Goal: Information Seeking & Learning: Find specific fact

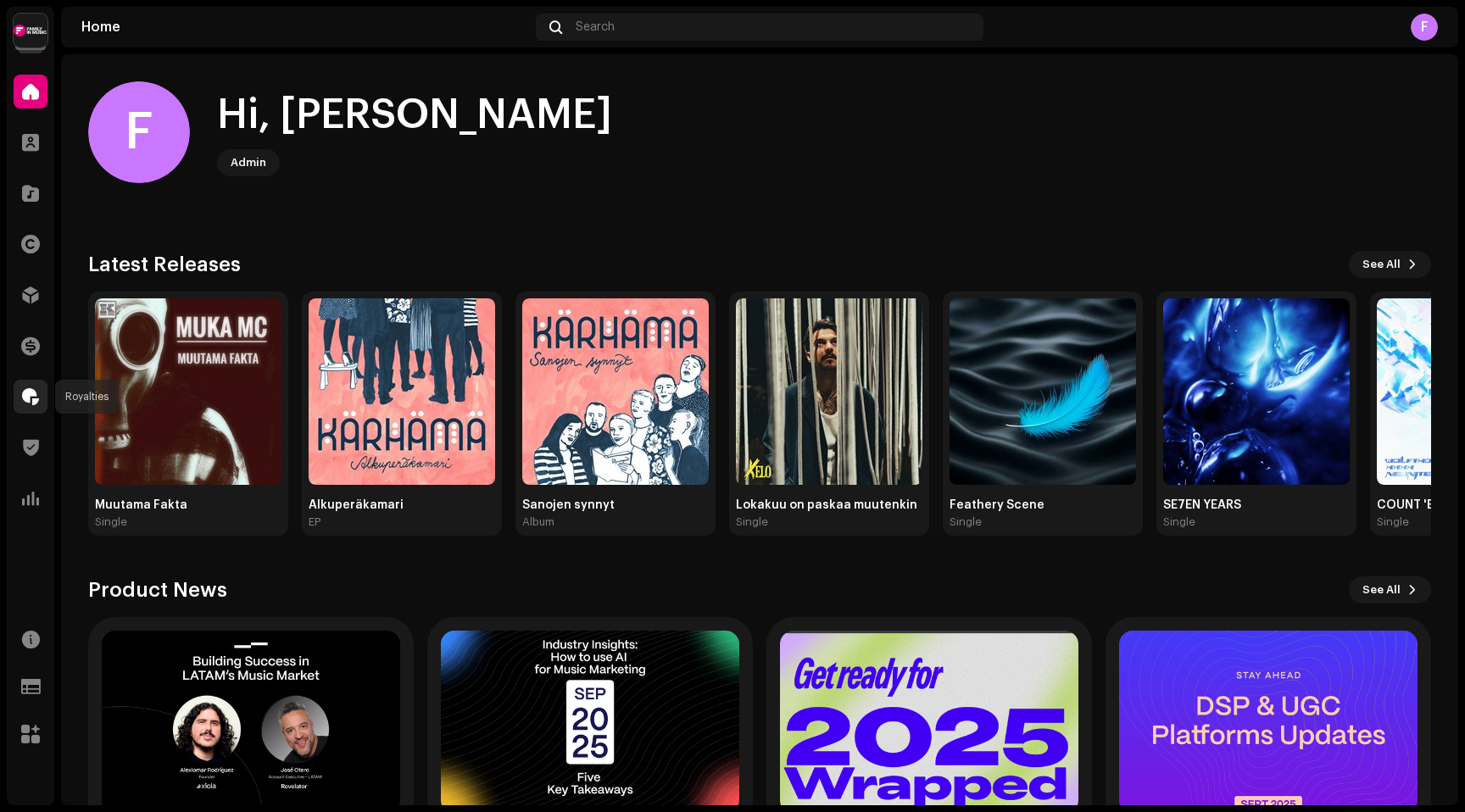
click at [30, 396] on span at bounding box center [30, 397] width 17 height 13
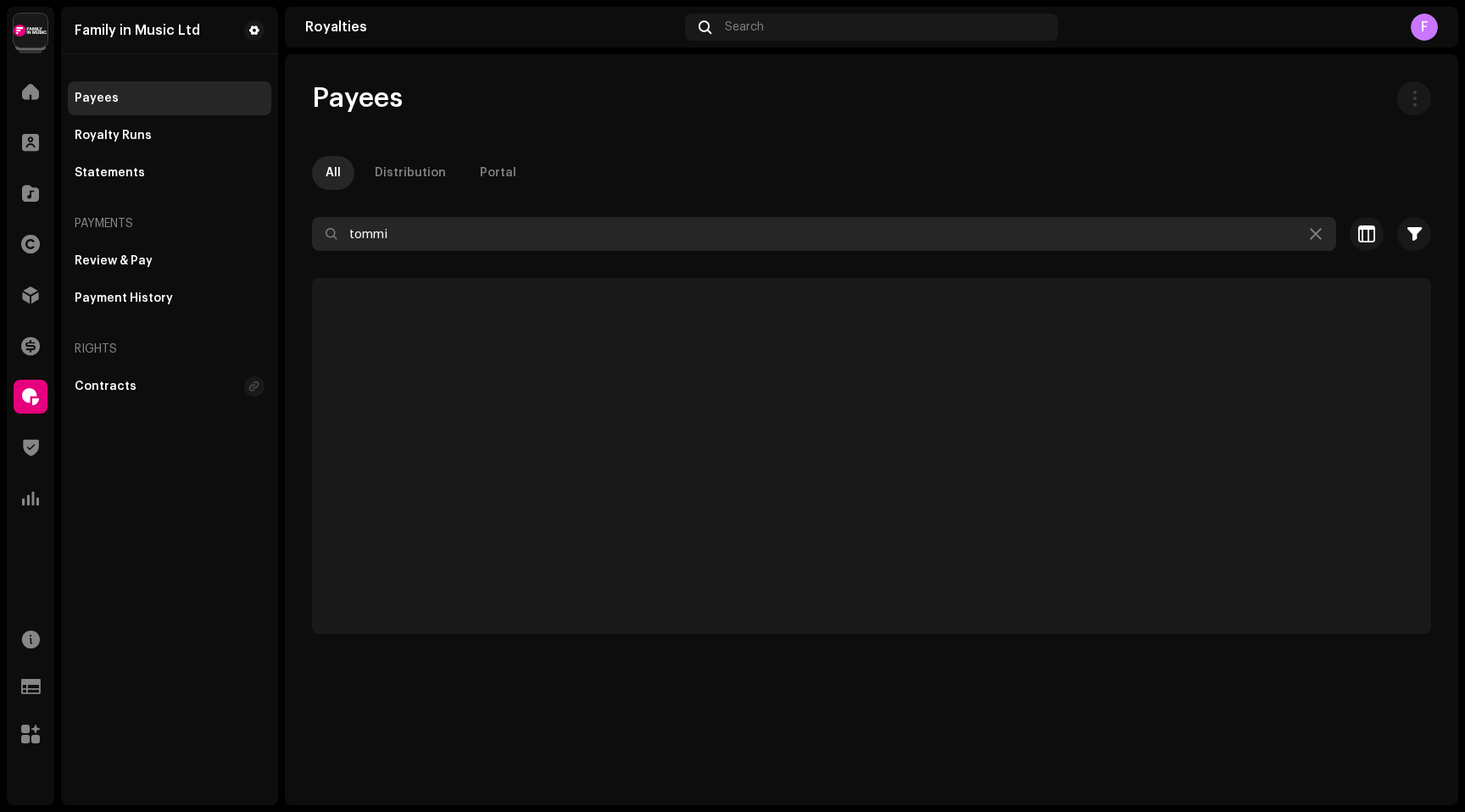
click at [422, 239] on input "tommi" at bounding box center [824, 234] width 1024 height 34
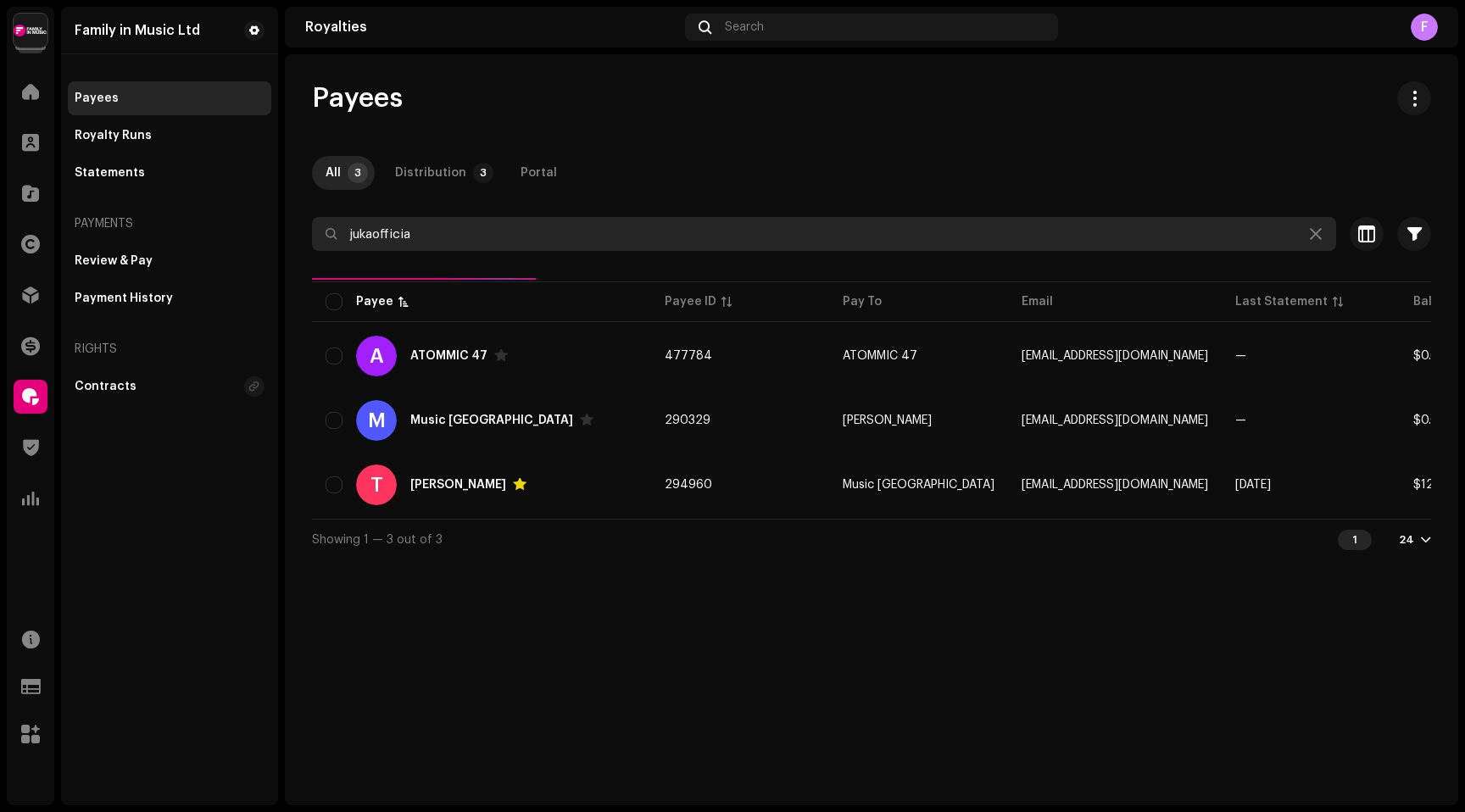
type input "jukaofficial"
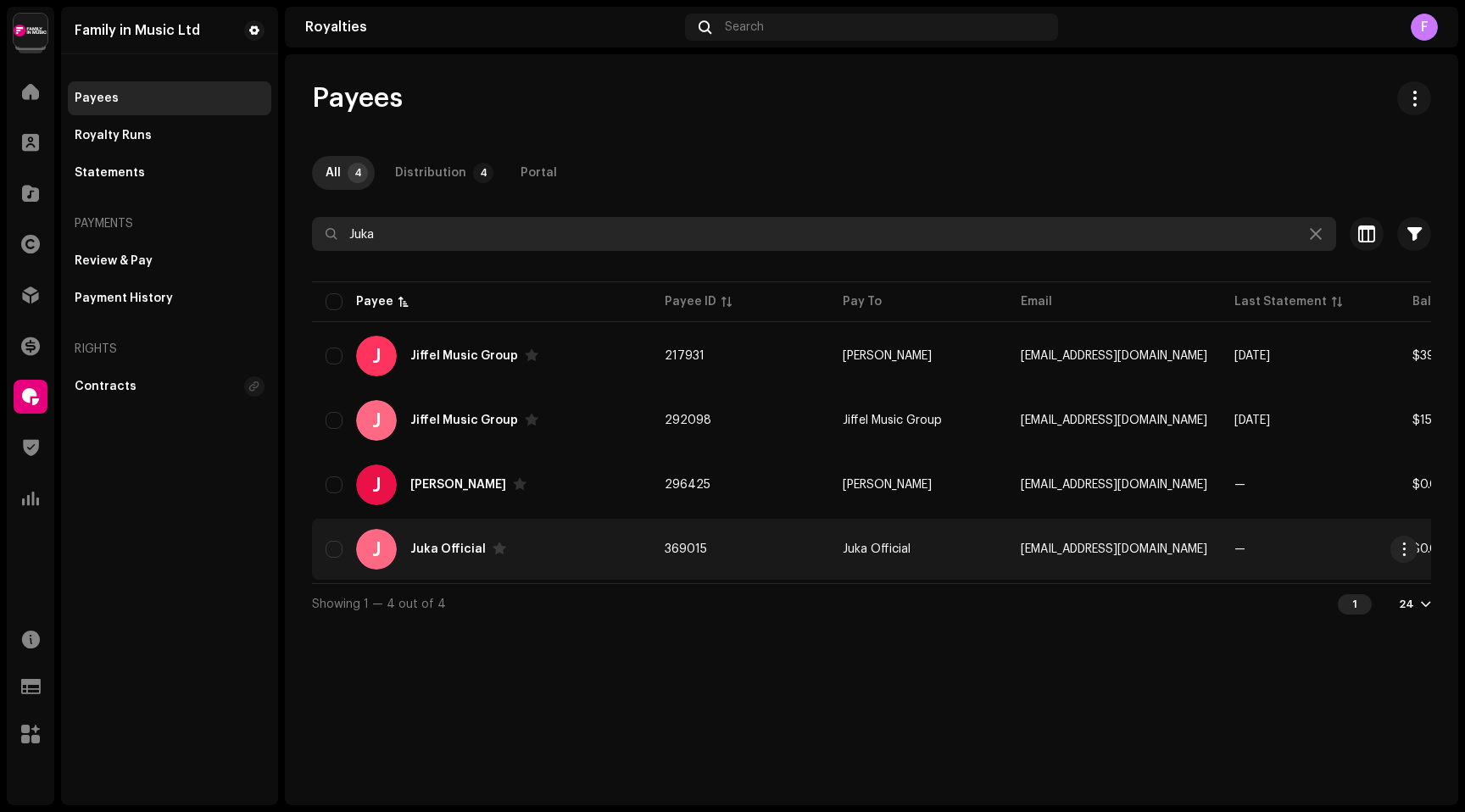
type input "Juka"
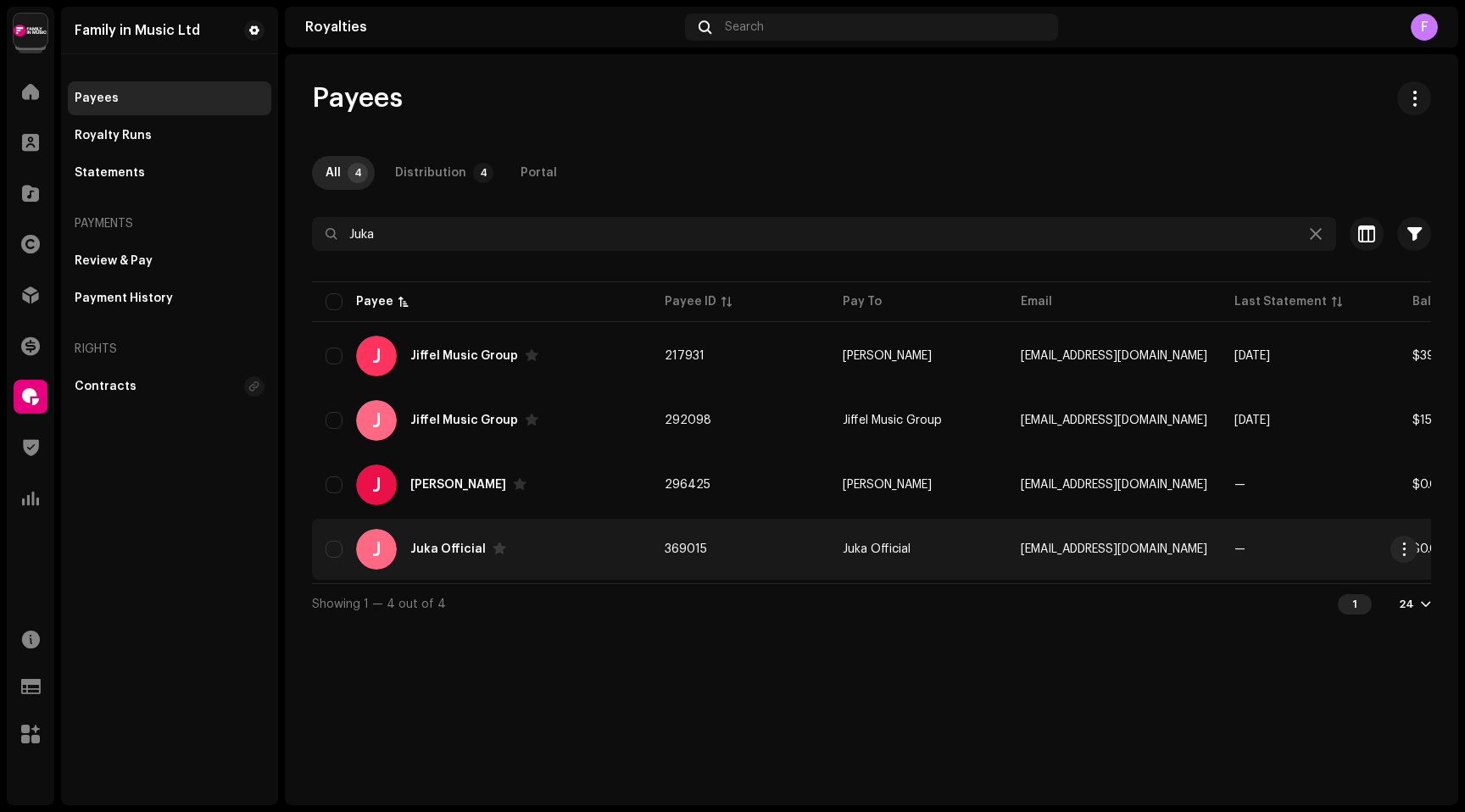
click at [436, 548] on div "Juka Official" at bounding box center [448, 549] width 75 height 12
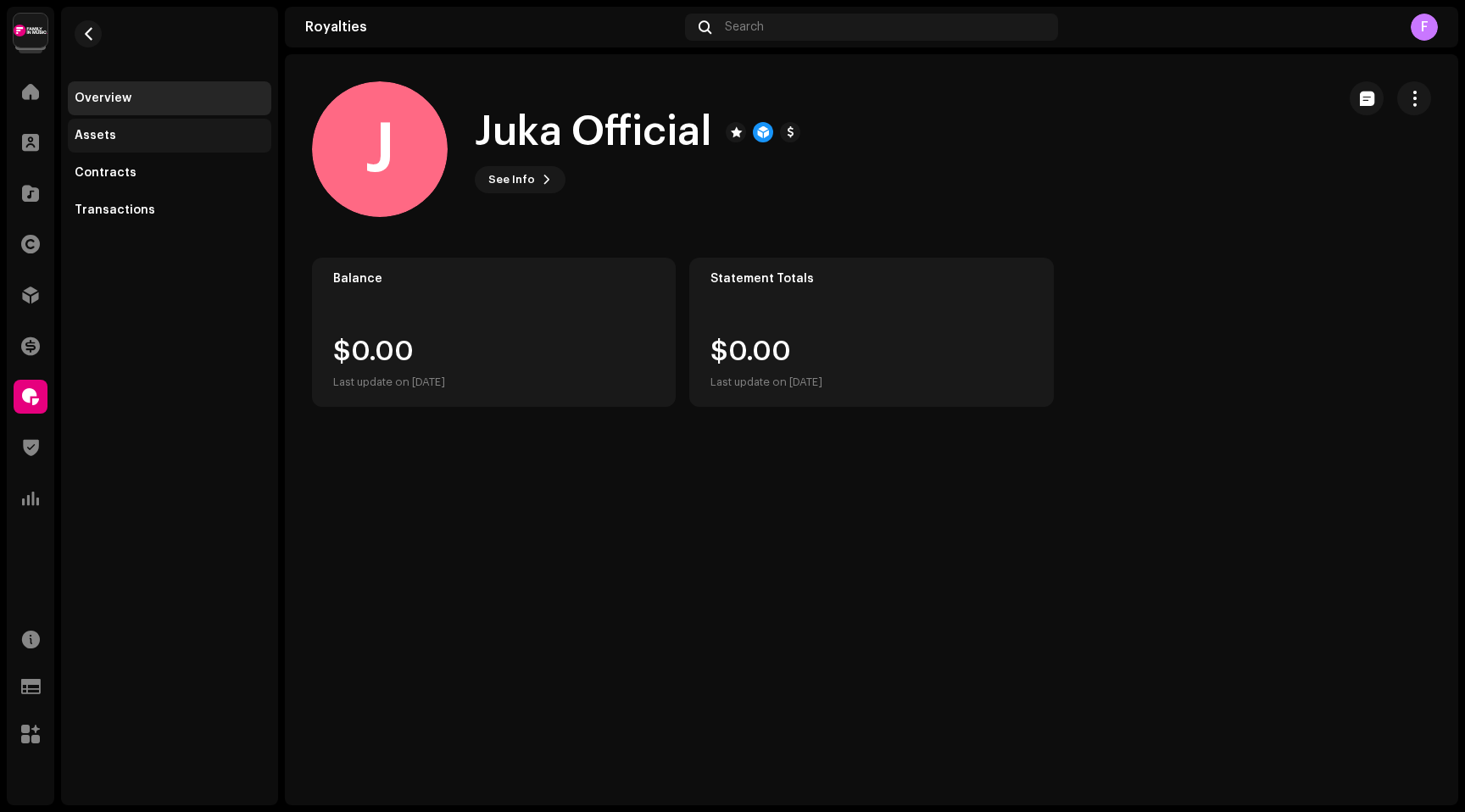
click at [98, 137] on div "Assets" at bounding box center [95, 135] width 41 height 13
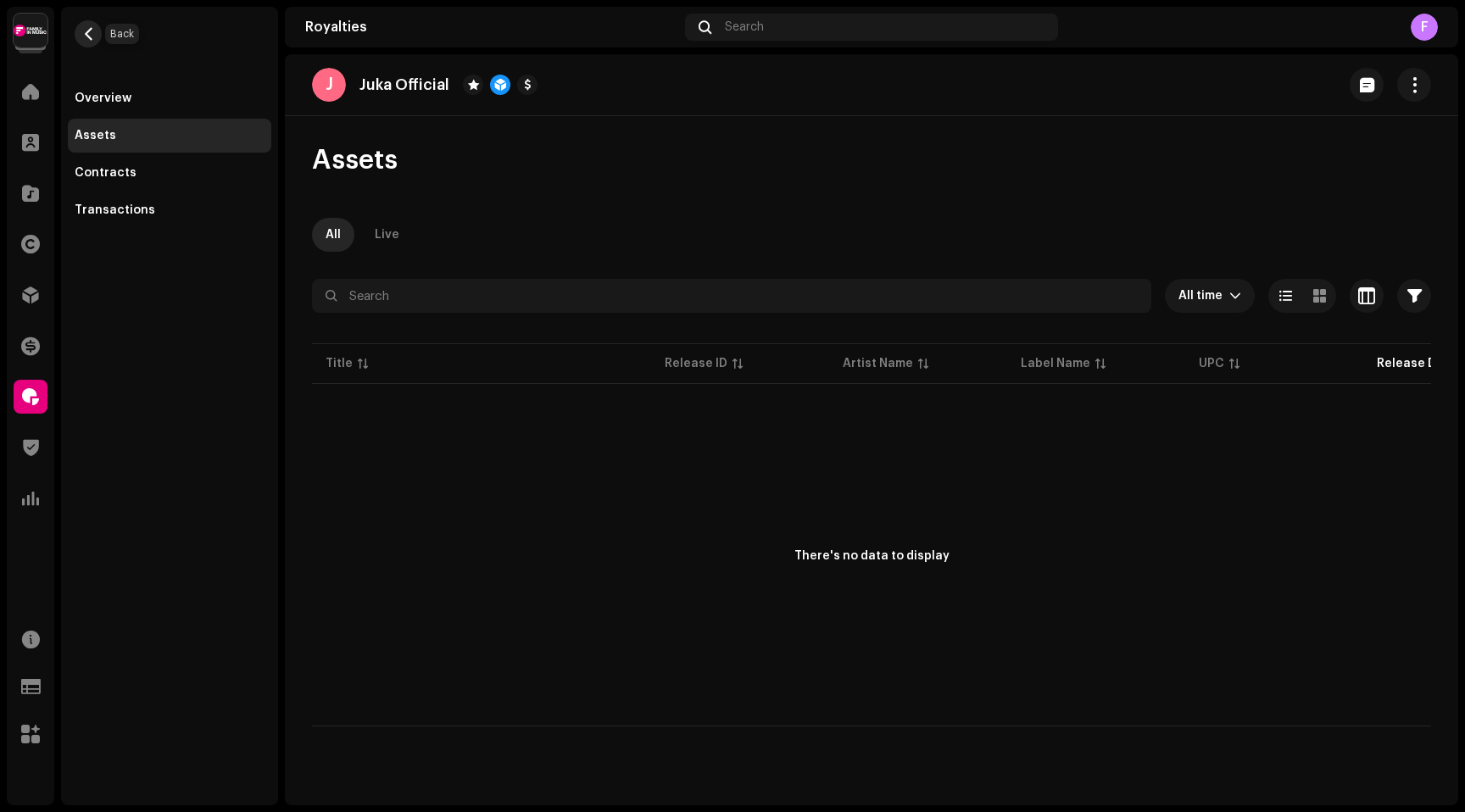
click at [90, 32] on span "button" at bounding box center [88, 34] width 13 height 13
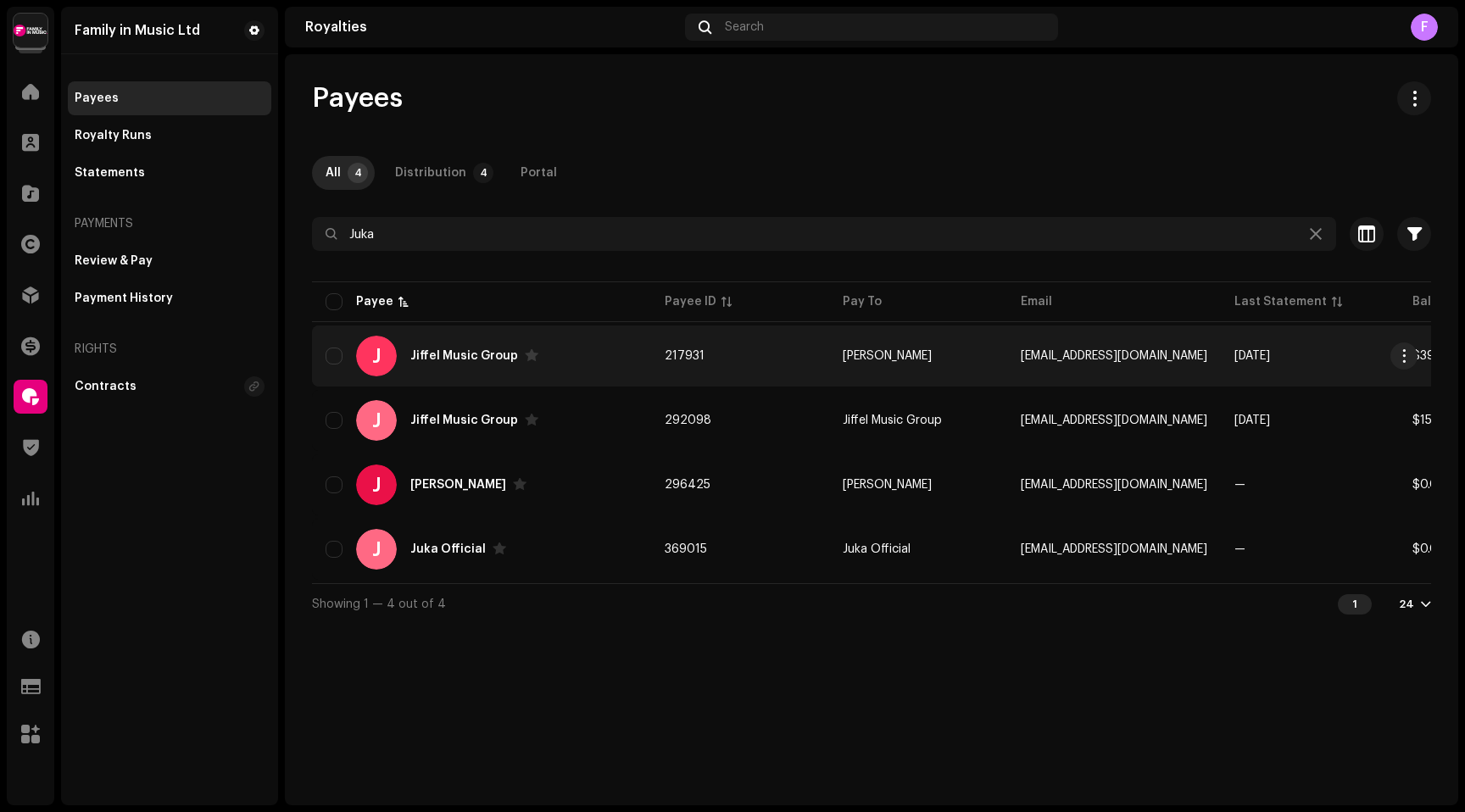
click at [456, 358] on div "Jiffel Music Group" at bounding box center [464, 355] width 108 height 12
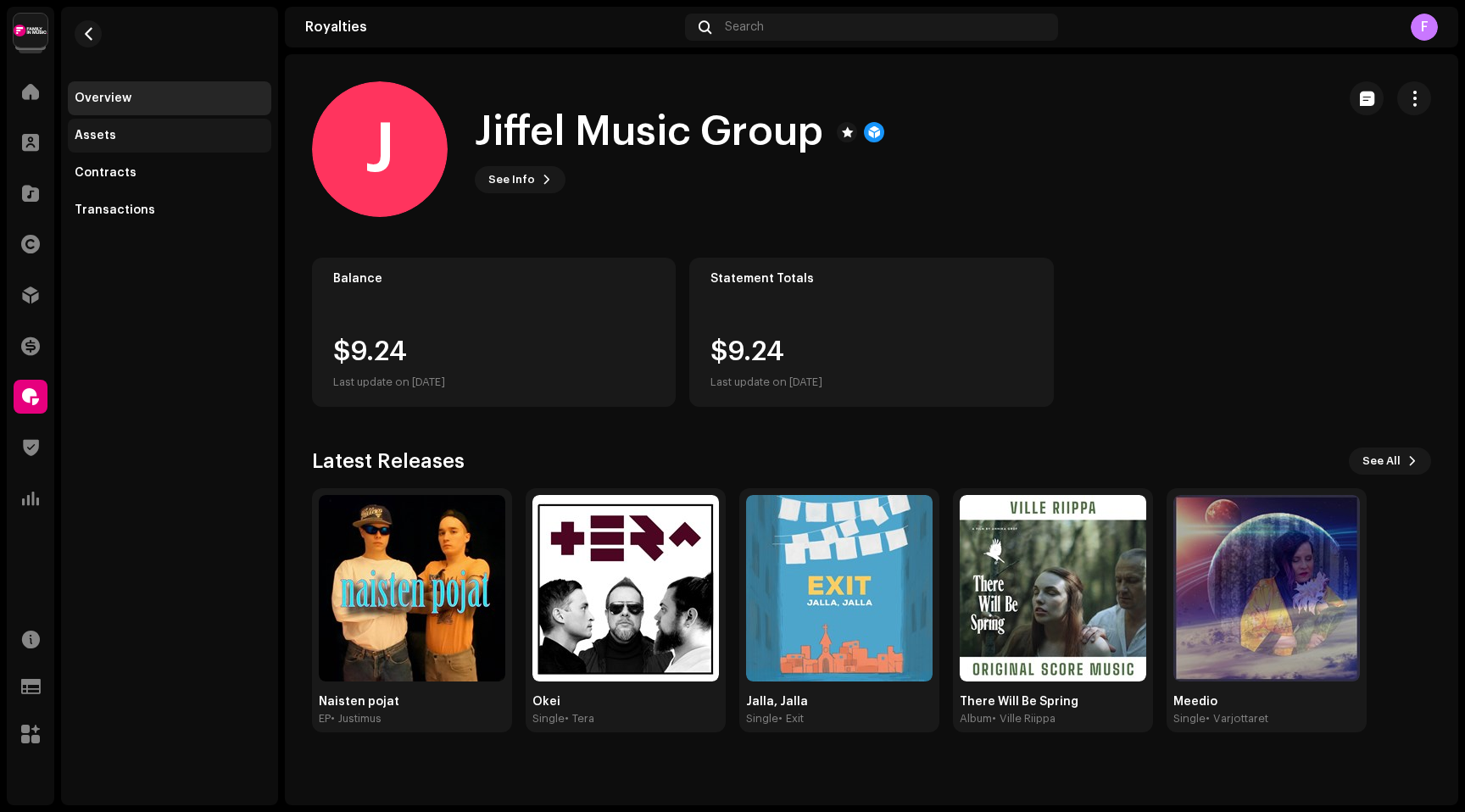
click at [104, 135] on div "Assets" at bounding box center [95, 135] width 41 height 13
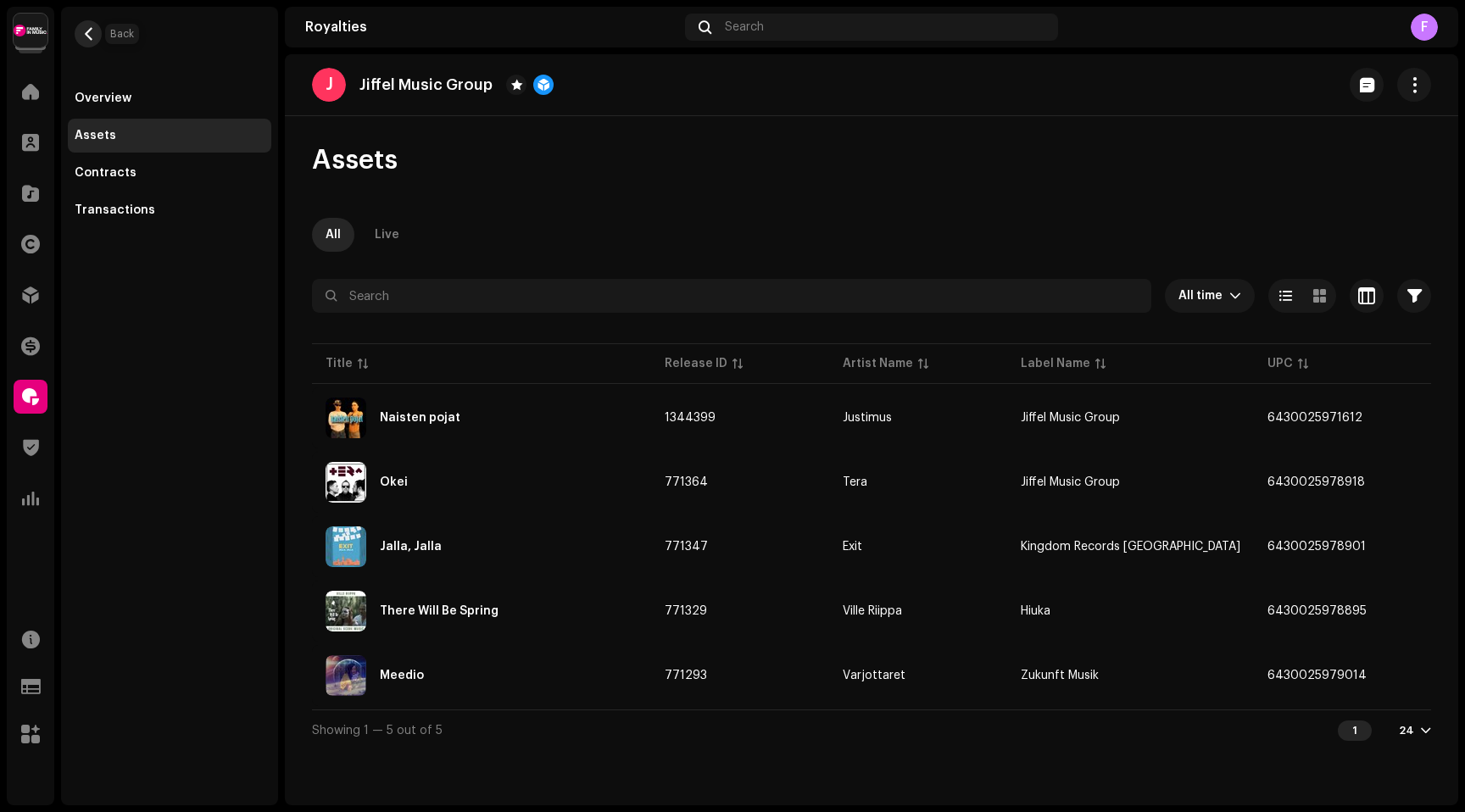
click at [94, 32] on button "button" at bounding box center [87, 34] width 27 height 27
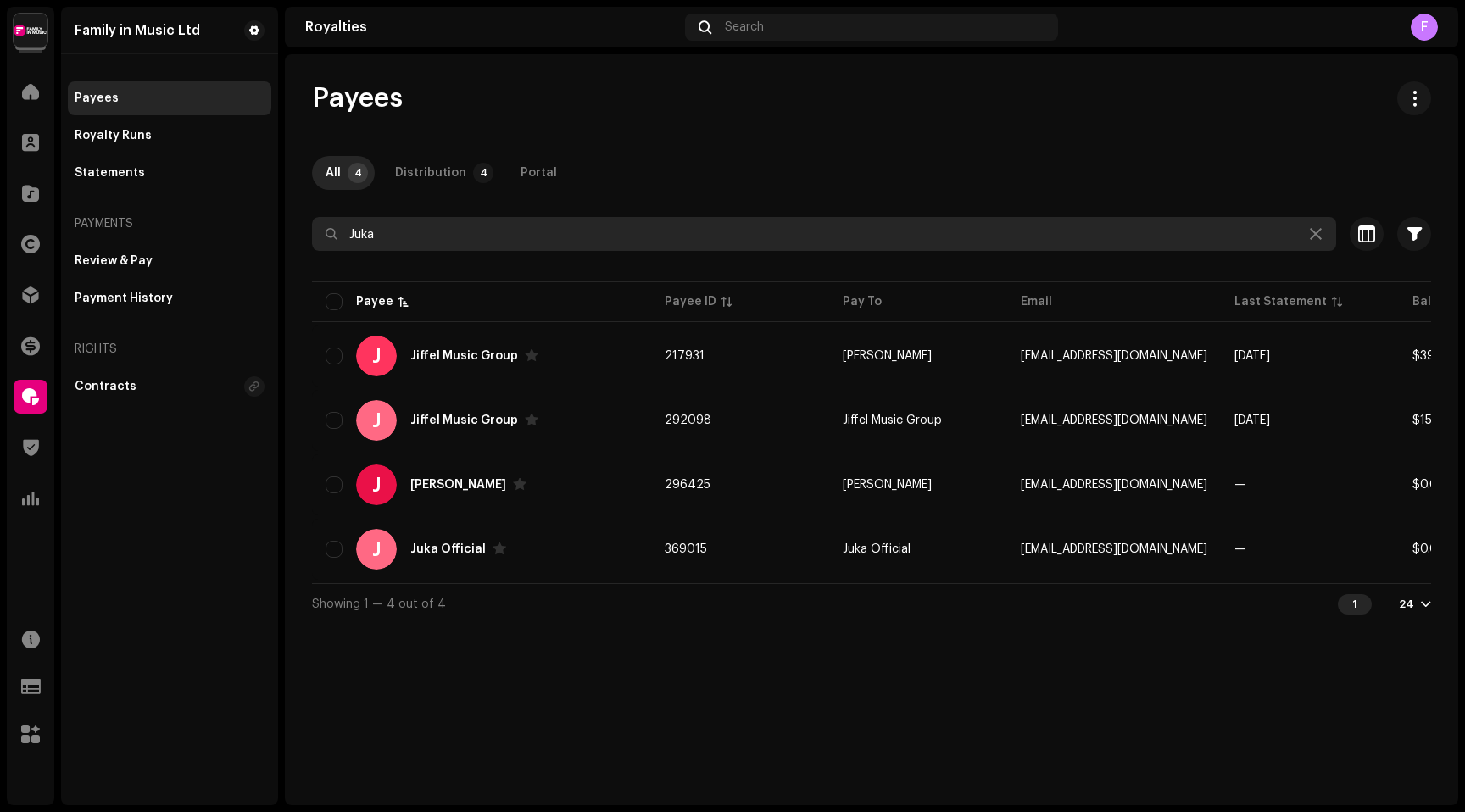
click at [391, 232] on input "Juka" at bounding box center [824, 234] width 1024 height 34
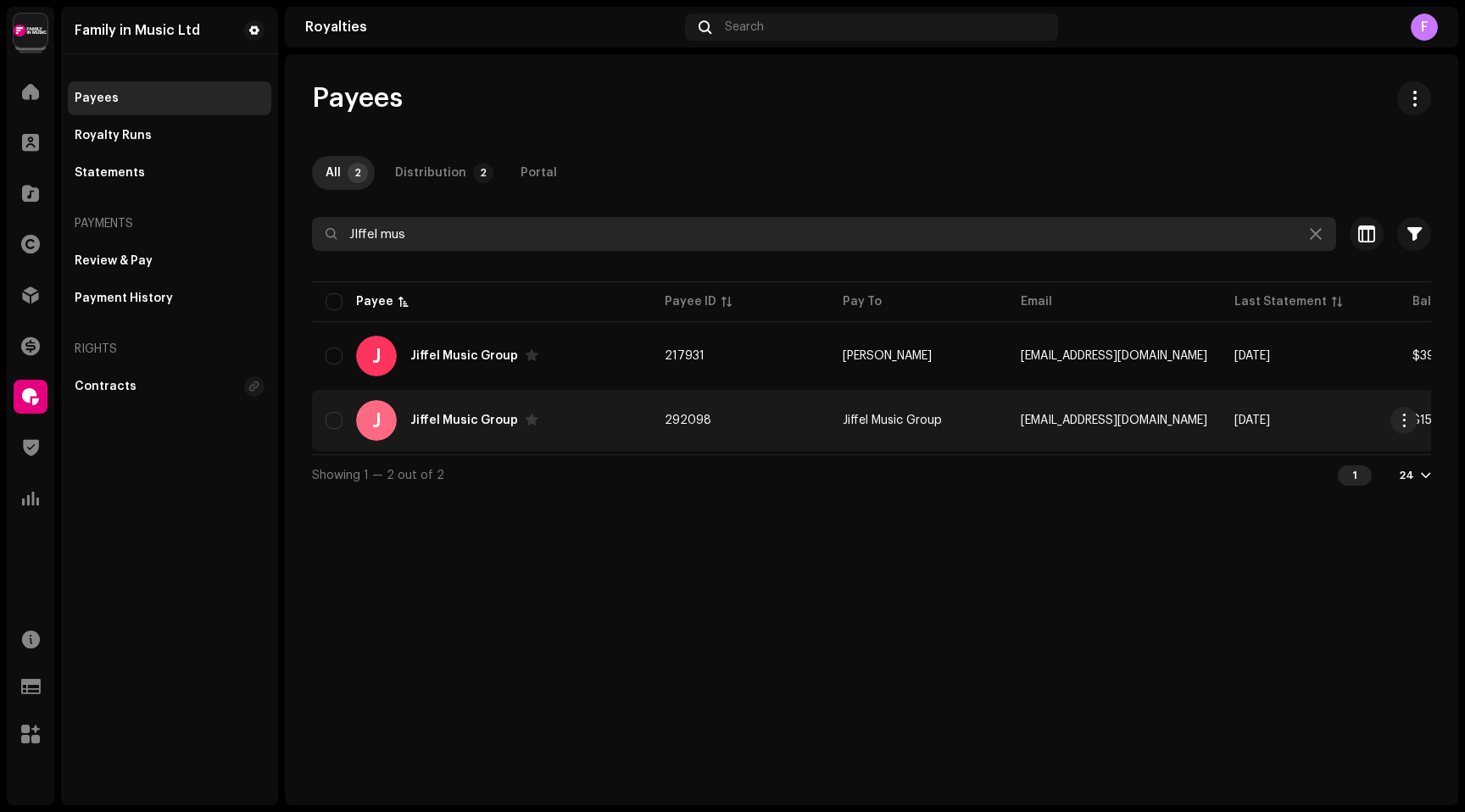
type input "JIffel mus"
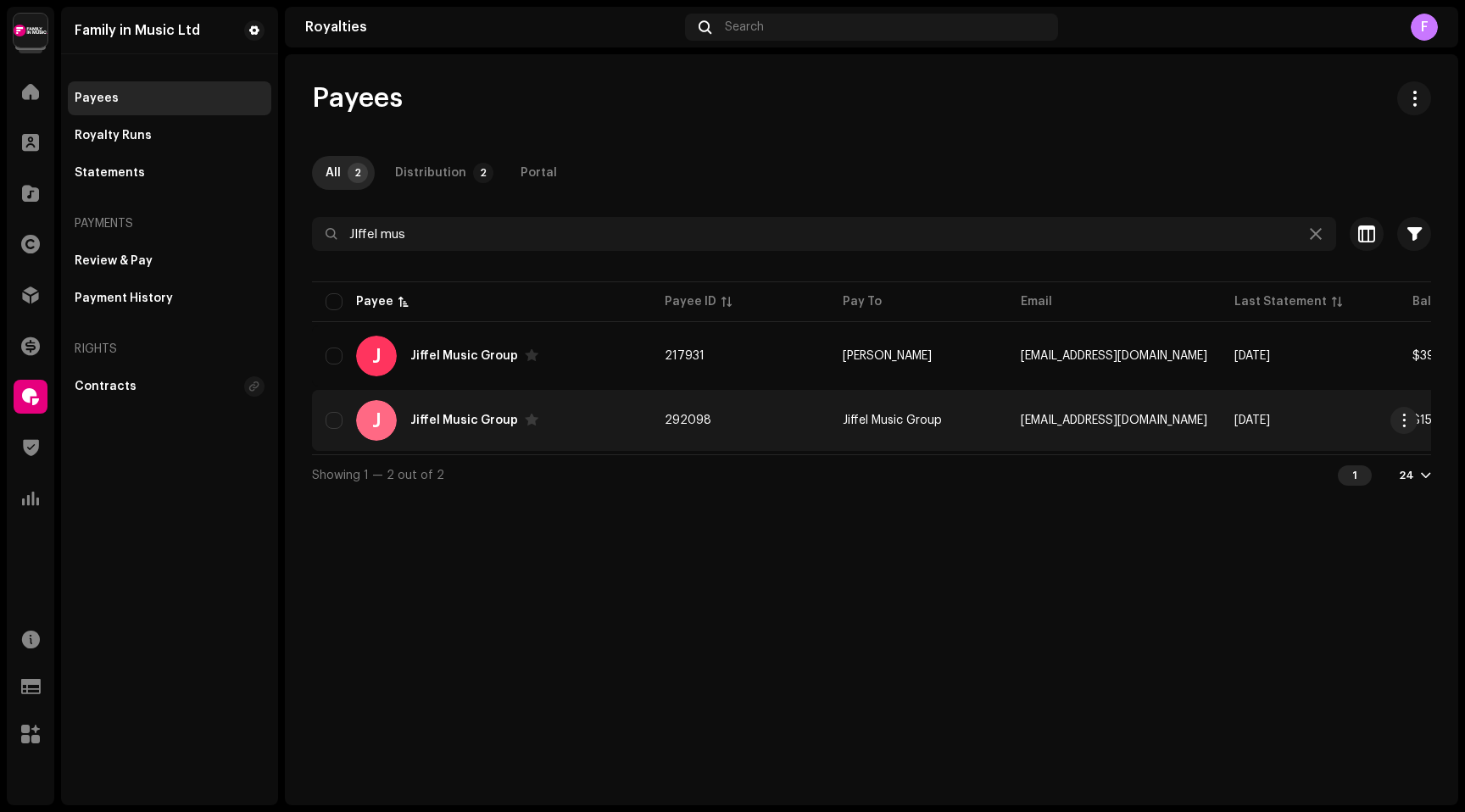
click at [480, 417] on div "Jiffel Music Group" at bounding box center [464, 420] width 108 height 12
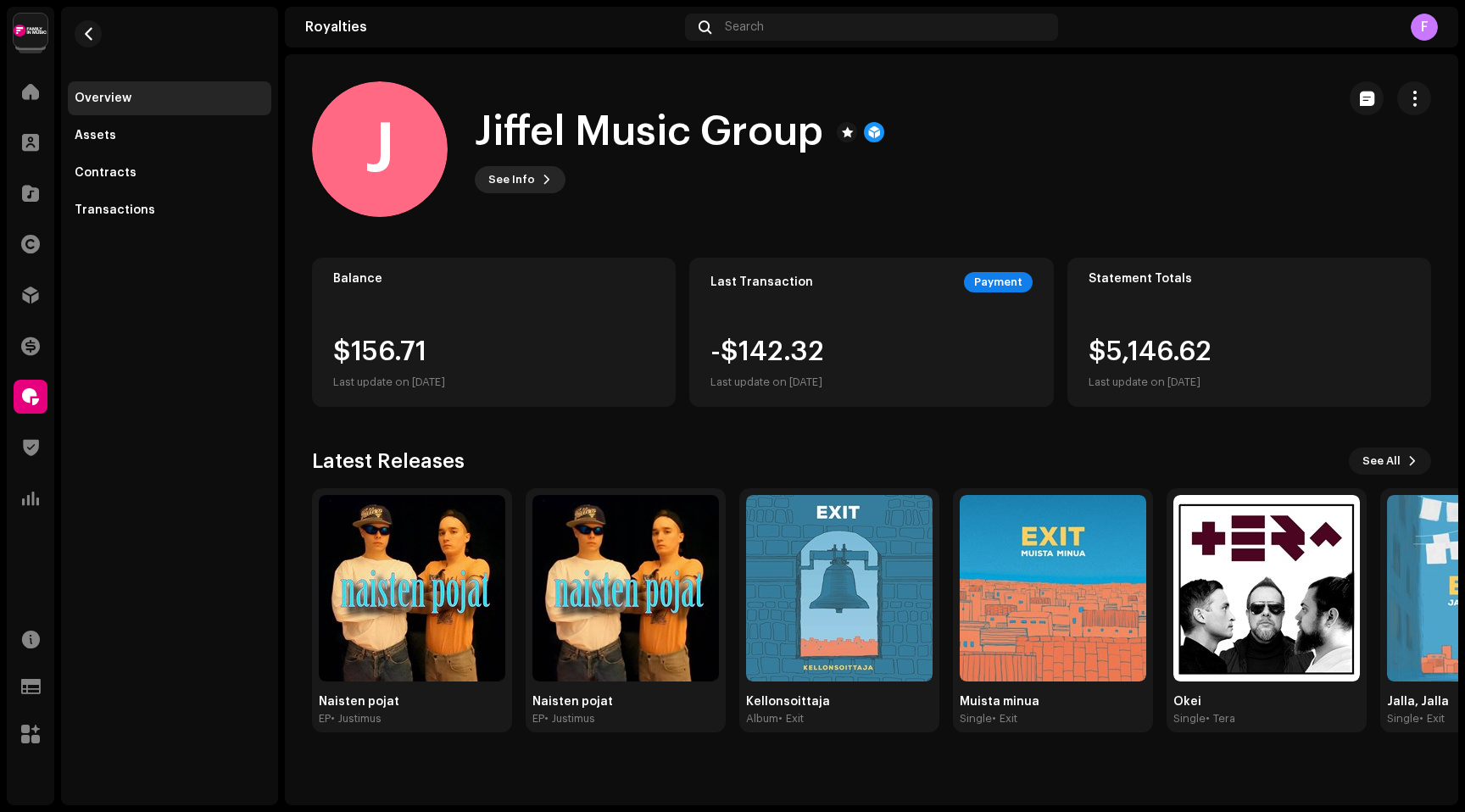
click at [518, 185] on span "See Info" at bounding box center [512, 180] width 47 height 34
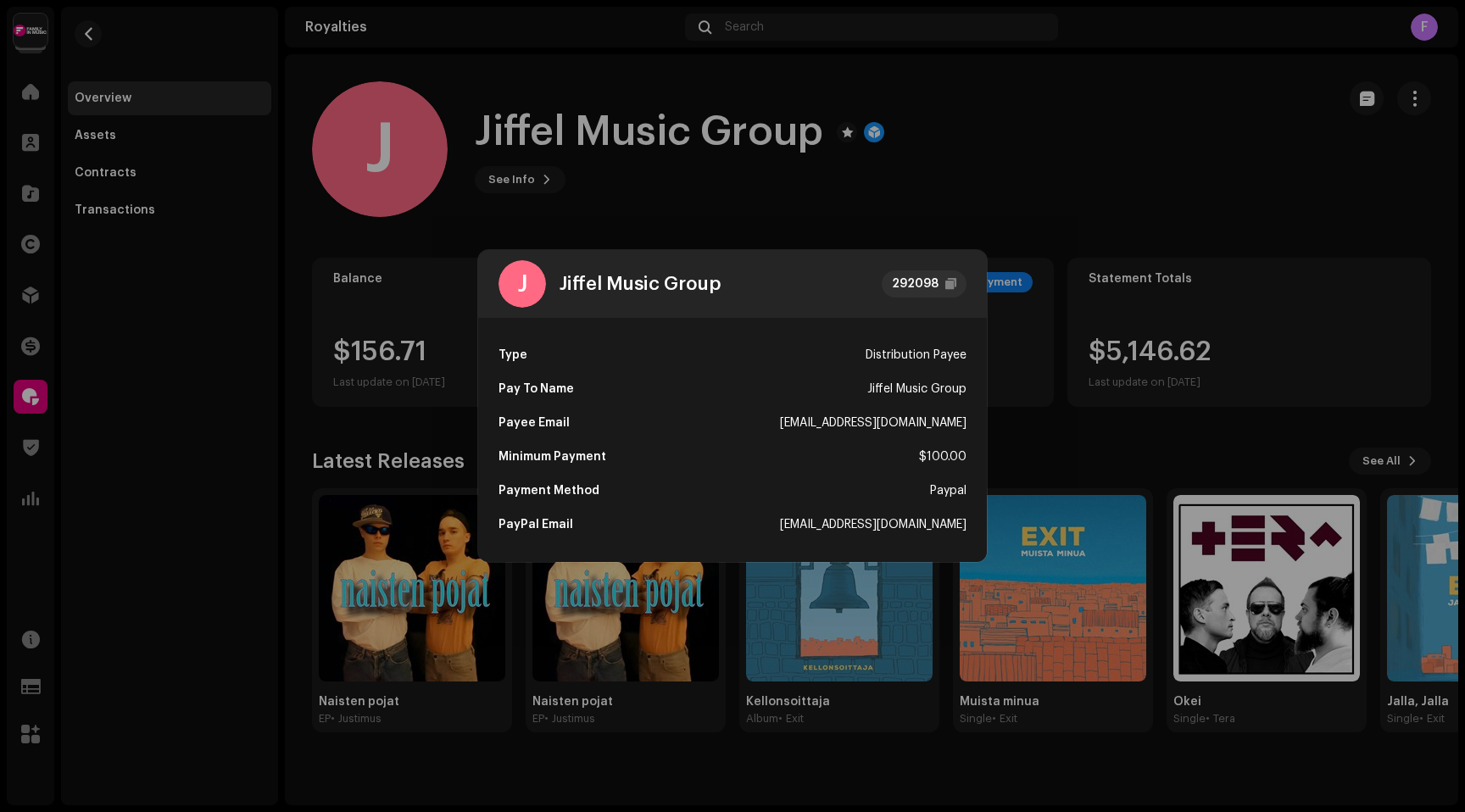
drag, startPoint x: 779, startPoint y: 427, endPoint x: 969, endPoint y: 418, distance: 190.2
click at [969, 418] on div "Type Distribution Payee Pay To Name Jiffel Music Group Payee Email [EMAIL_ADDRE…" at bounding box center [732, 440] width 509 height 244
copy div "[EMAIL_ADDRESS][DOMAIN_NAME]"
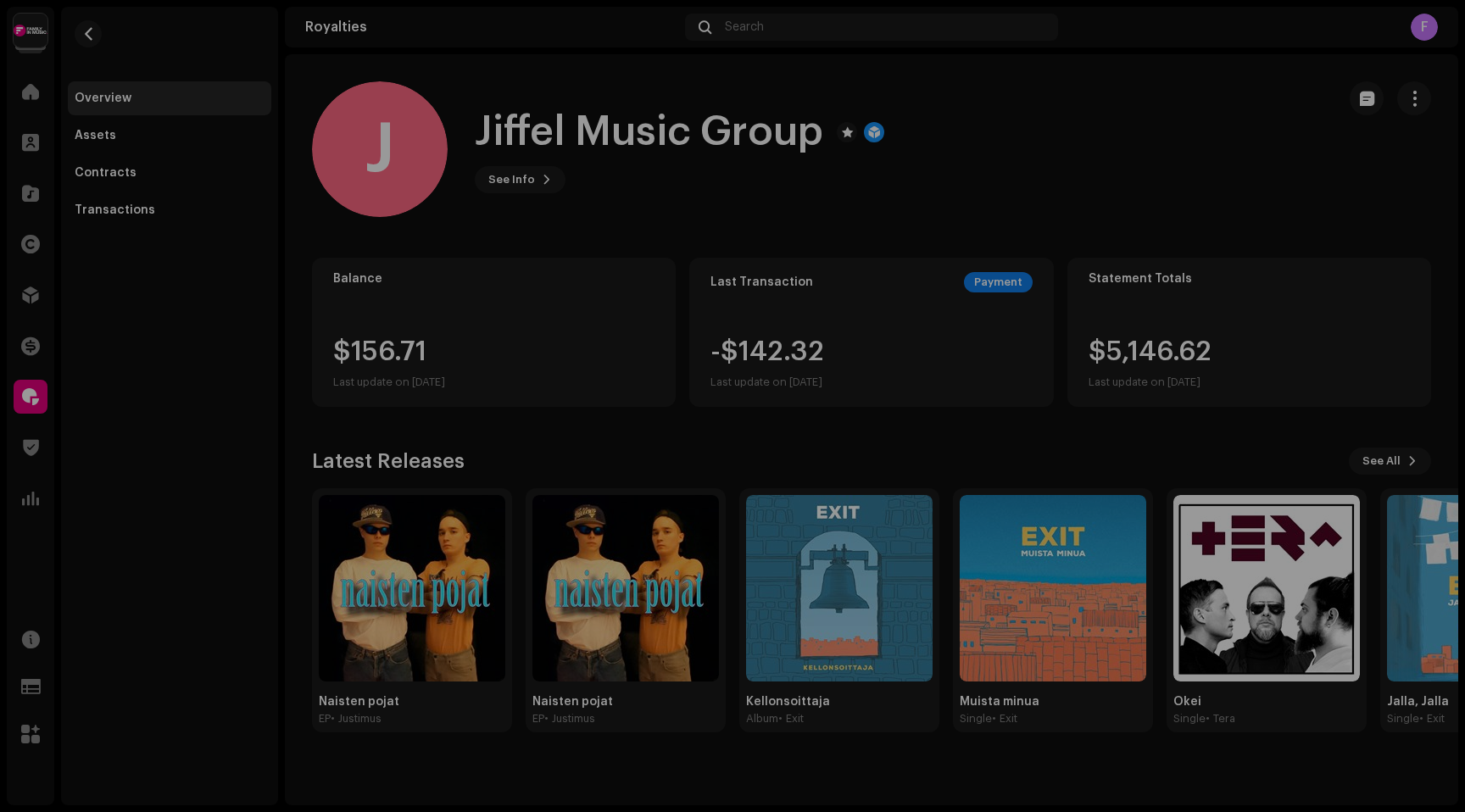
click at [1019, 123] on div "J Jiffel Music Group 292098 Type Distribution Payee Pay To Name Jiffel Music Gr…" at bounding box center [732, 406] width 1465 height 812
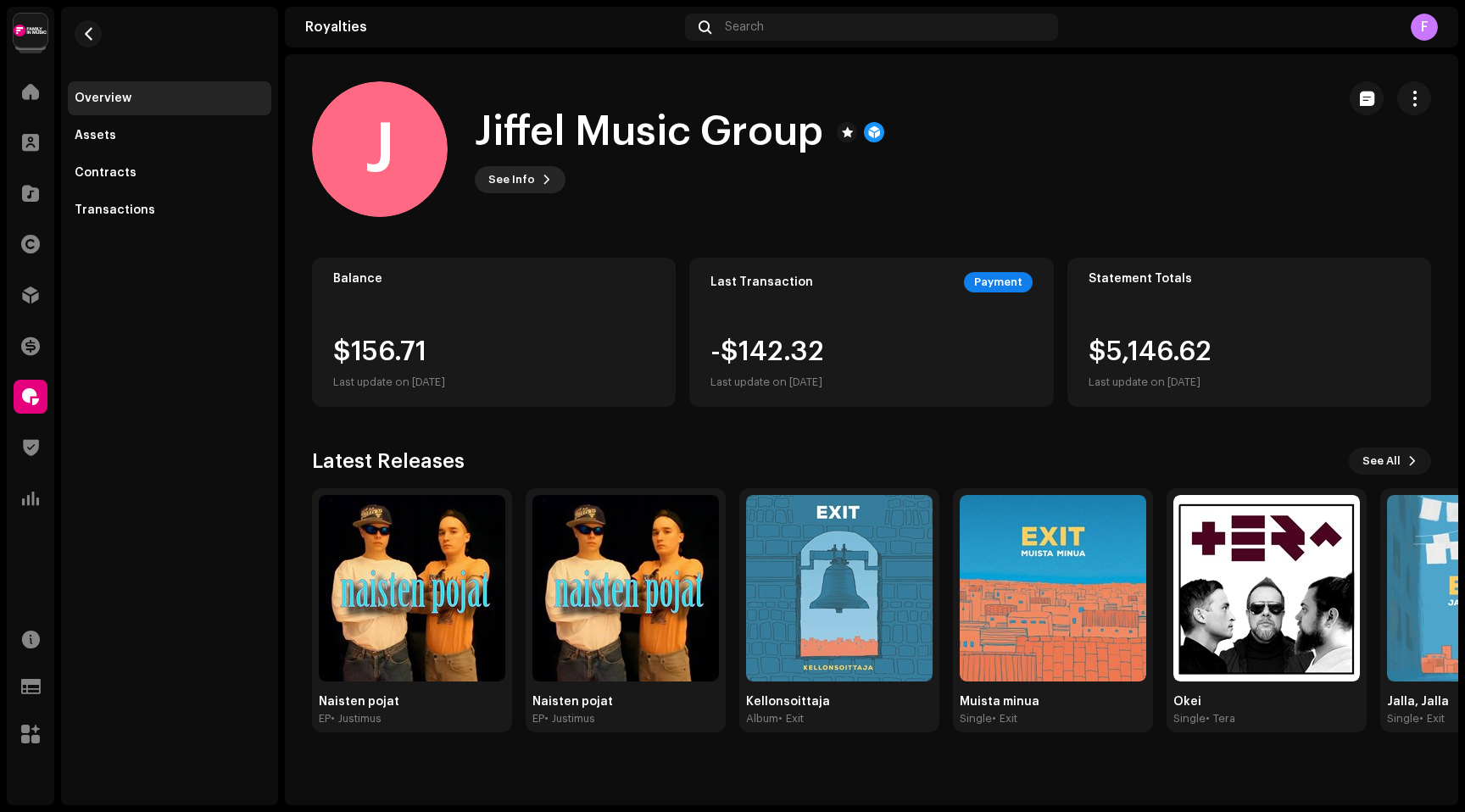
click at [536, 180] on button "See Info" at bounding box center [520, 180] width 90 height 27
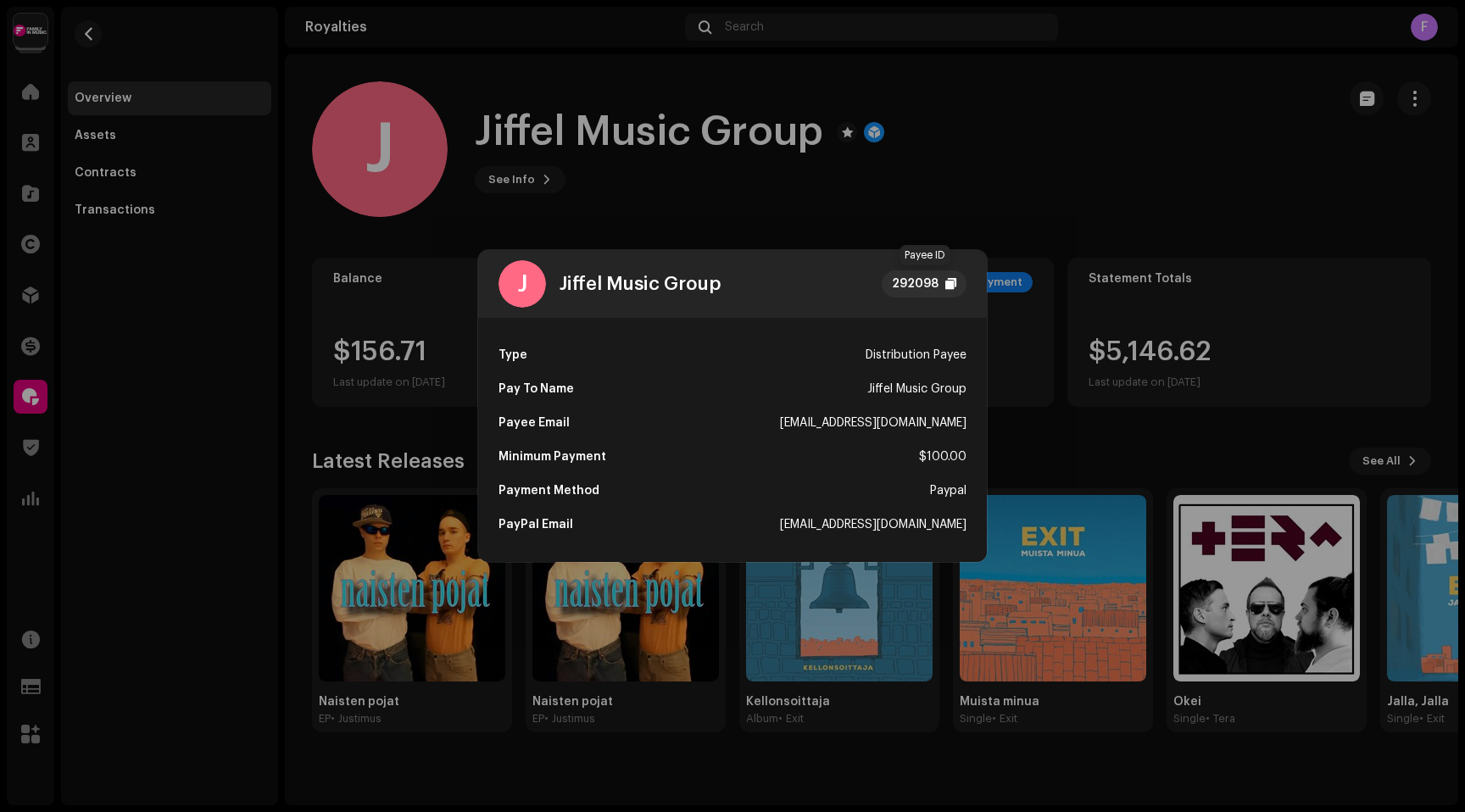
click at [922, 285] on div "292098" at bounding box center [916, 284] width 47 height 21
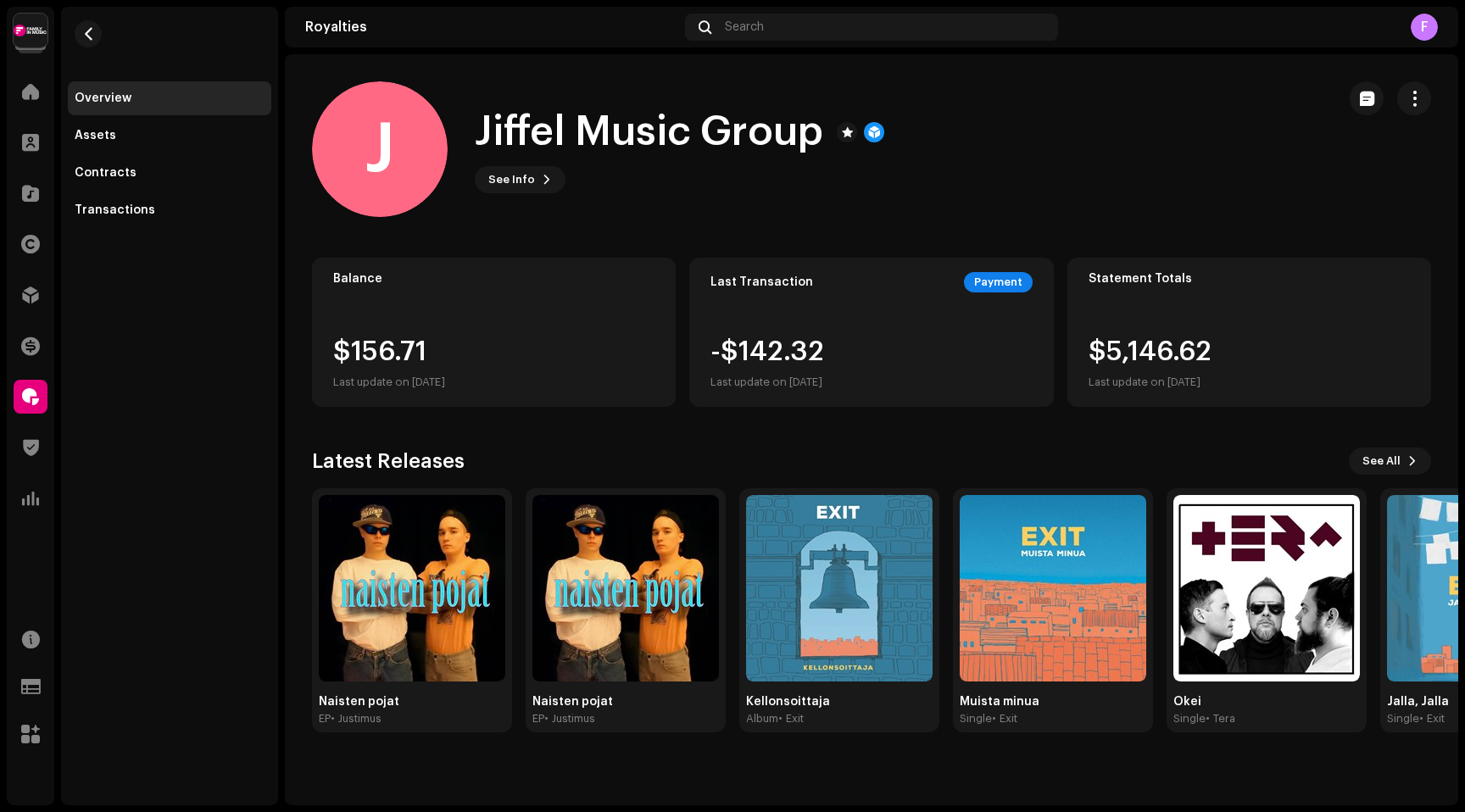
click at [223, 280] on div "J Jiffel Music Group 292098 Type Distribution Payee Pay To Name Jiffel Music Gr…" at bounding box center [732, 406] width 1465 height 812
click at [33, 392] on span at bounding box center [30, 397] width 17 height 13
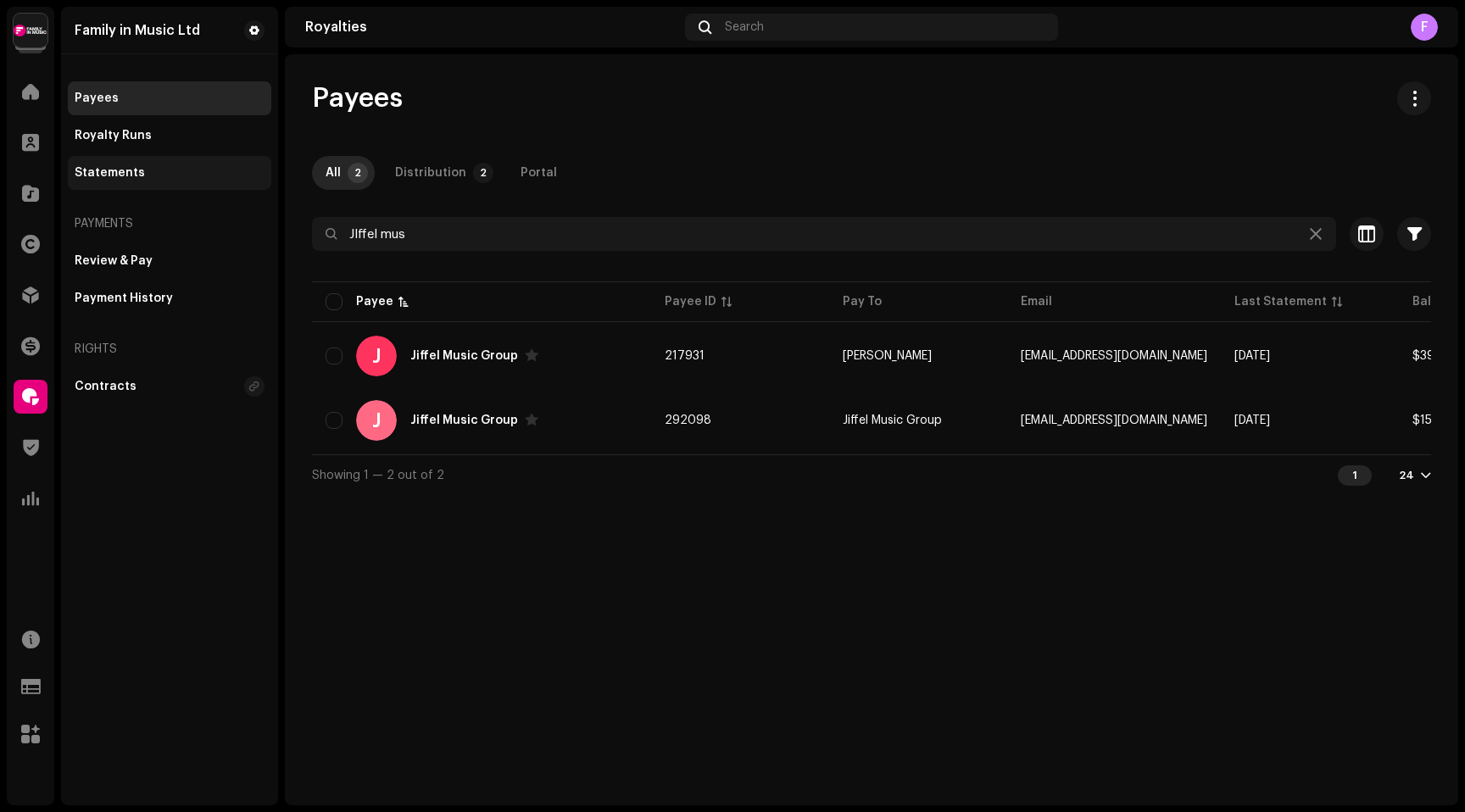
click at [114, 176] on div "Statements" at bounding box center [109, 173] width 71 height 13
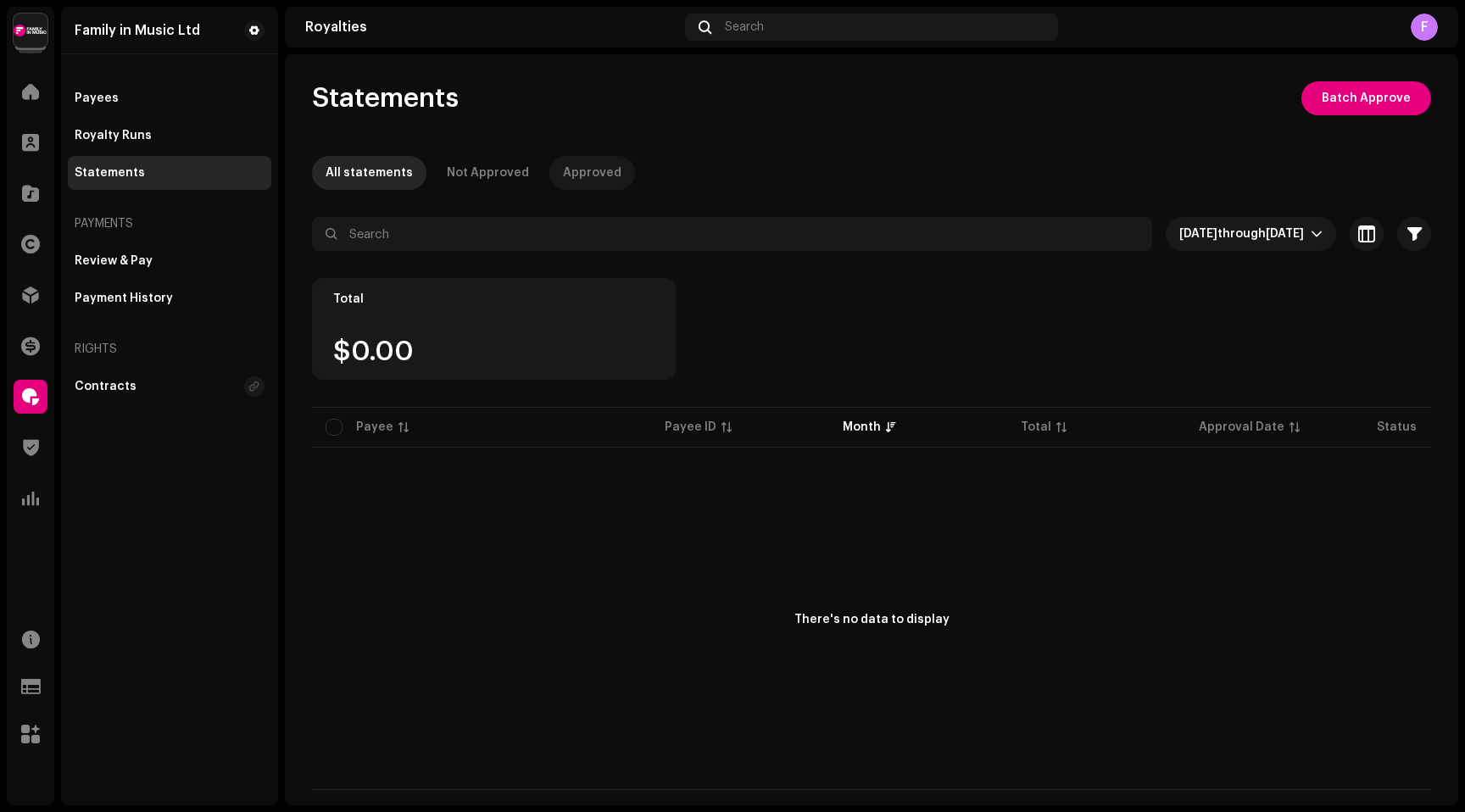
click at [603, 170] on div "Approved" at bounding box center [592, 173] width 58 height 34
click at [1216, 241] on span "[DATE] through [DATE]" at bounding box center [1245, 234] width 132 height 34
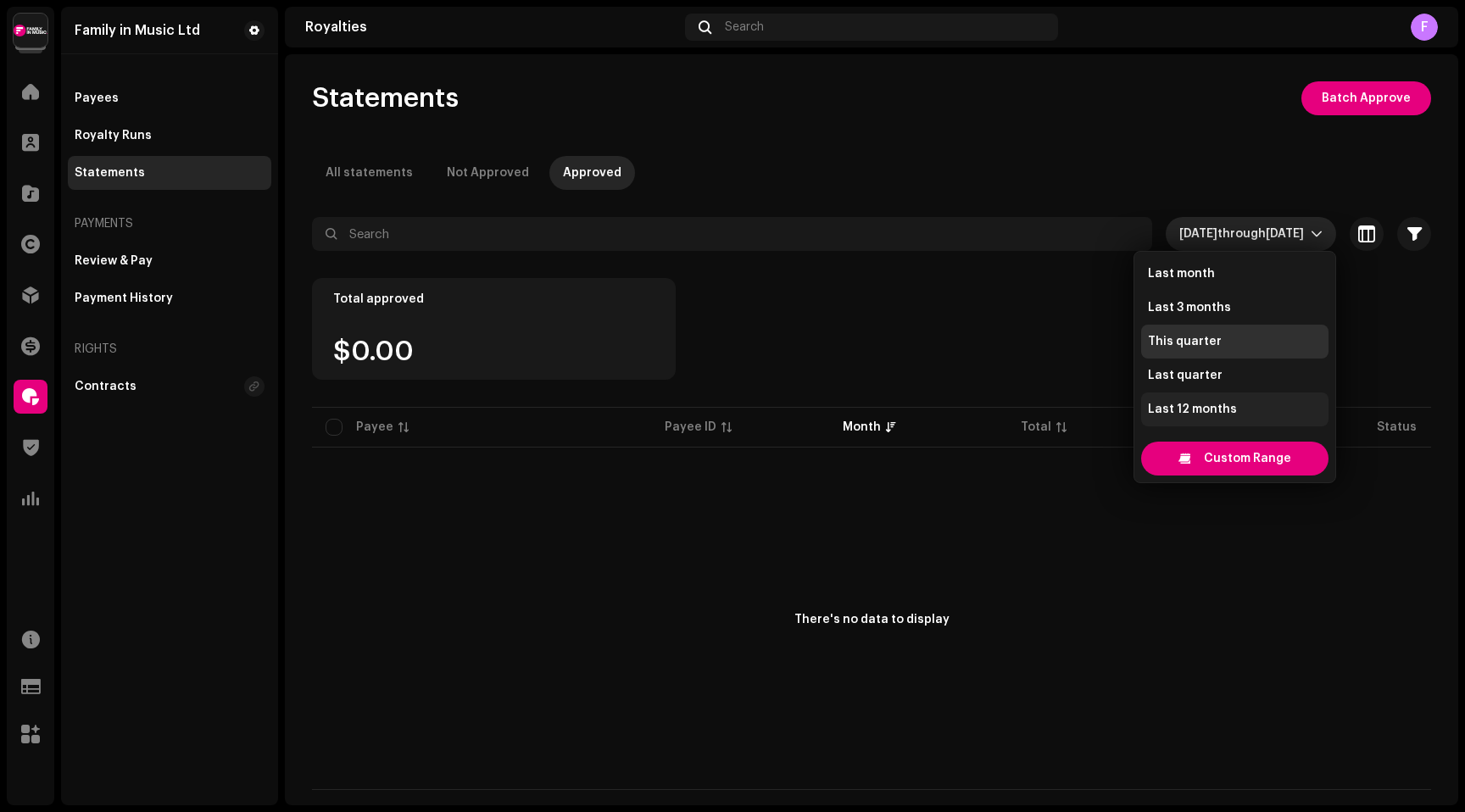
scroll to position [169, 0]
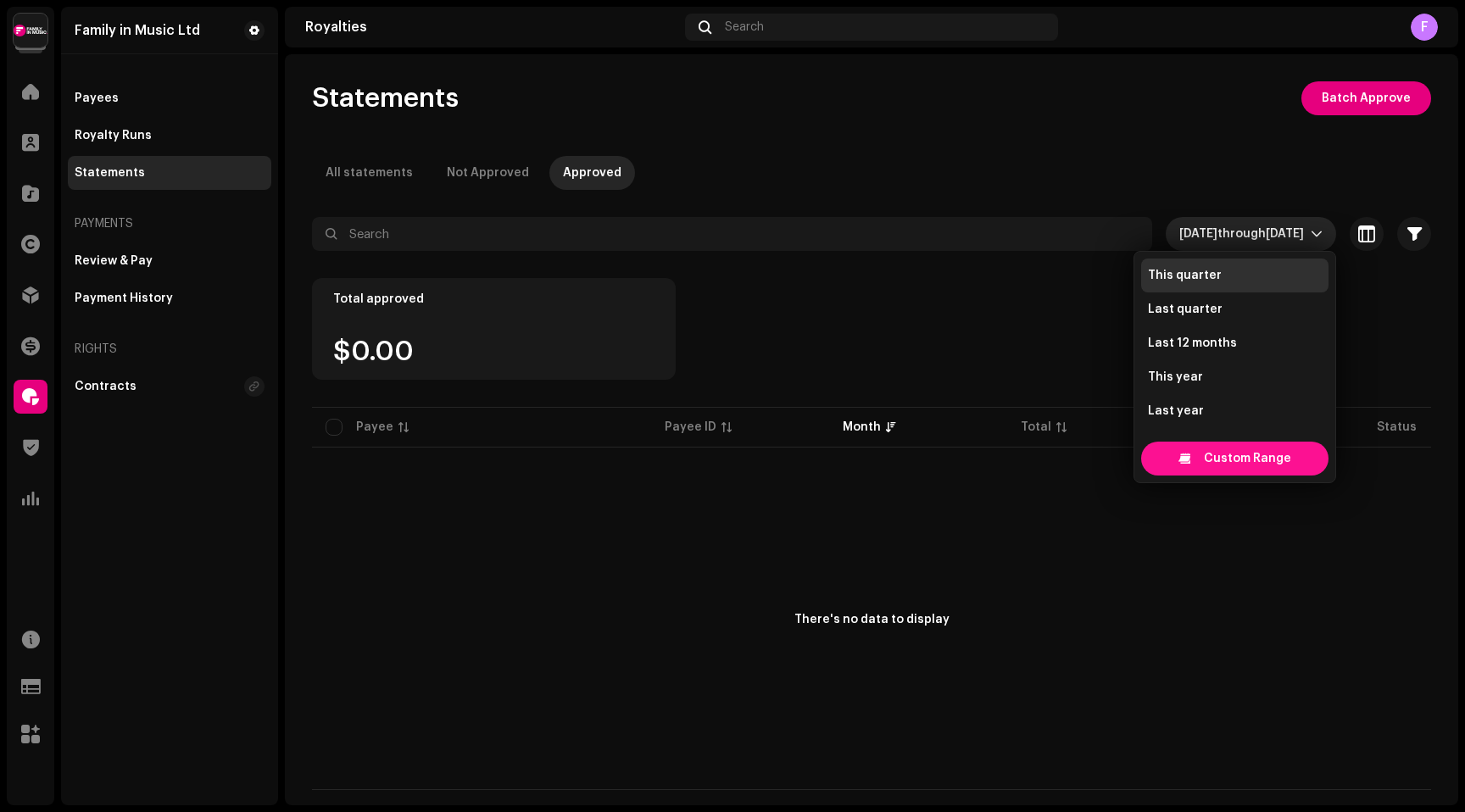
click at [1213, 462] on span "Custom Range" at bounding box center [1248, 459] width 87 height 34
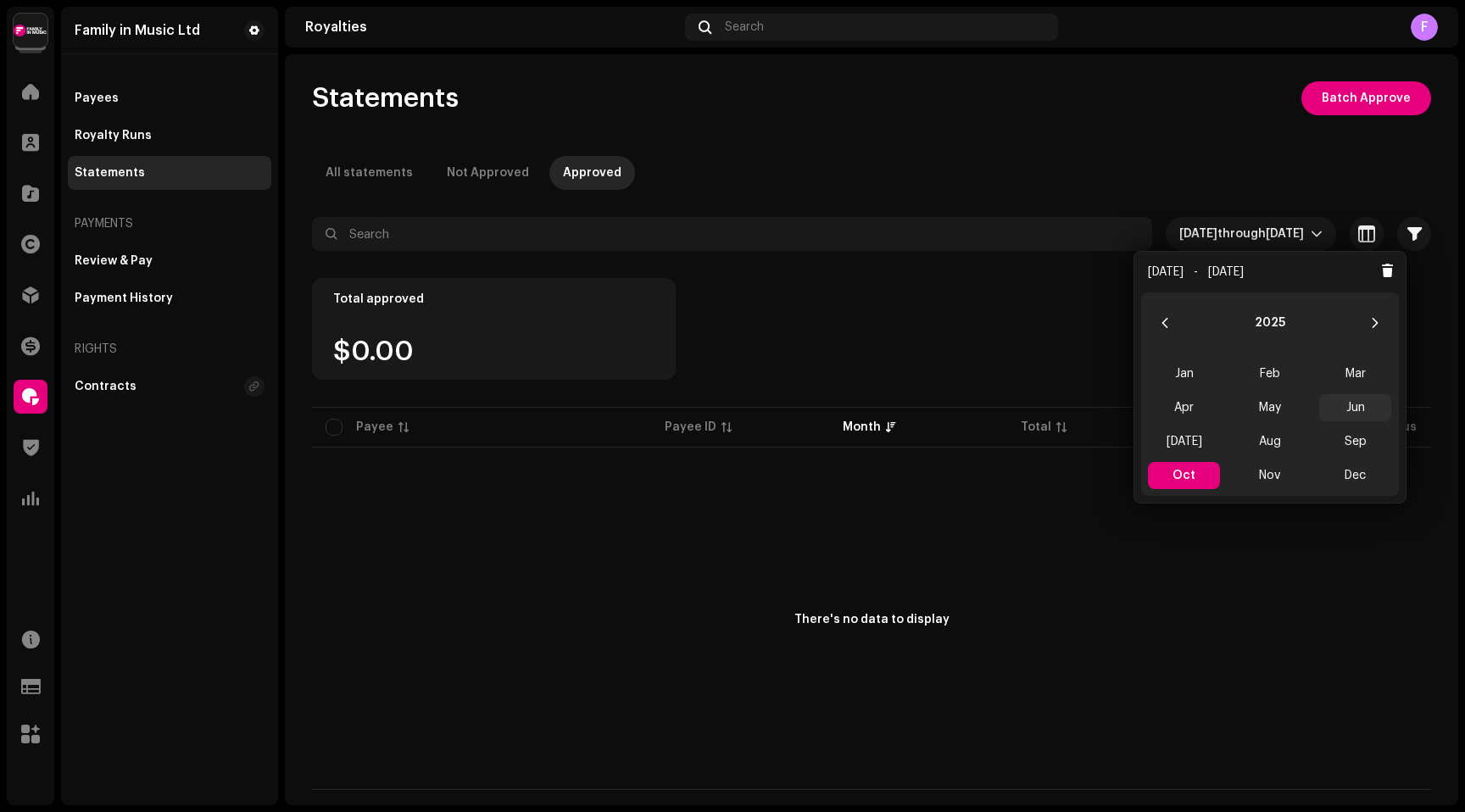
click at [1350, 407] on span "Jun" at bounding box center [1355, 407] width 72 height 27
click at [1190, 472] on span "Oct" at bounding box center [1184, 475] width 72 height 27
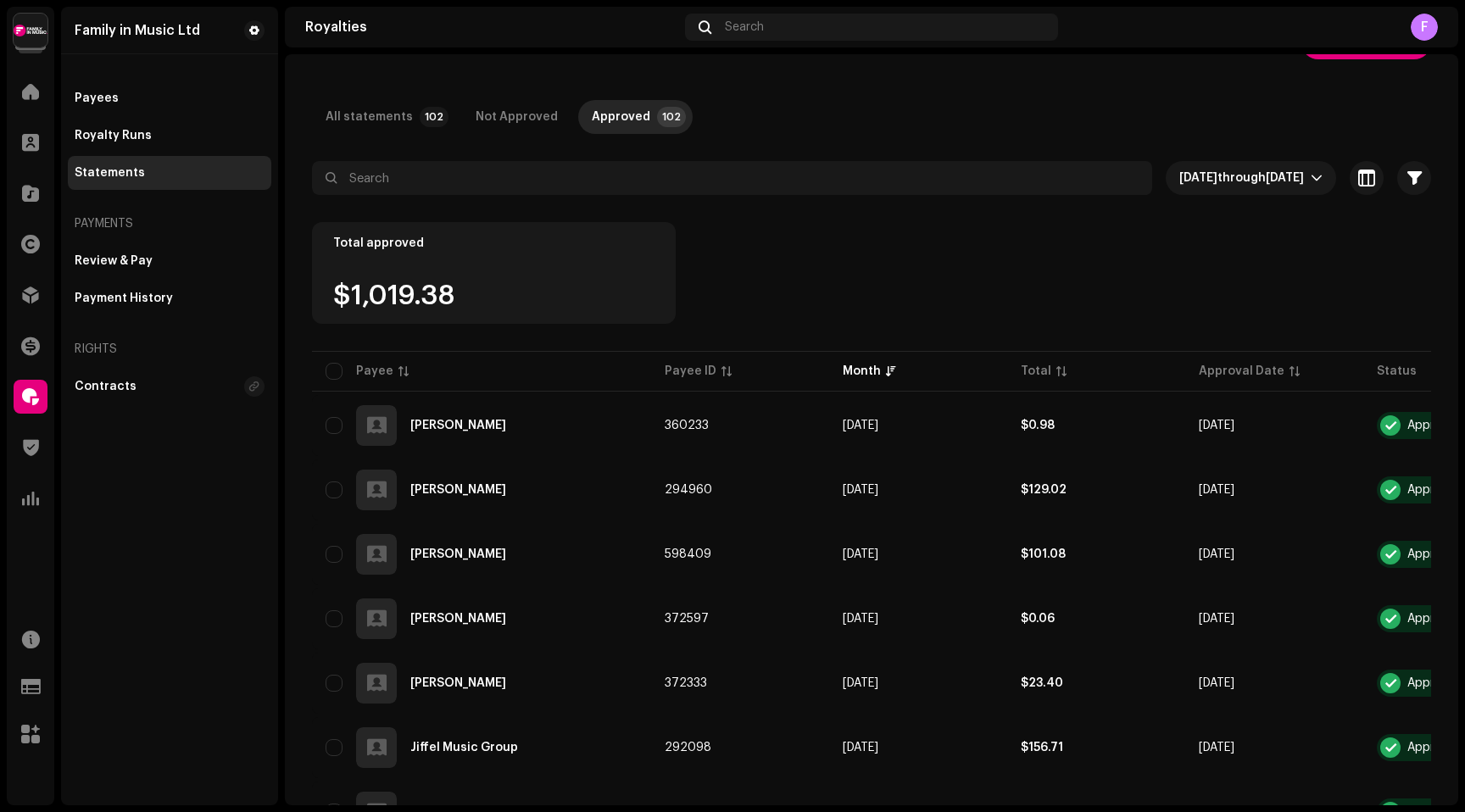
scroll to position [57, 0]
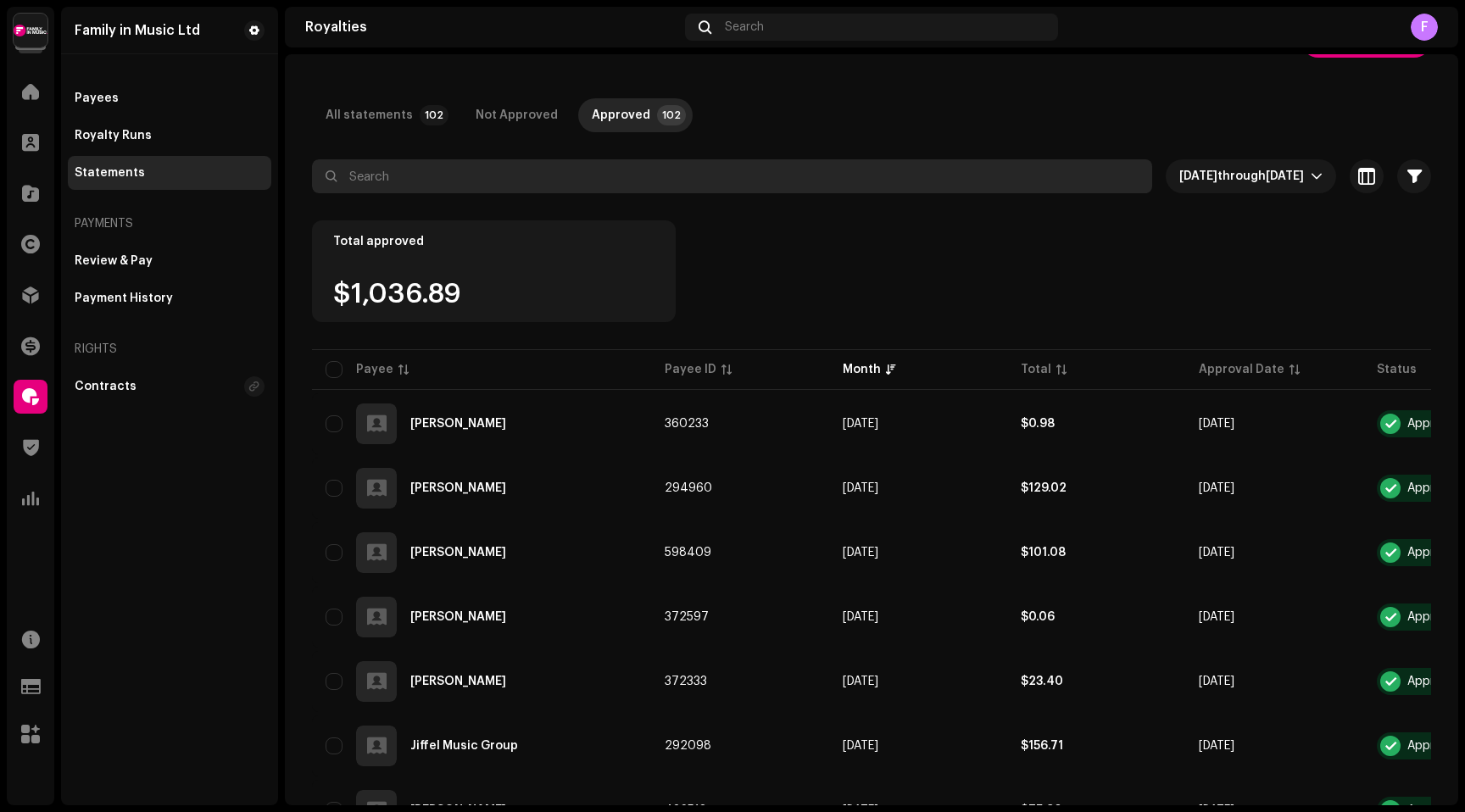
click at [529, 177] on input "text" at bounding box center [732, 177] width 841 height 34
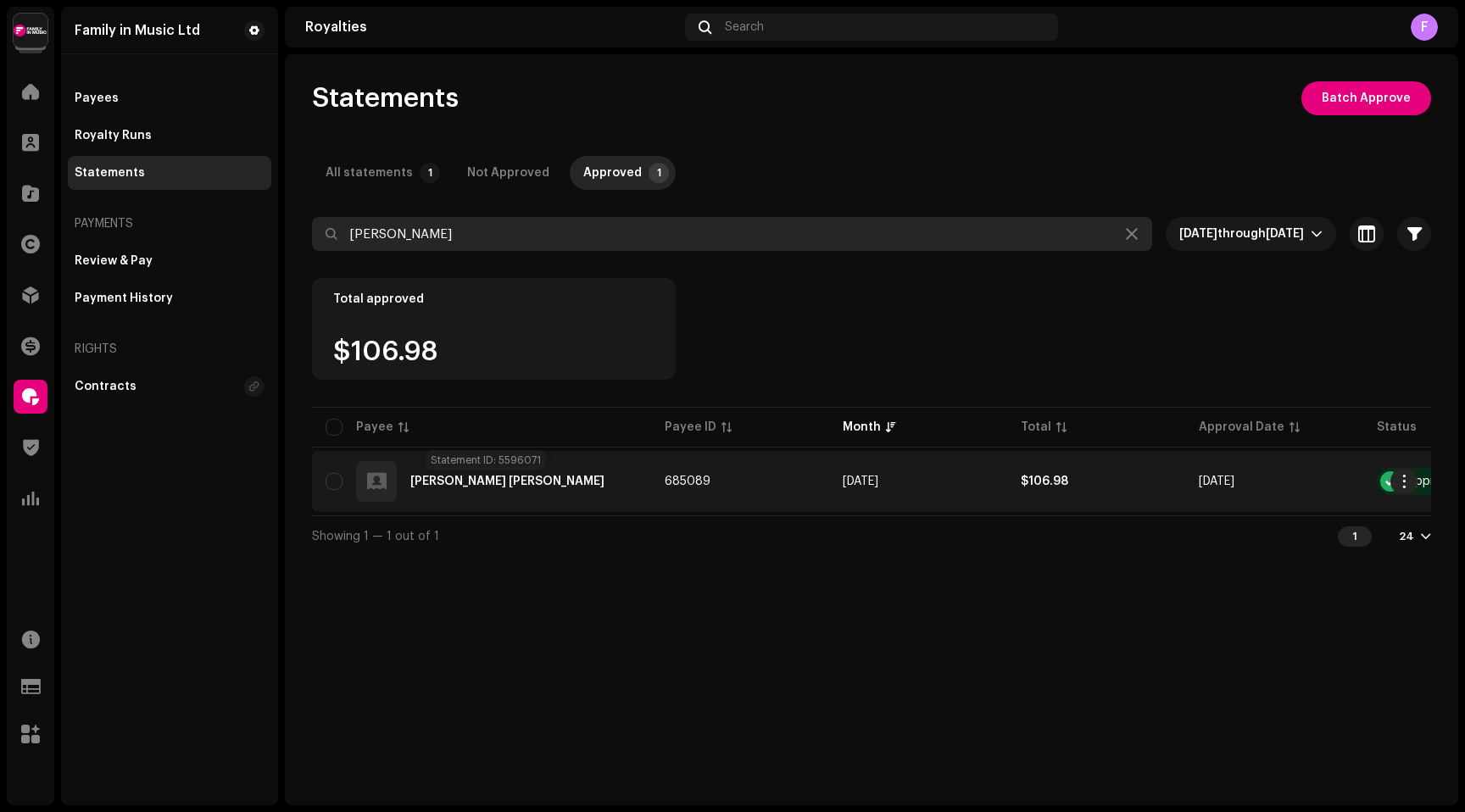
type input "[PERSON_NAME]"
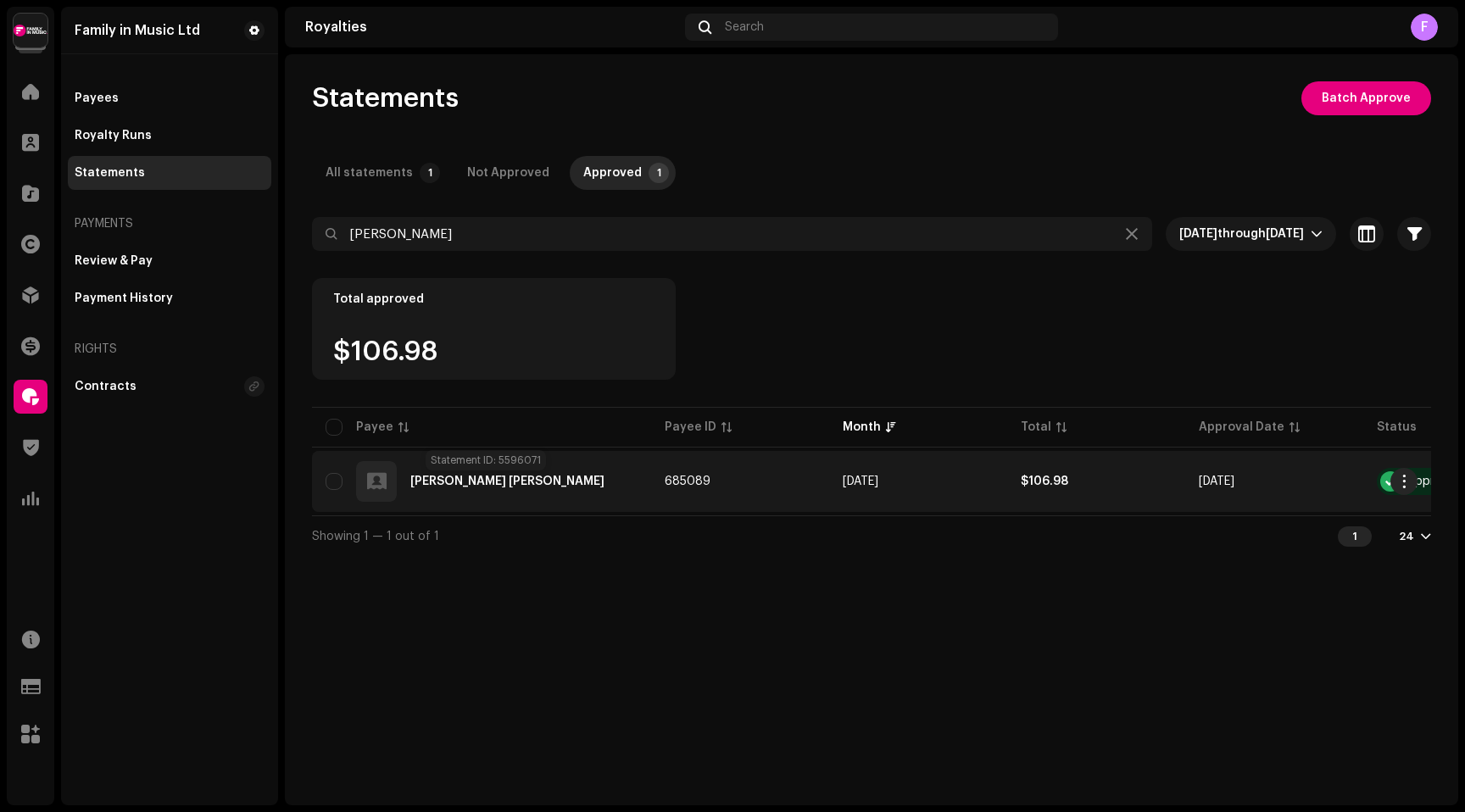
click at [470, 480] on div "[PERSON_NAME] [PERSON_NAME]" at bounding box center [507, 481] width 195 height 12
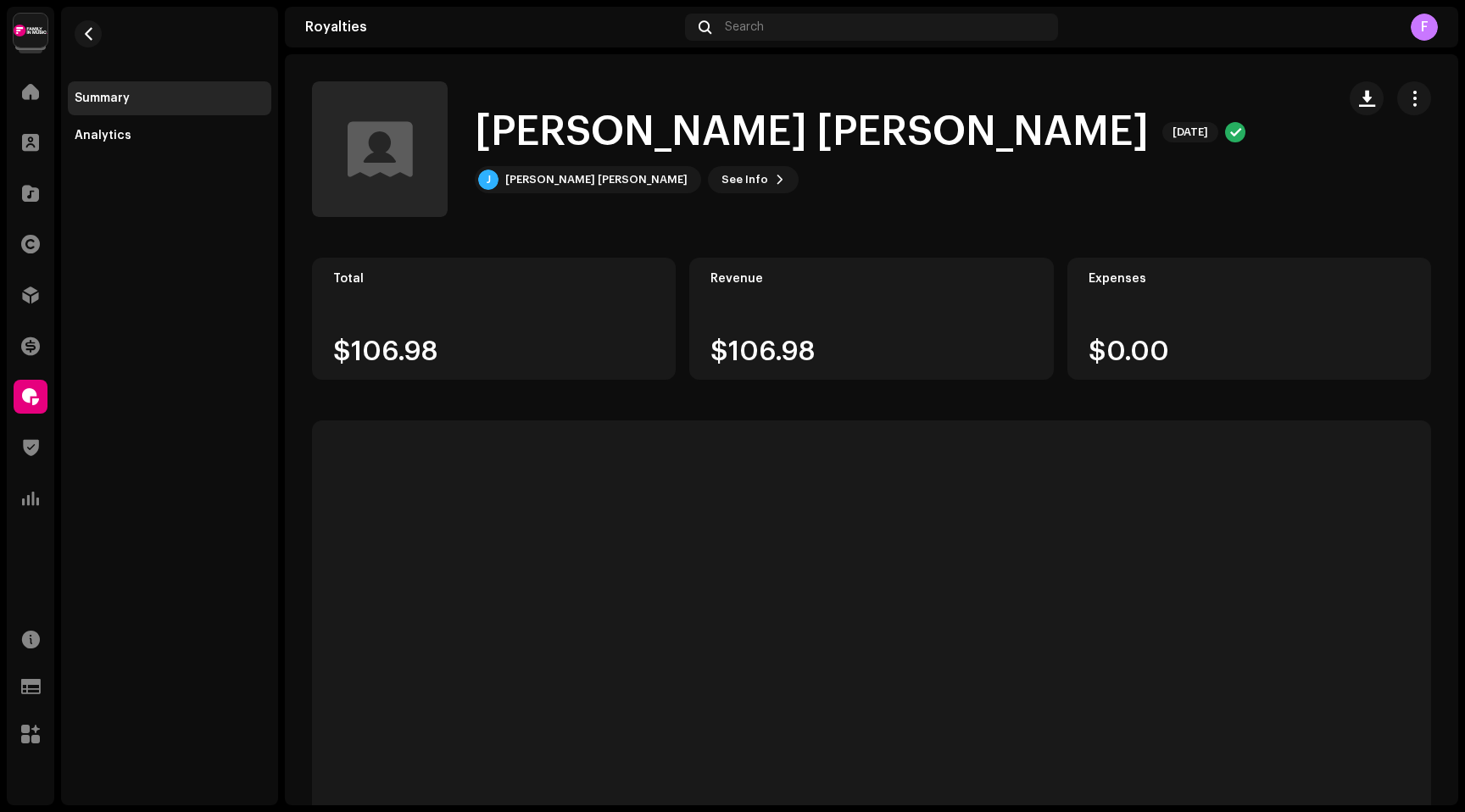
scroll to position [10, 0]
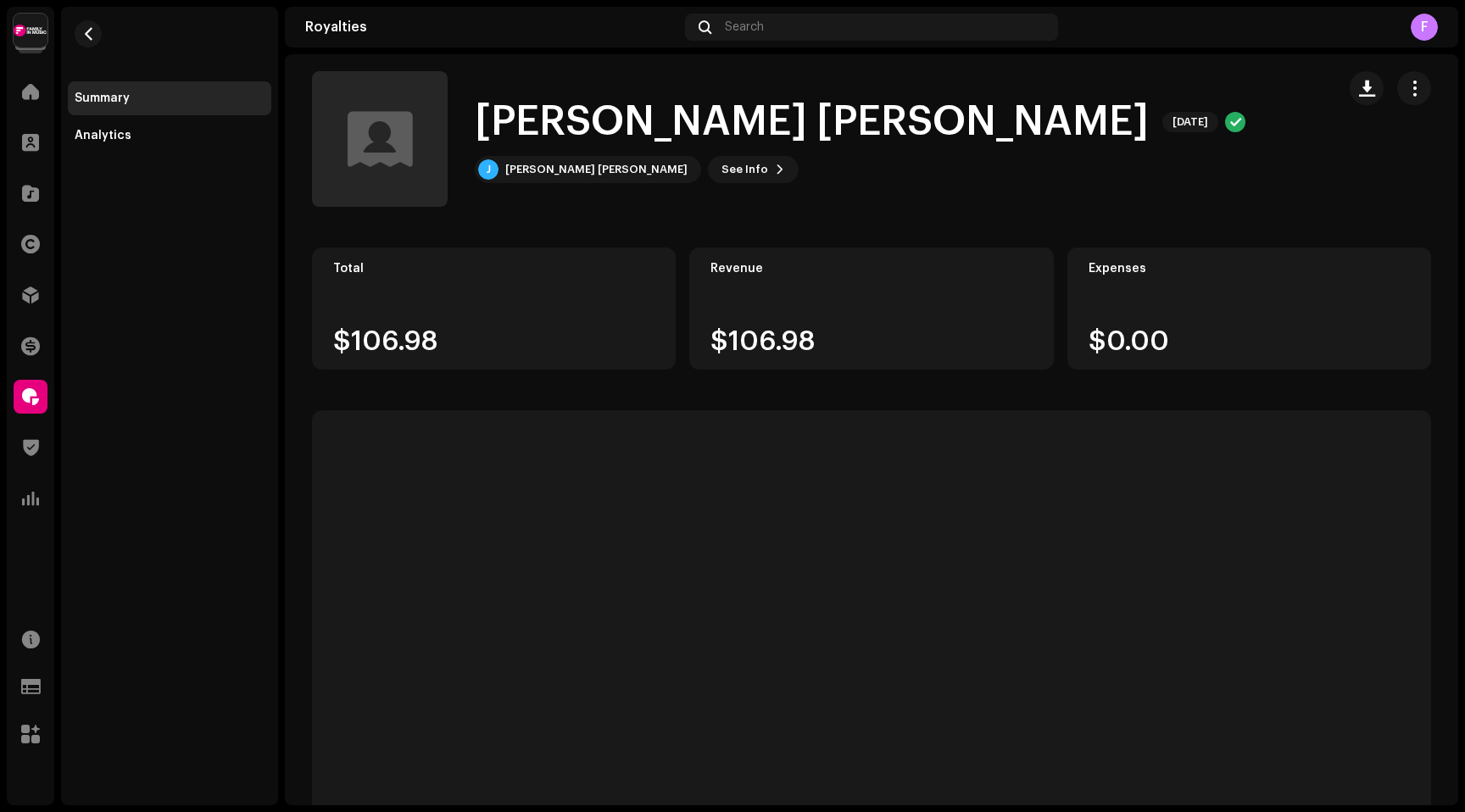
click at [114, 102] on div "Summary" at bounding box center [102, 98] width 55 height 13
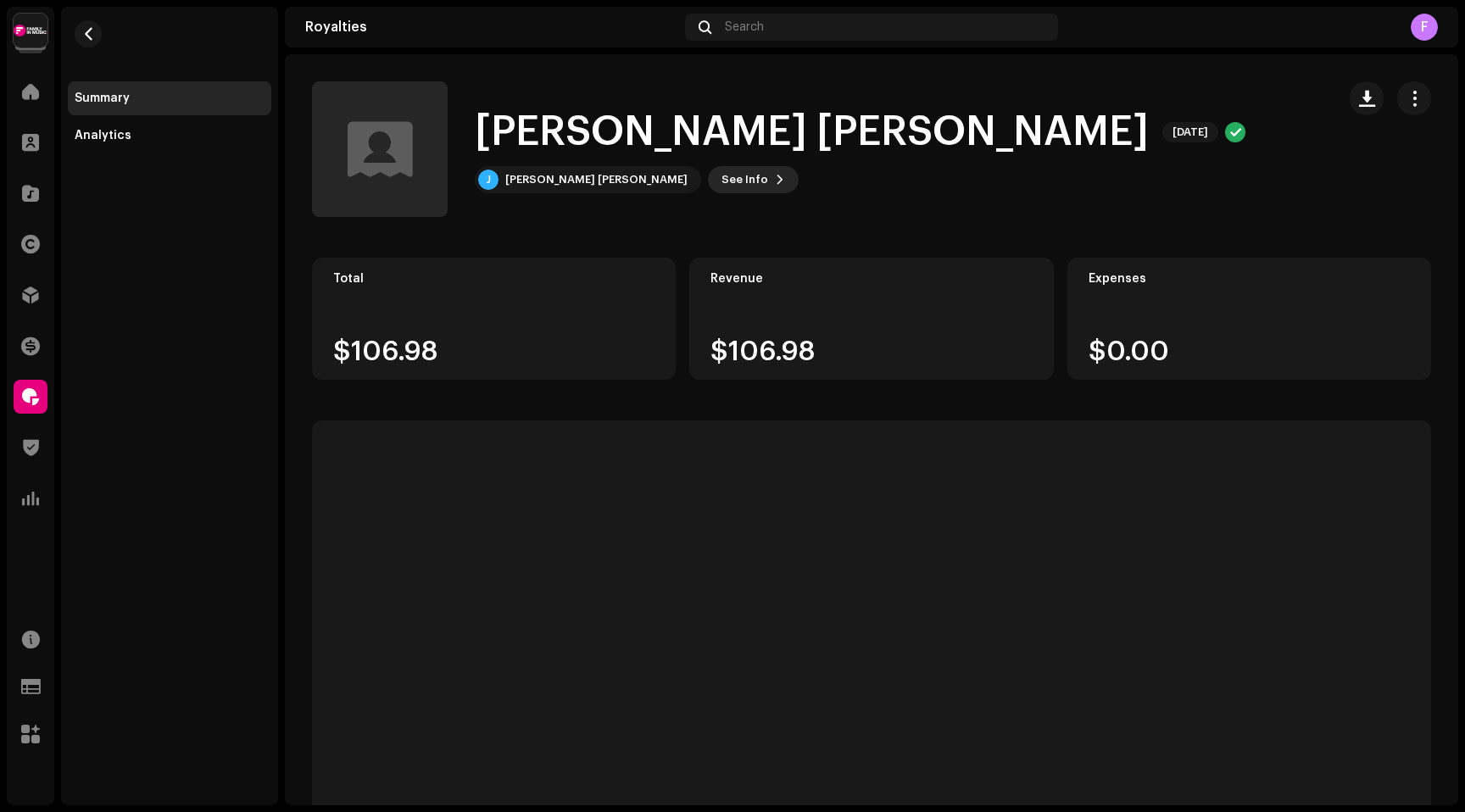
click at [721, 180] on span "See Info" at bounding box center [745, 180] width 47 height 34
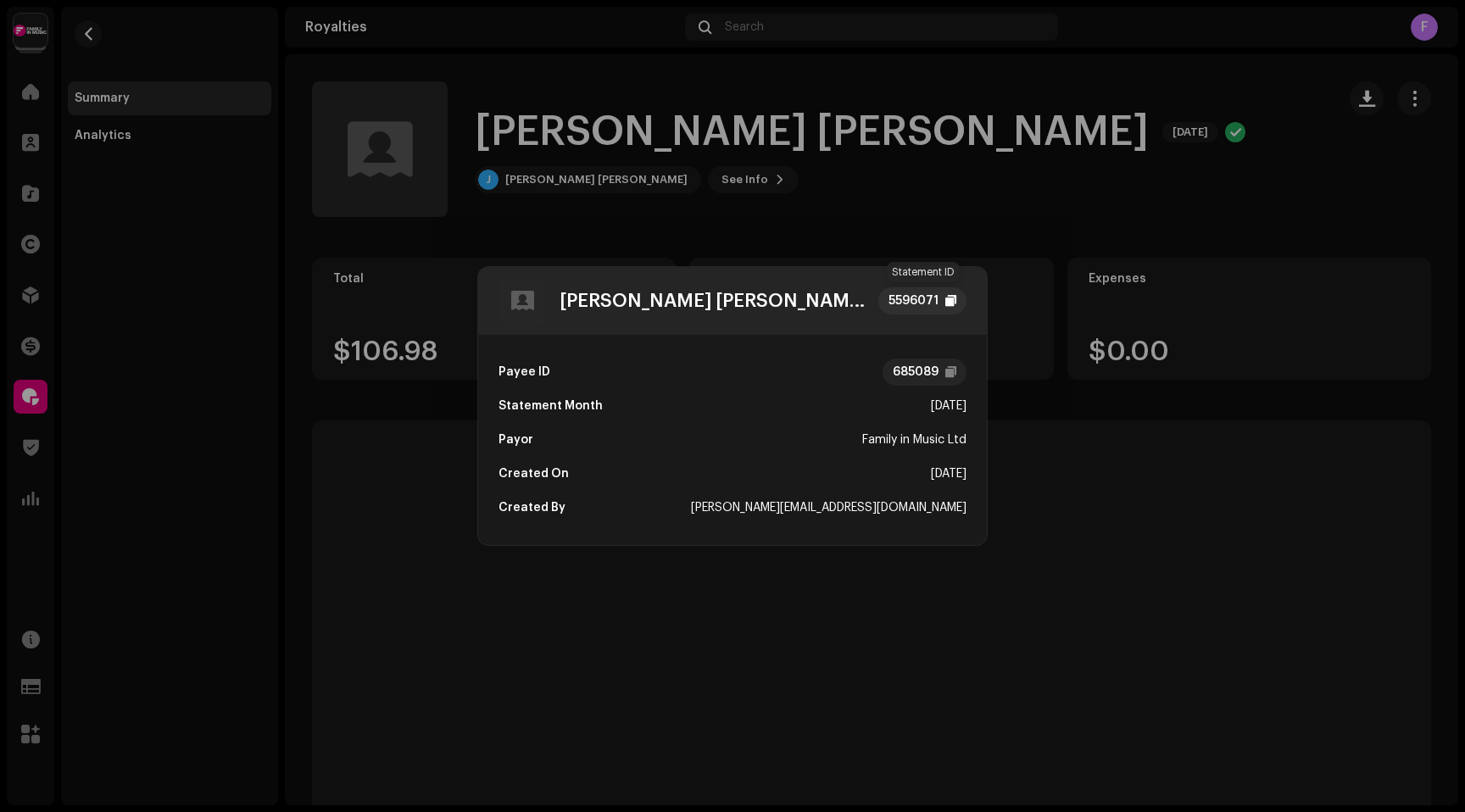
click at [934, 301] on div "5596071" at bounding box center [913, 301] width 50 height 21
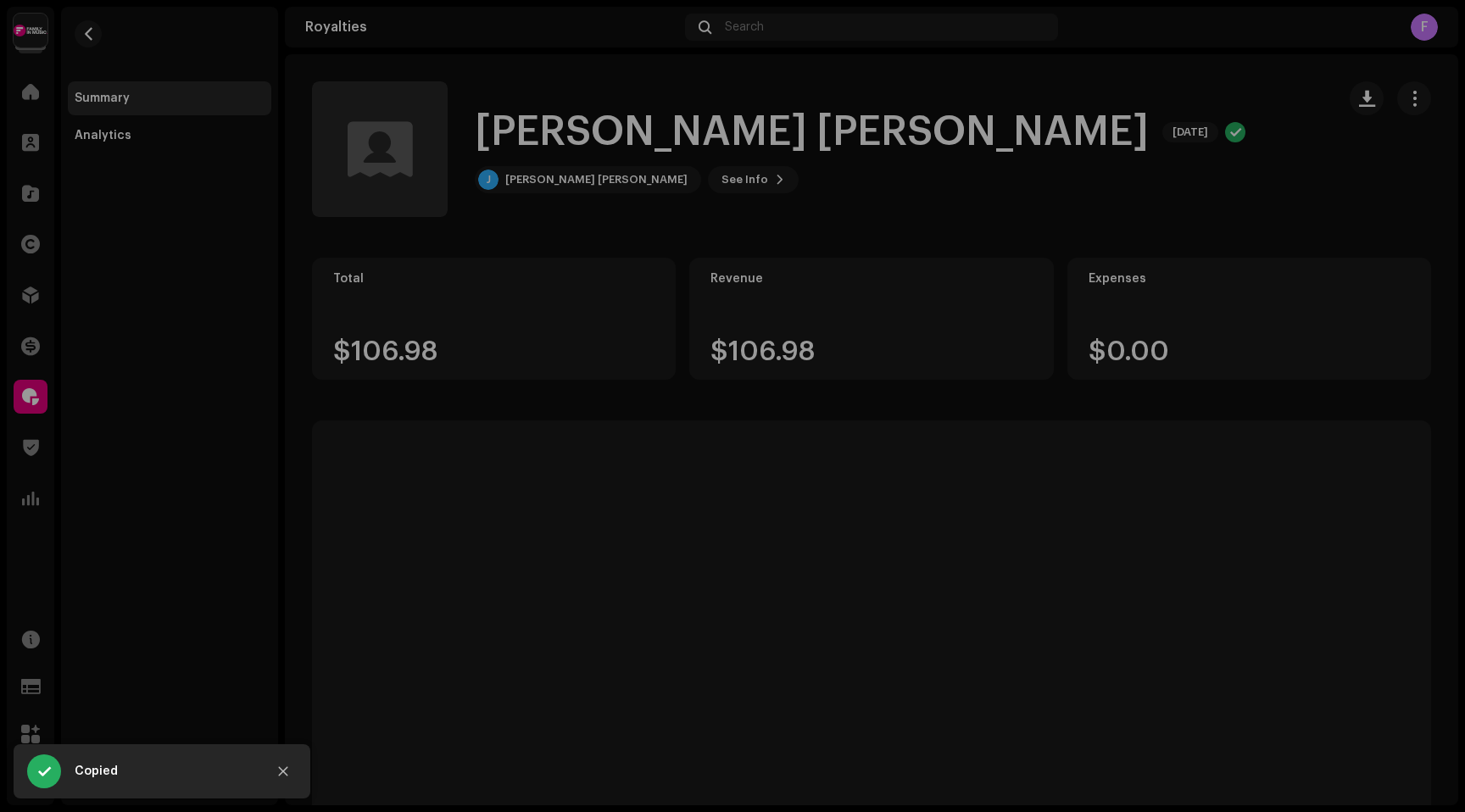
click at [8, 397] on div "[PERSON_NAME] [PERSON_NAME] 5596071 Payee ID 685089 Statement Month [DATE] Payo…" at bounding box center [732, 406] width 1465 height 812
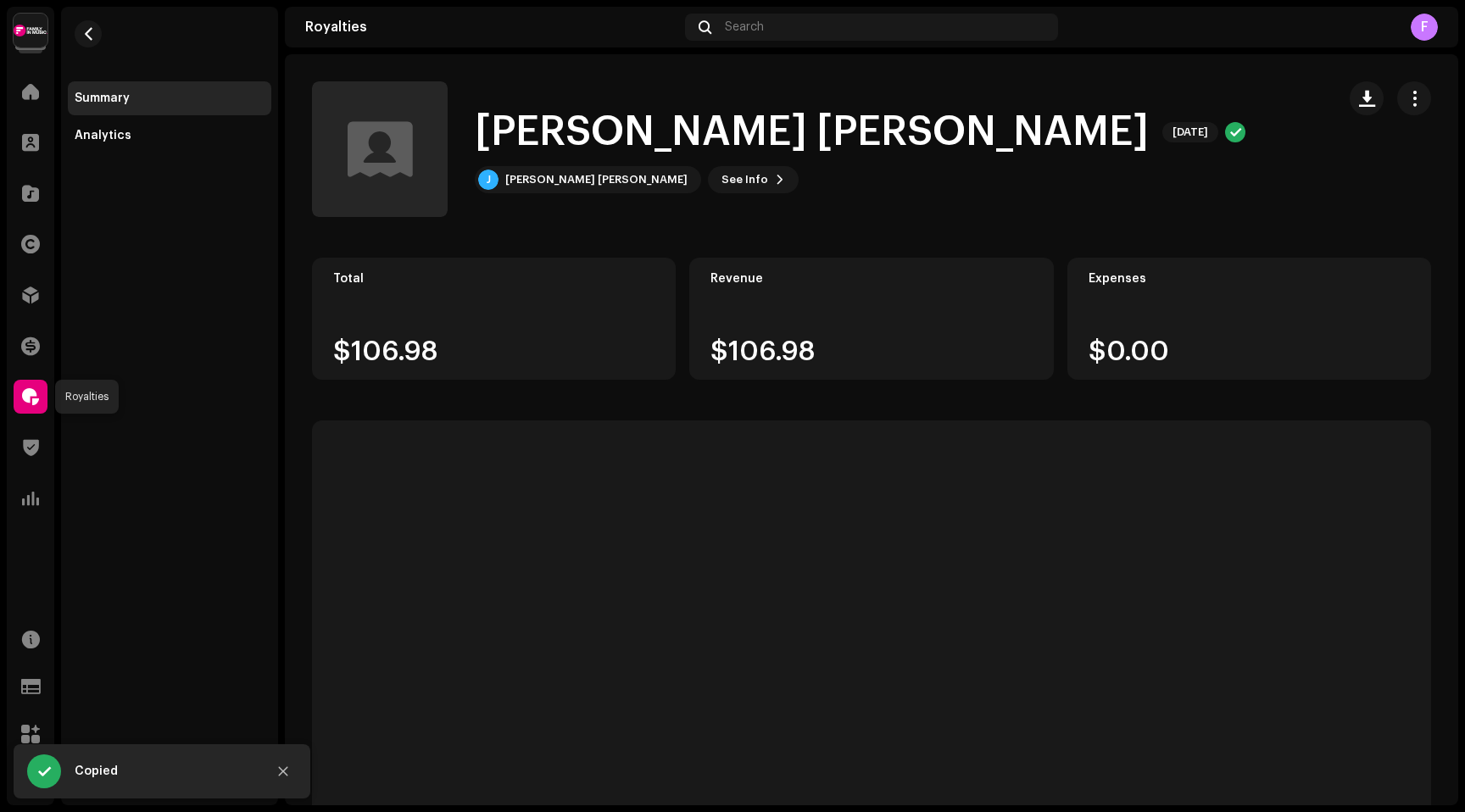
click at [30, 398] on span at bounding box center [30, 397] width 17 height 13
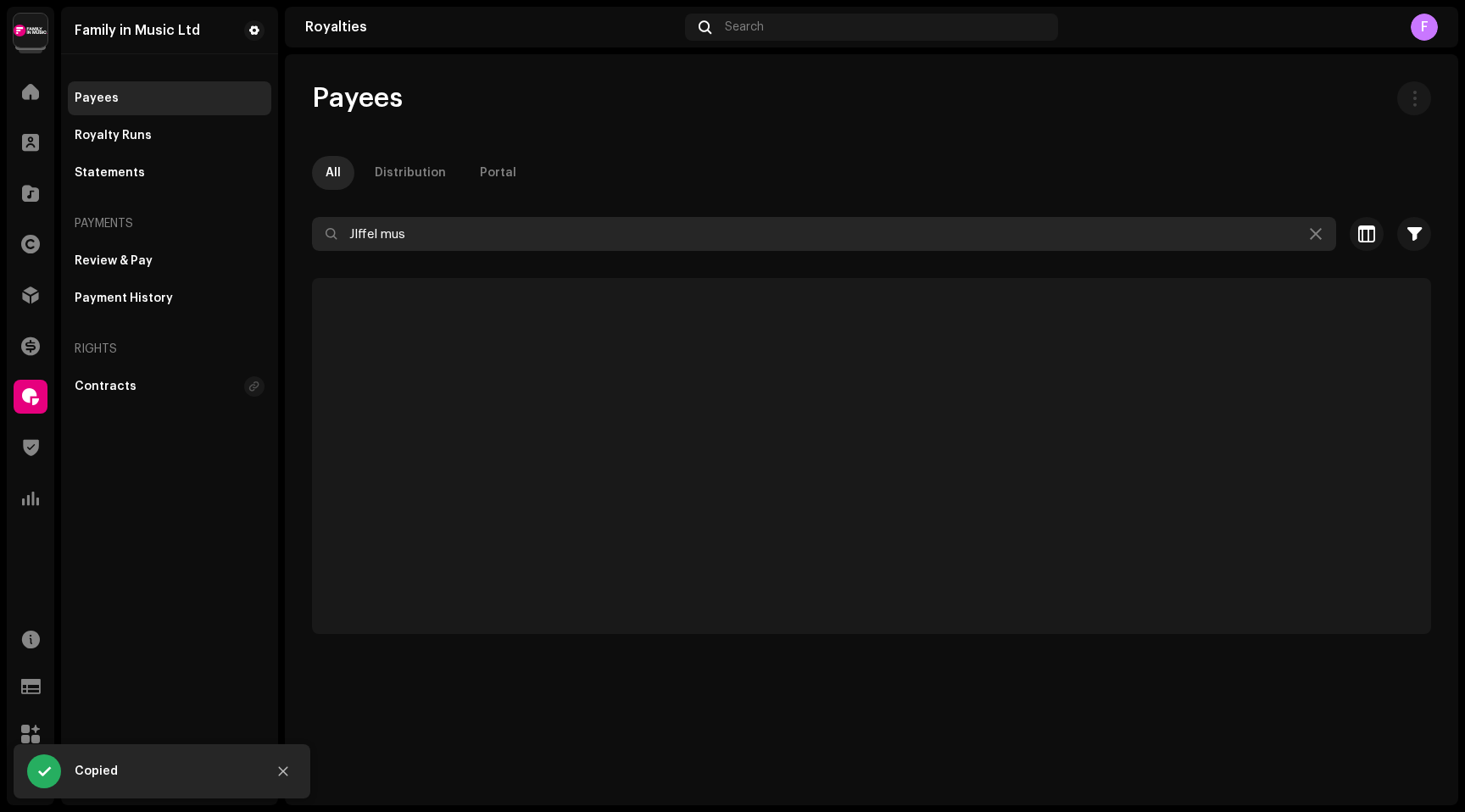
click at [483, 239] on input "JIffel mus" at bounding box center [824, 234] width 1024 height 34
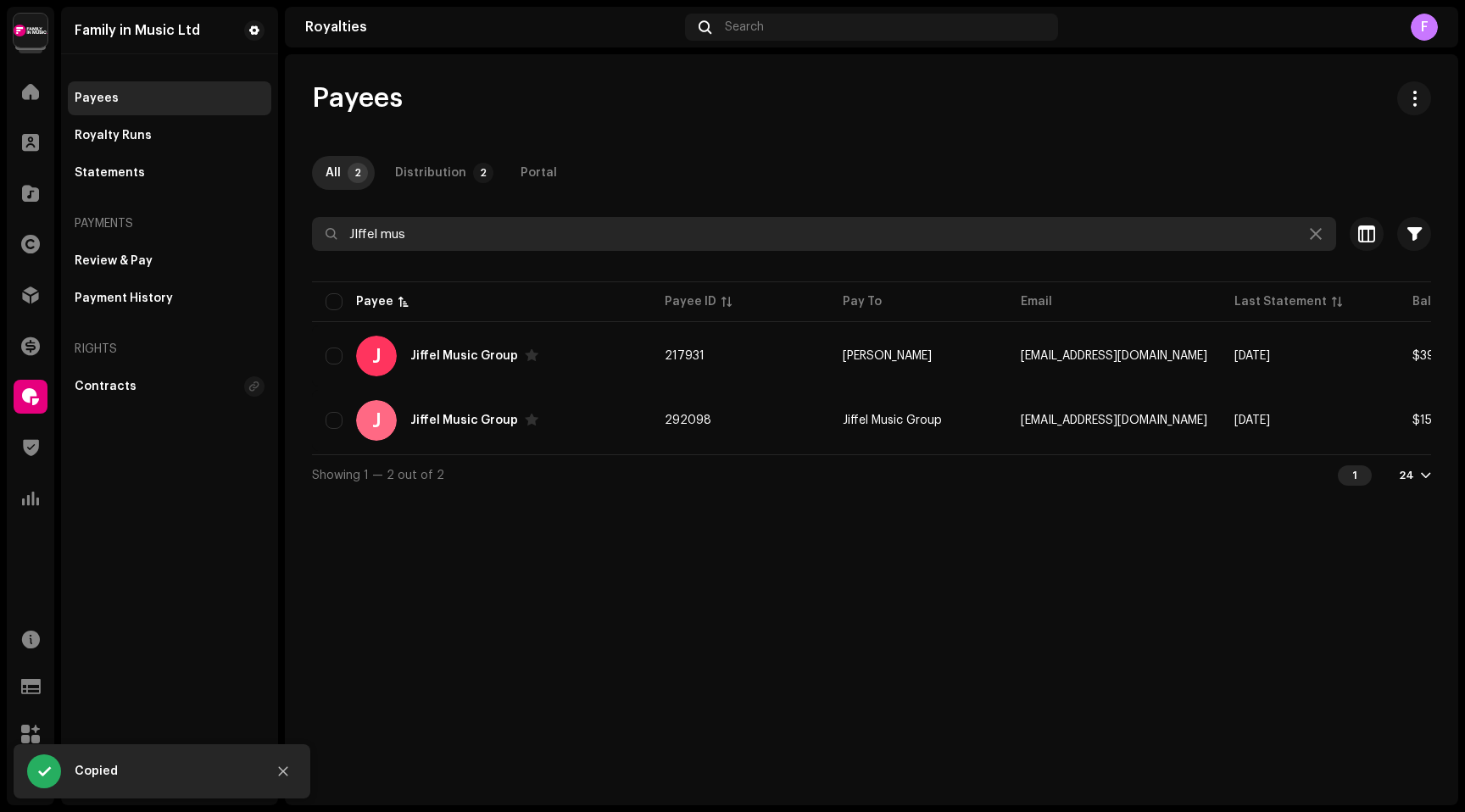
click at [483, 239] on input "JIffel mus" at bounding box center [824, 234] width 1024 height 34
paste input "5596071"
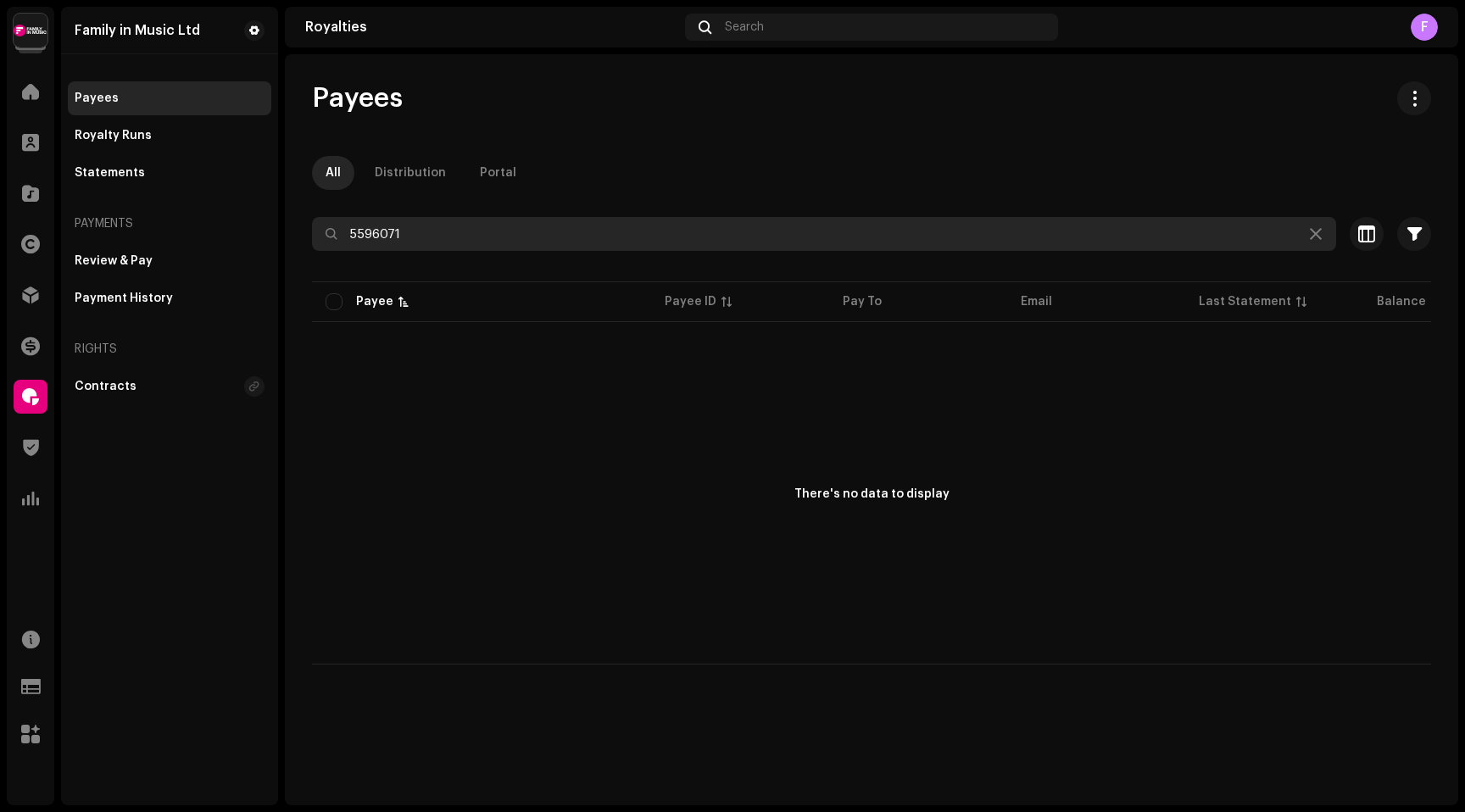
type input "h"
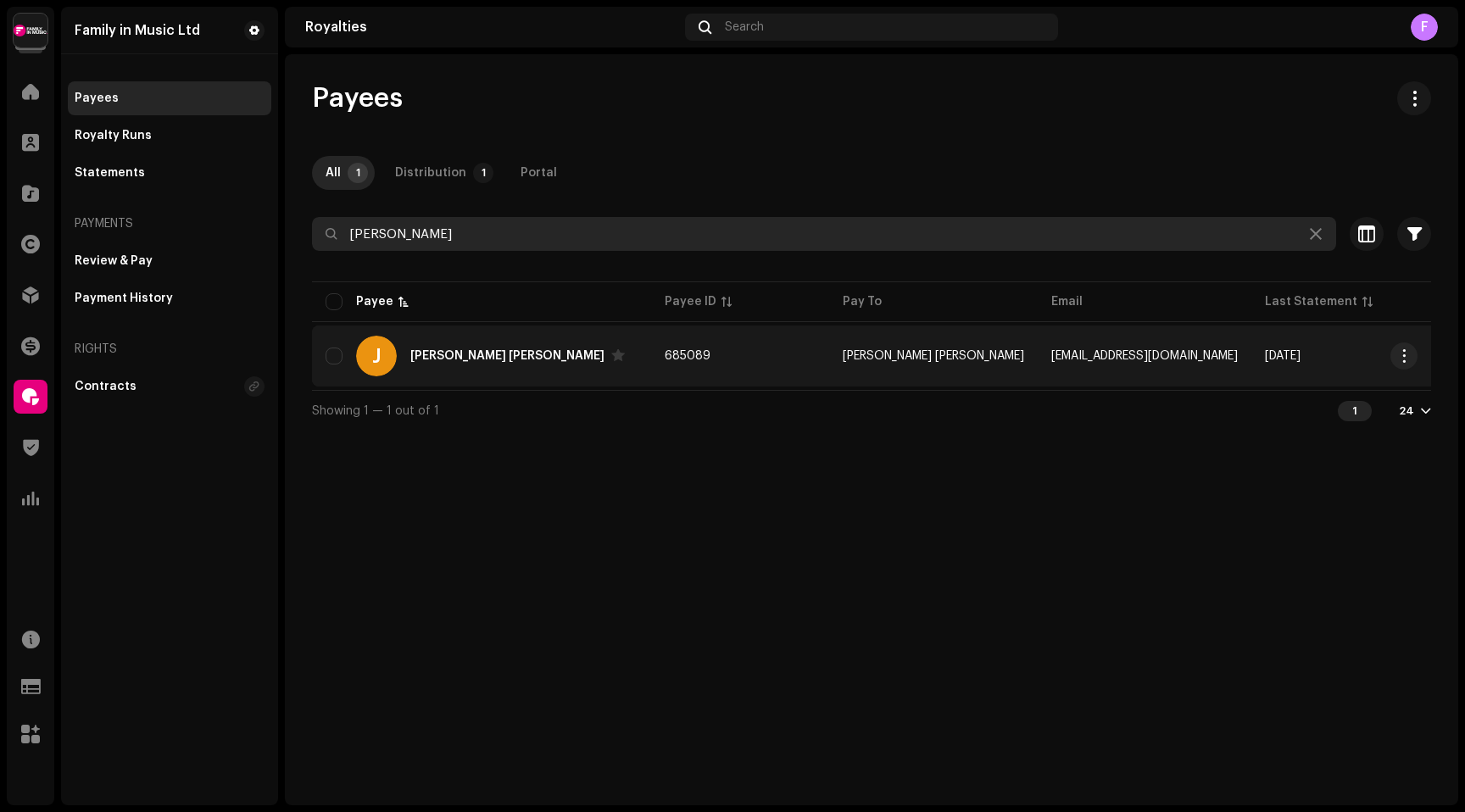
type input "[PERSON_NAME]"
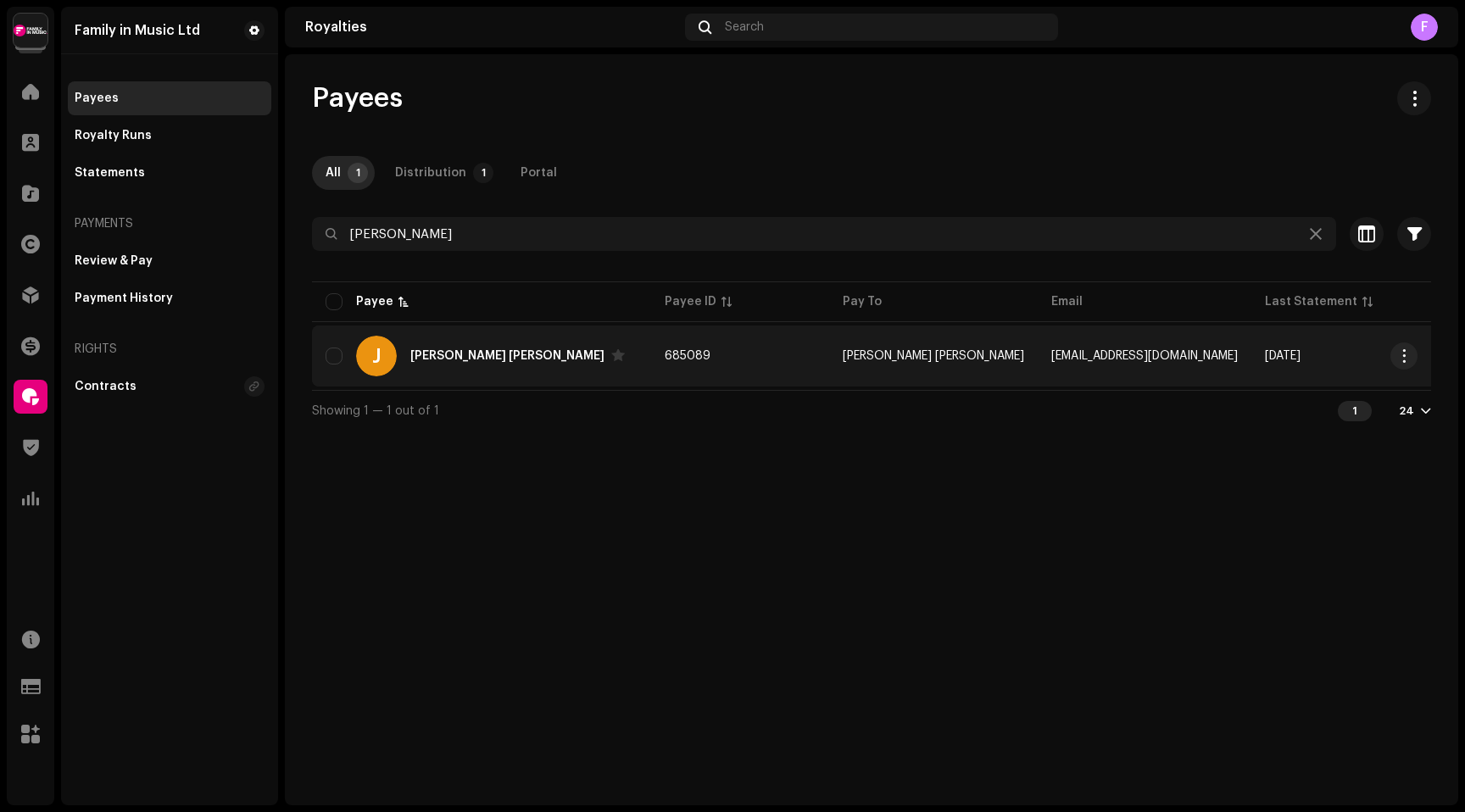
click at [480, 361] on div "[PERSON_NAME] [PERSON_NAME]" at bounding box center [507, 355] width 195 height 12
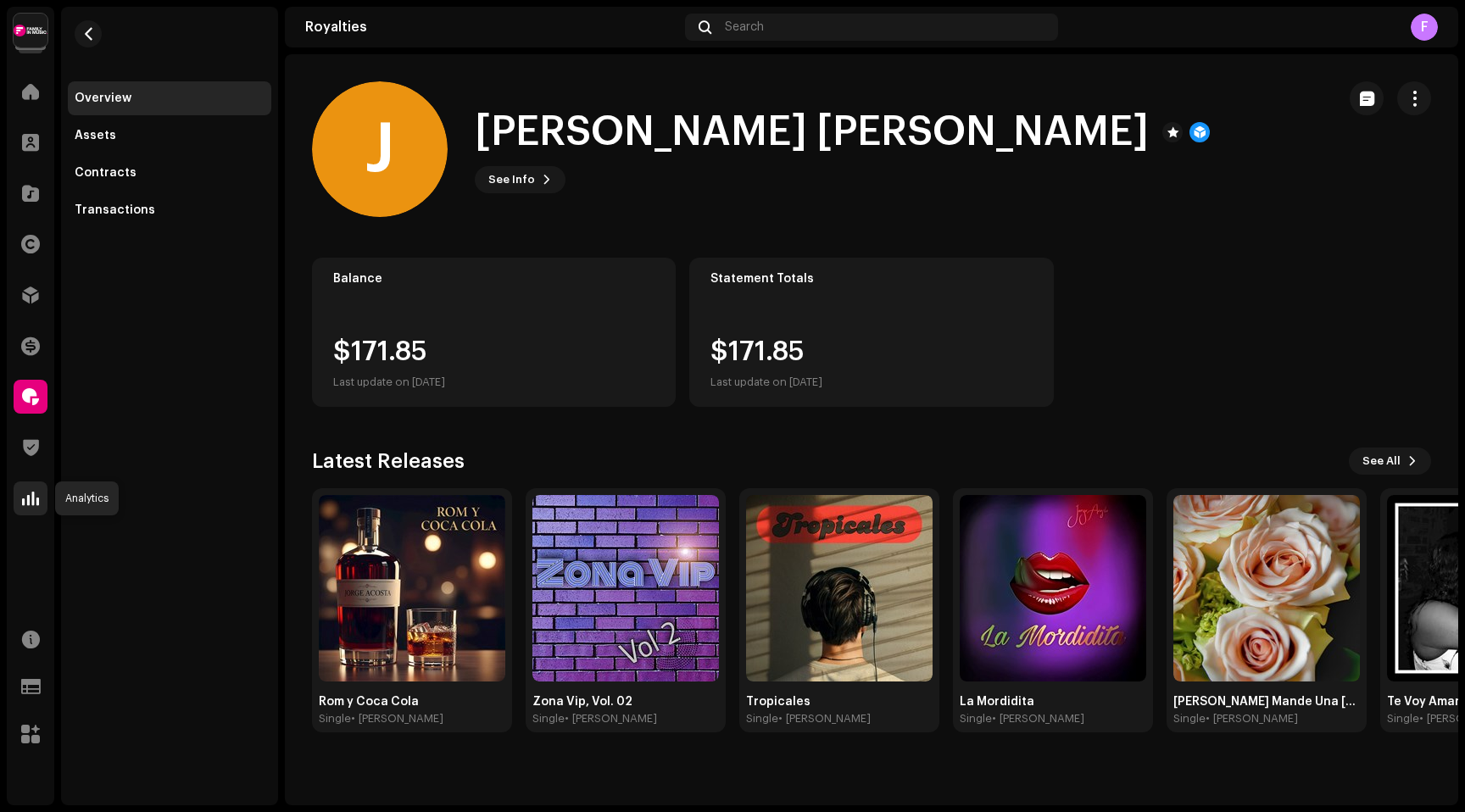
click at [29, 499] on span at bounding box center [30, 498] width 17 height 13
click at [29, 496] on span at bounding box center [30, 498] width 17 height 13
click at [30, 502] on span at bounding box center [30, 498] width 17 height 13
click at [27, 502] on span at bounding box center [30, 498] width 17 height 13
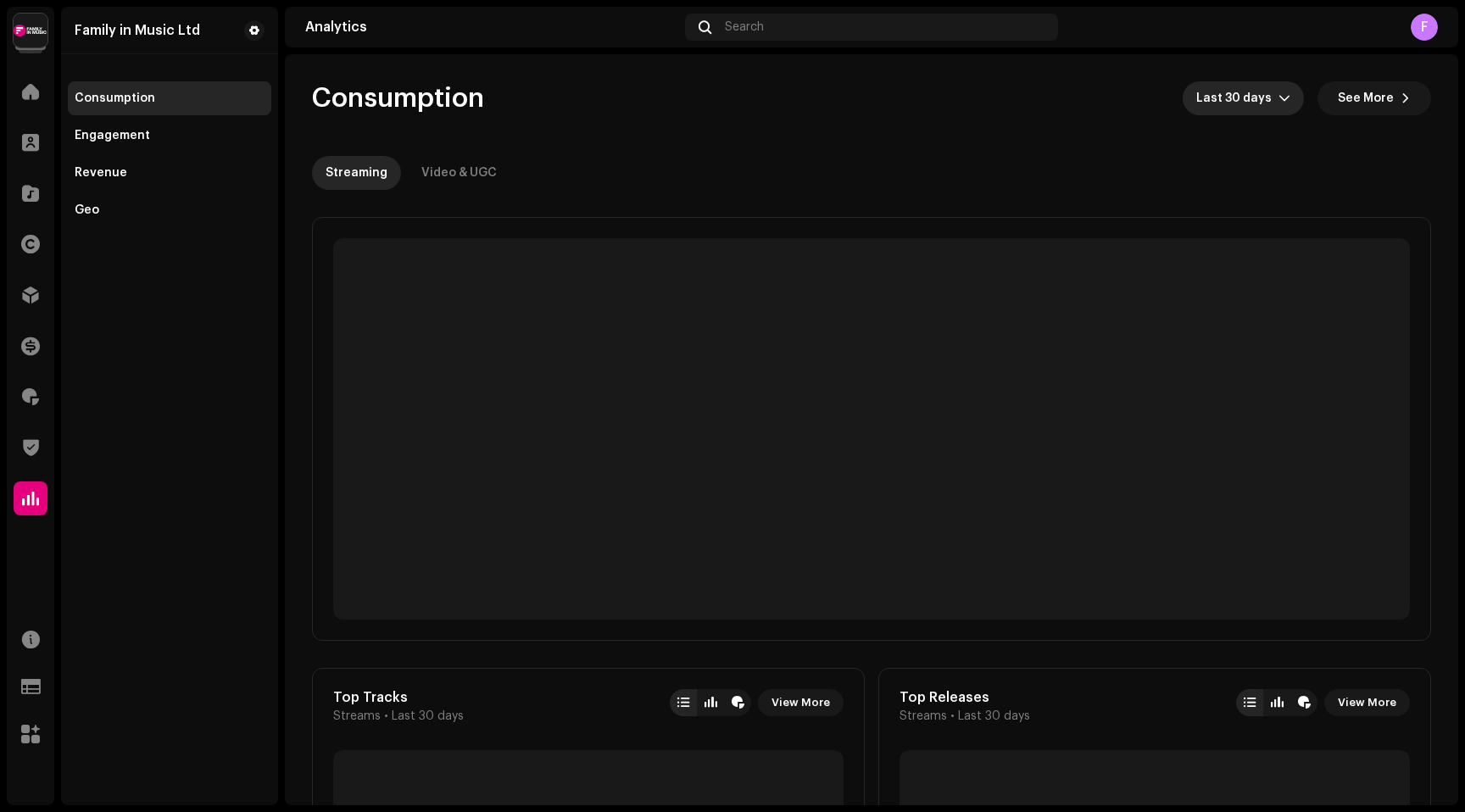
click at [1267, 101] on span "Last 30 days" at bounding box center [1237, 99] width 82 height 34
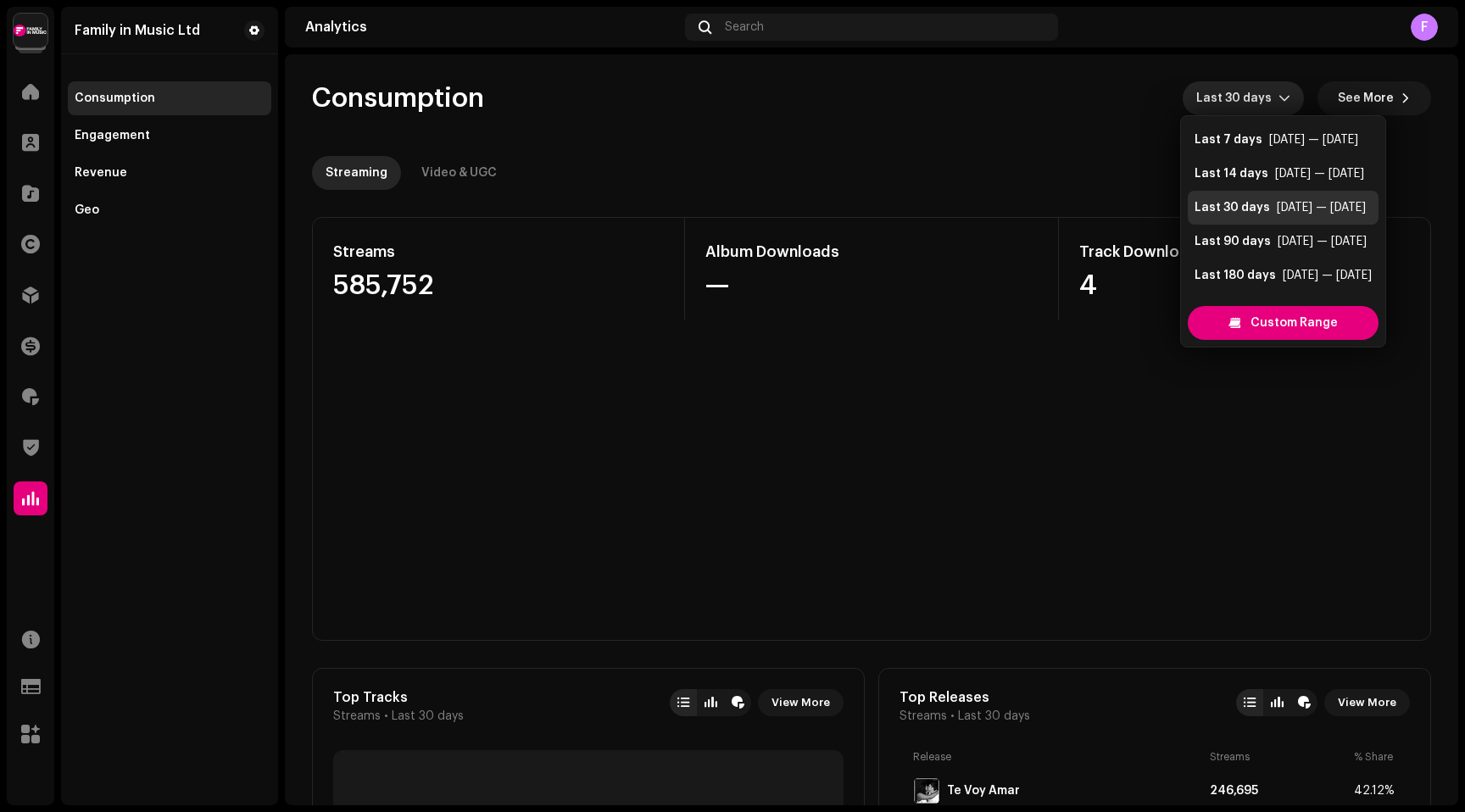
scroll to position [27, 0]
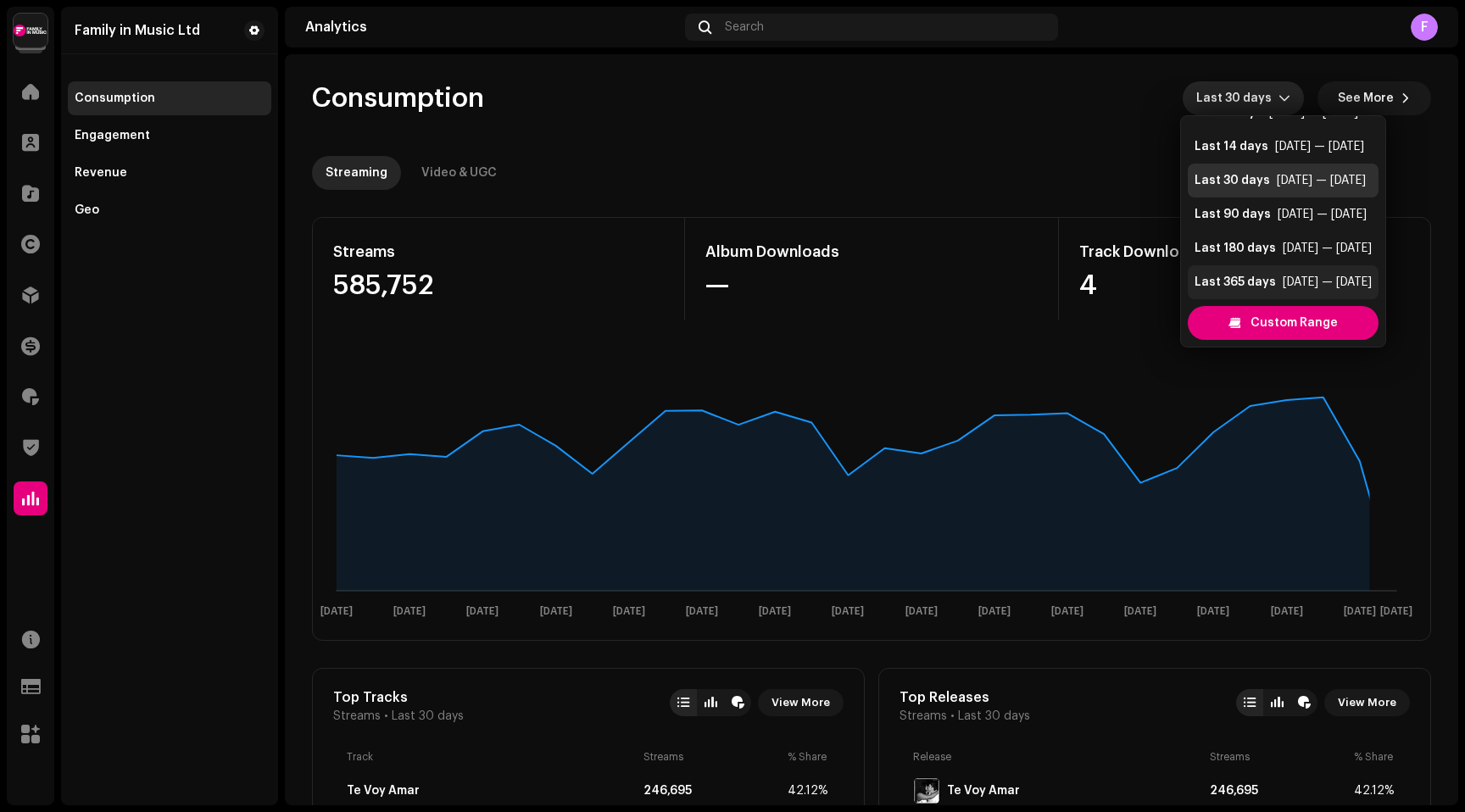
click at [1255, 284] on div "Last 365 days" at bounding box center [1236, 282] width 82 height 17
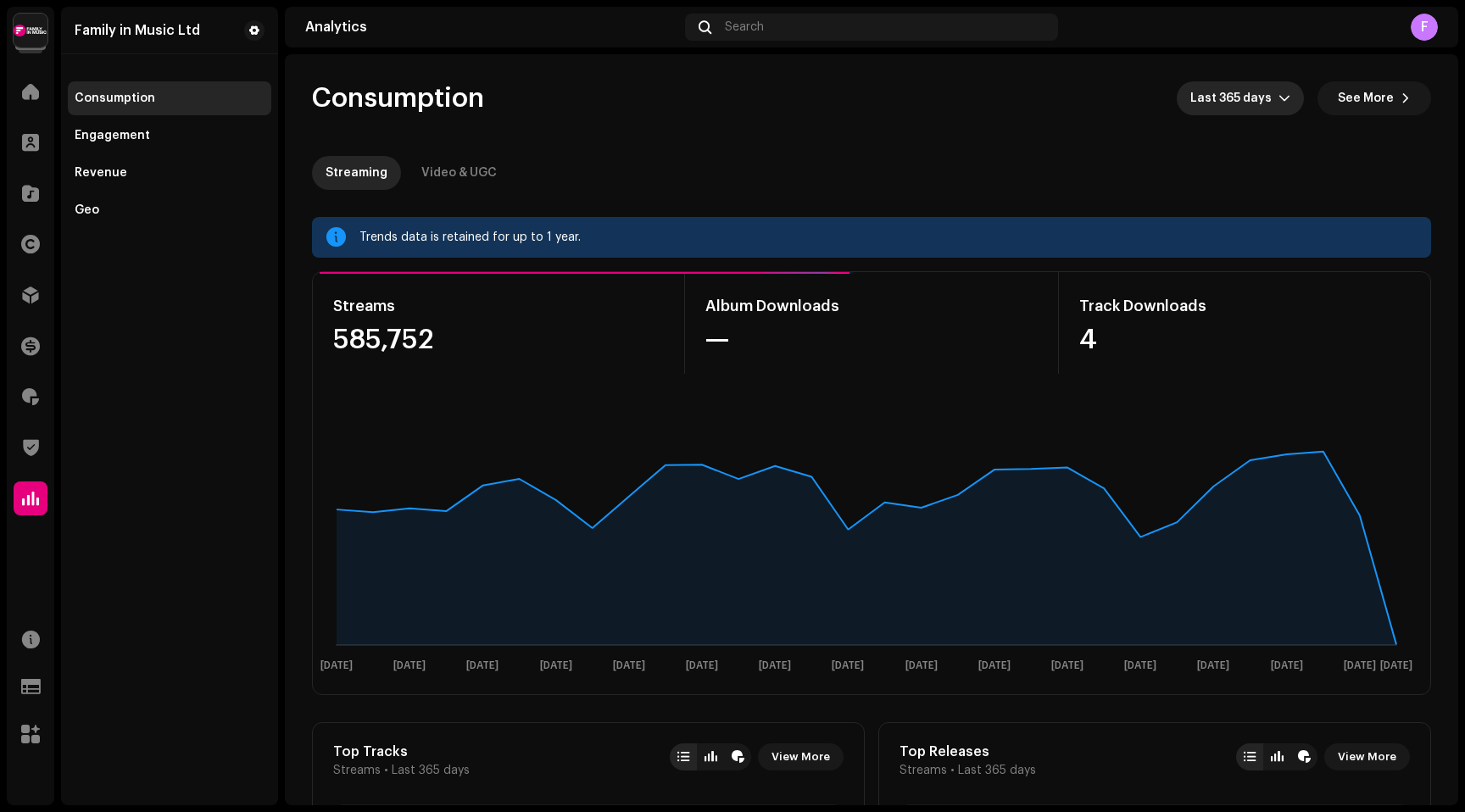
scroll to position [21, 0]
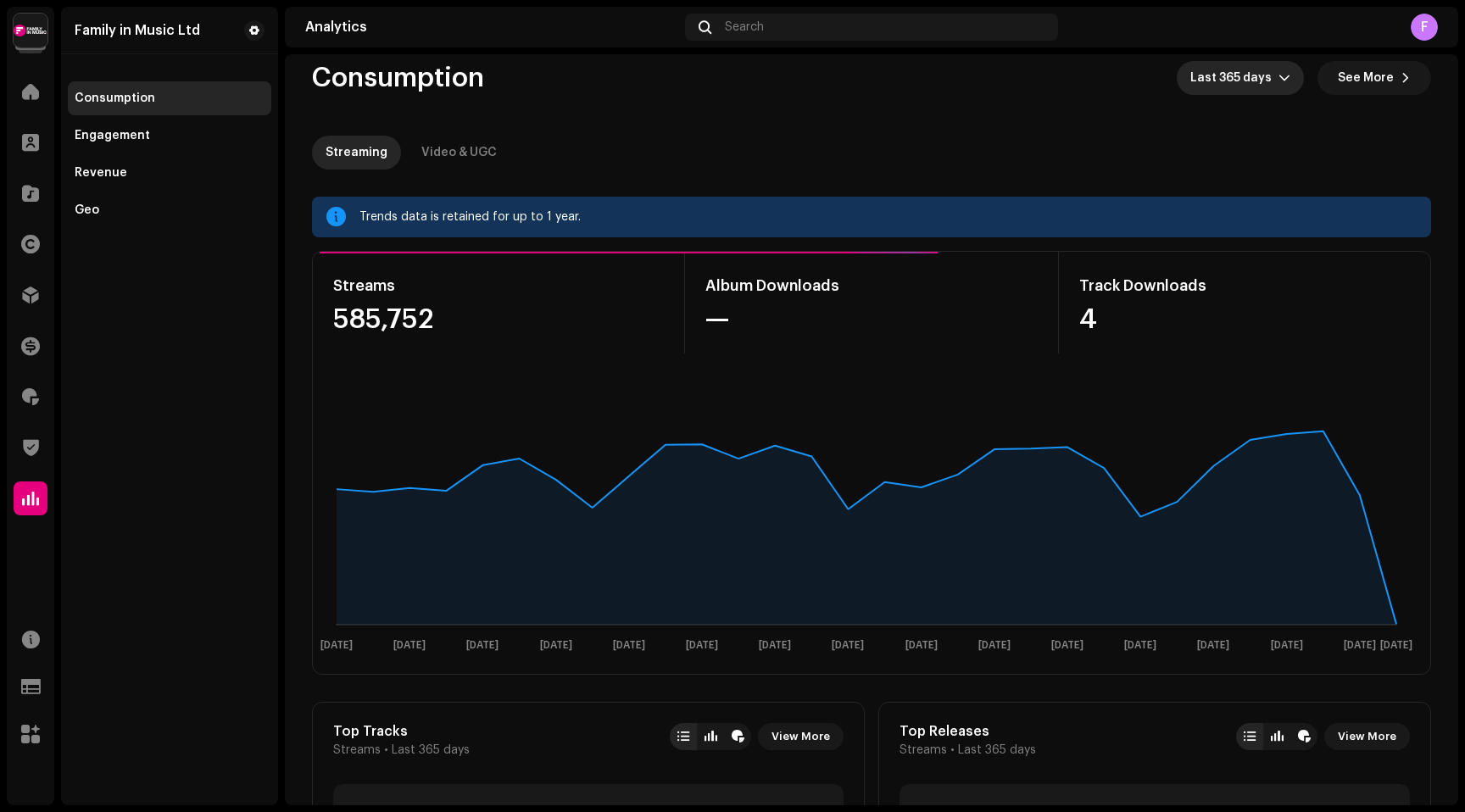
click at [365, 289] on div "Streams" at bounding box center [498, 285] width 331 height 27
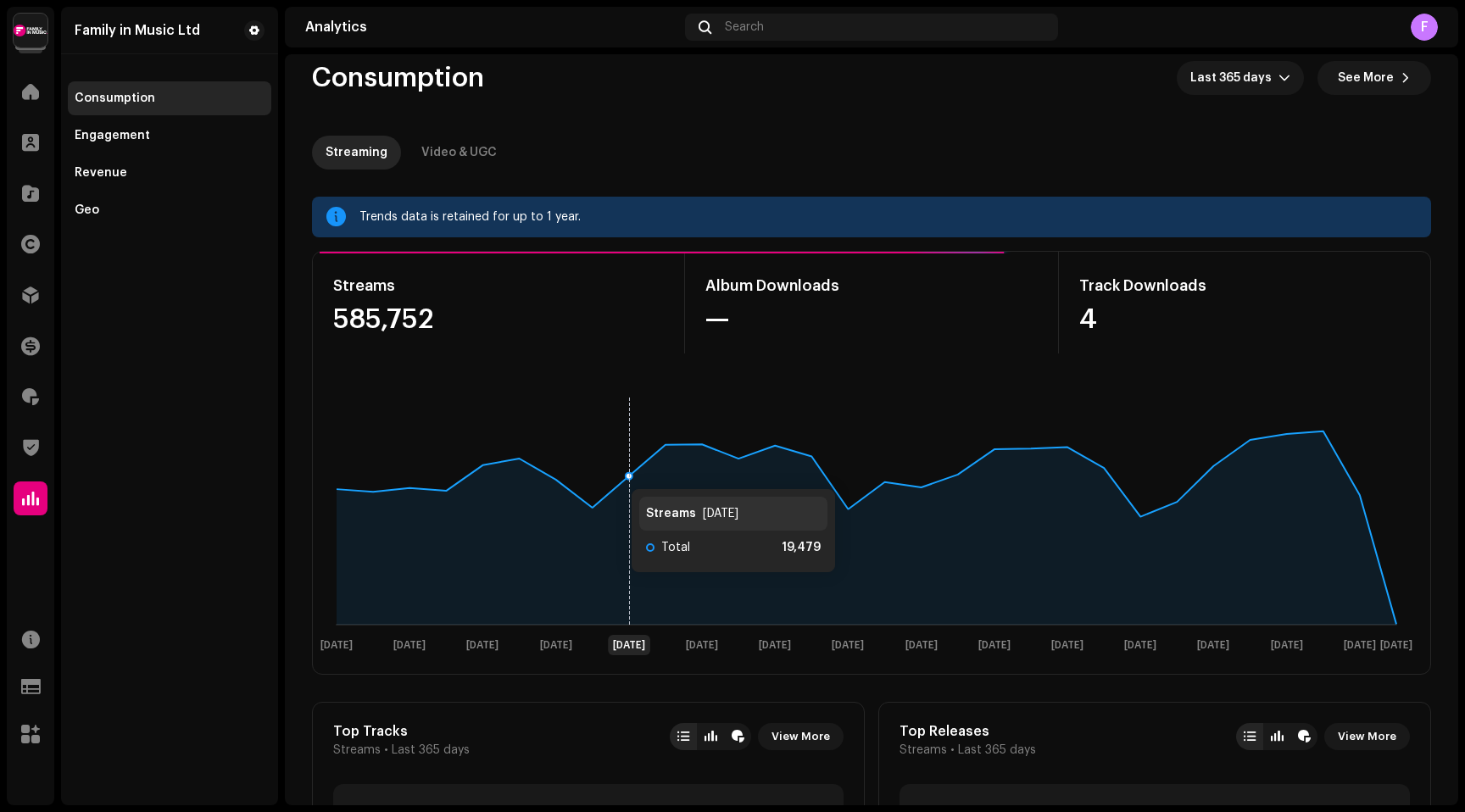
click at [615, 471] on rect at bounding box center [866, 523] width 1094 height 272
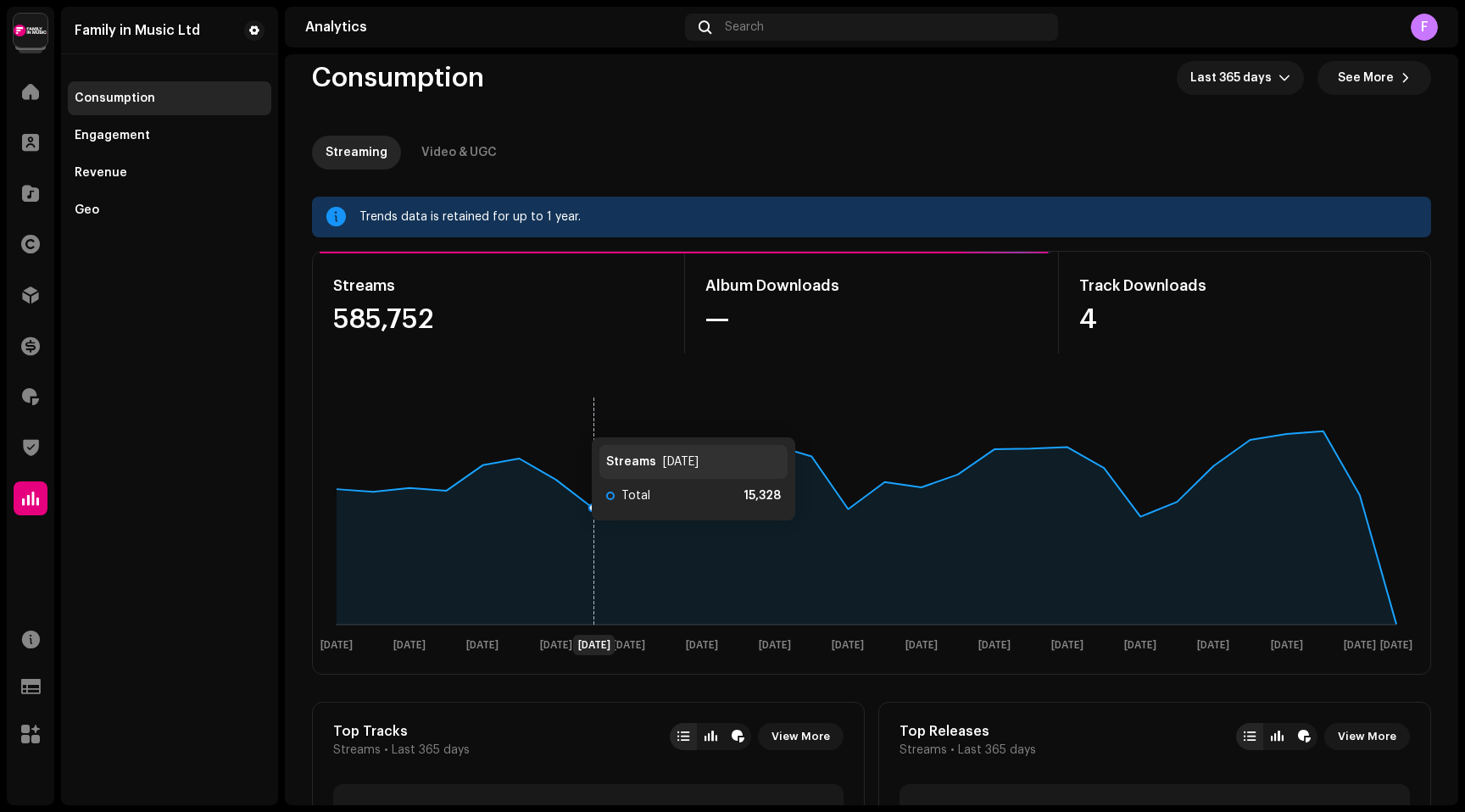
click at [572, 413] on rect at bounding box center [866, 523] width 1094 height 272
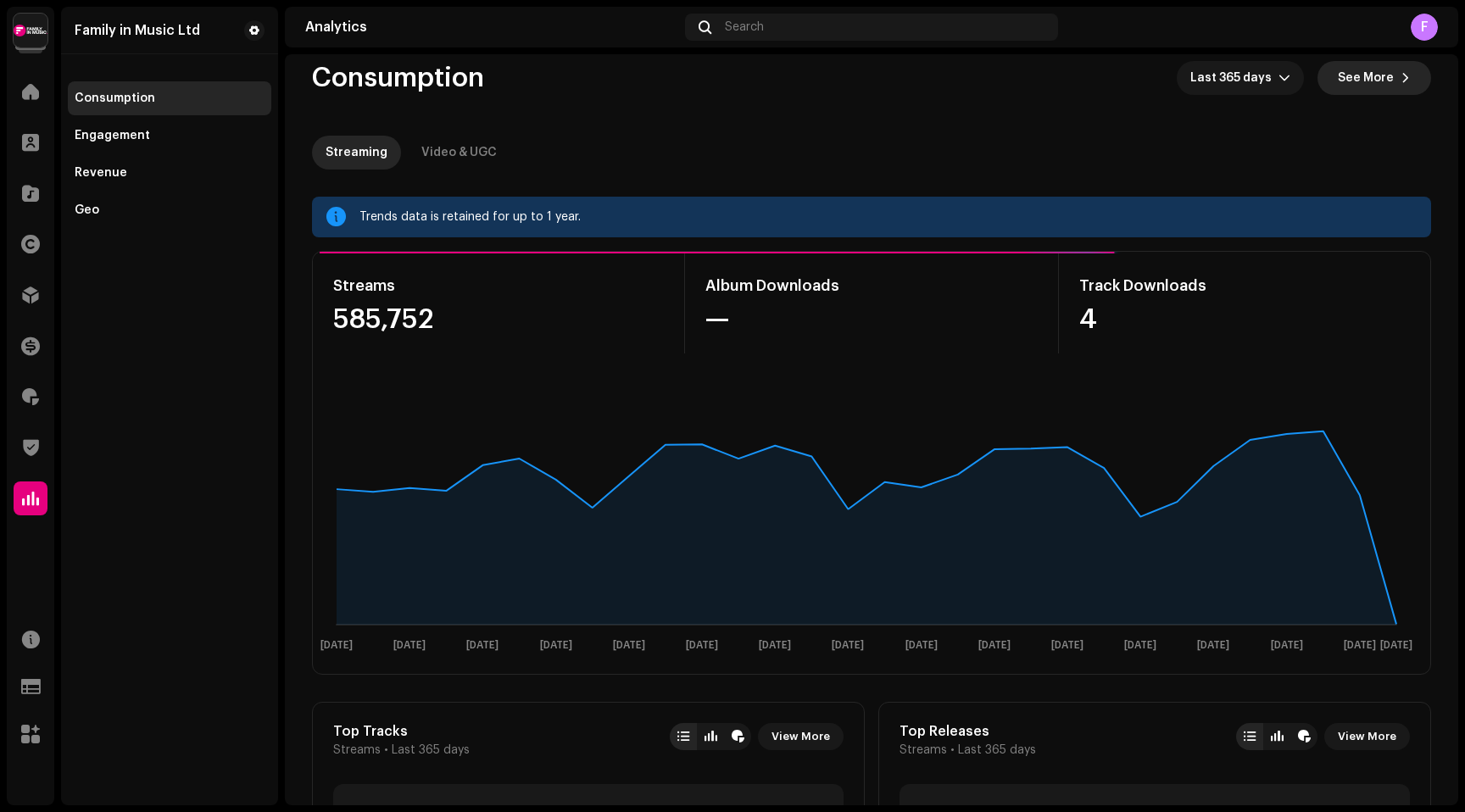
click at [1381, 72] on span "See More" at bounding box center [1366, 78] width 56 height 34
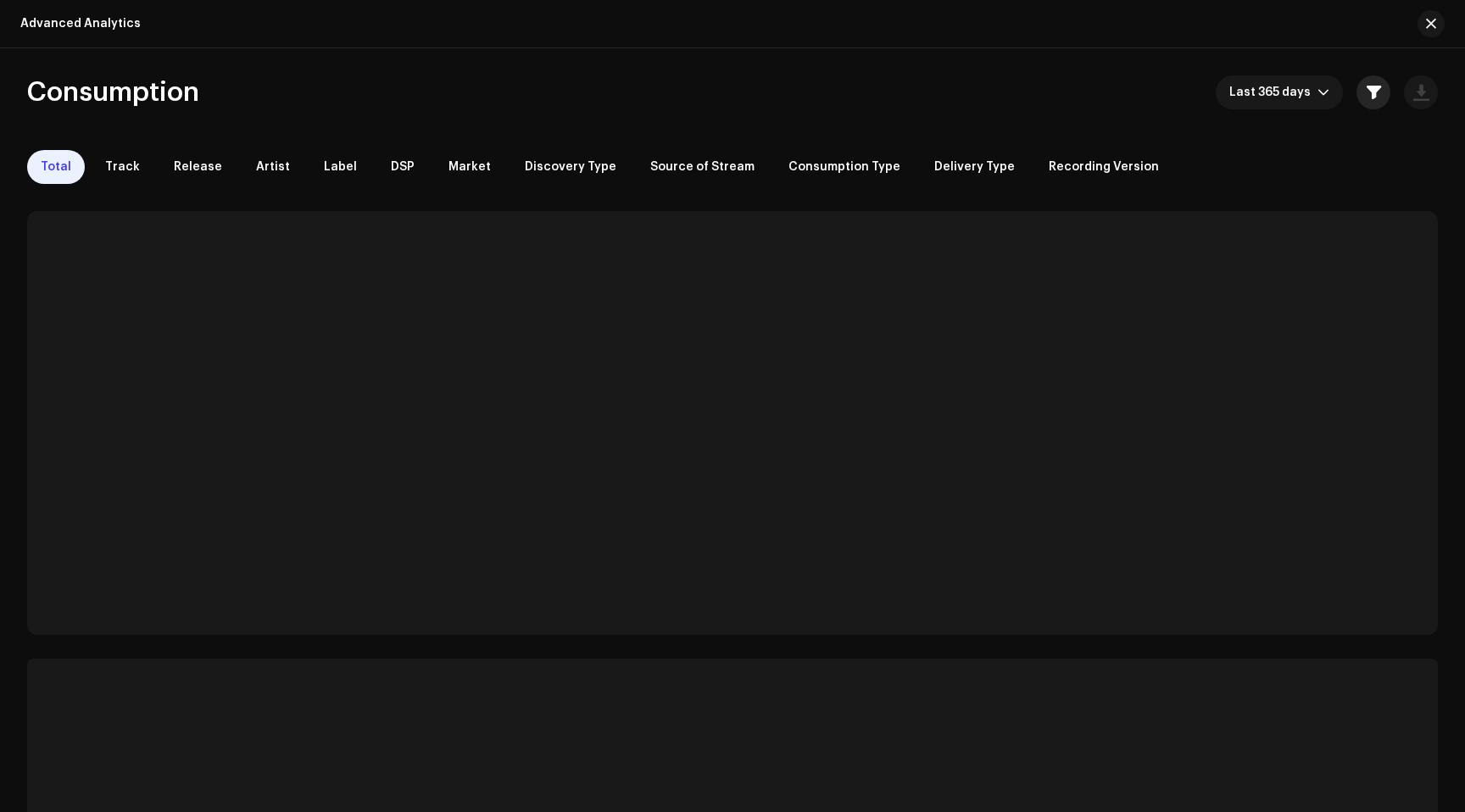
click at [1377, 91] on button "button" at bounding box center [1374, 92] width 34 height 34
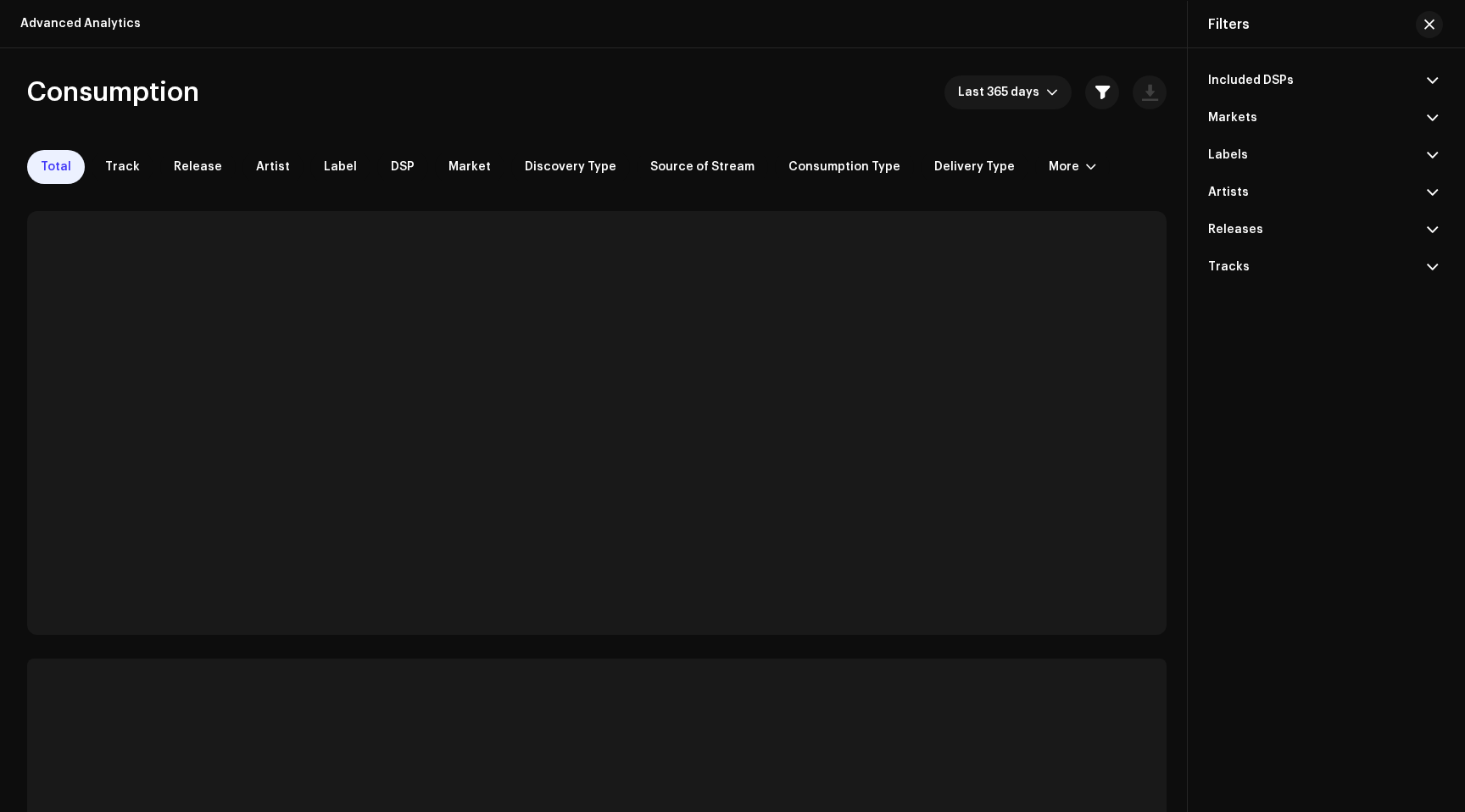
click at [1267, 192] on p-accordion-header "Artists" at bounding box center [1323, 193] width 229 height 38
click at [1252, 227] on input "text" at bounding box center [1323, 228] width 229 height 34
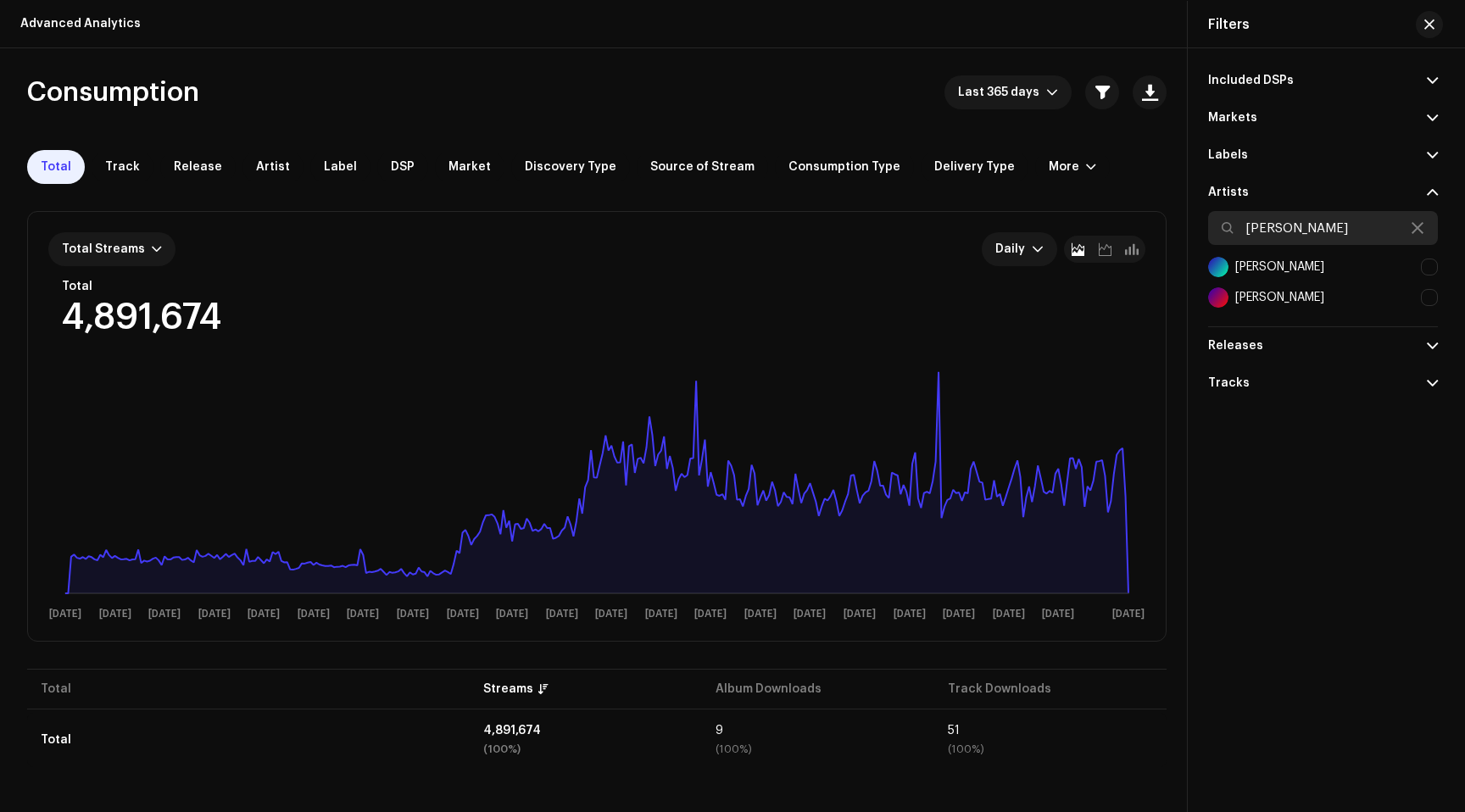
type input "[PERSON_NAME]"
click at [1433, 265] on div at bounding box center [1429, 267] width 17 height 17
checkbox input "true"
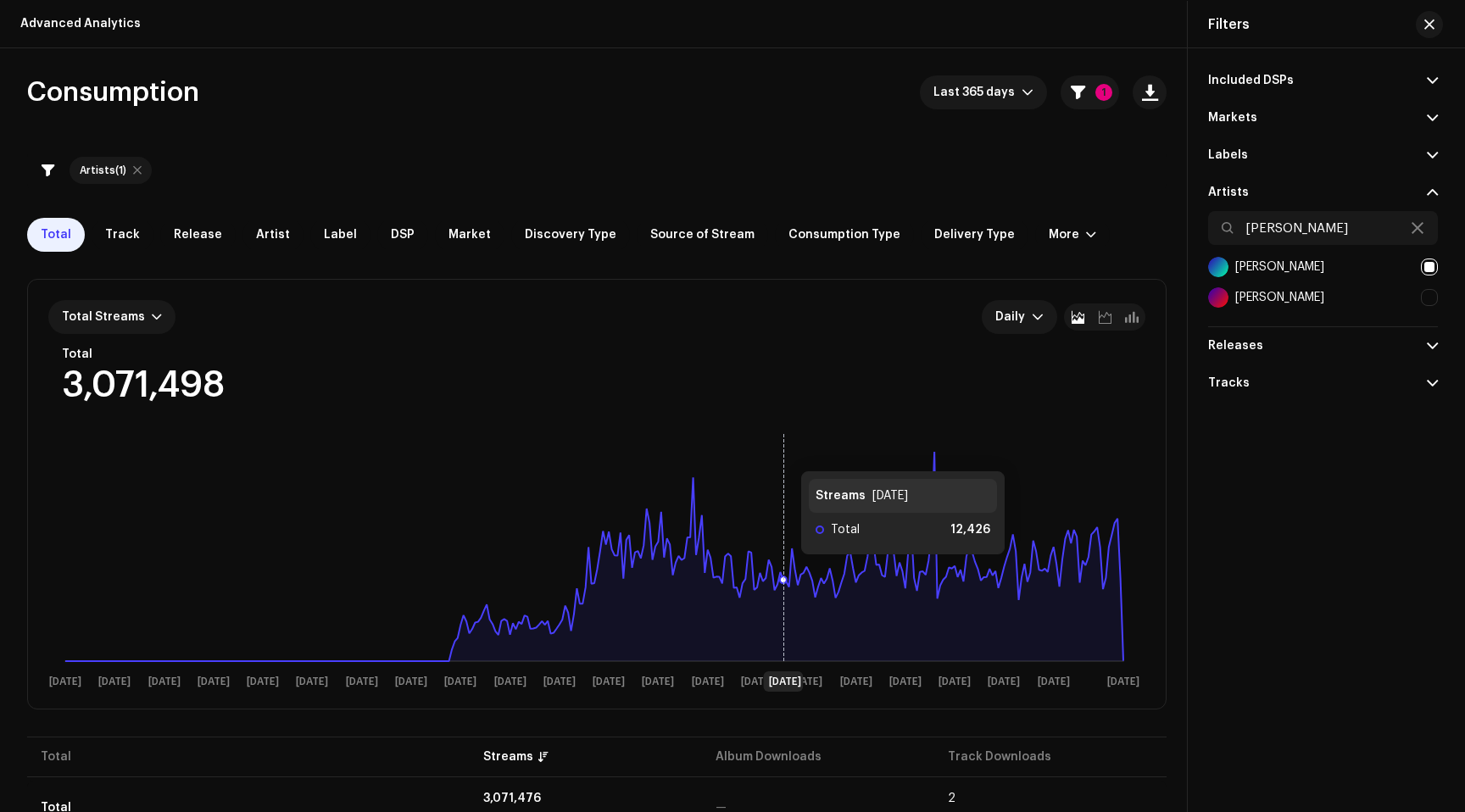
scroll to position [54, 0]
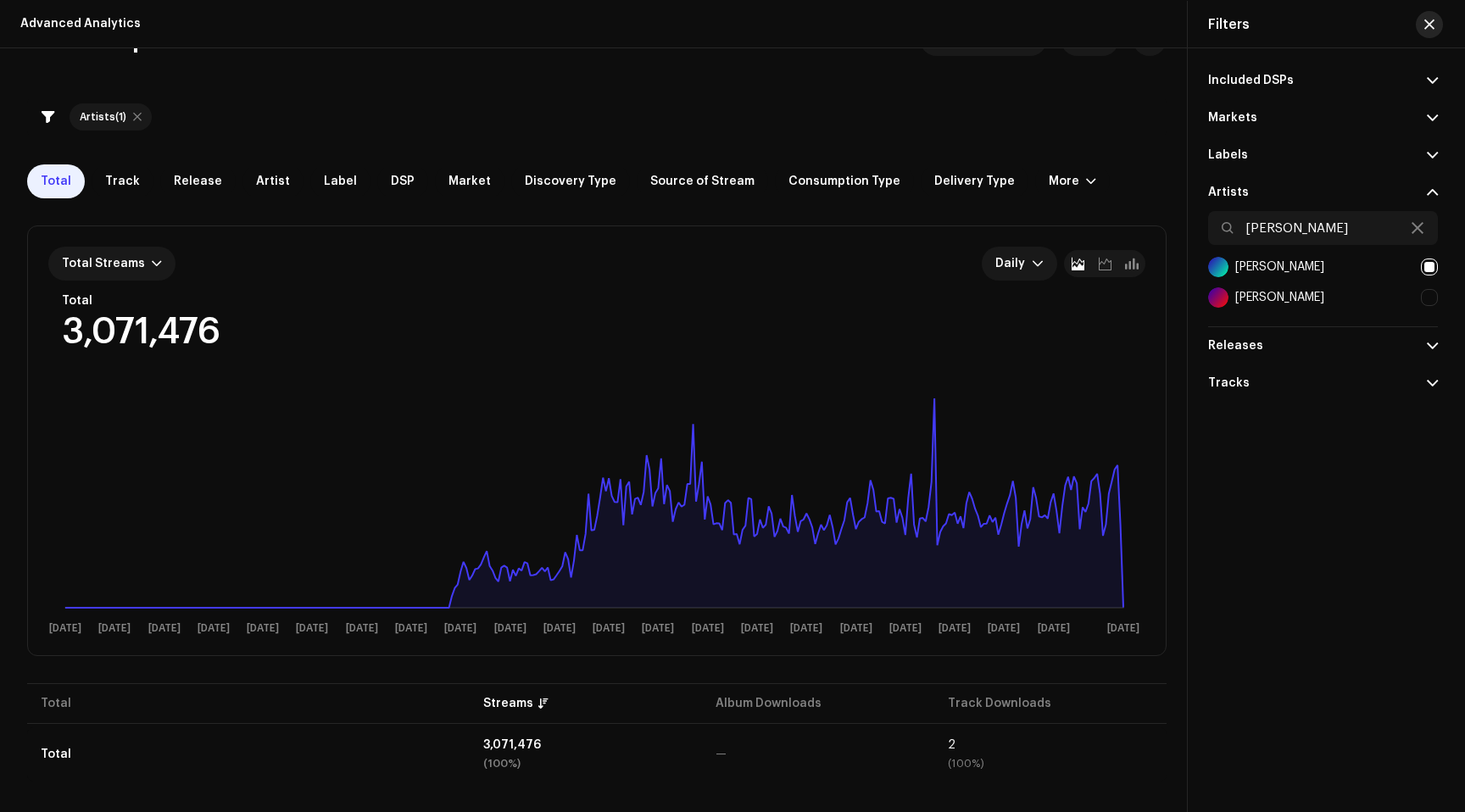
click at [1431, 20] on span "button" at bounding box center [1429, 24] width 10 height 13
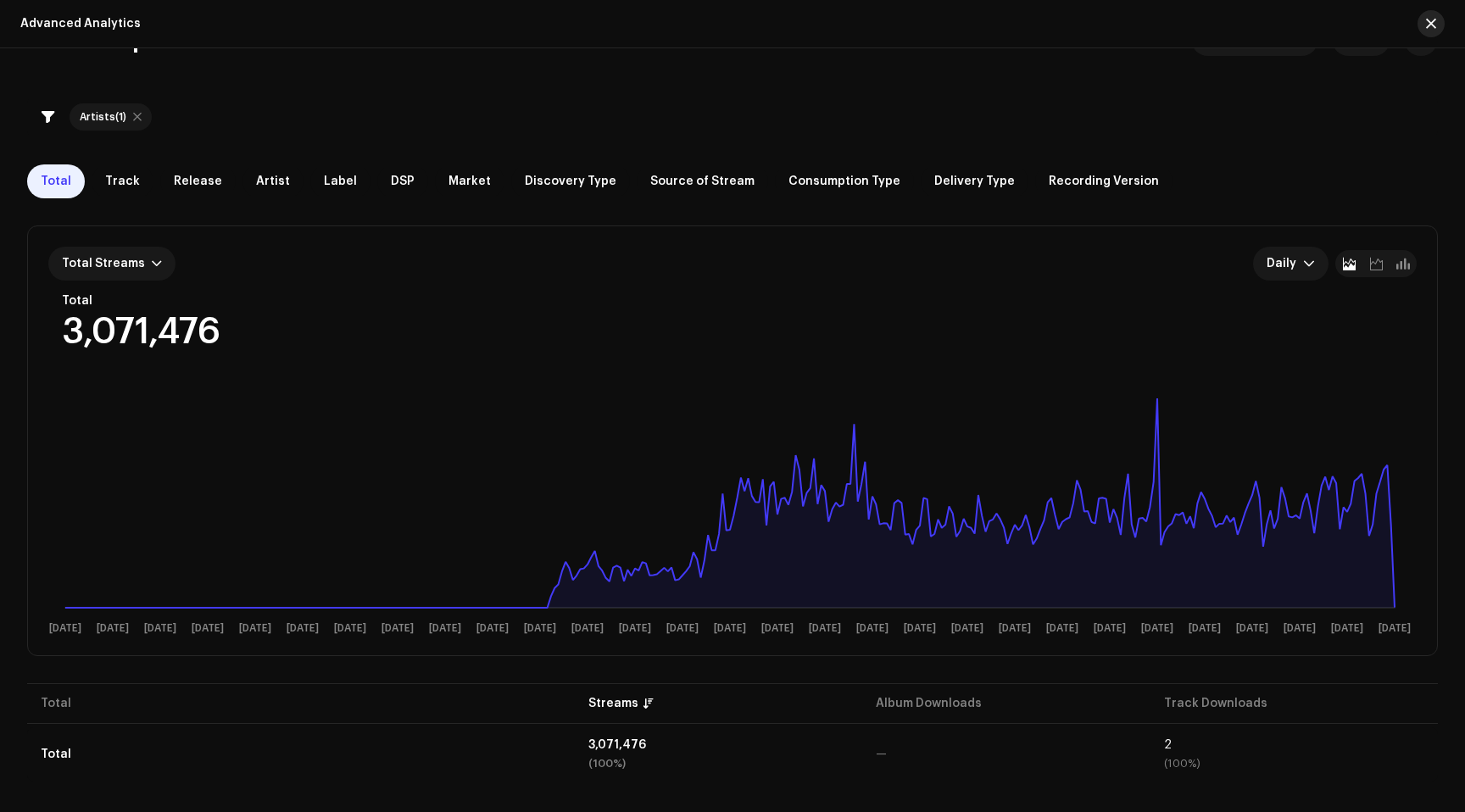
click at [1435, 22] on span "button" at bounding box center [1431, 23] width 10 height 13
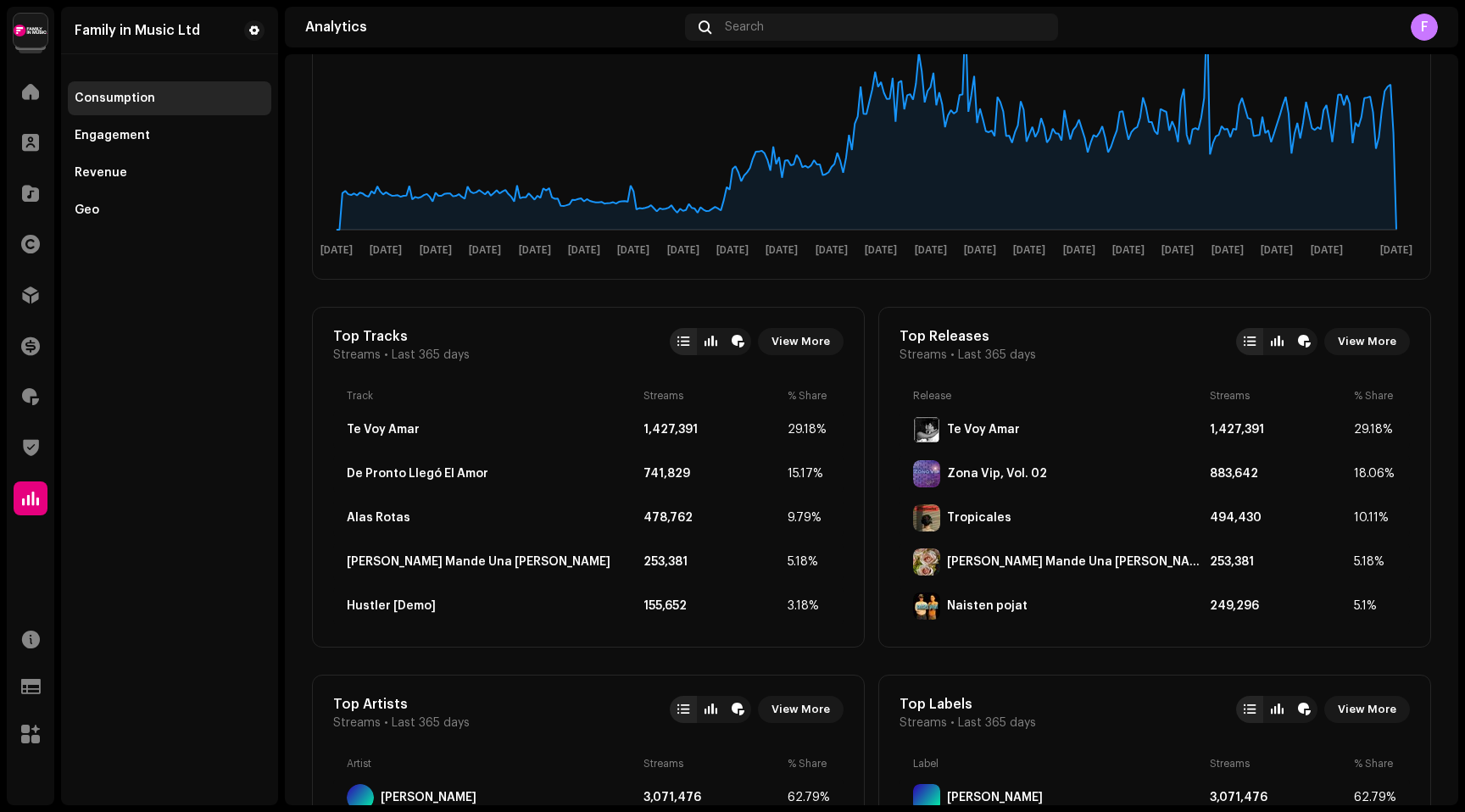
scroll to position [505, 0]
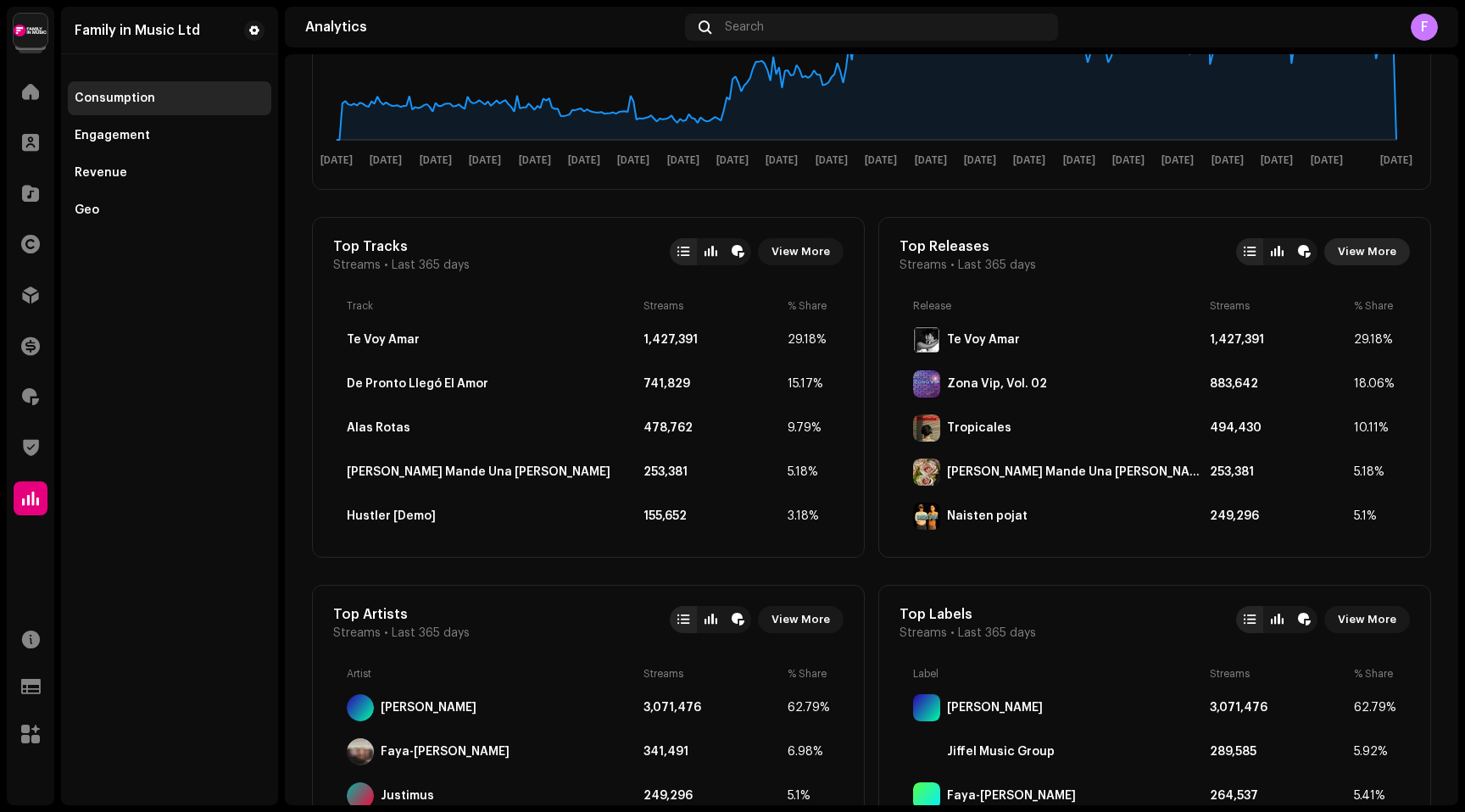
click at [1358, 256] on span "View More" at bounding box center [1367, 252] width 58 height 34
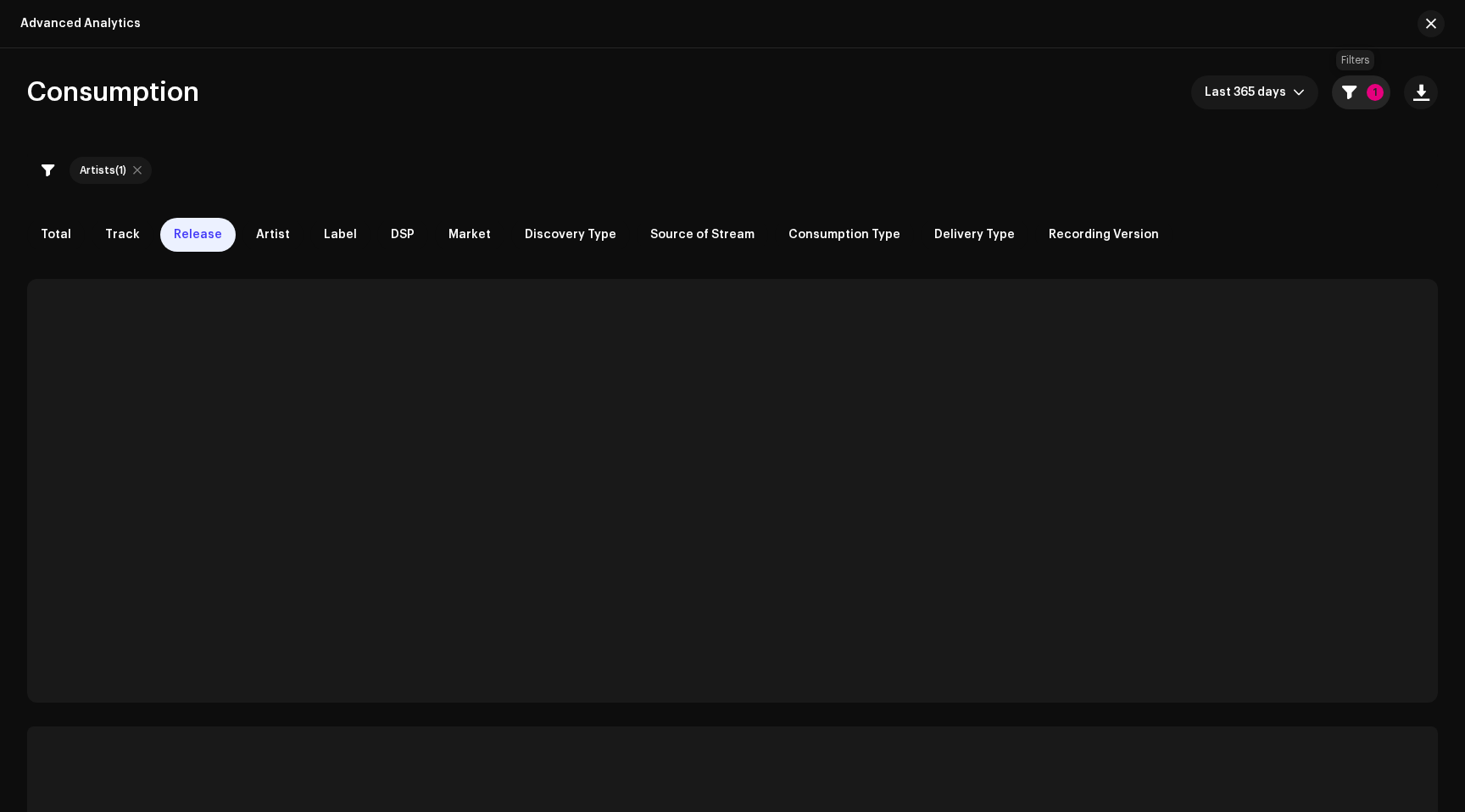
click at [1368, 91] on p-badge "1" at bounding box center [1376, 92] width 17 height 17
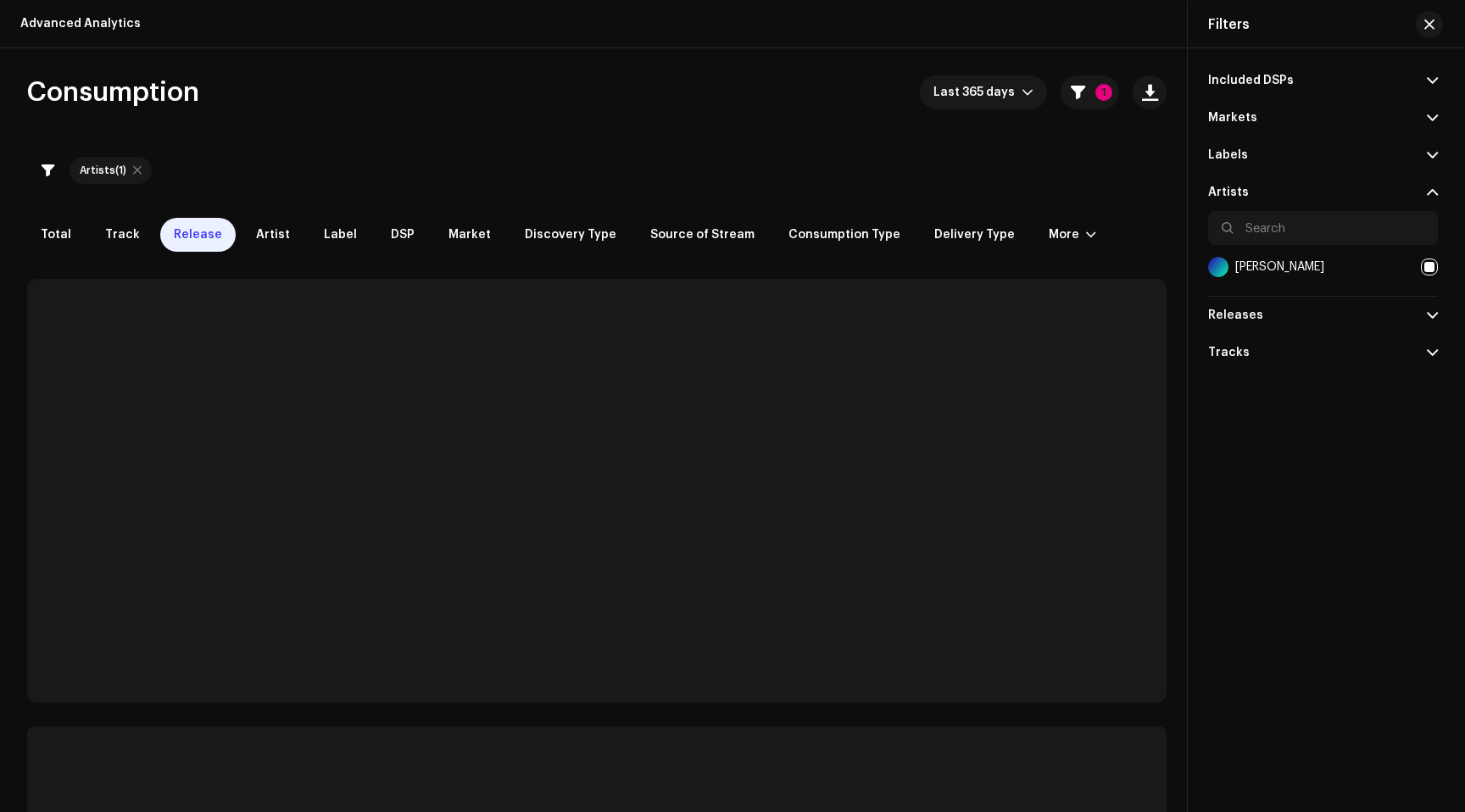
click at [1006, 150] on div "Artists (1)" at bounding box center [597, 170] width 1140 height 40
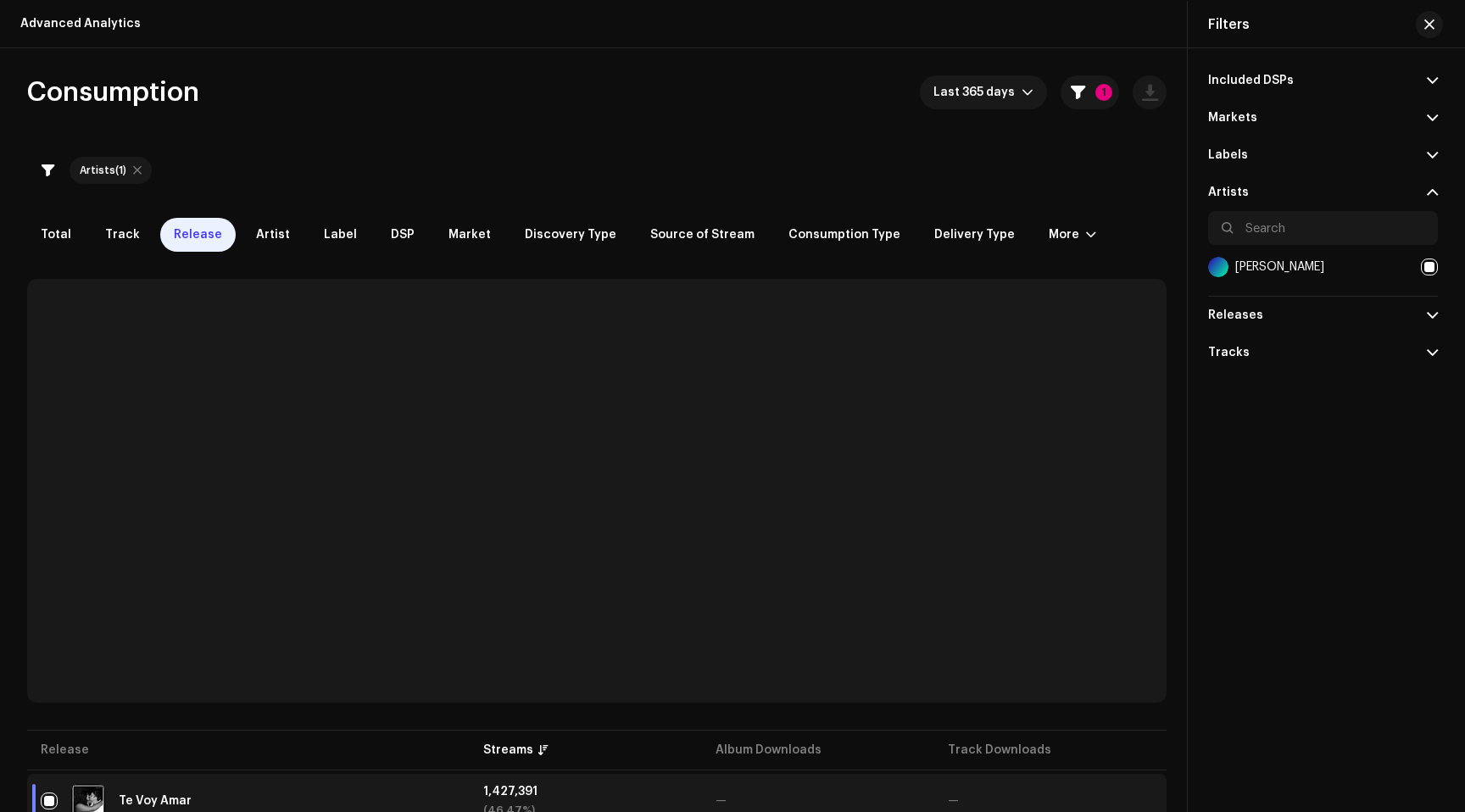
scroll to position [335, 0]
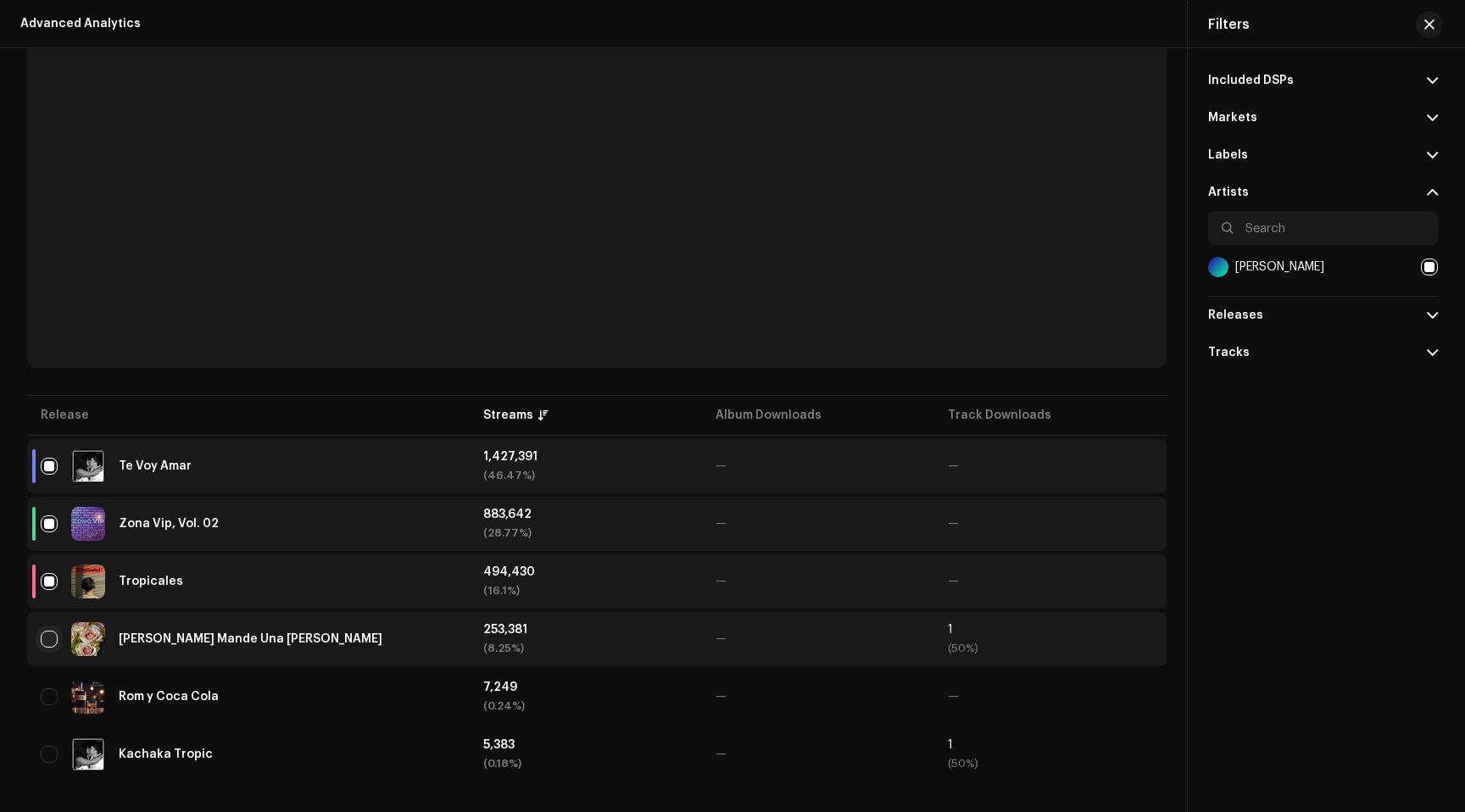
click at [41, 647] on input "checkbox" at bounding box center [49, 639] width 17 height 17
checkbox input "true"
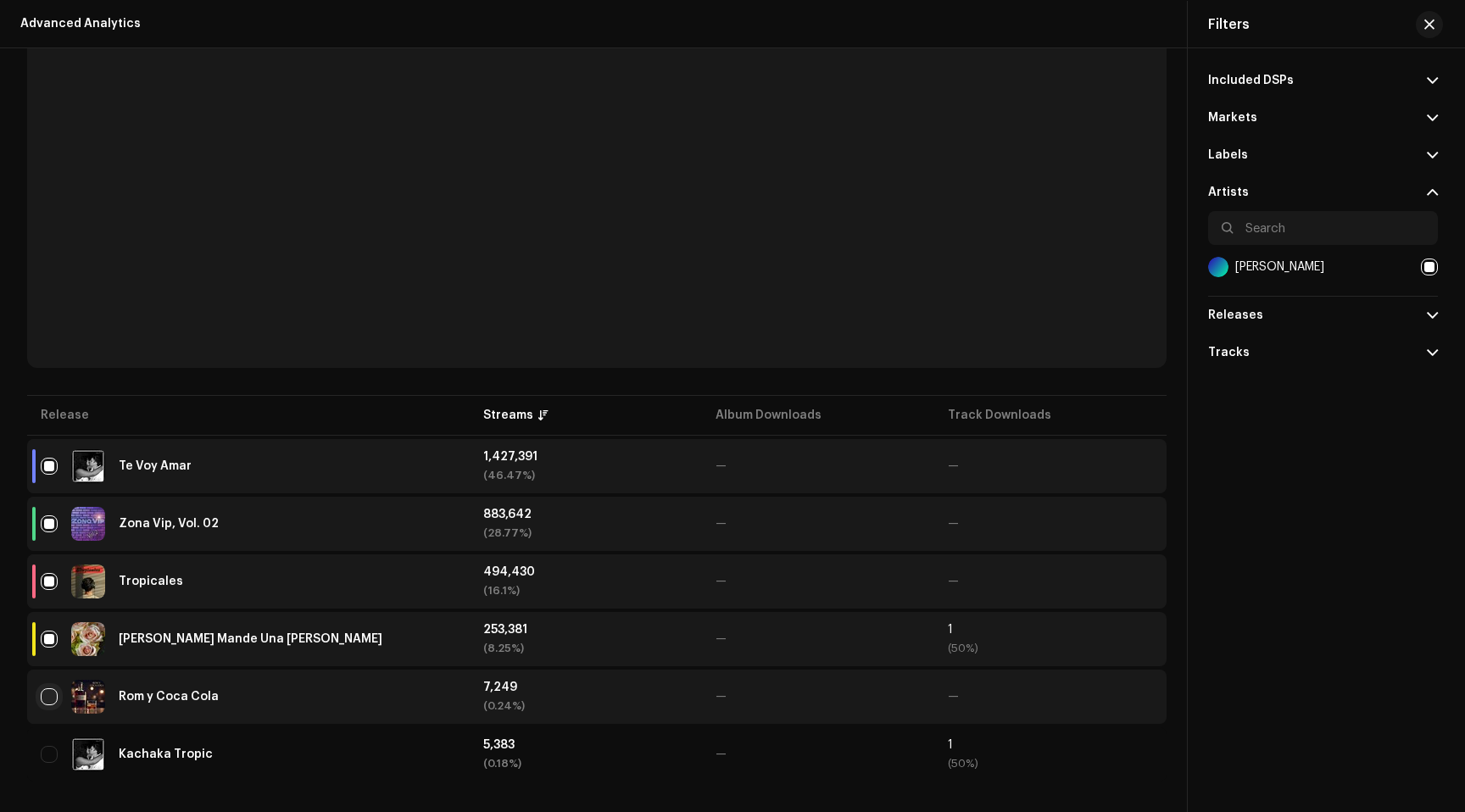
click at [50, 688] on input "Row Unselected" at bounding box center [49, 696] width 17 height 17
checkbox input "true"
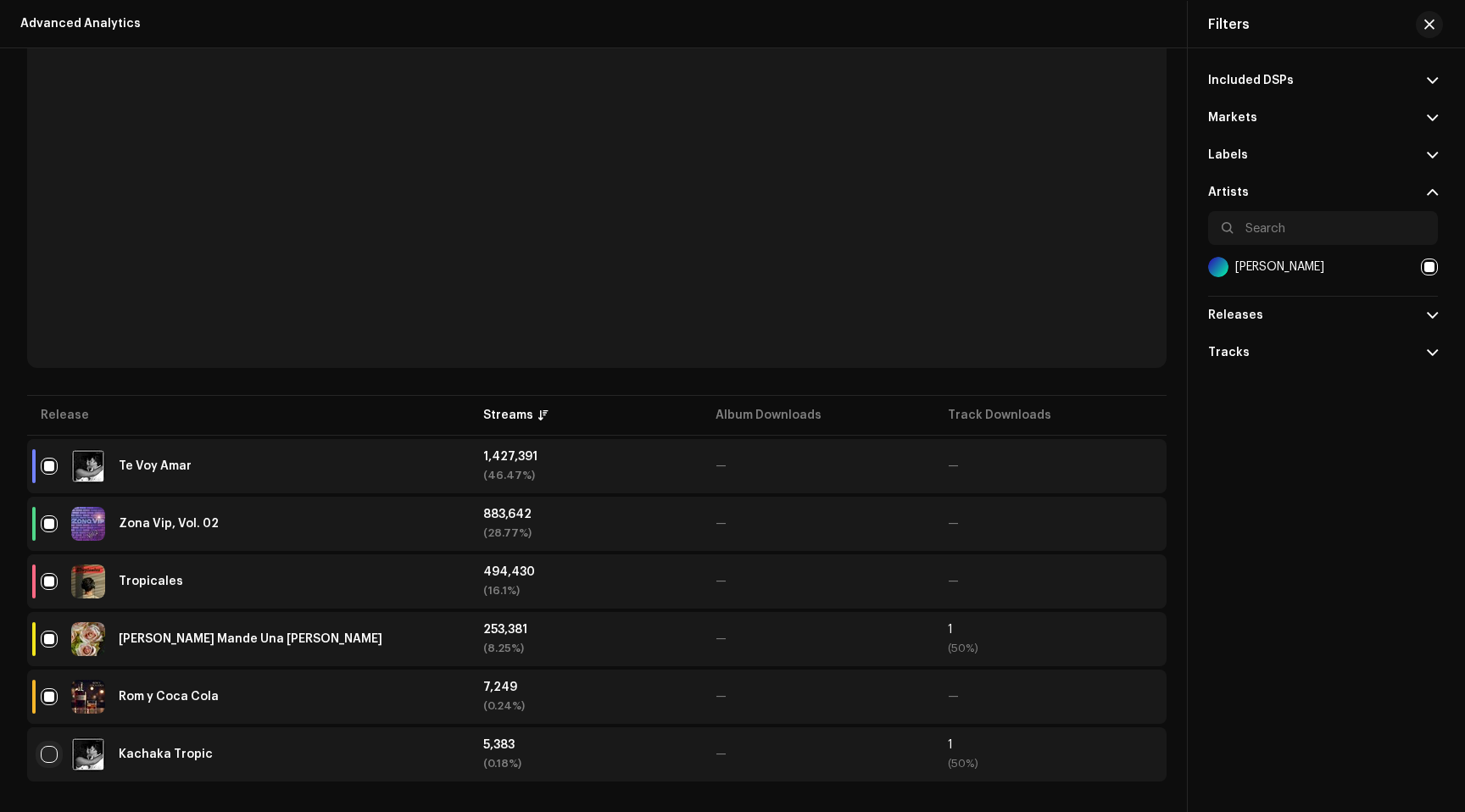
click at [49, 756] on input "Row Unselected" at bounding box center [49, 755] width 17 height 17
checkbox input "true"
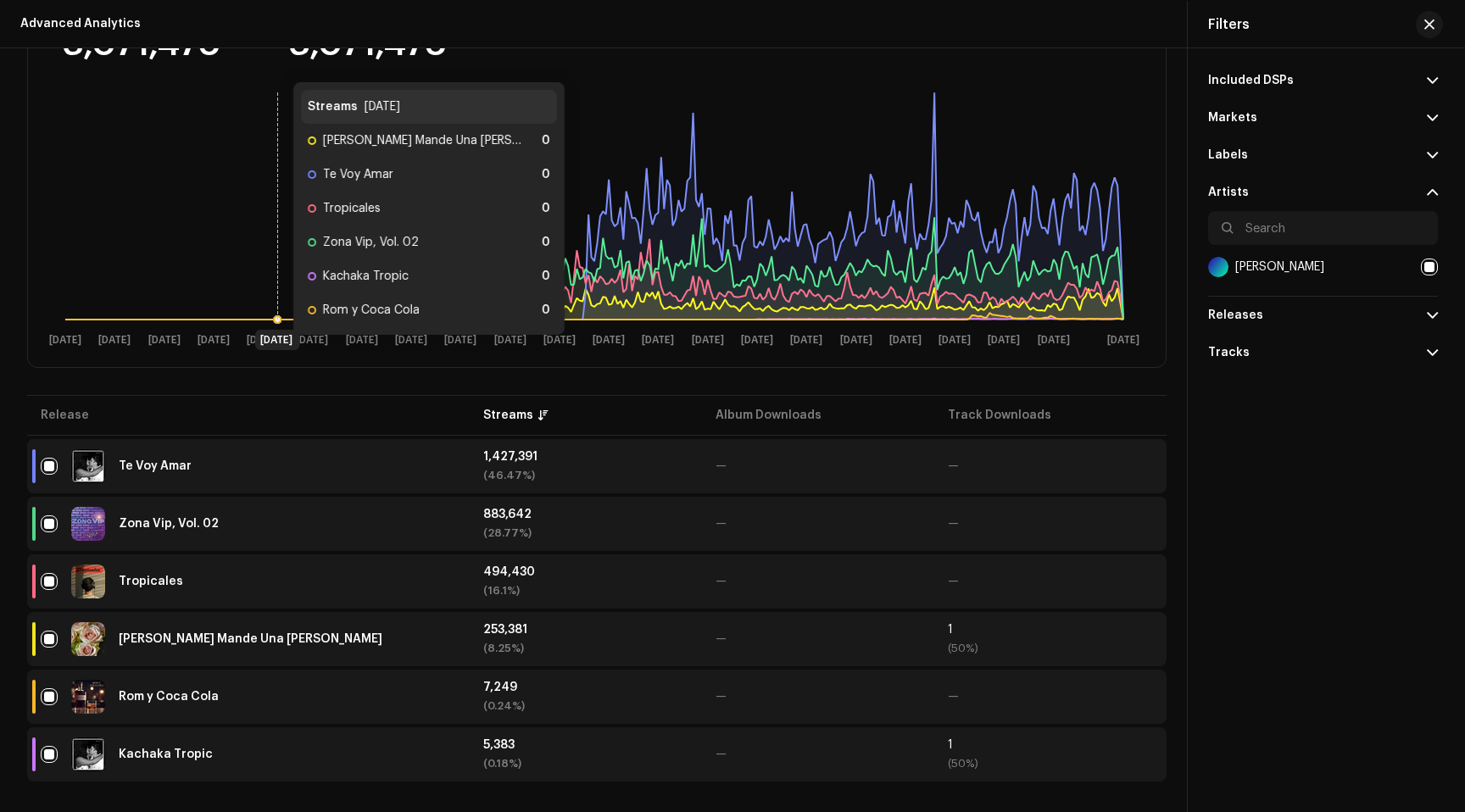
scroll to position [0, 0]
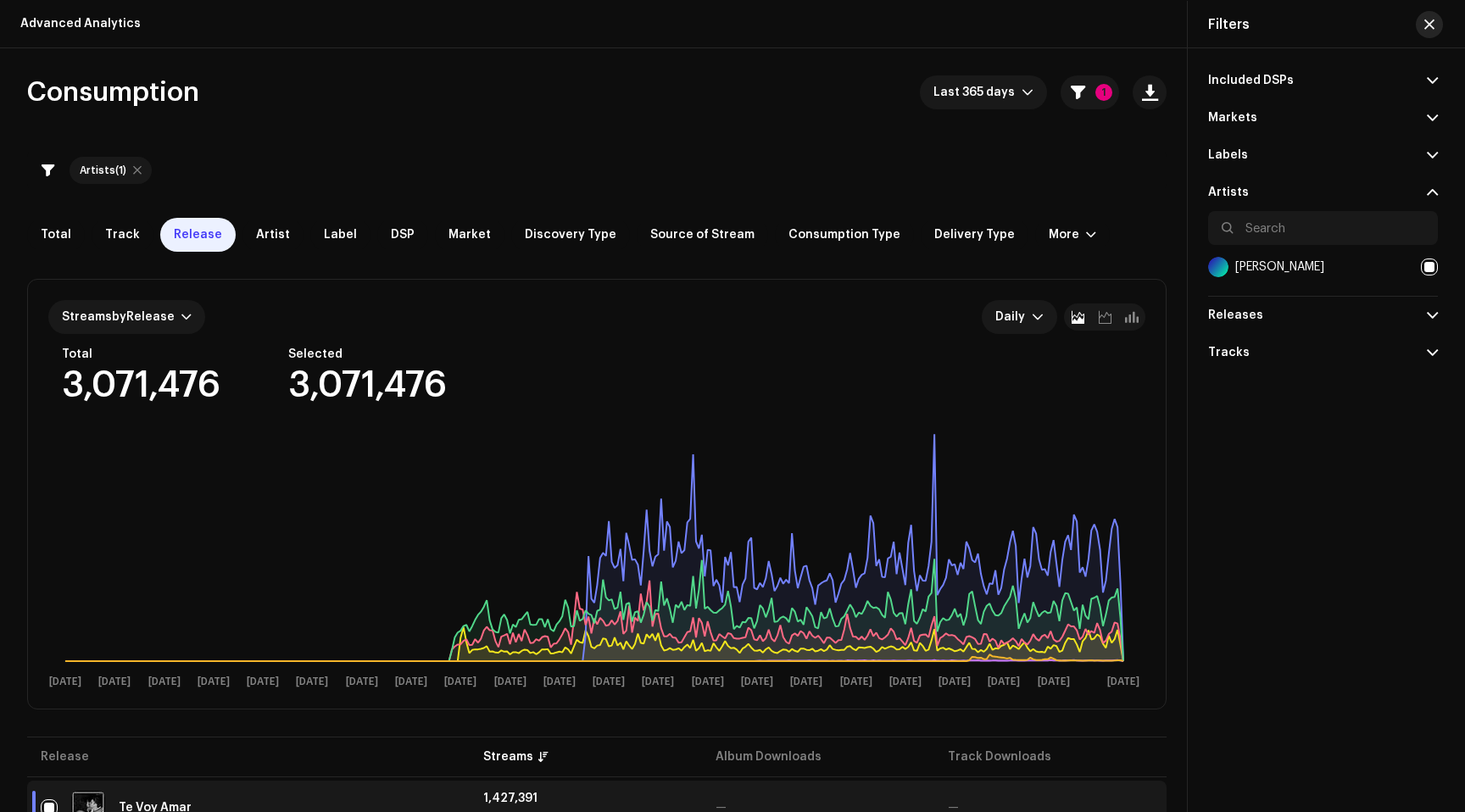
click at [1435, 20] on button "button" at bounding box center [1429, 24] width 27 height 27
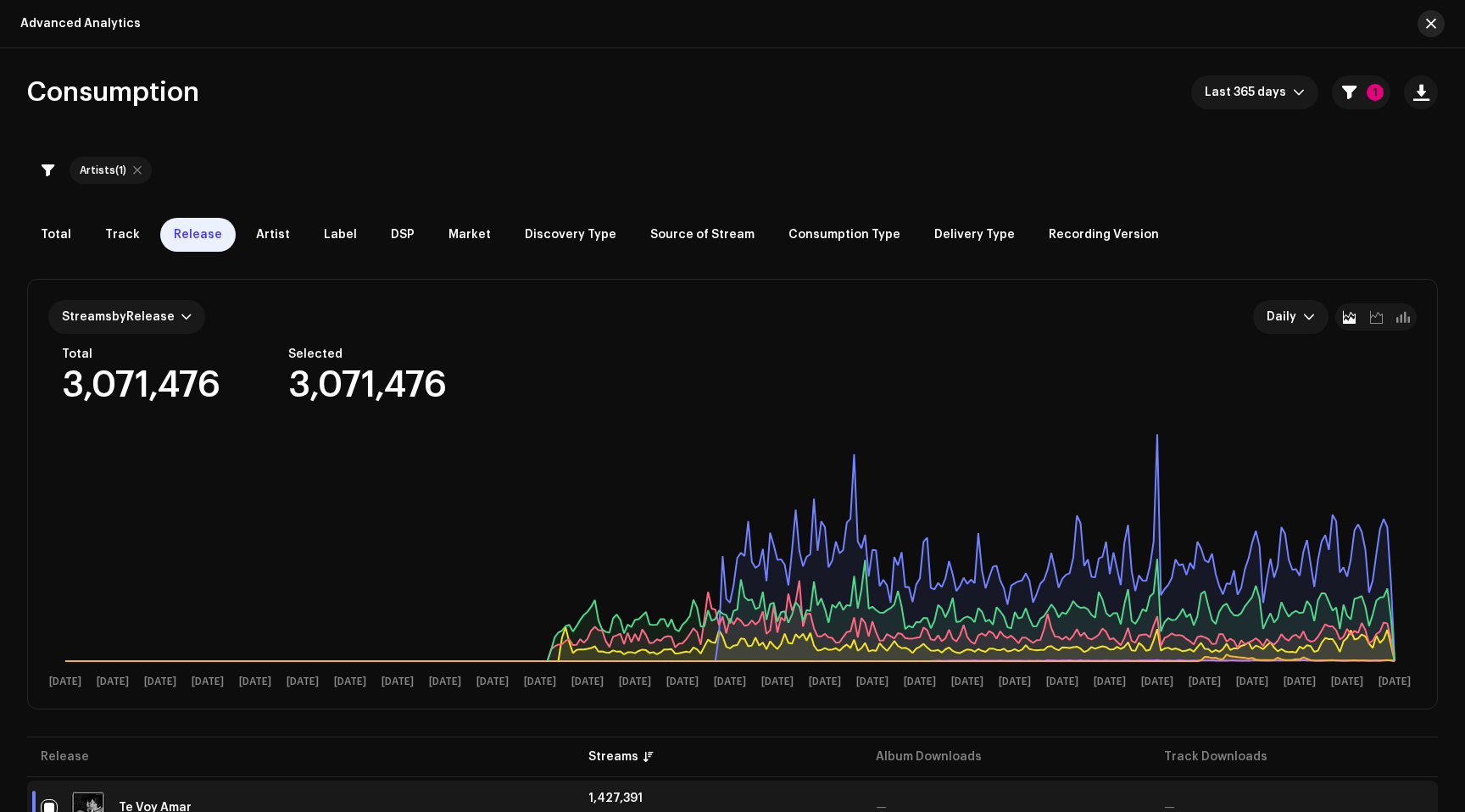
click at [1435, 23] on span "button" at bounding box center [1431, 23] width 10 height 13
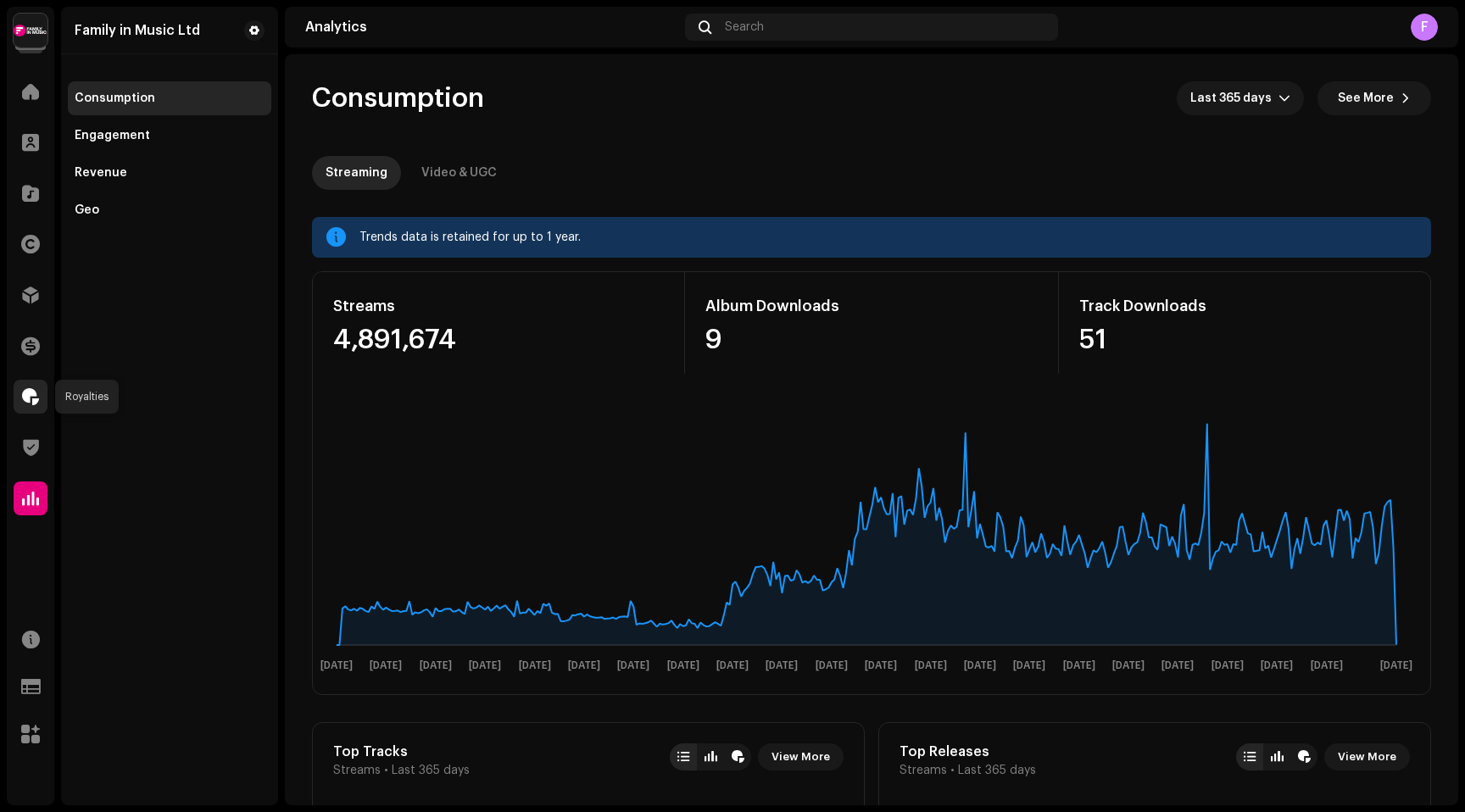
click at [31, 390] on span at bounding box center [30, 397] width 17 height 13
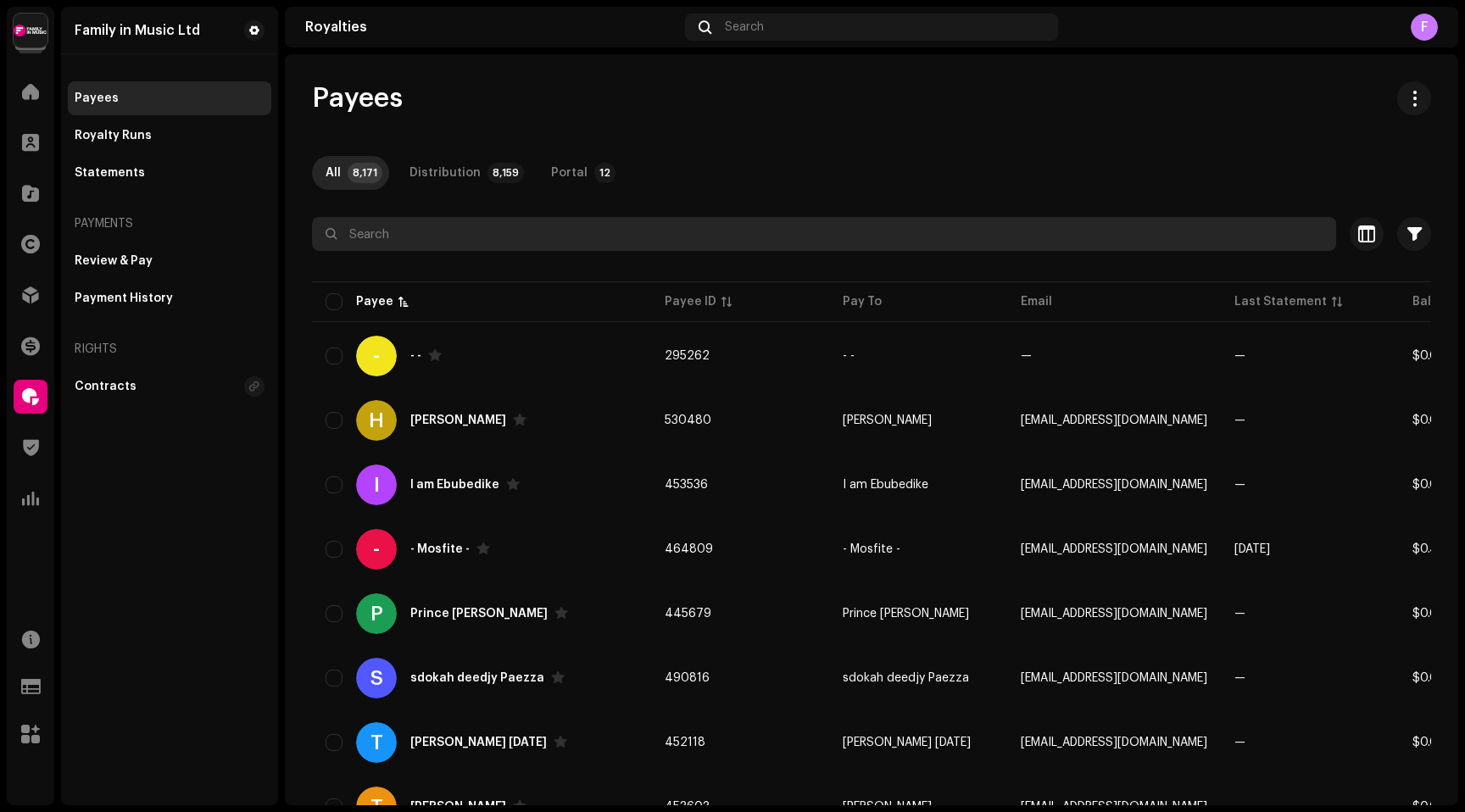
click at [435, 227] on input "text" at bounding box center [824, 234] width 1024 height 34
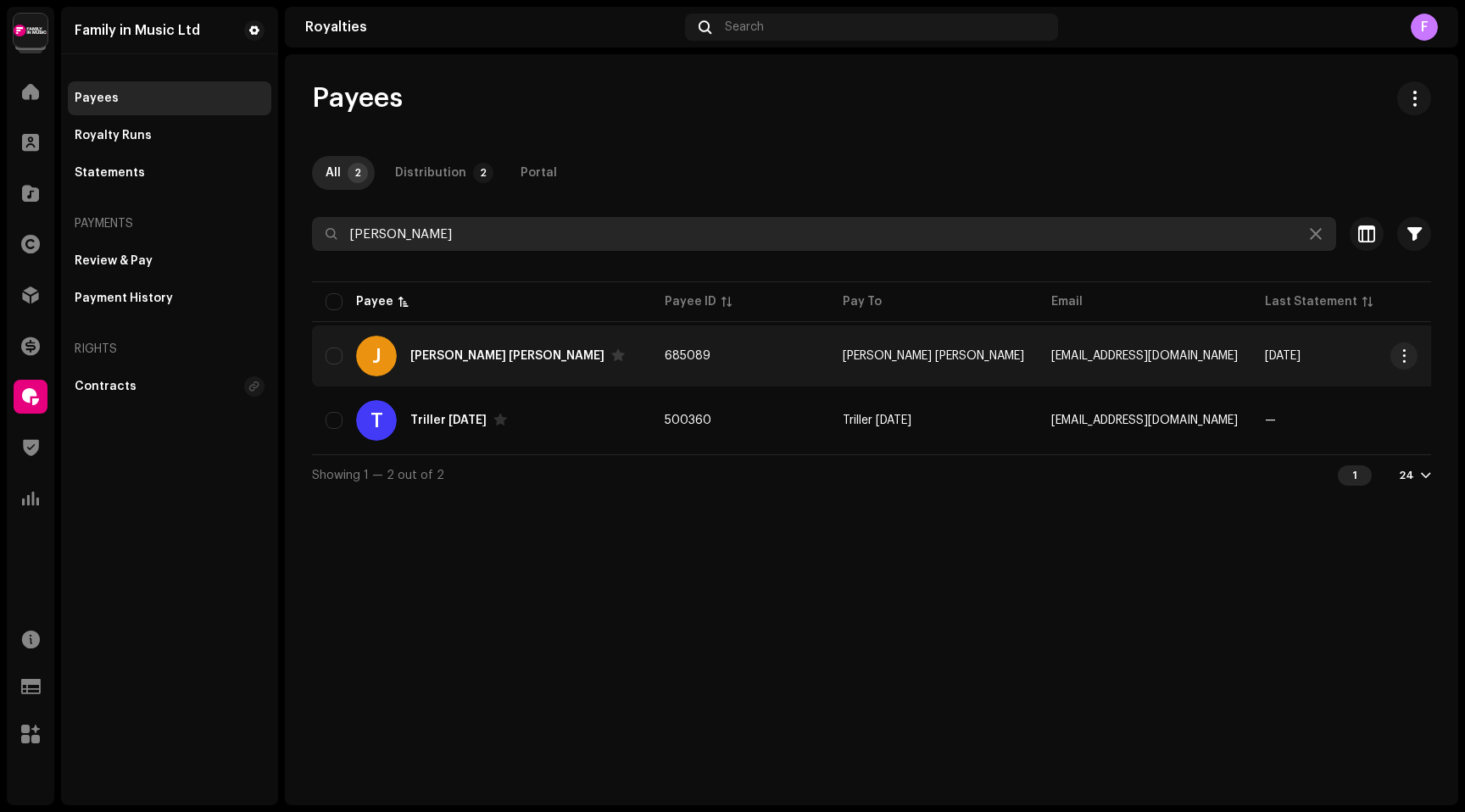
type input "[PERSON_NAME]"
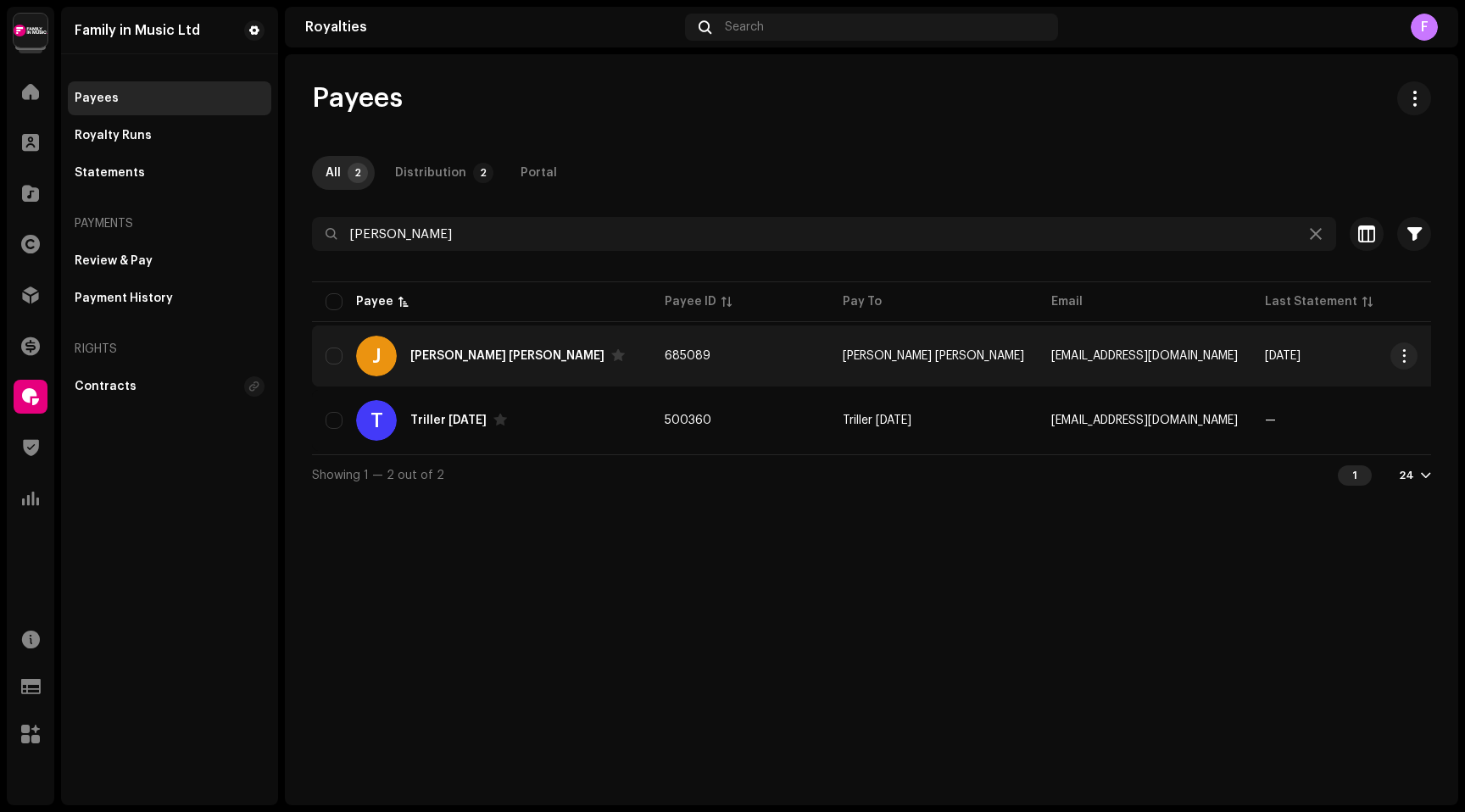
click at [482, 356] on div "[PERSON_NAME] [PERSON_NAME]" at bounding box center [507, 355] width 195 height 12
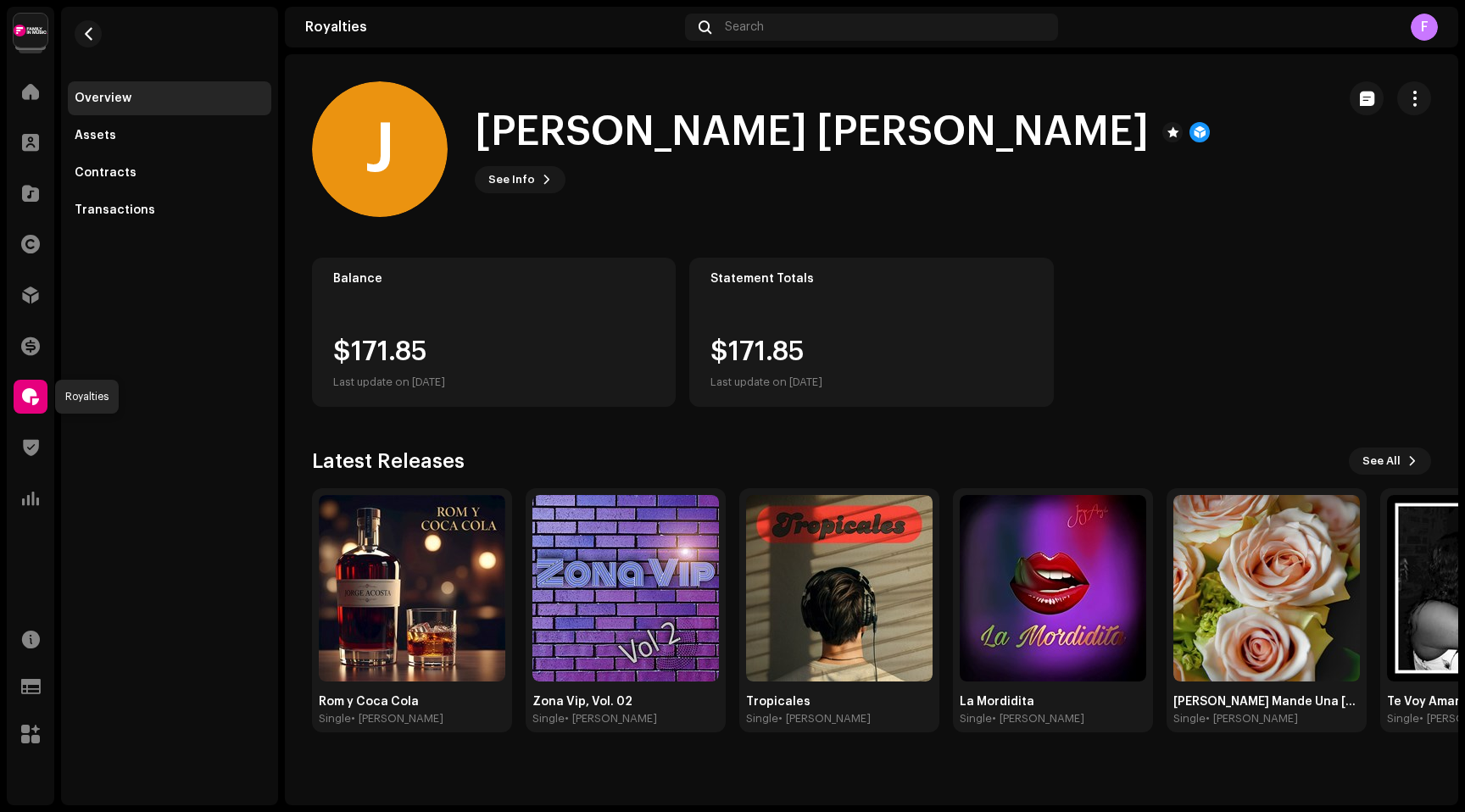
click at [27, 402] on span at bounding box center [30, 397] width 17 height 13
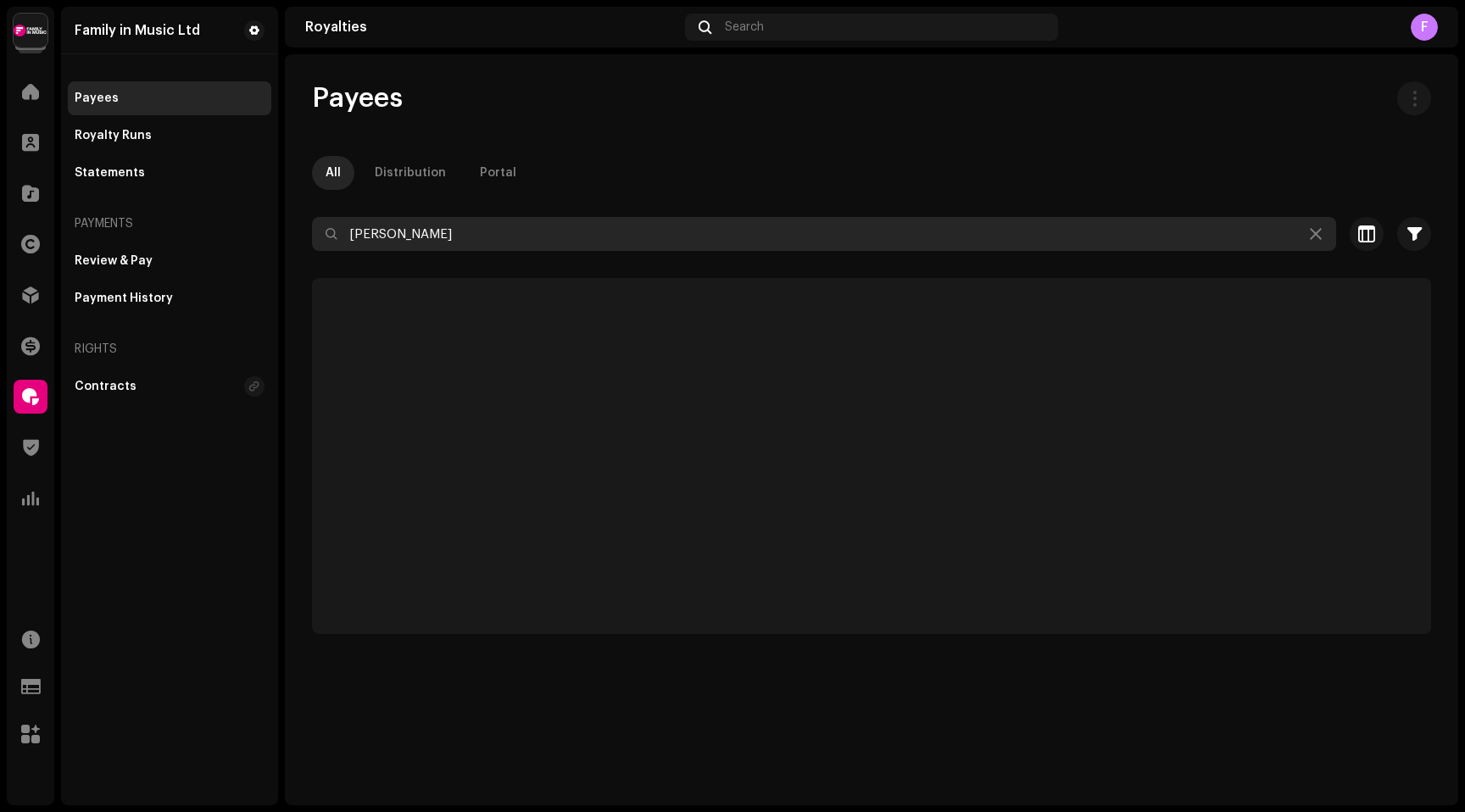
click at [396, 228] on input "[PERSON_NAME]" at bounding box center [824, 234] width 1024 height 34
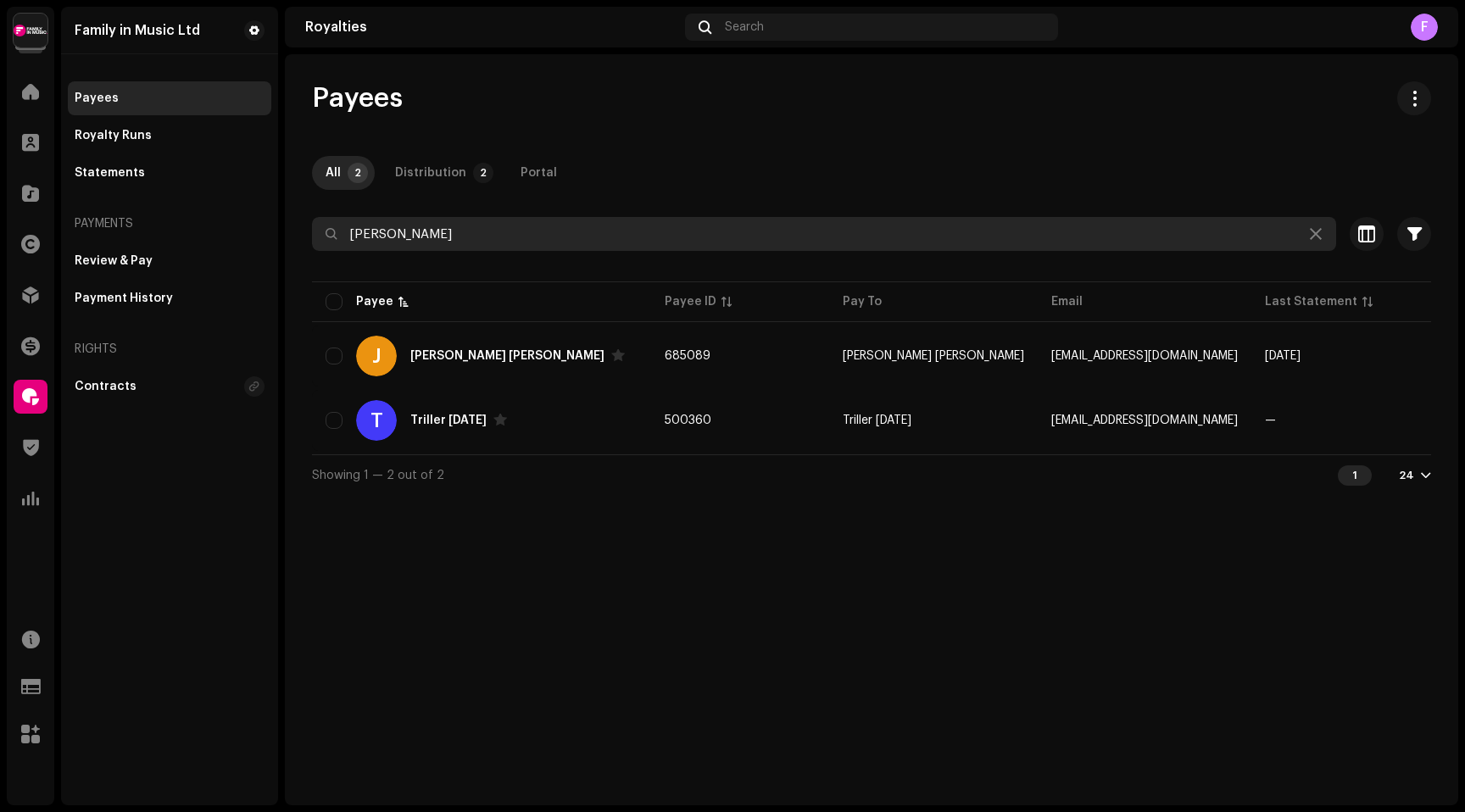
click at [396, 228] on input "[PERSON_NAME]" at bounding box center [824, 234] width 1024 height 34
paste input "paason@gmail.com"
type input "jpaason@gmail.com"
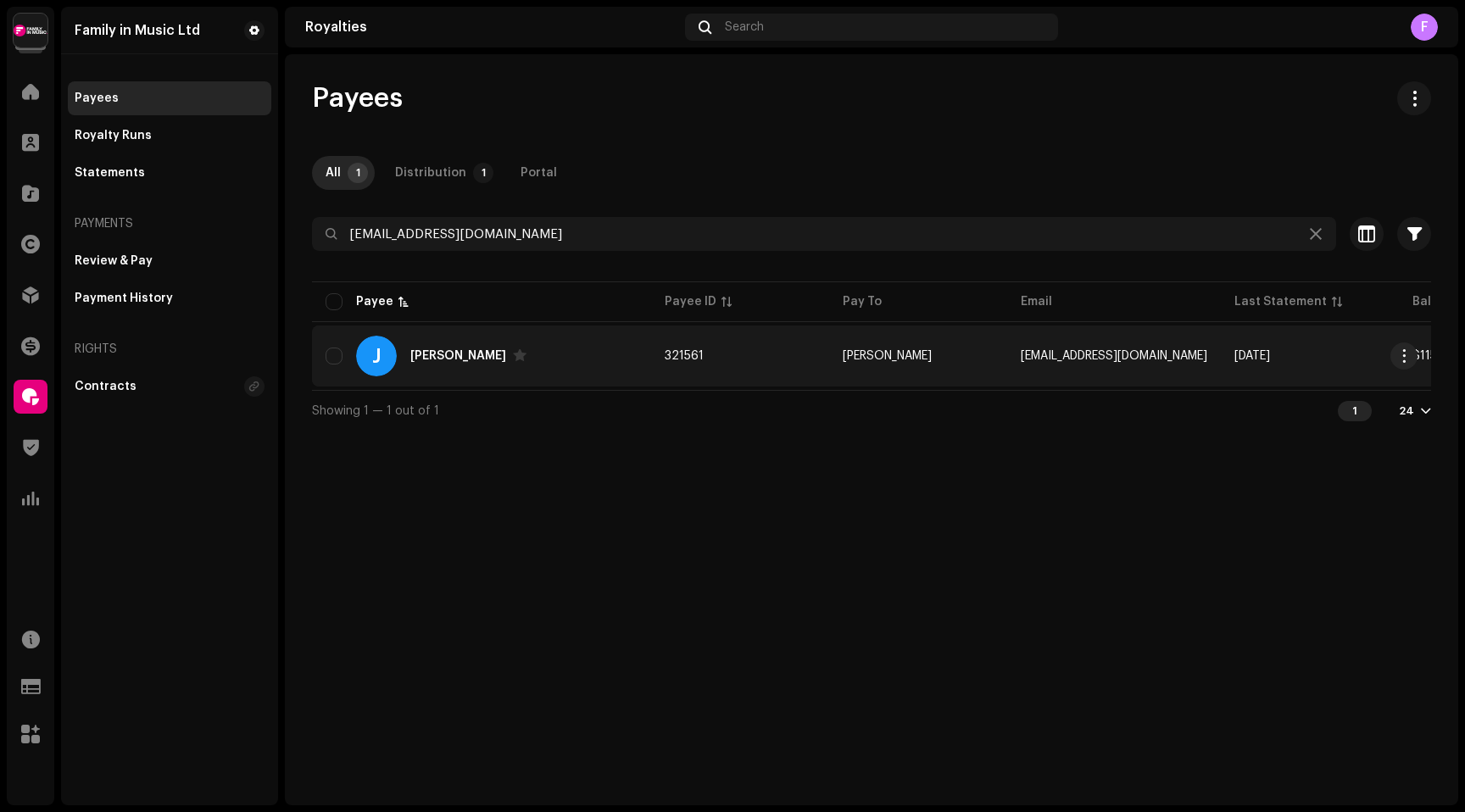
click at [438, 351] on div "[PERSON_NAME]" at bounding box center [458, 355] width 96 height 12
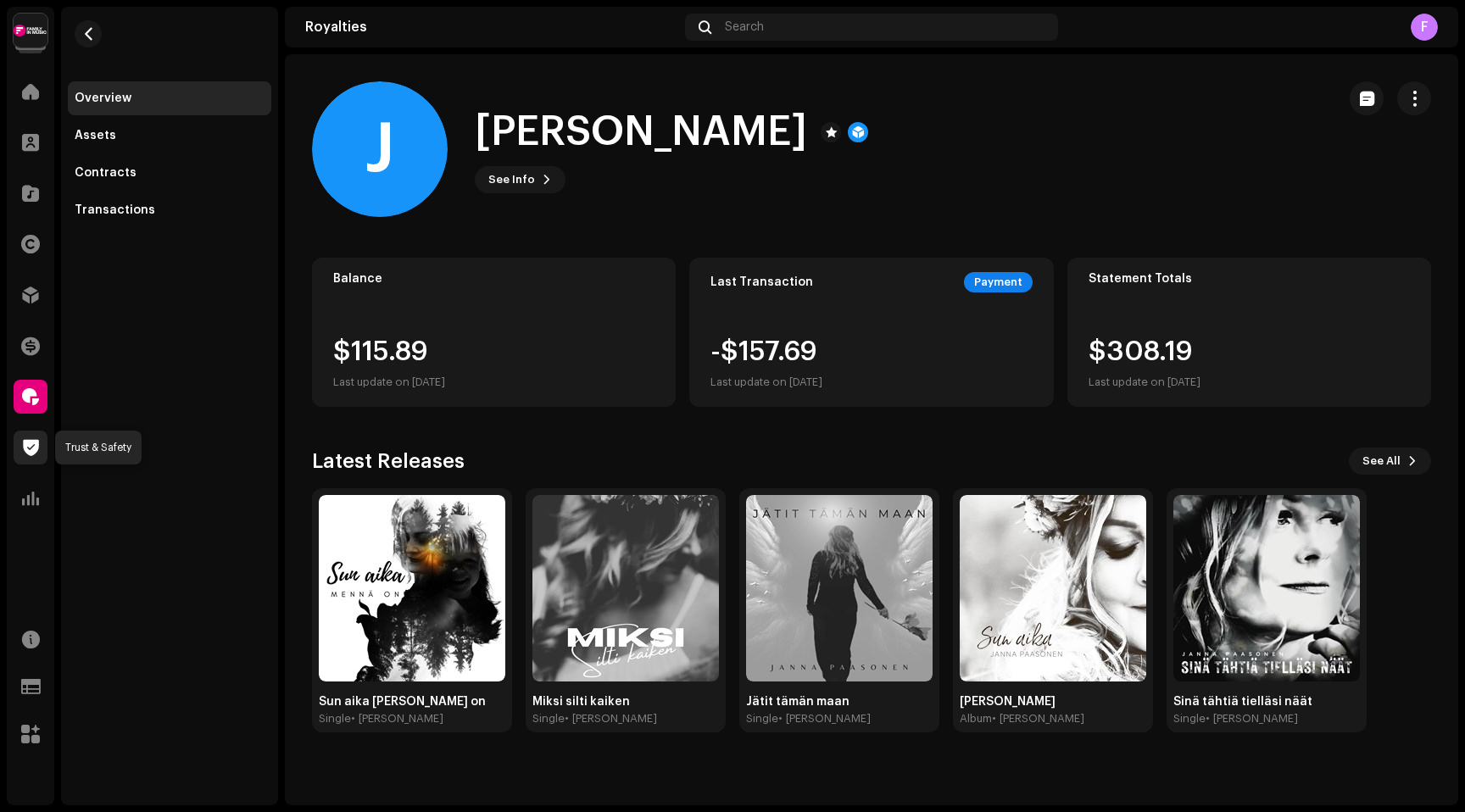
click at [26, 441] on span at bounding box center [30, 447] width 16 height 13
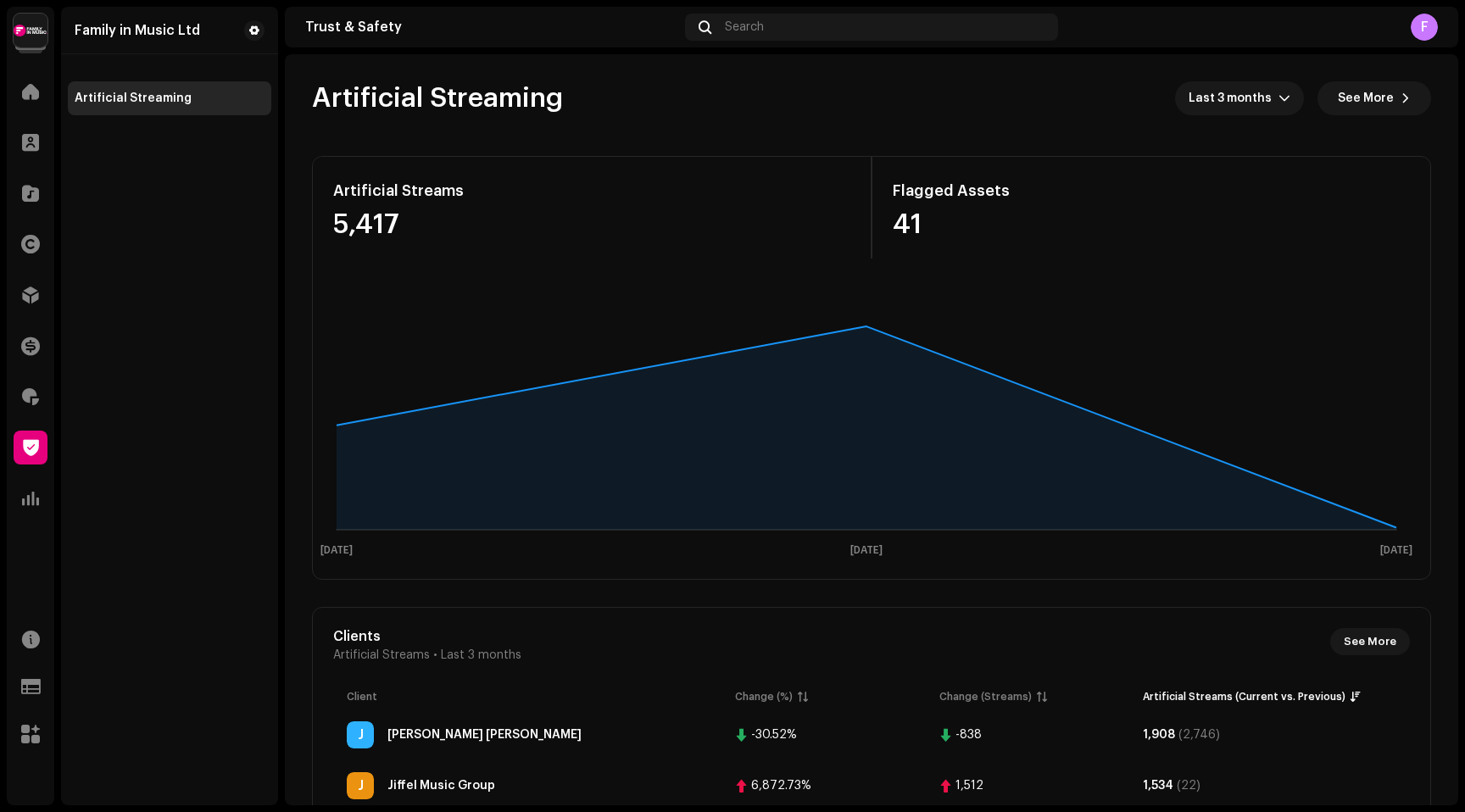
click at [334, 23] on div "Trust & Safety" at bounding box center [492, 27] width 373 height 13
click at [1266, 102] on span "Last 3 months" at bounding box center [1234, 99] width 90 height 34
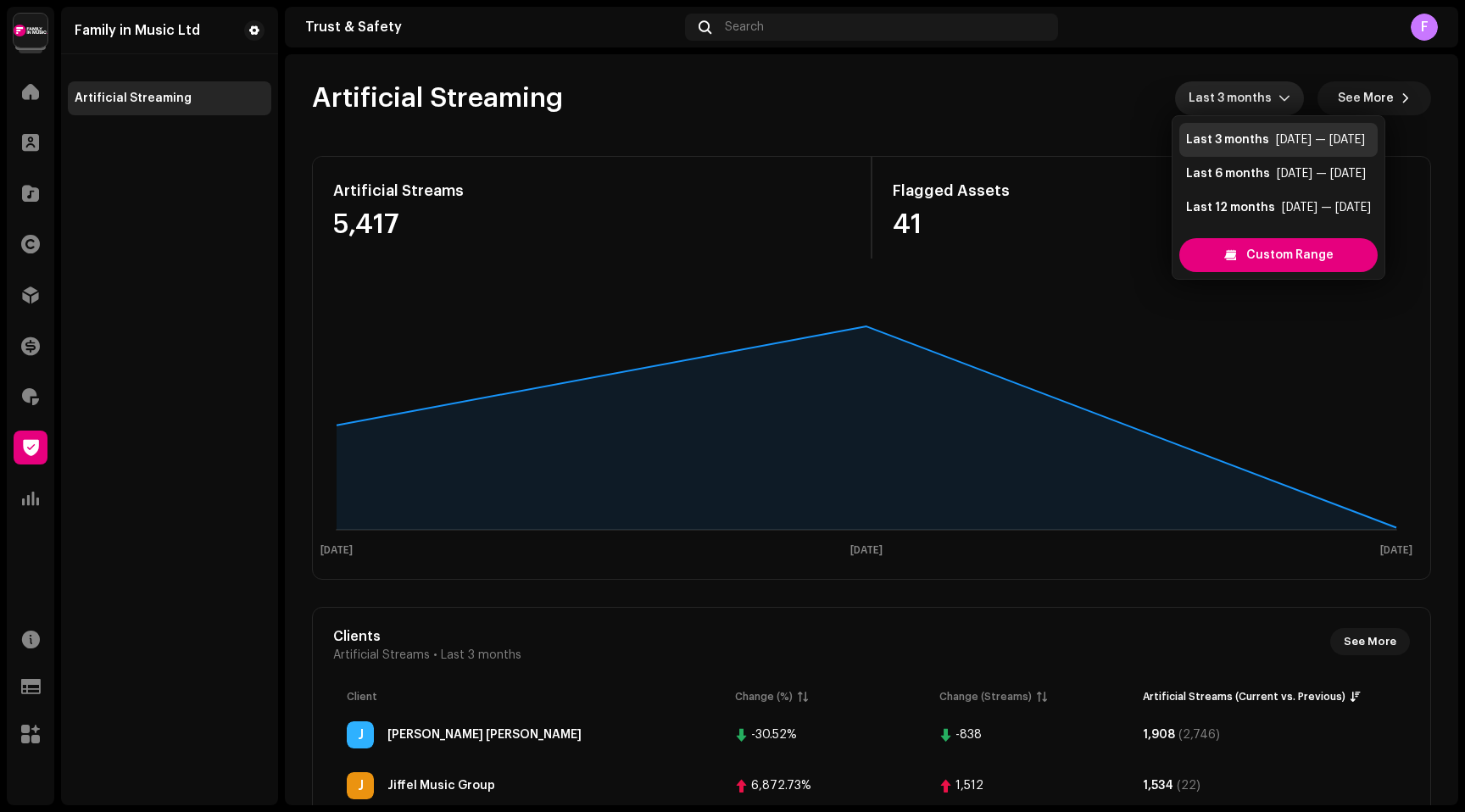
click at [1053, 78] on re-o-artificial-streaming-dashboard-header "Artificial Streaming Last 3 months See More" at bounding box center [872, 105] width 1119 height 102
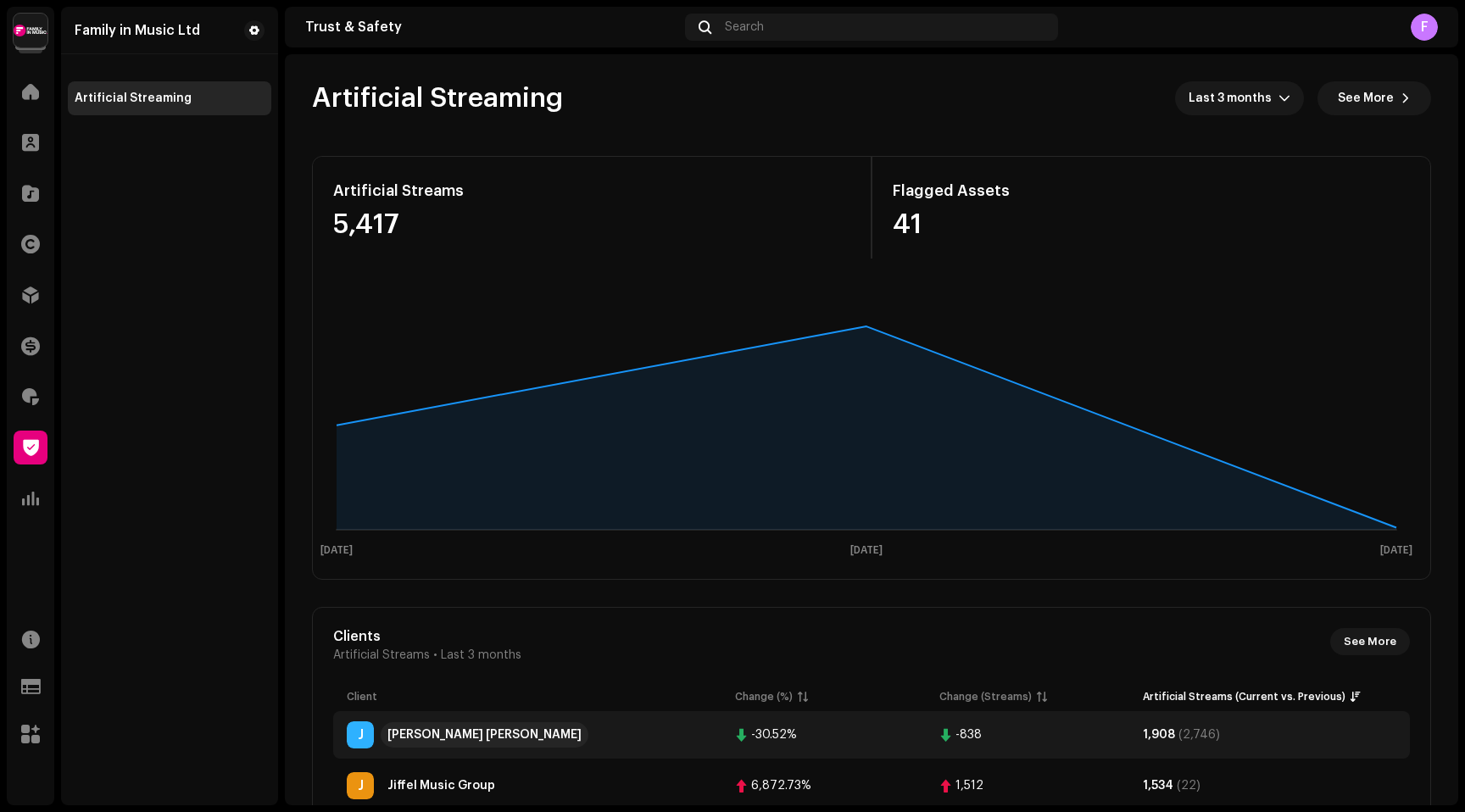
click at [454, 740] on div "[PERSON_NAME] [PERSON_NAME]" at bounding box center [484, 735] width 195 height 12
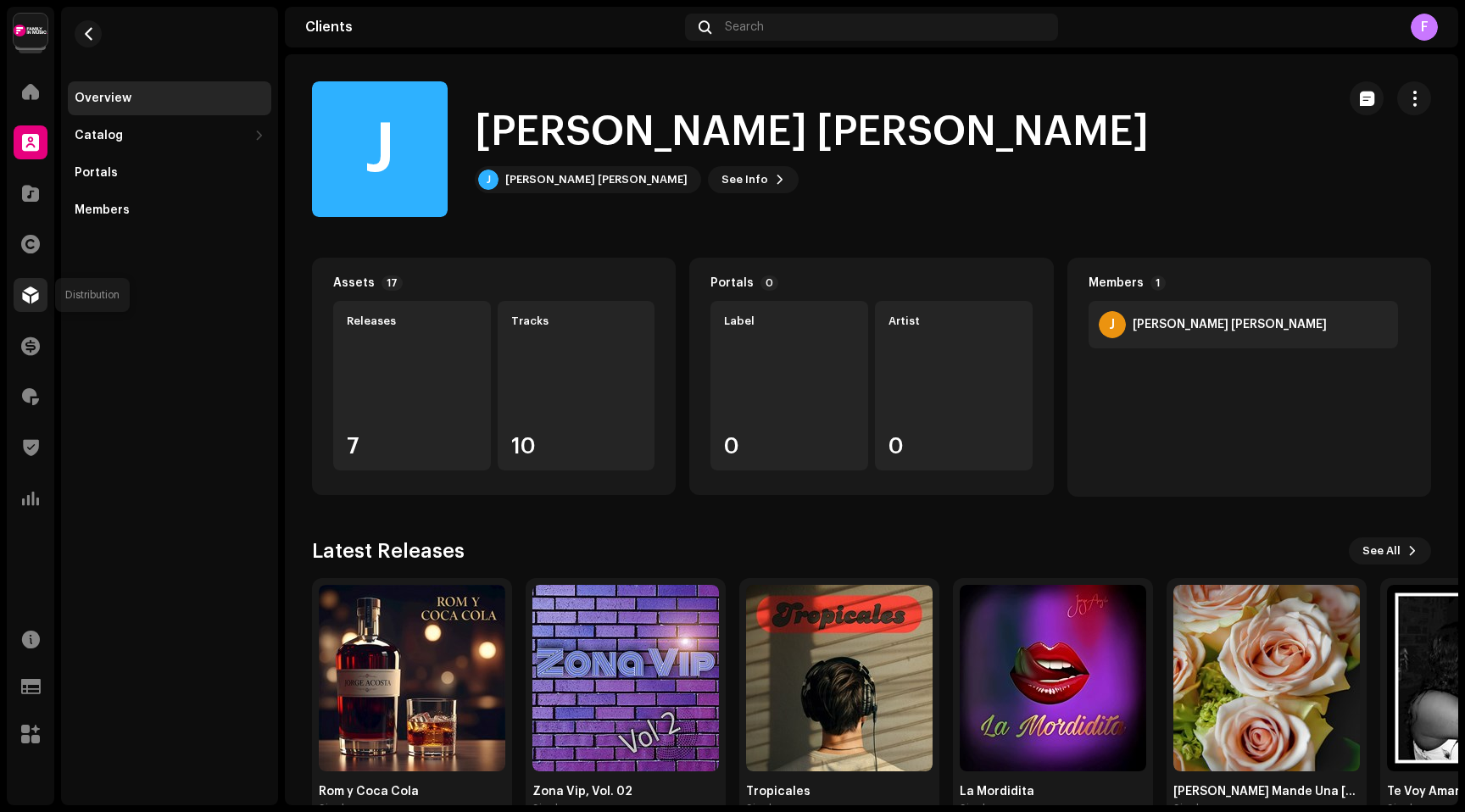
click at [30, 297] on span at bounding box center [30, 295] width 17 height 13
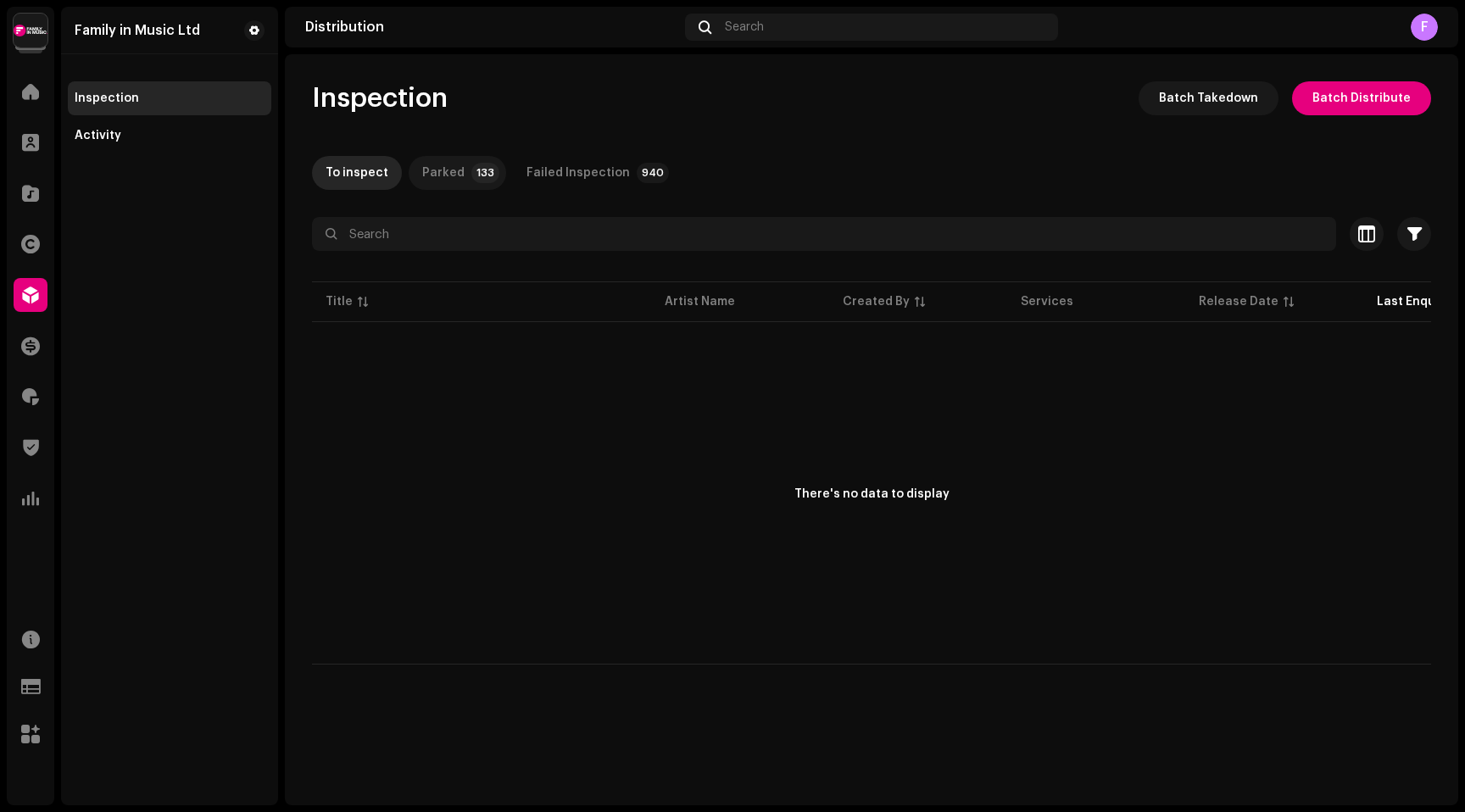
click at [461, 172] on p-tab "Parked 133" at bounding box center [458, 173] width 98 height 34
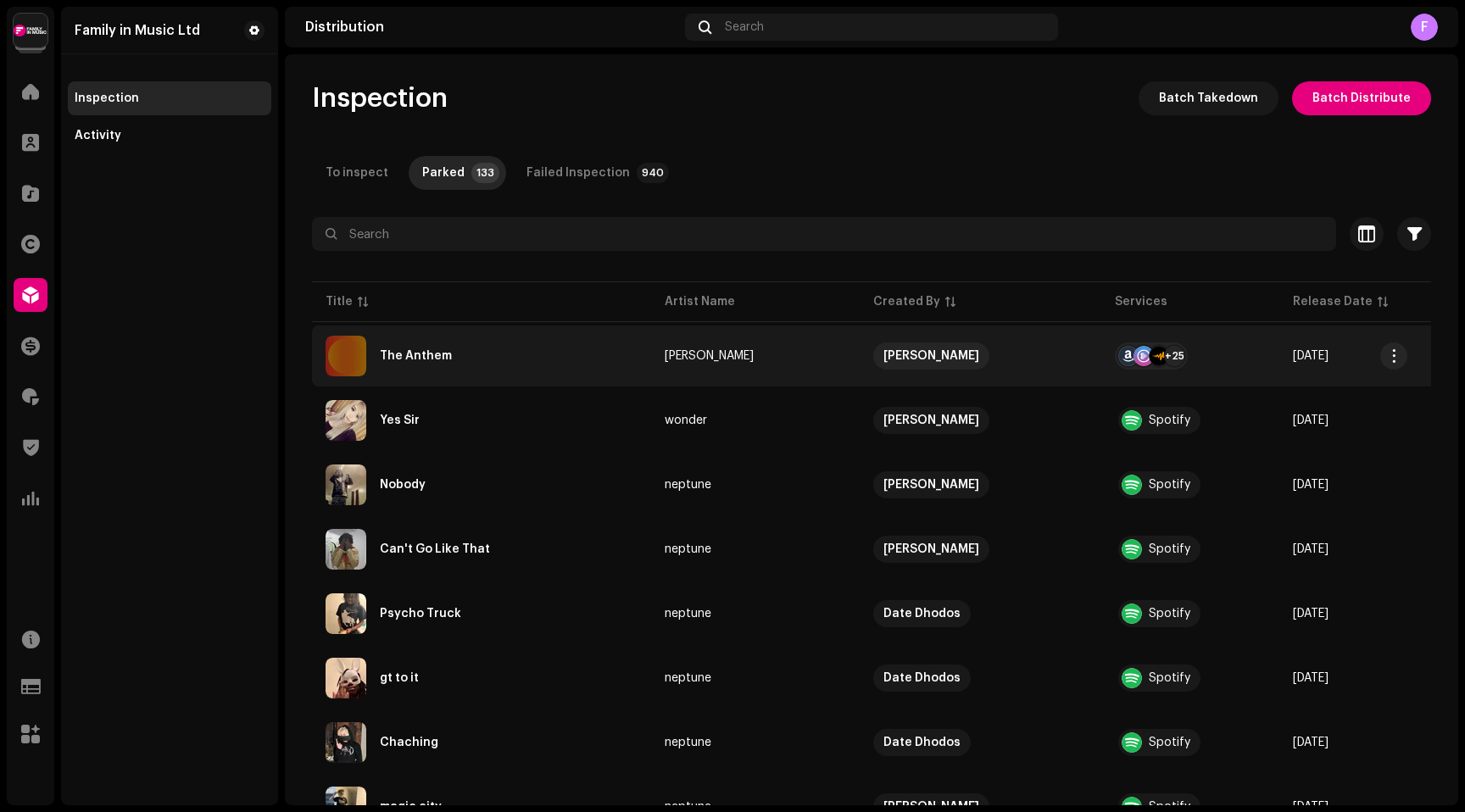
click at [417, 358] on div "The Anthem" at bounding box center [416, 355] width 72 height 12
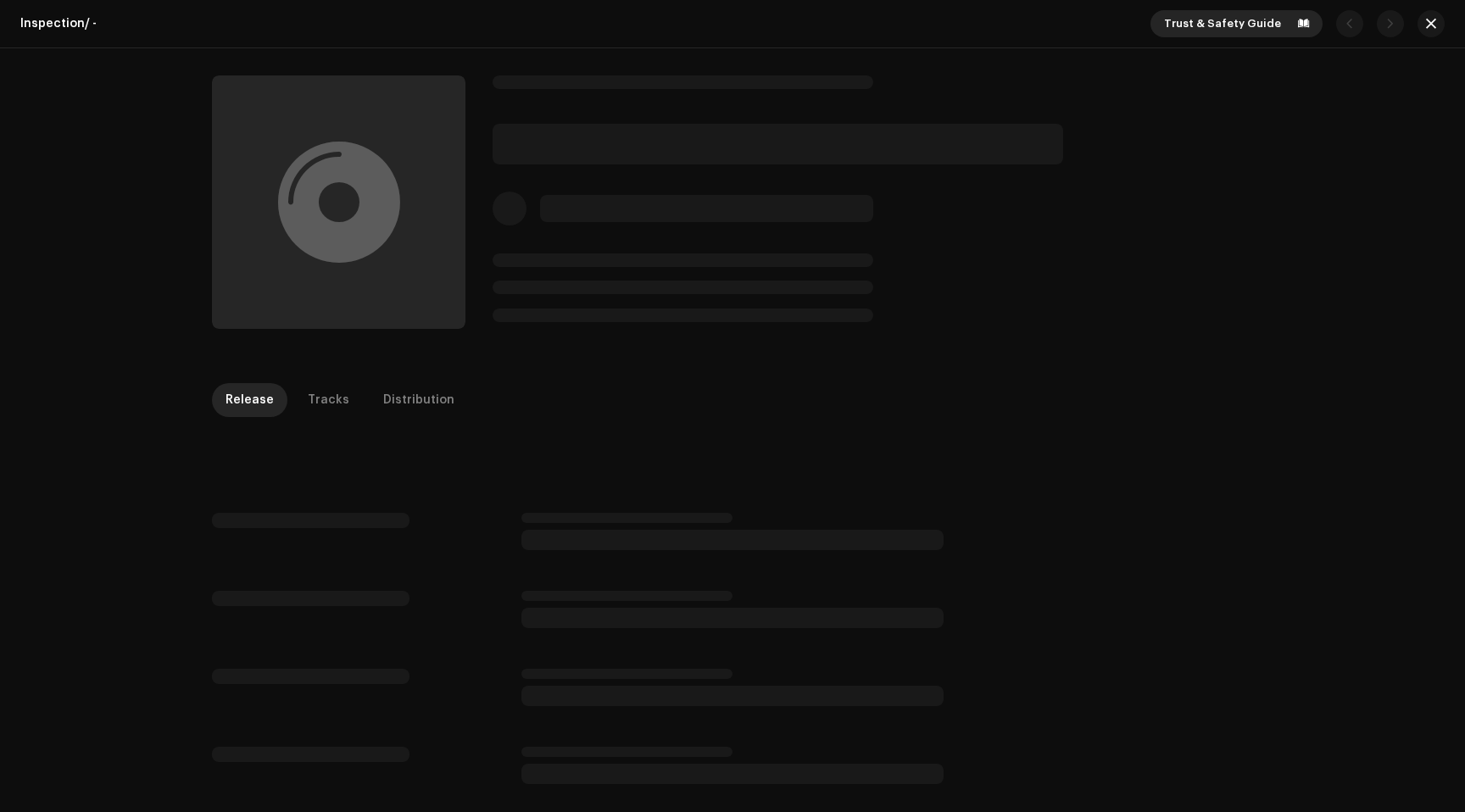
click at [1269, 26] on span "Trust & Safety Guide" at bounding box center [1222, 23] width 117 height 34
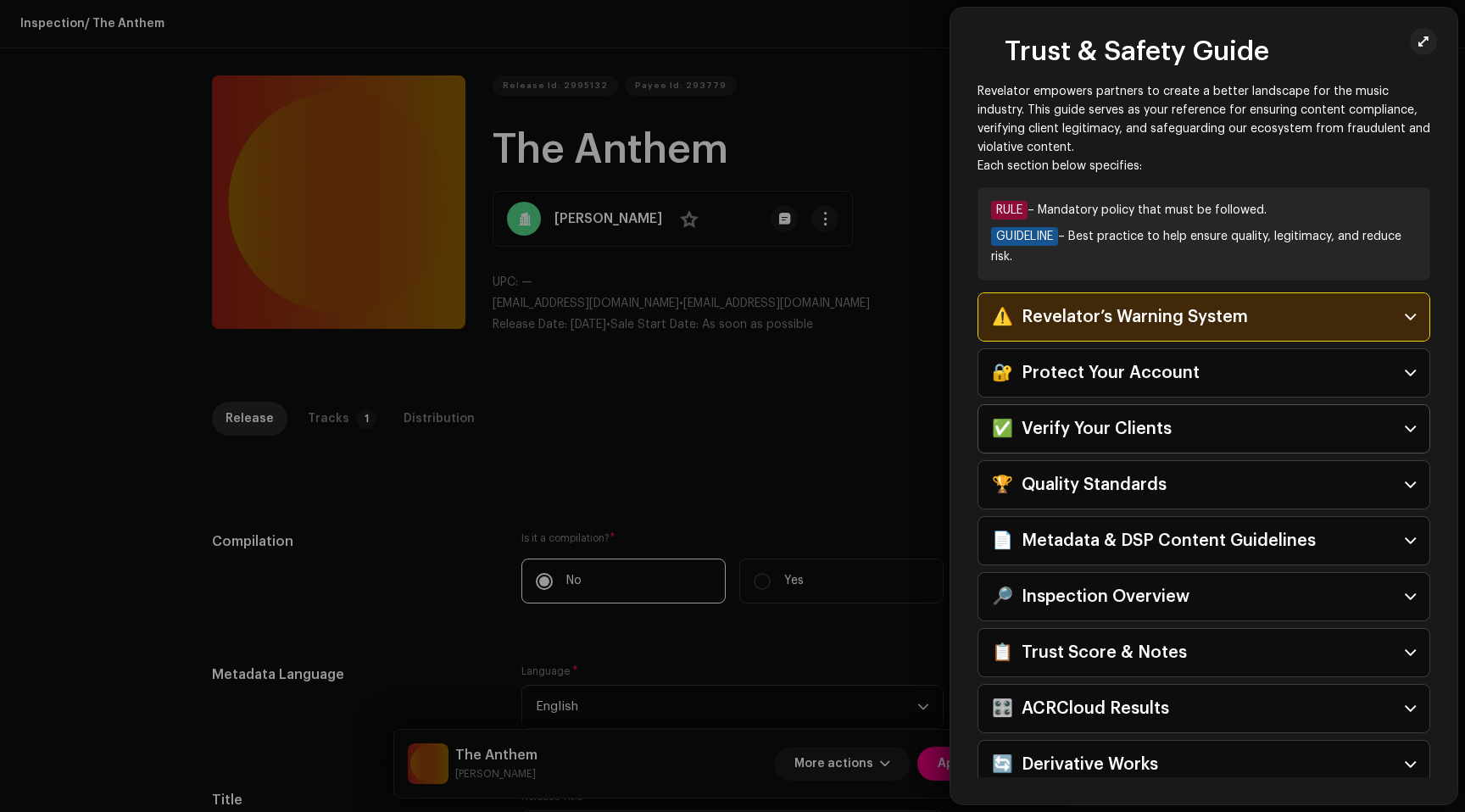
click at [1096, 429] on div "✅ Verify Your Clients" at bounding box center [1081, 429] width 180 height 27
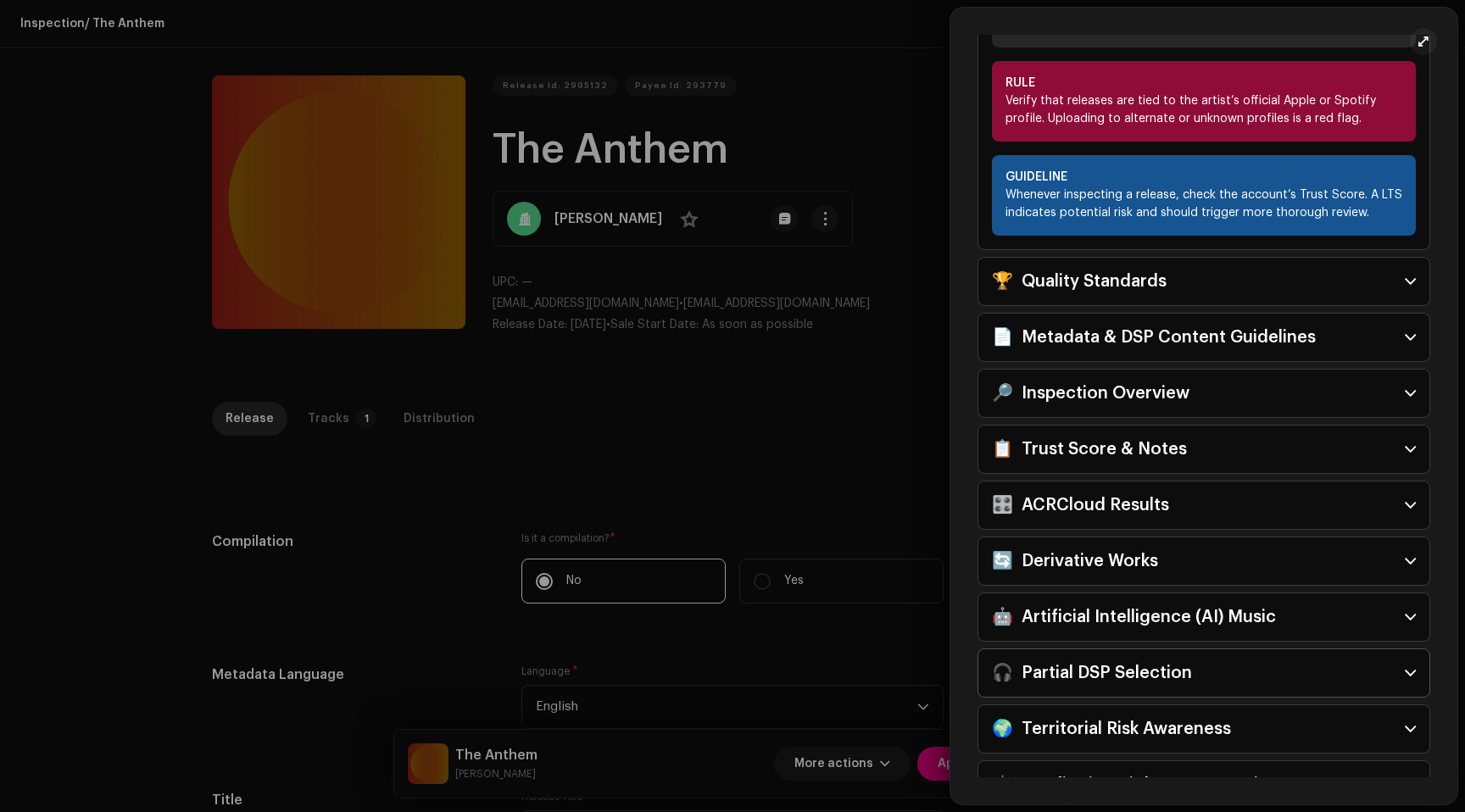
scroll to position [620, 0]
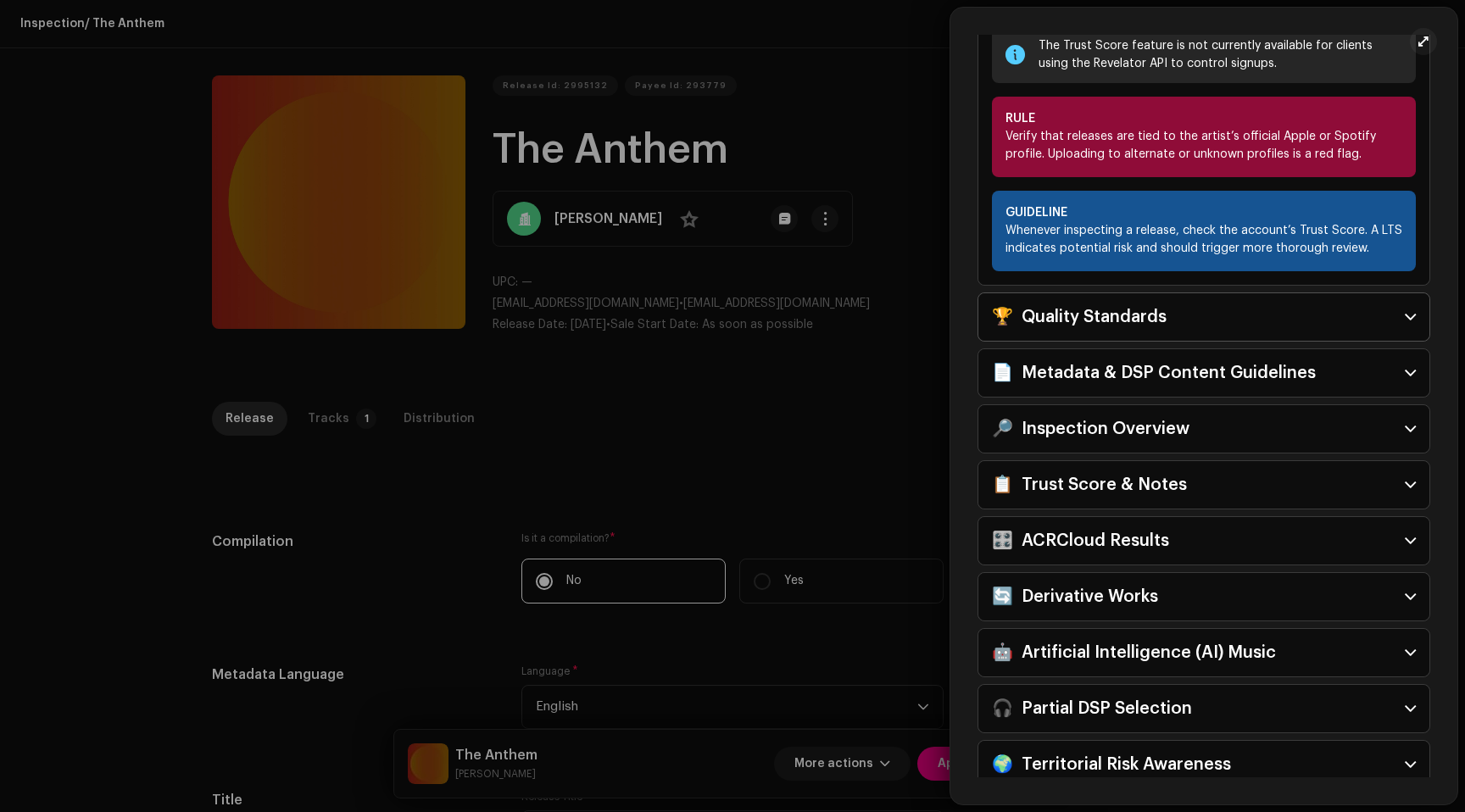
click at [1091, 328] on div "🏆 Quality Standards" at bounding box center [1079, 317] width 175 height 27
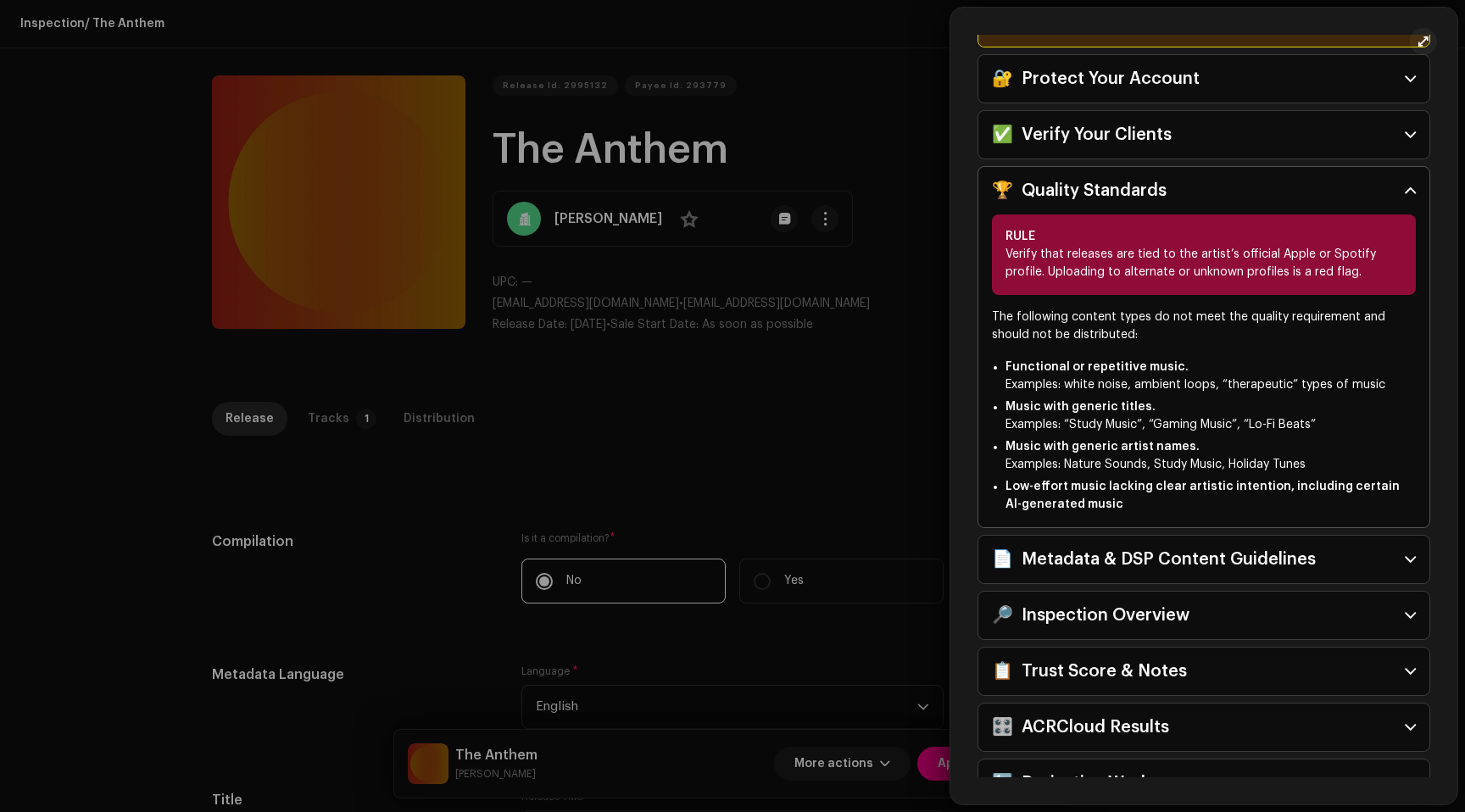
scroll to position [343, 0]
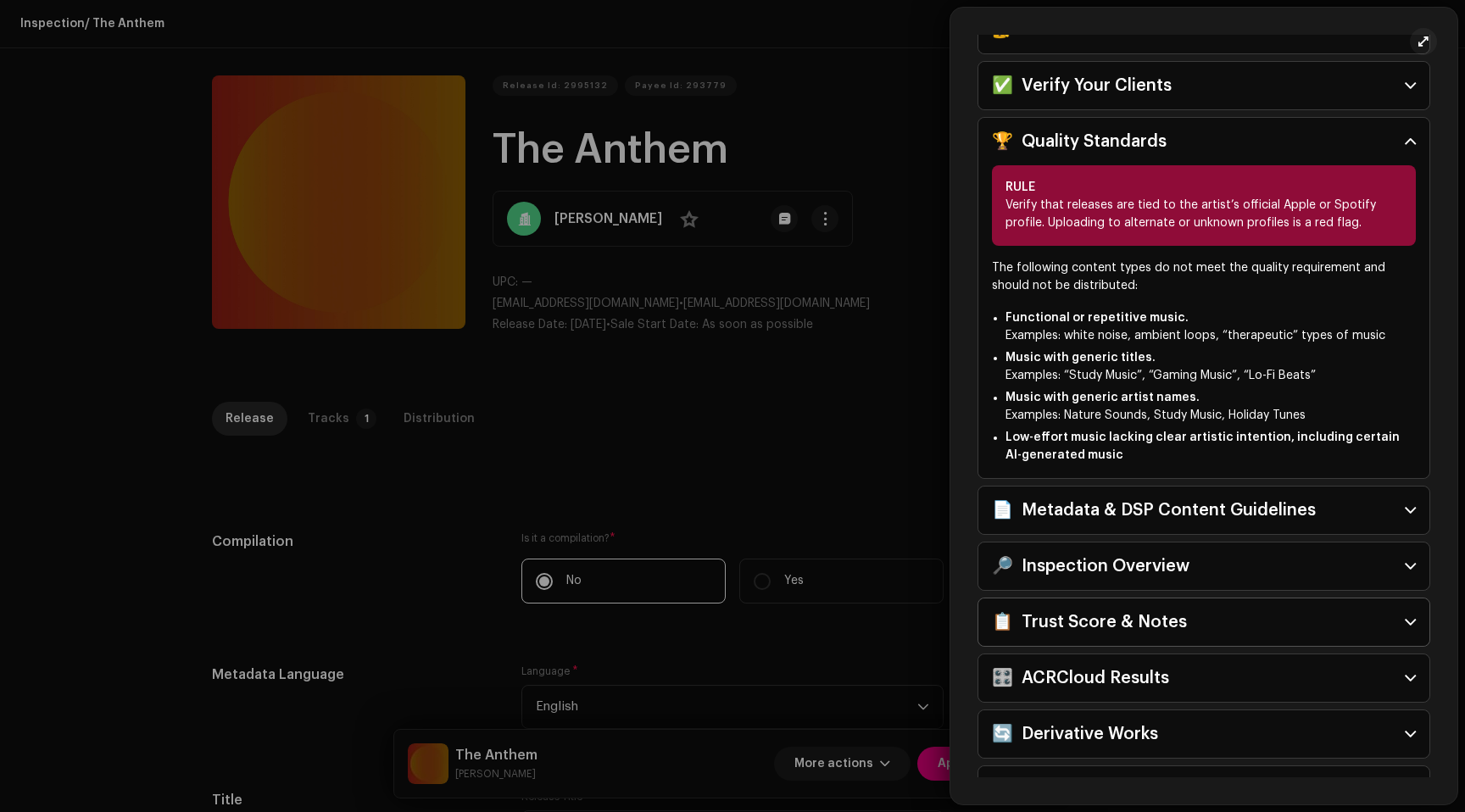
click at [1088, 617] on div "📋 Trust Score & Notes" at bounding box center [1089, 621] width 195 height 27
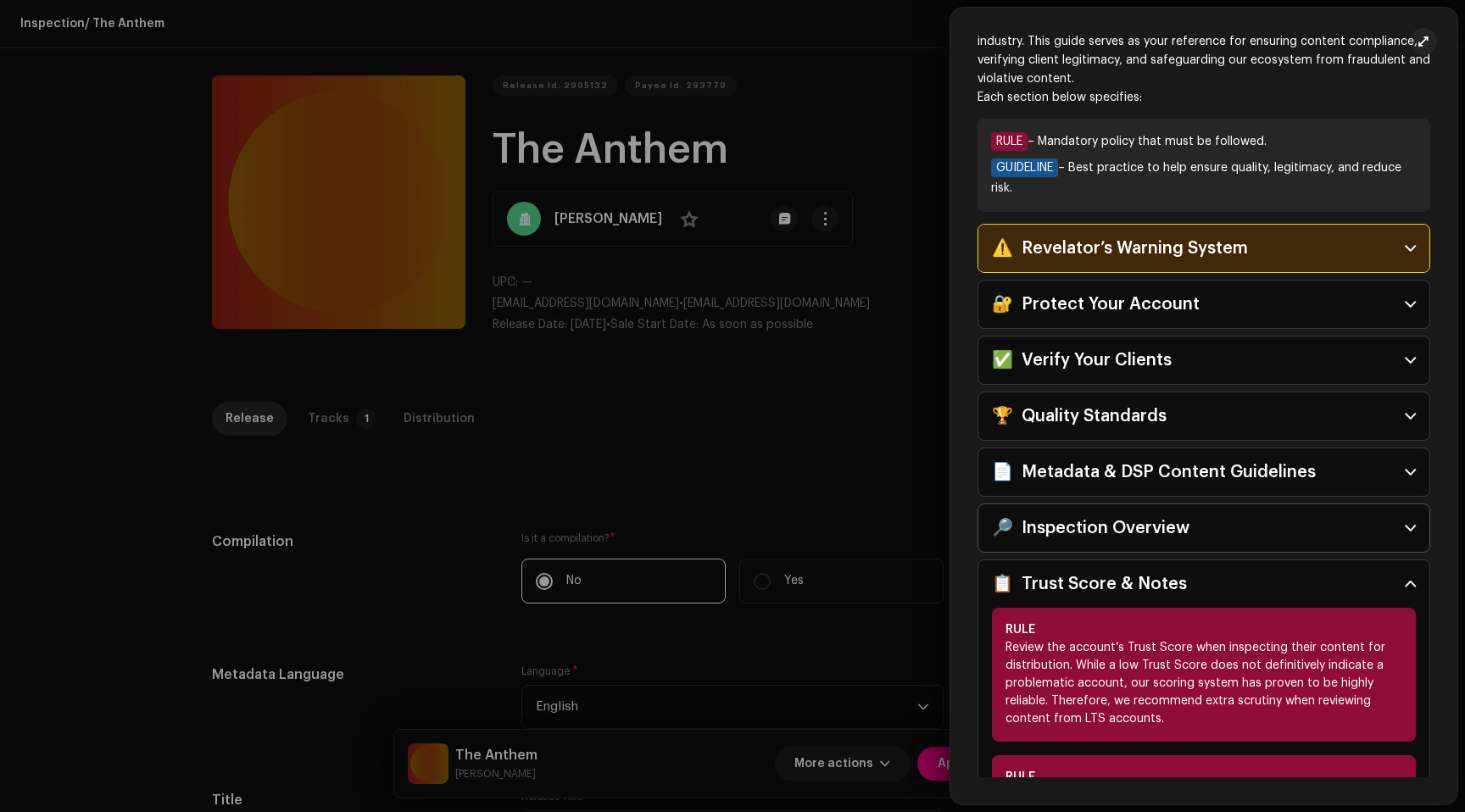
scroll to position [58, 0]
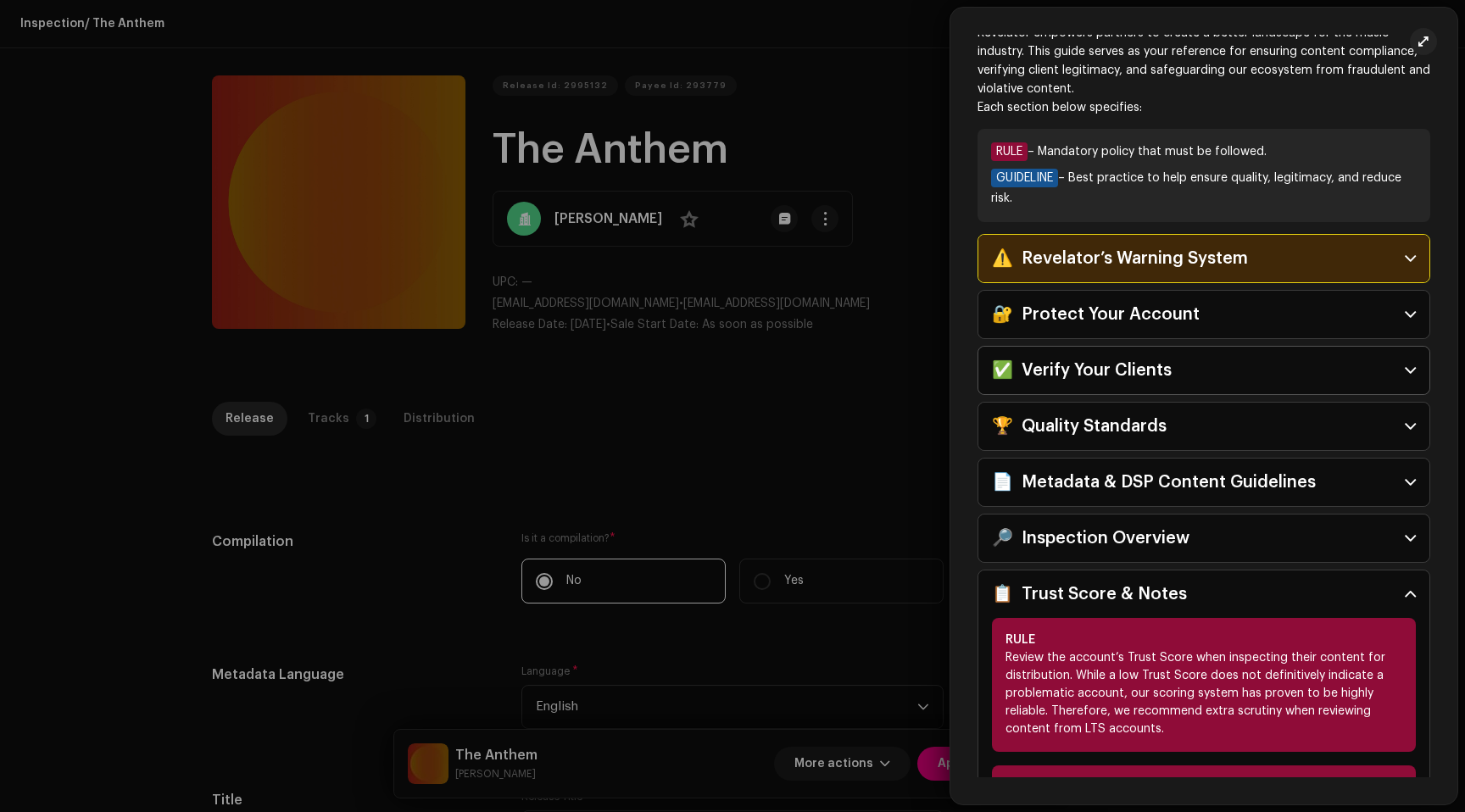
click at [1084, 367] on div "✅ Verify Your Clients" at bounding box center [1081, 370] width 180 height 27
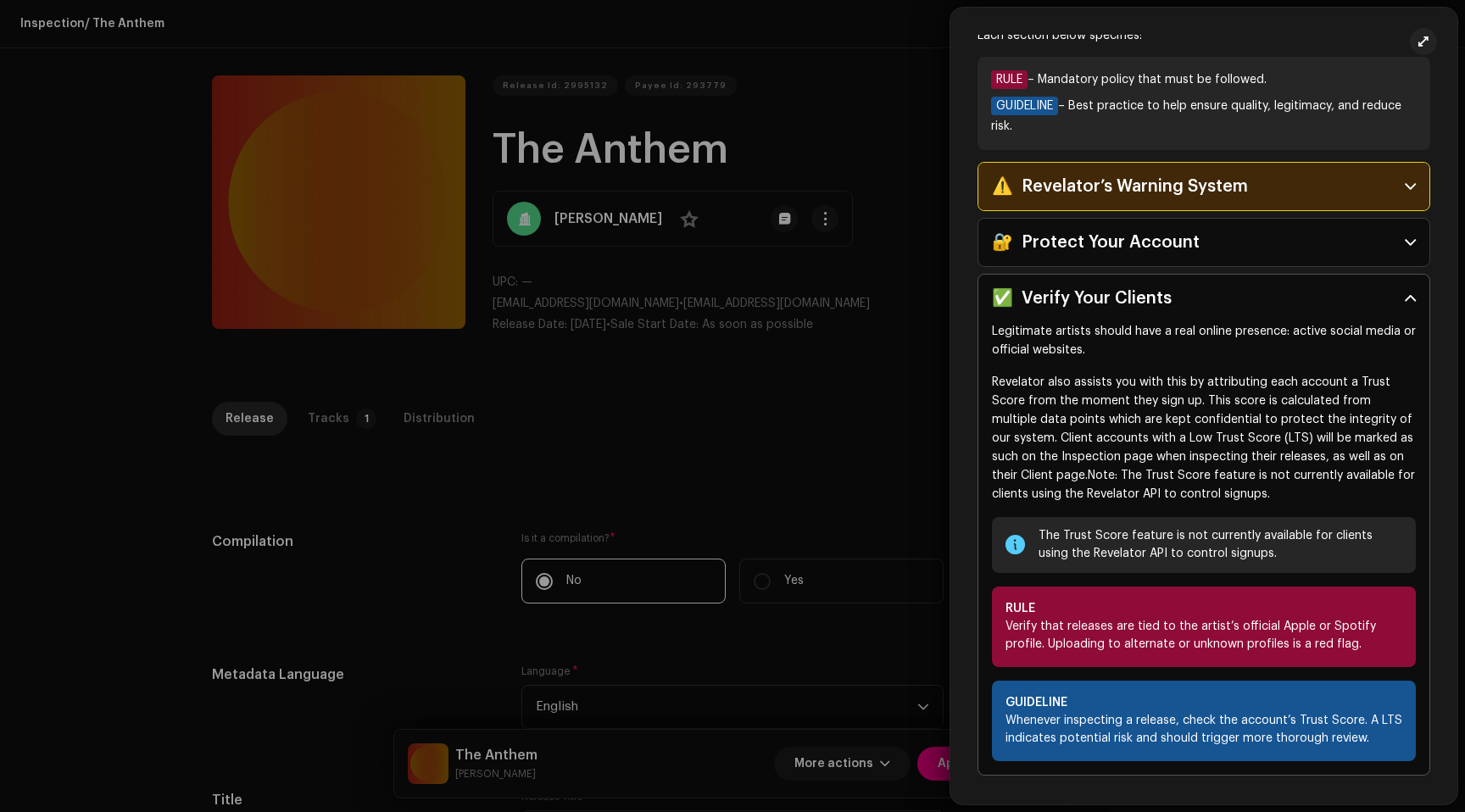
scroll to position [117, 0]
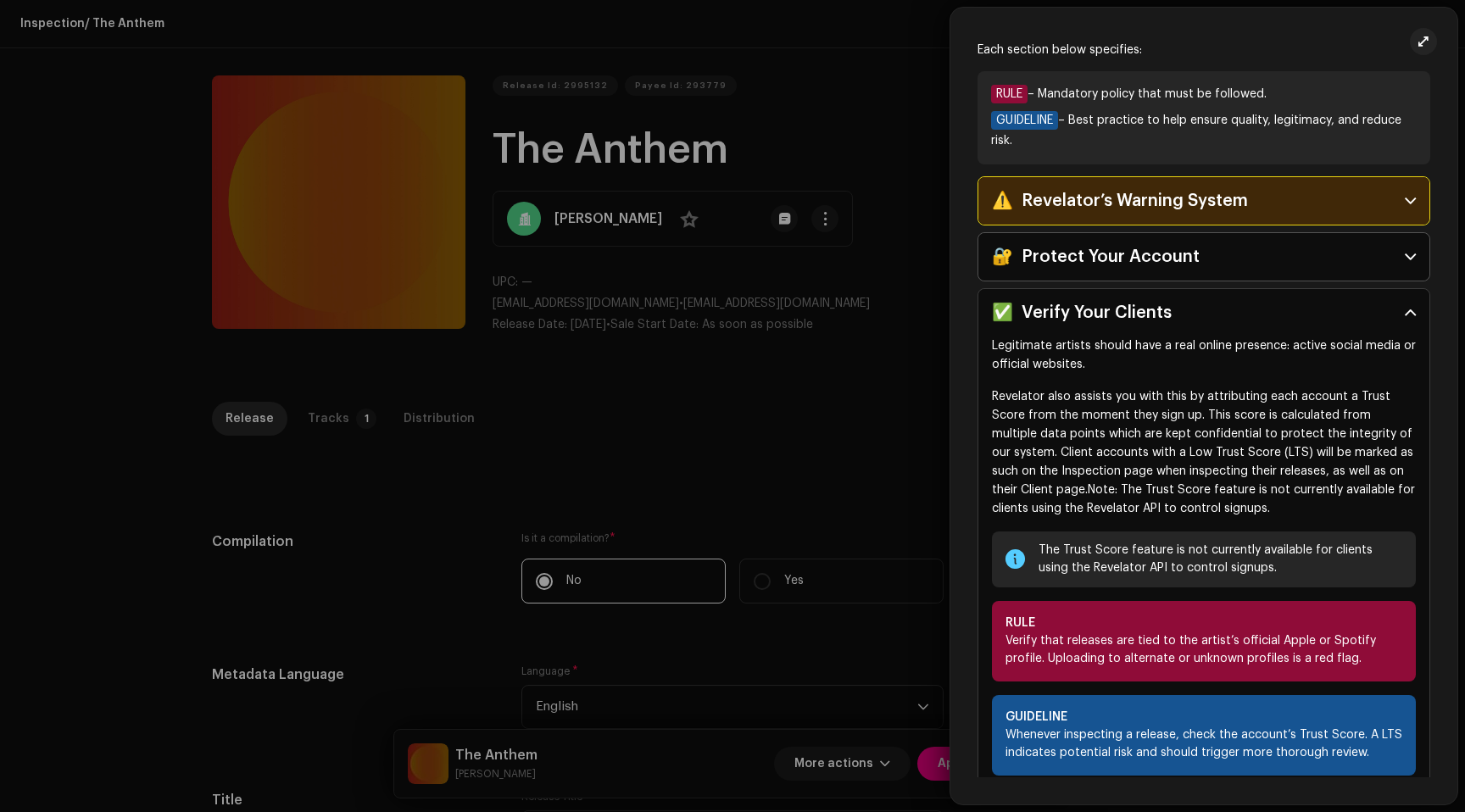
click at [1126, 258] on div "🔐 Protect Your Account" at bounding box center [1095, 257] width 208 height 27
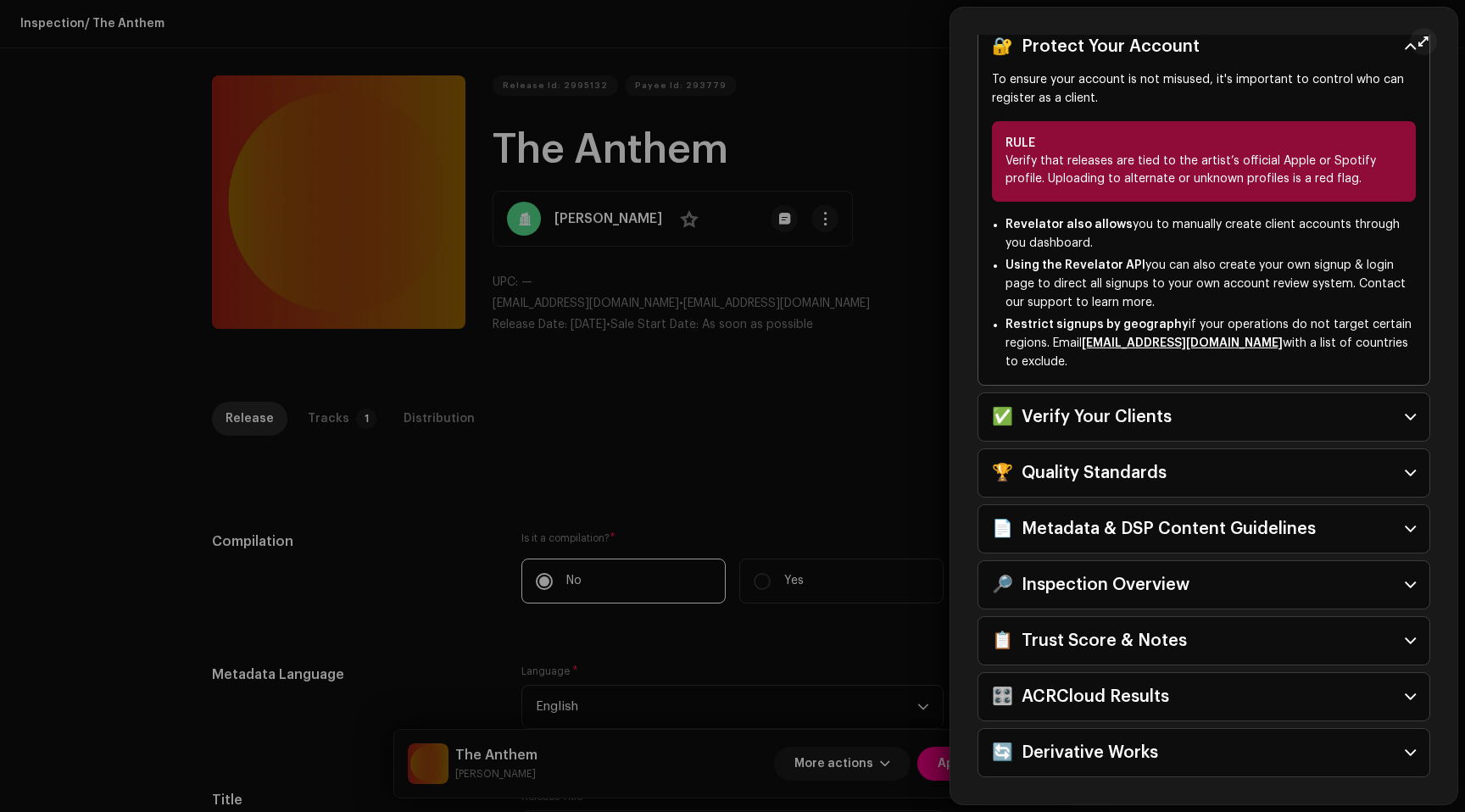
scroll to position [366, 0]
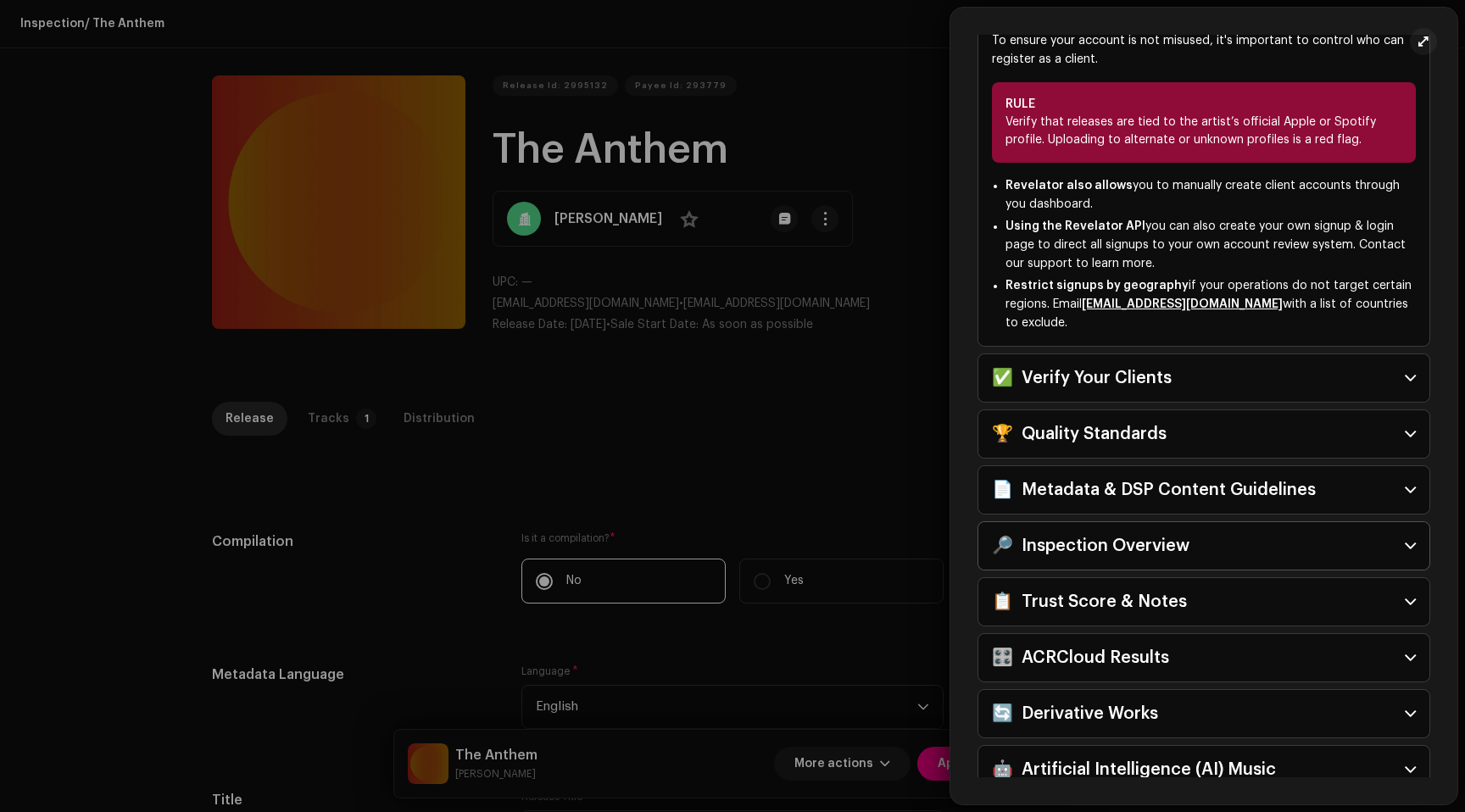
click at [1076, 539] on div "🔎 Inspection Overview" at bounding box center [1091, 545] width 197 height 27
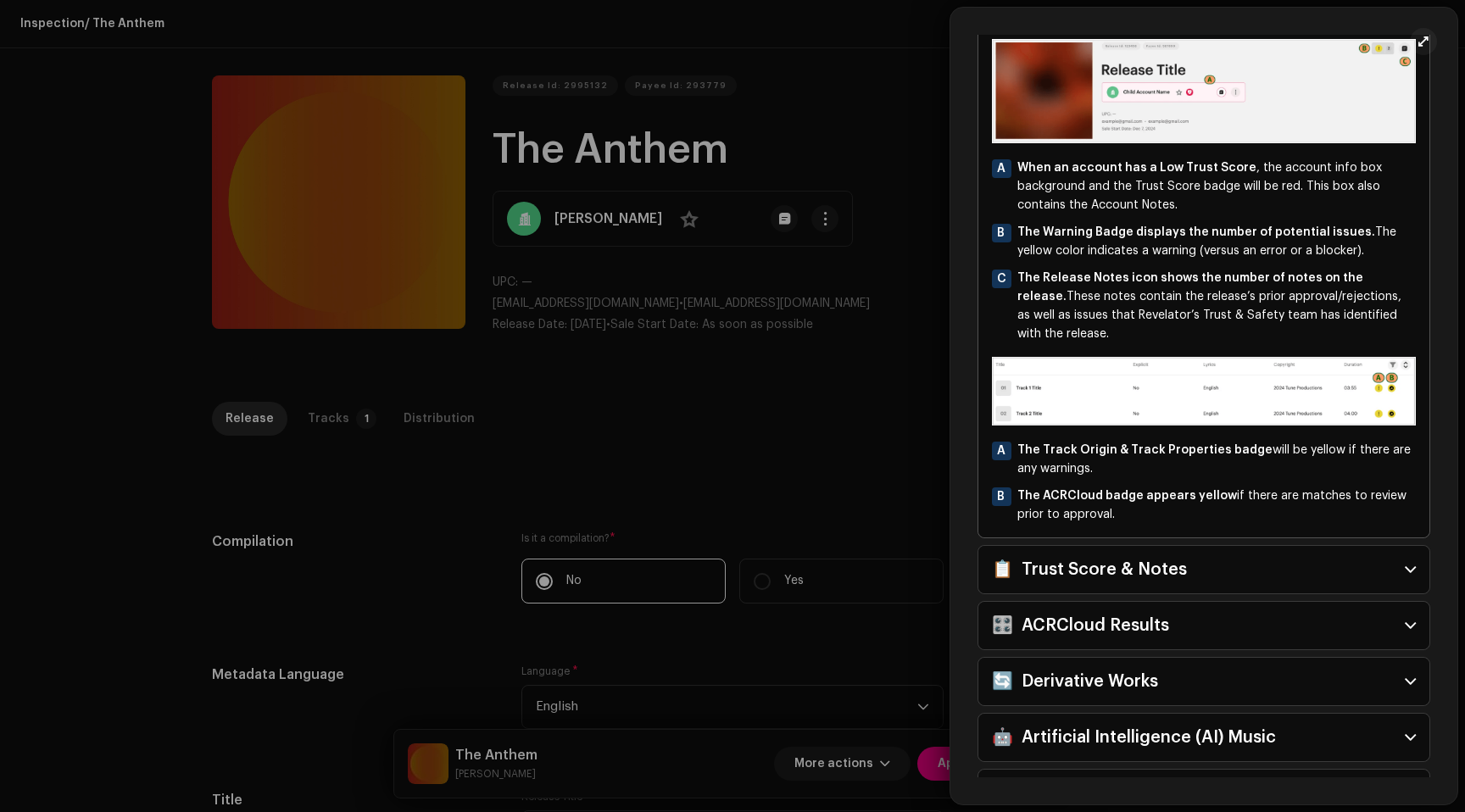
scroll to position [877, 0]
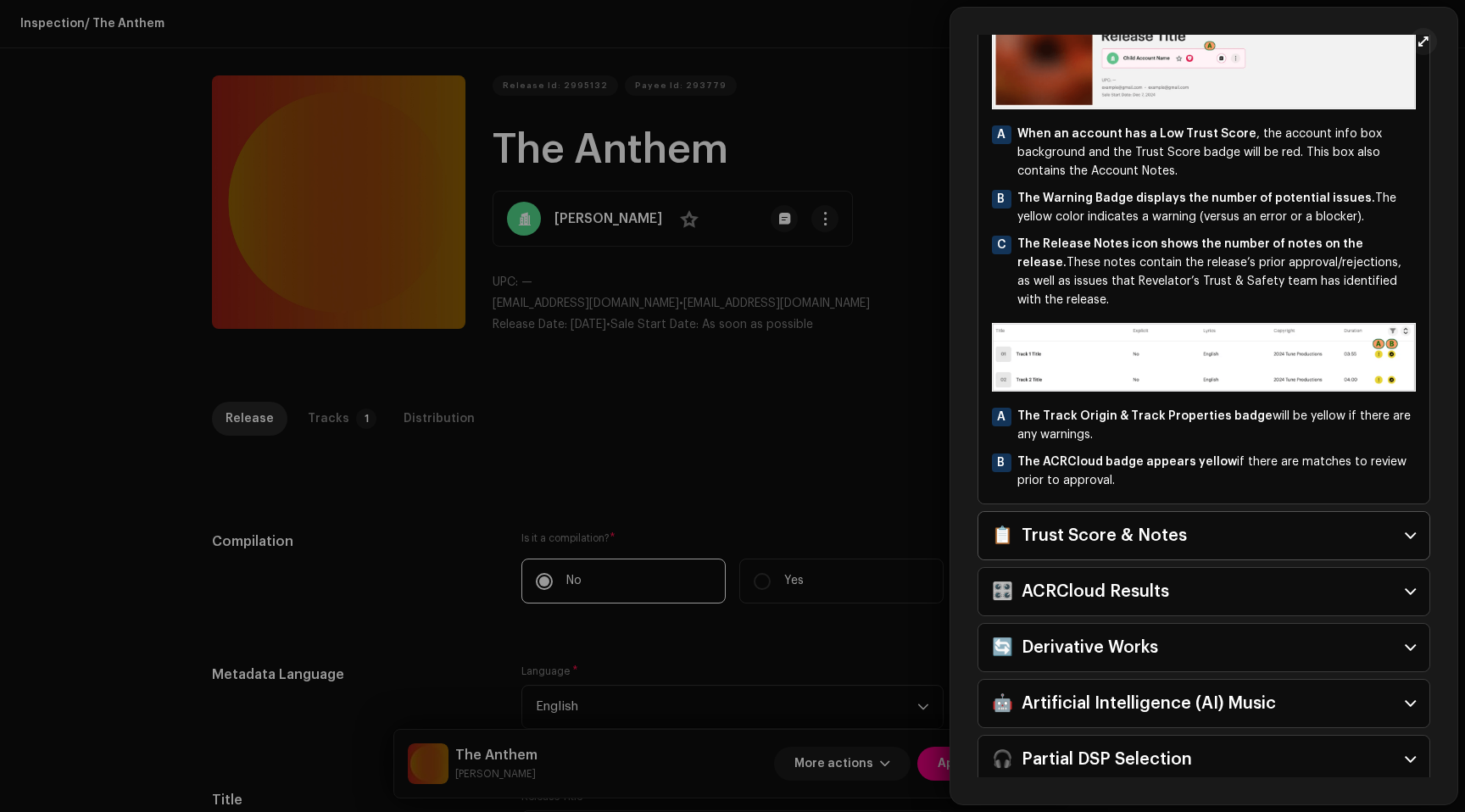
click at [1079, 536] on div "📋 Trust Score & Notes" at bounding box center [1089, 535] width 195 height 27
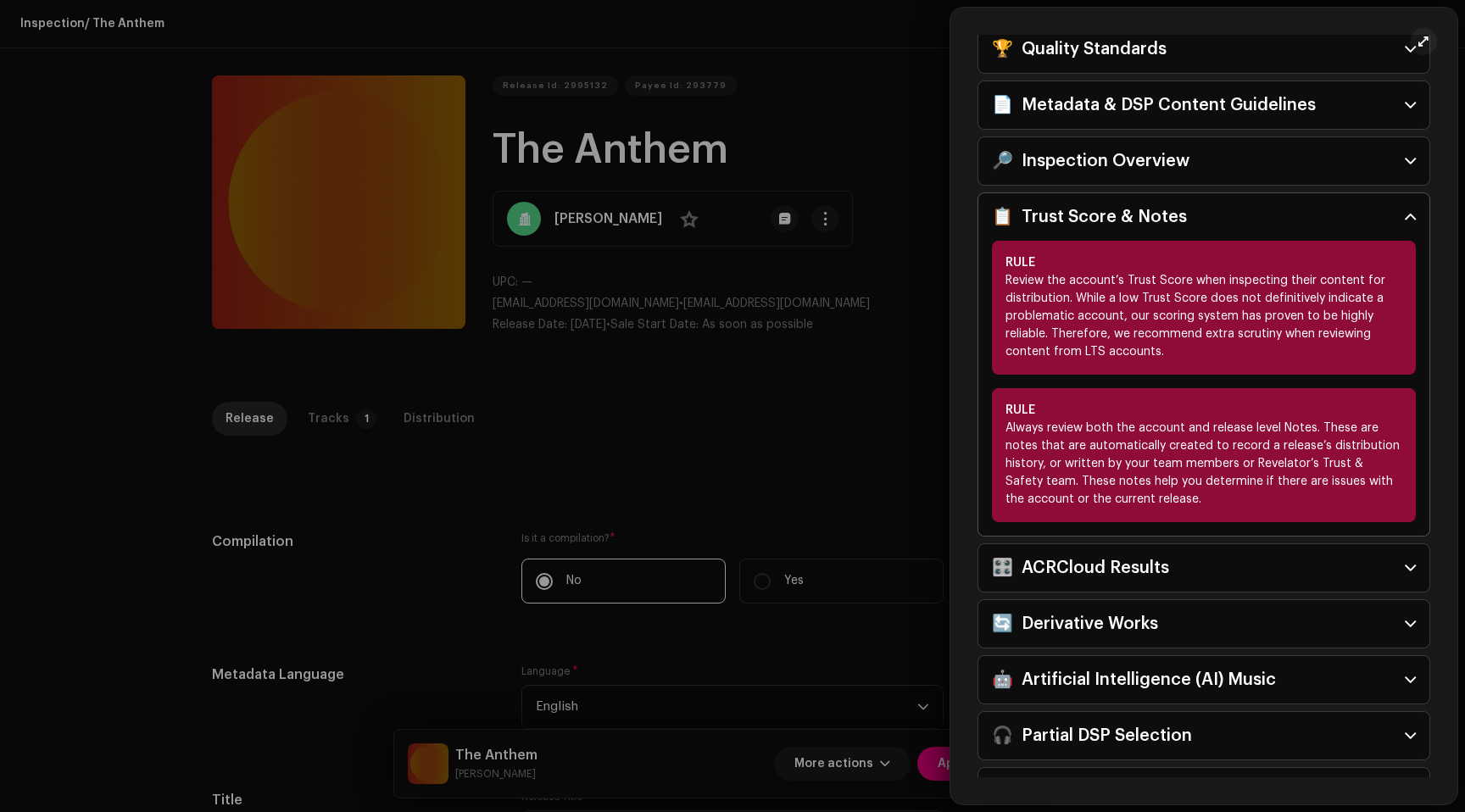
scroll to position [427, 0]
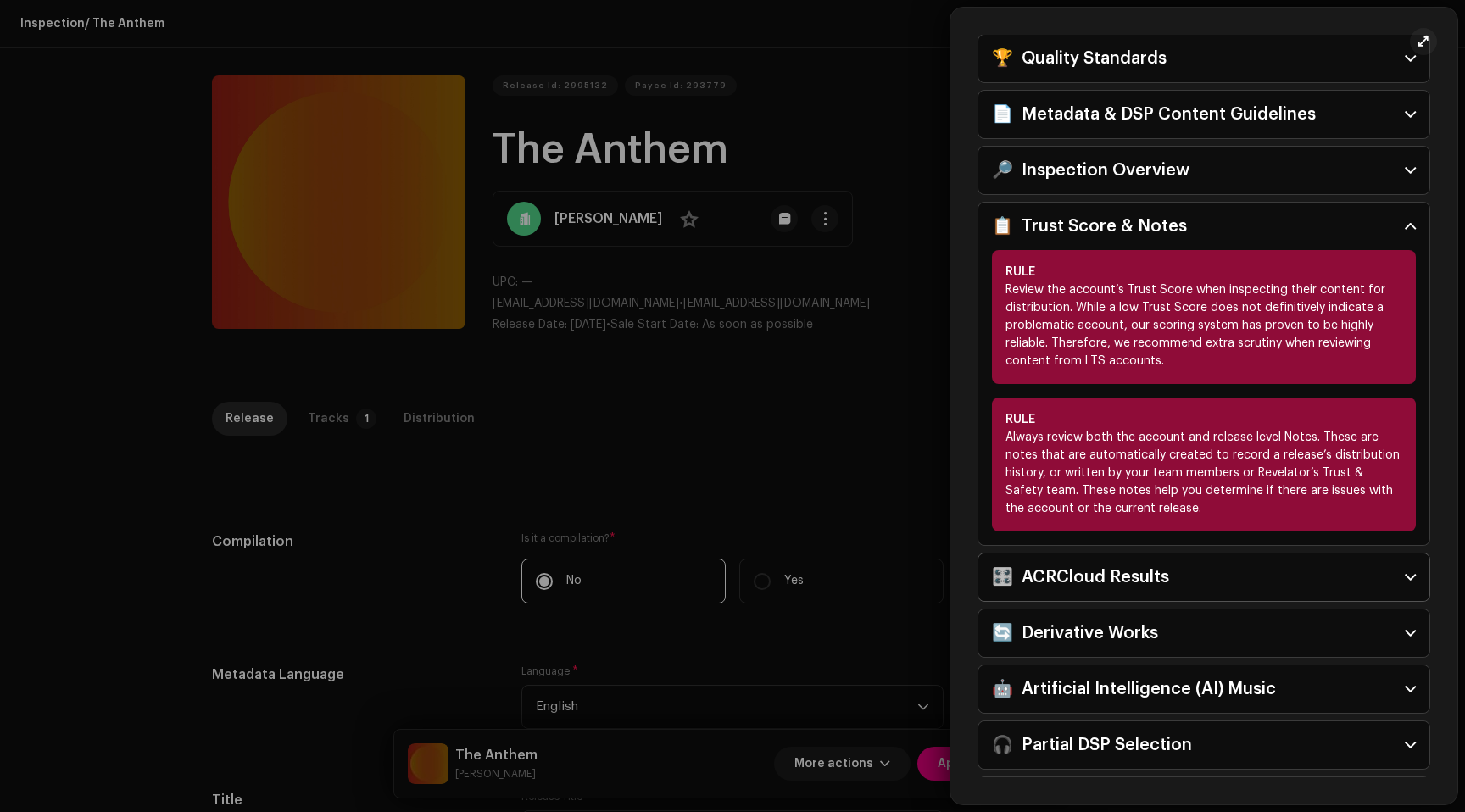
click at [1123, 581] on div "🎛️ ACRCloud Results" at bounding box center [1080, 577] width 177 height 27
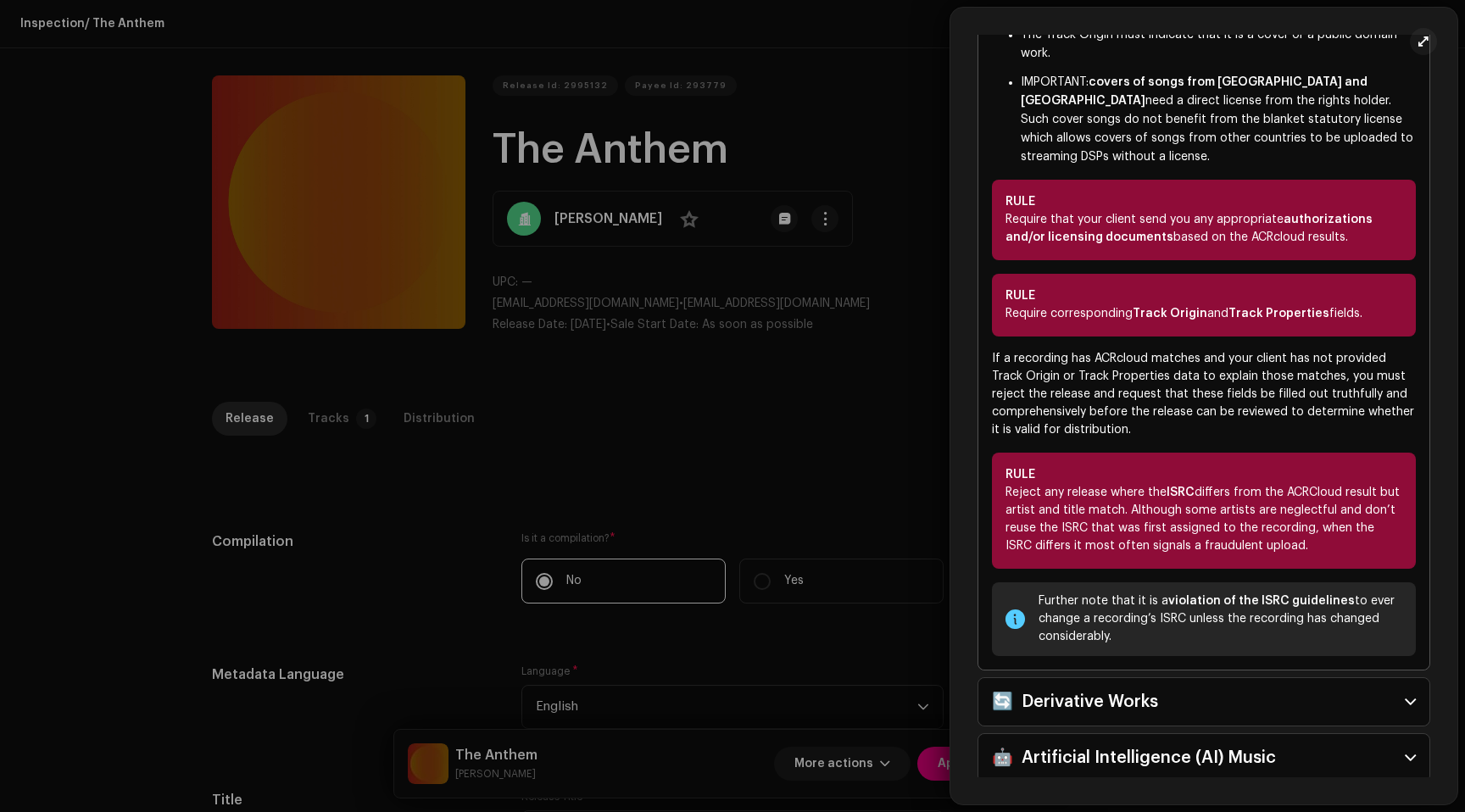
scroll to position [1857, 0]
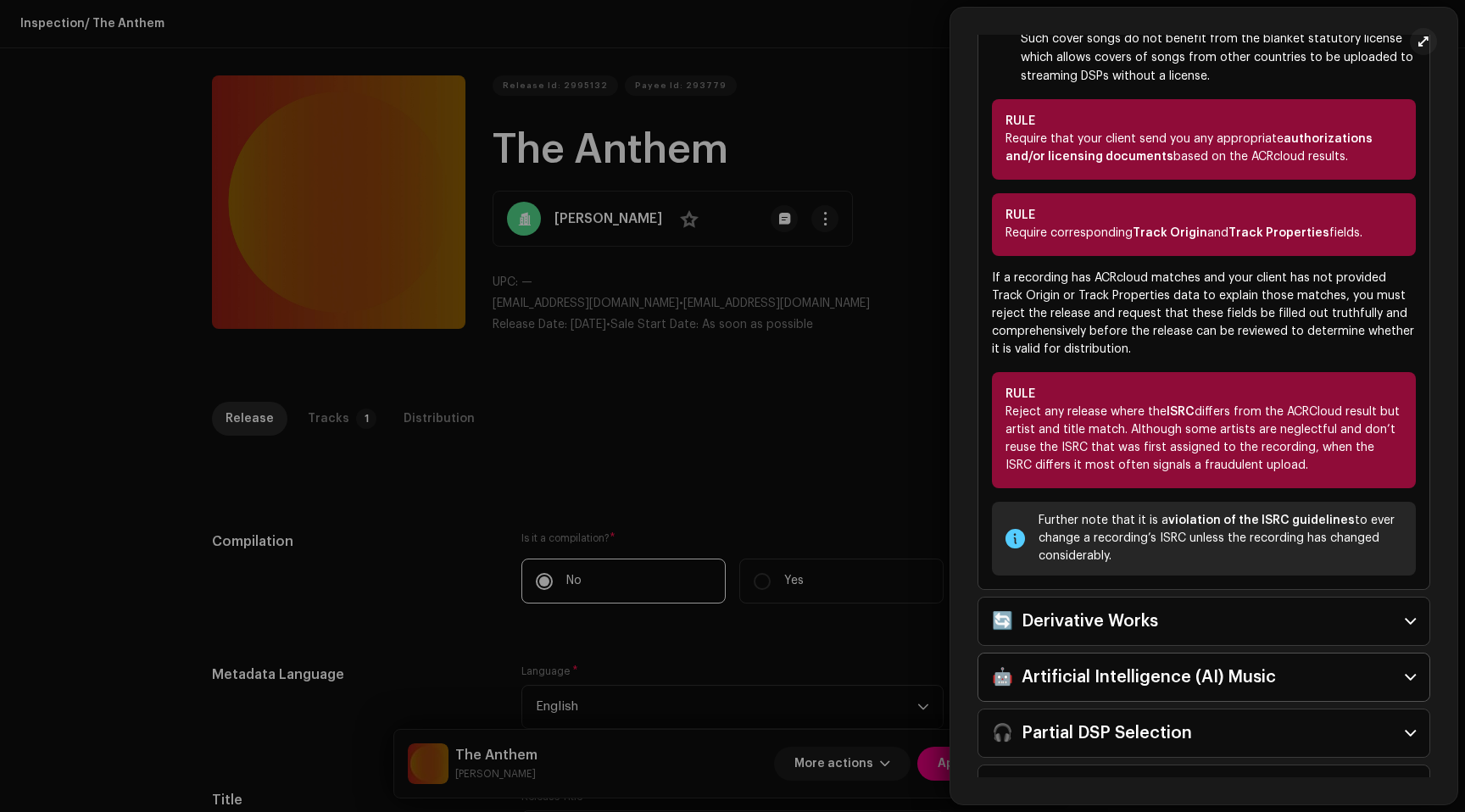
click at [1107, 664] on div "🤖 Artificial Intelligence (AI) Music" at bounding box center [1134, 677] width 284 height 27
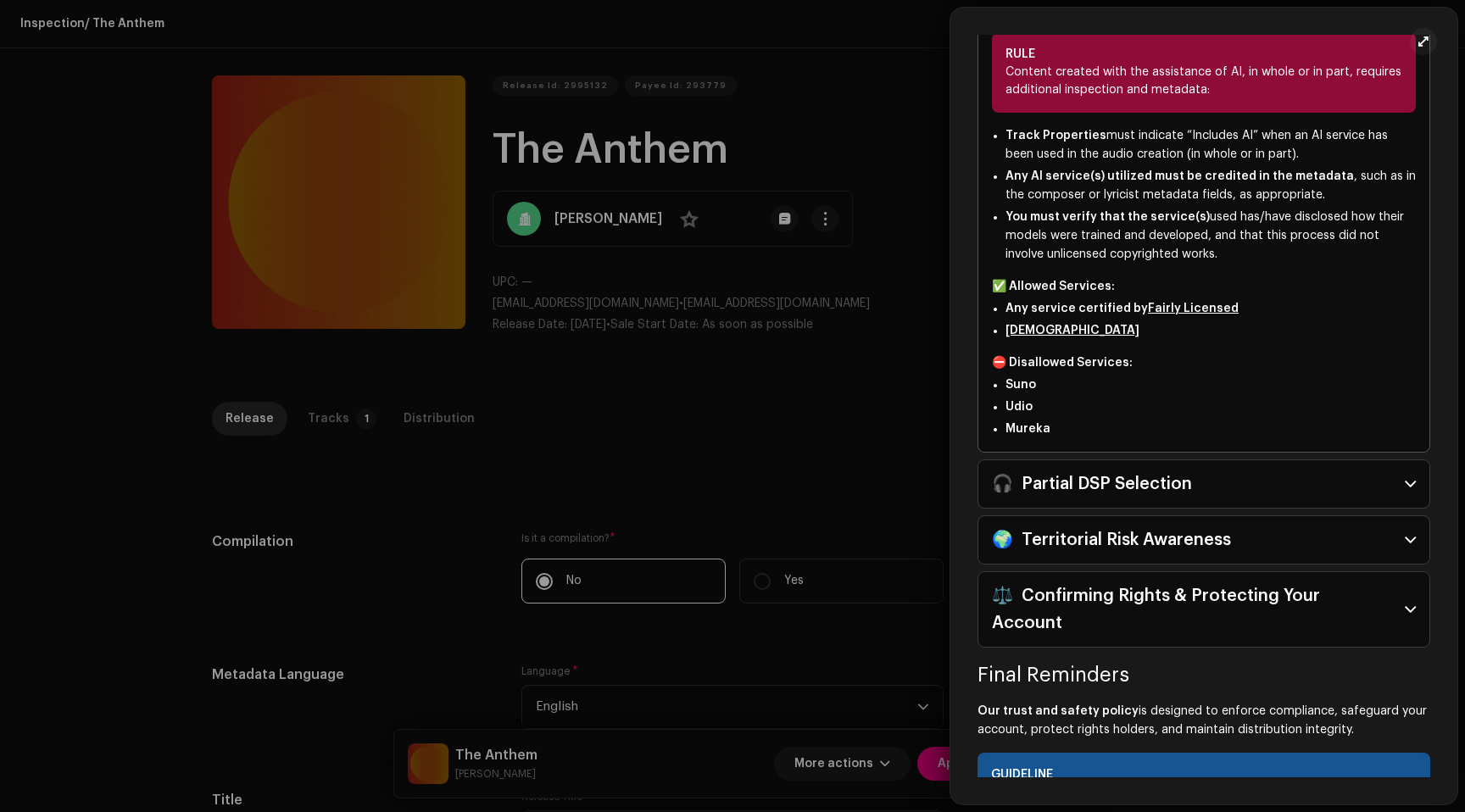
scroll to position [973, 0]
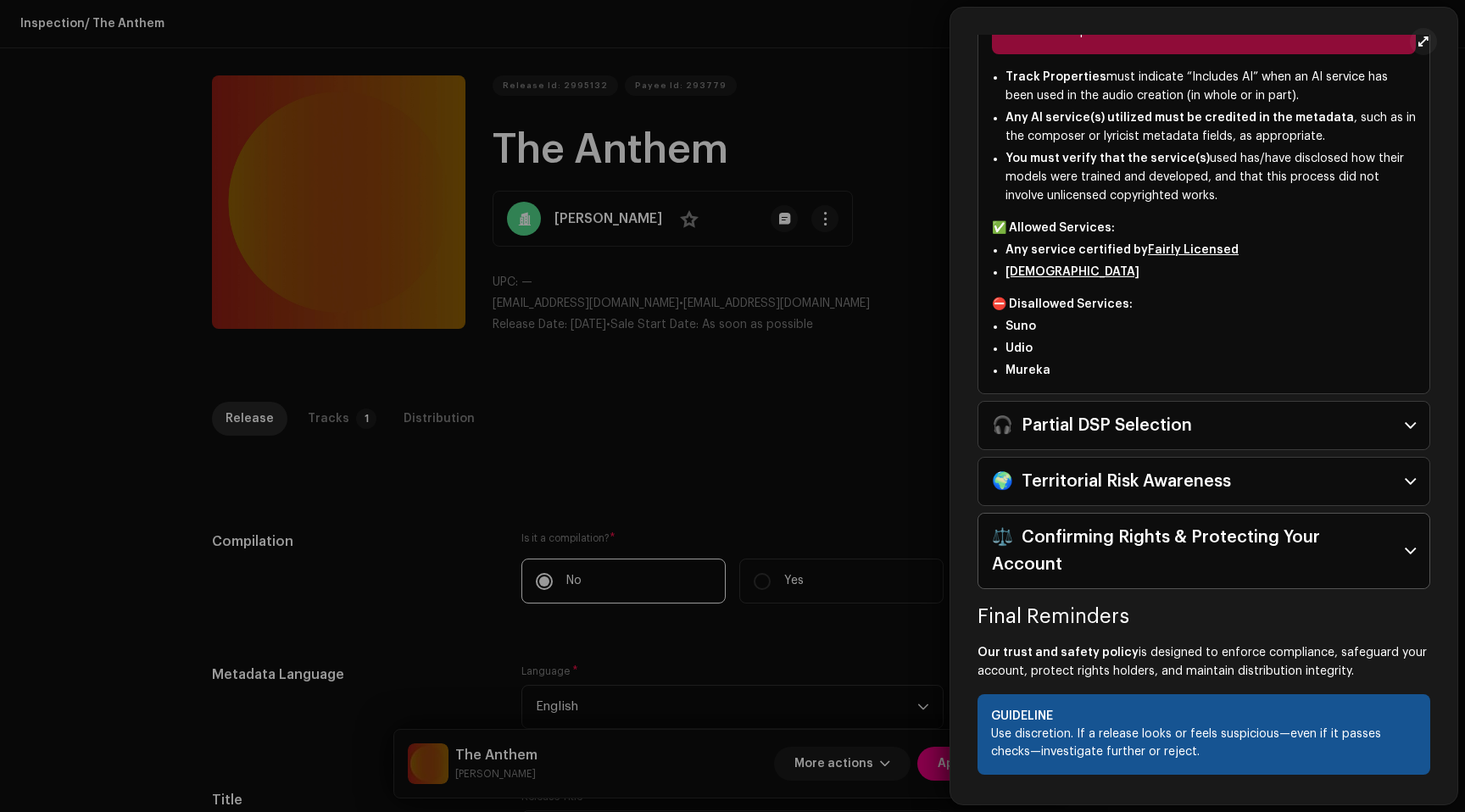
click at [1098, 540] on div "⚖️ Confirming Rights & Protecting Your Account" at bounding box center [1191, 551] width 400 height 55
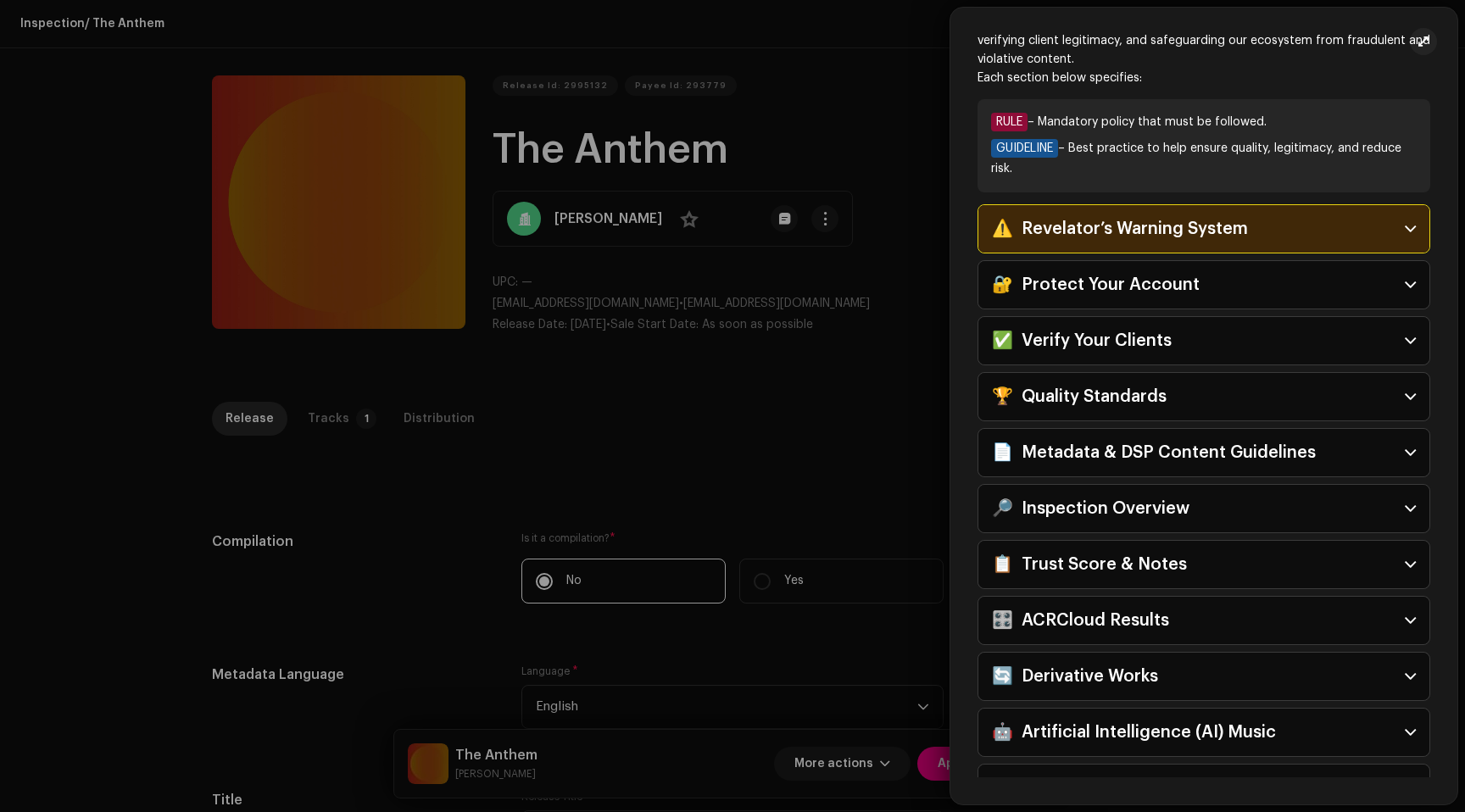
scroll to position [0, 0]
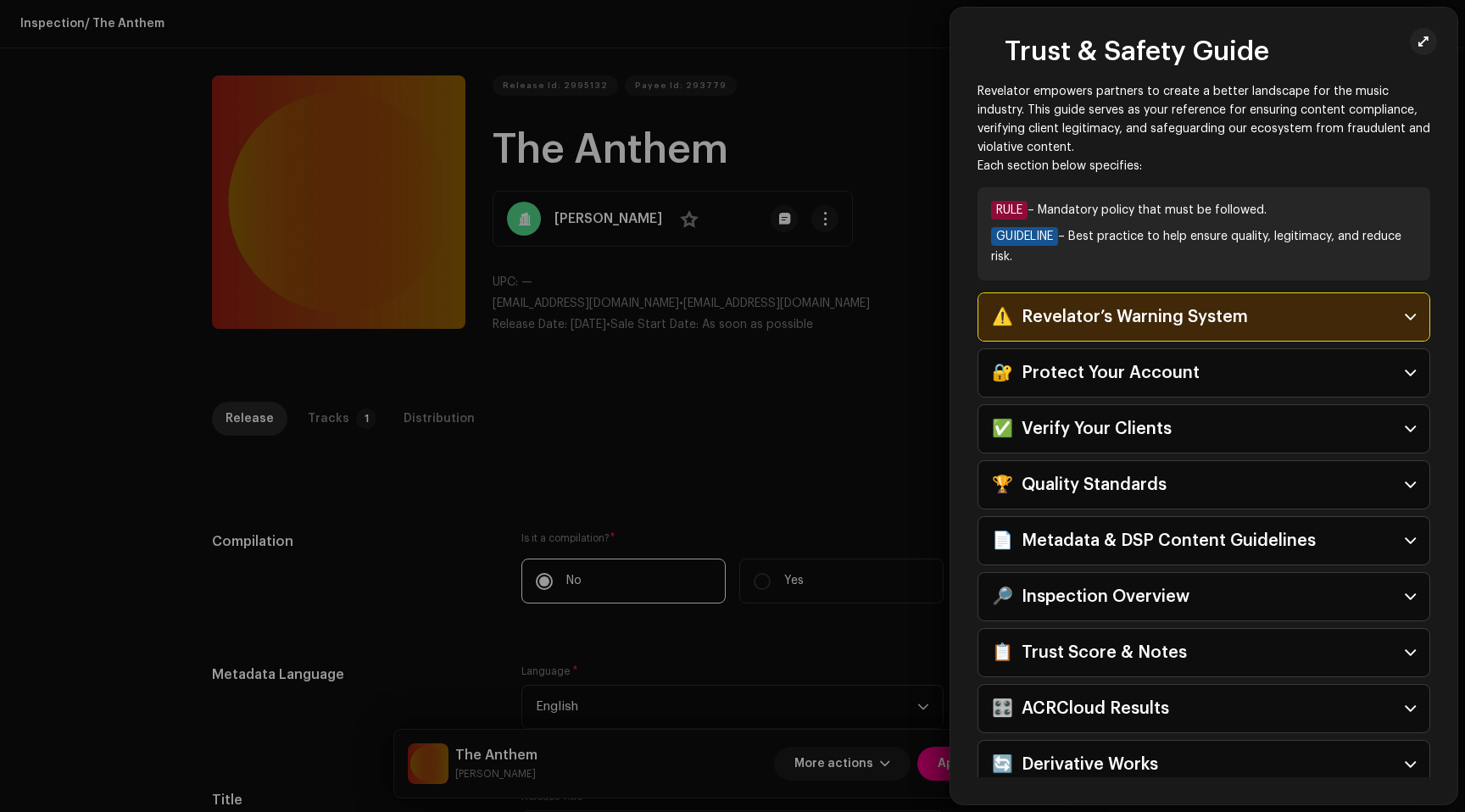
click at [1077, 319] on div "⚠️ Revelator’s Warning System" at bounding box center [1120, 317] width 256 height 27
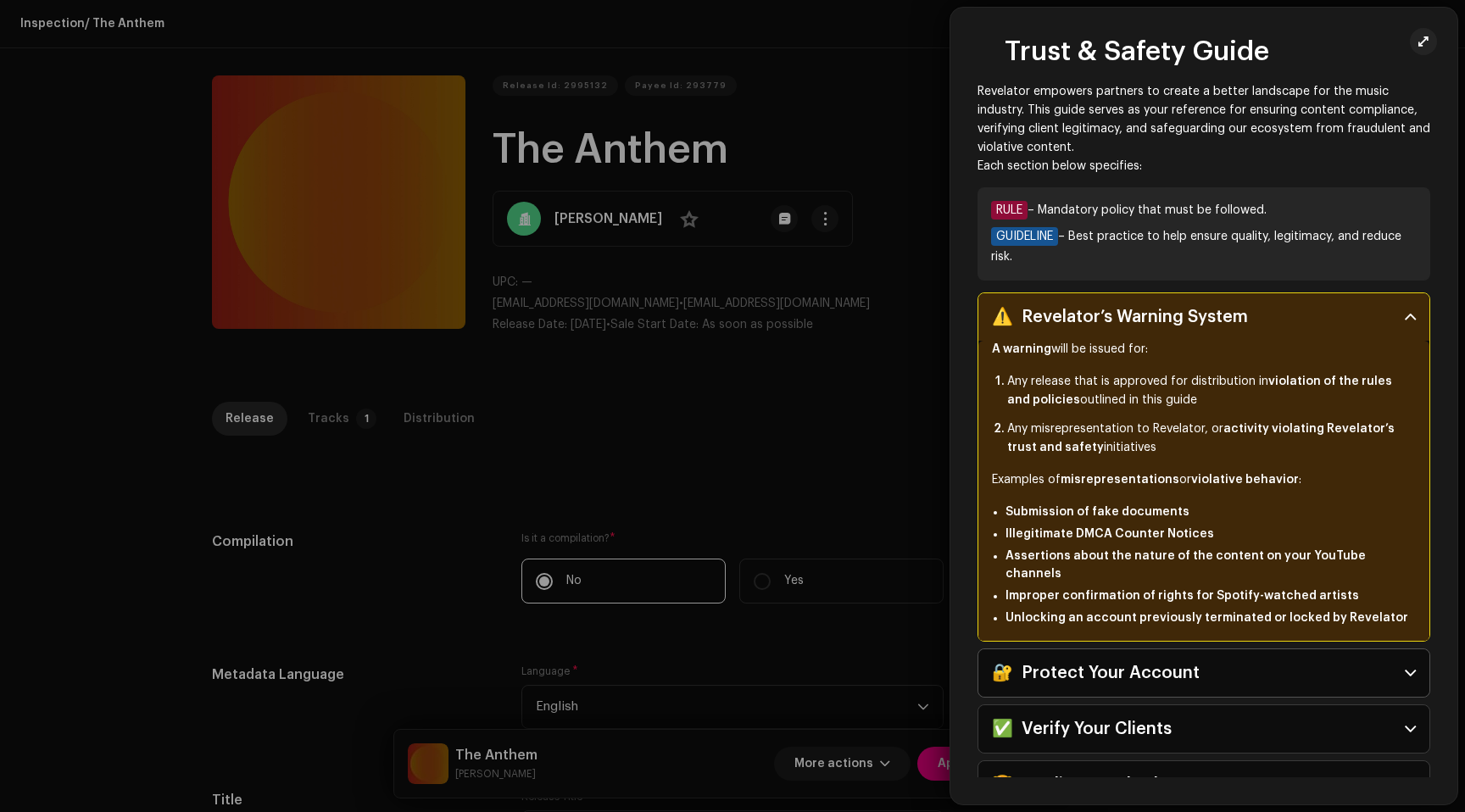
click at [1067, 660] on div "🔐 Protect Your Account" at bounding box center [1095, 673] width 208 height 27
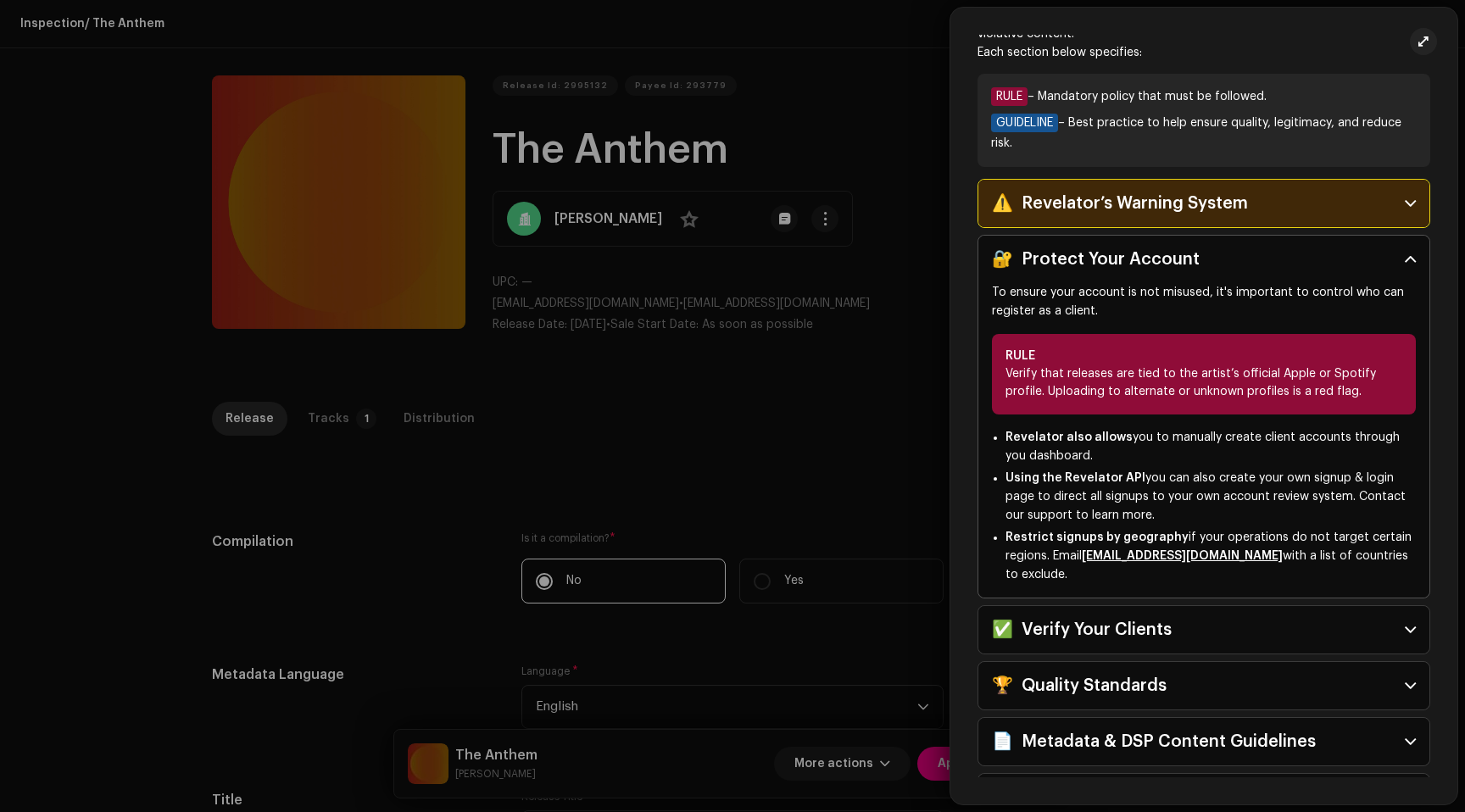
scroll to position [116, 0]
click at [1123, 632] on div "✅ Verify Your Clients" at bounding box center [1081, 628] width 180 height 27
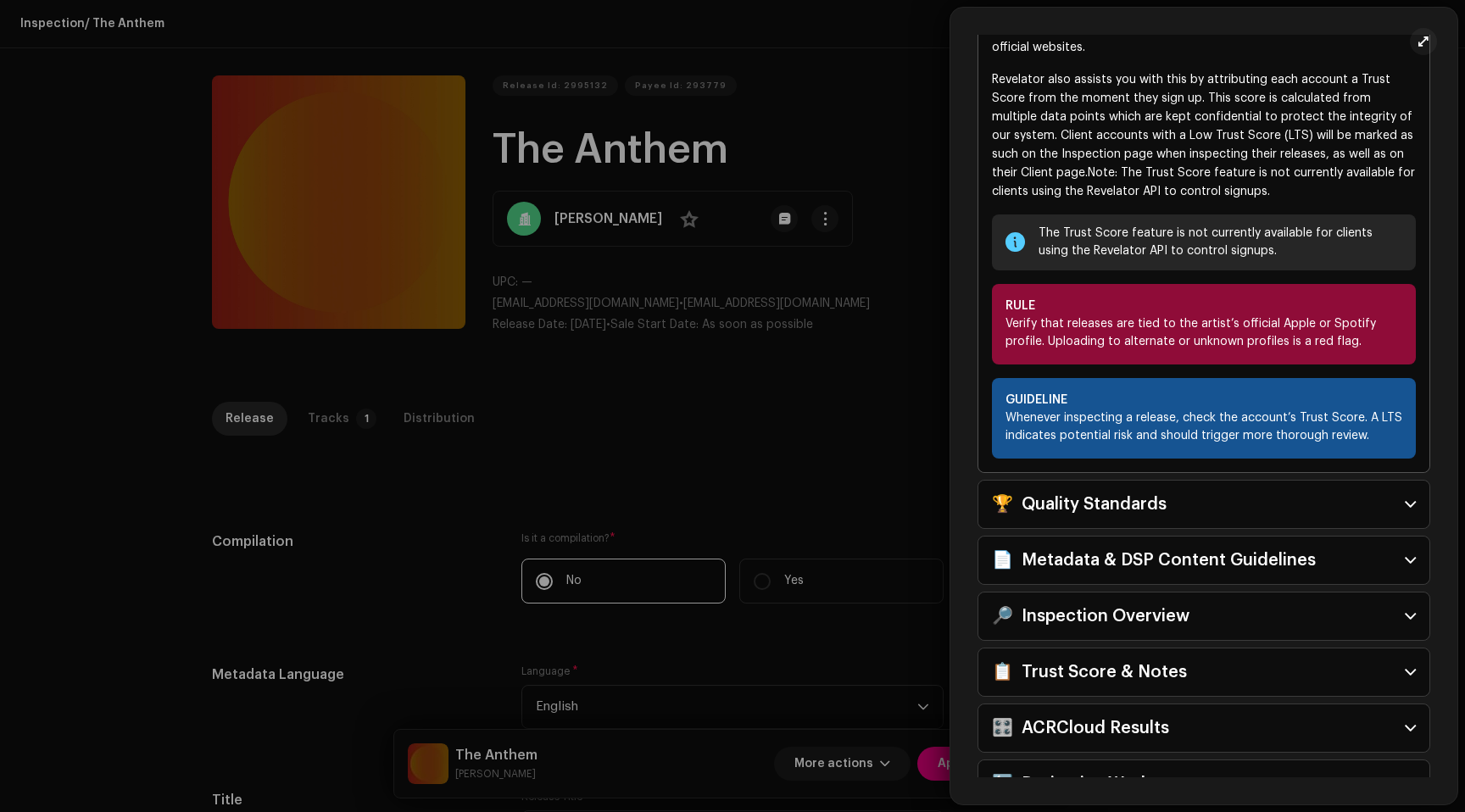
scroll to position [442, 0]
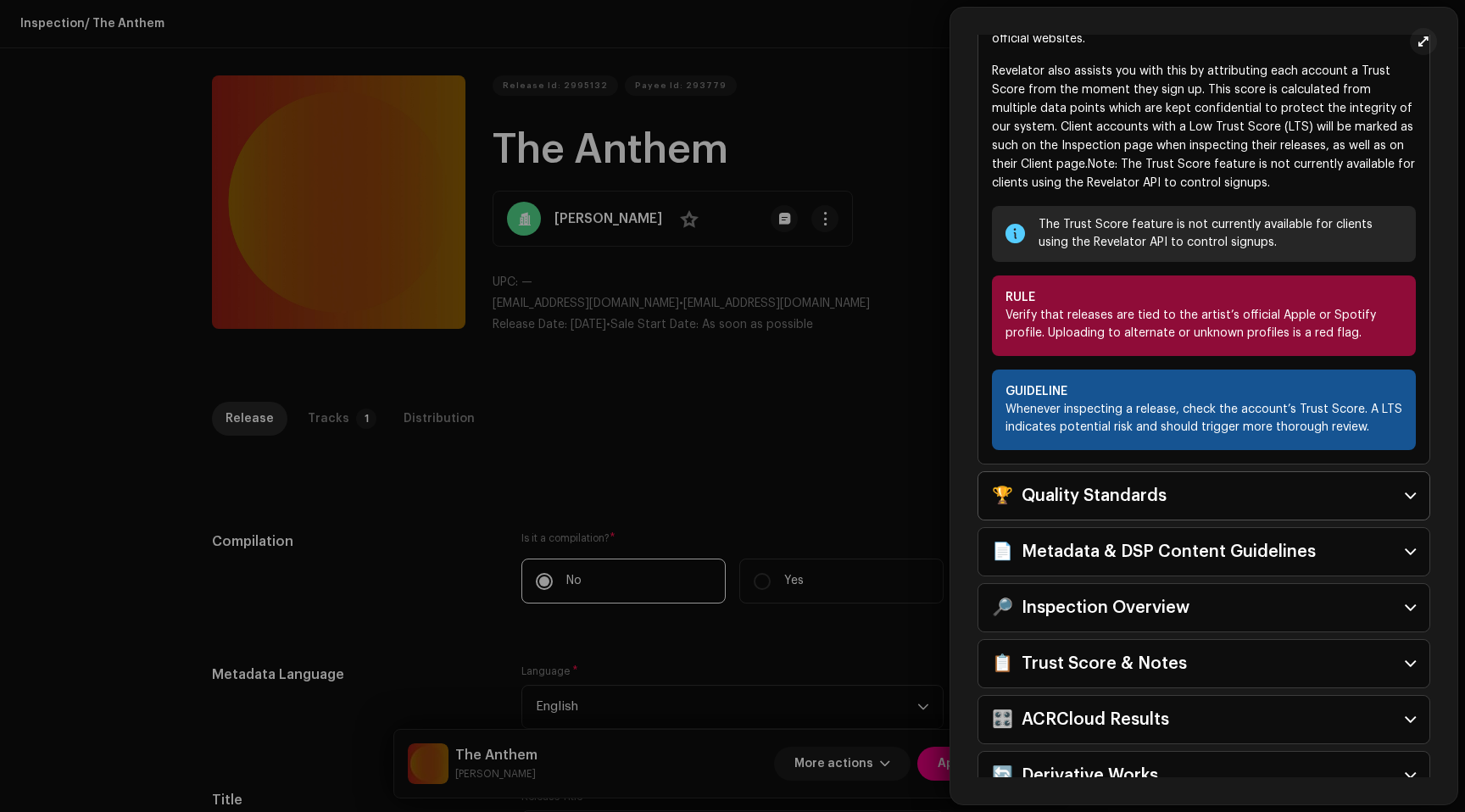
click at [1147, 494] on div "🏆 Quality Standards" at bounding box center [1079, 495] width 175 height 27
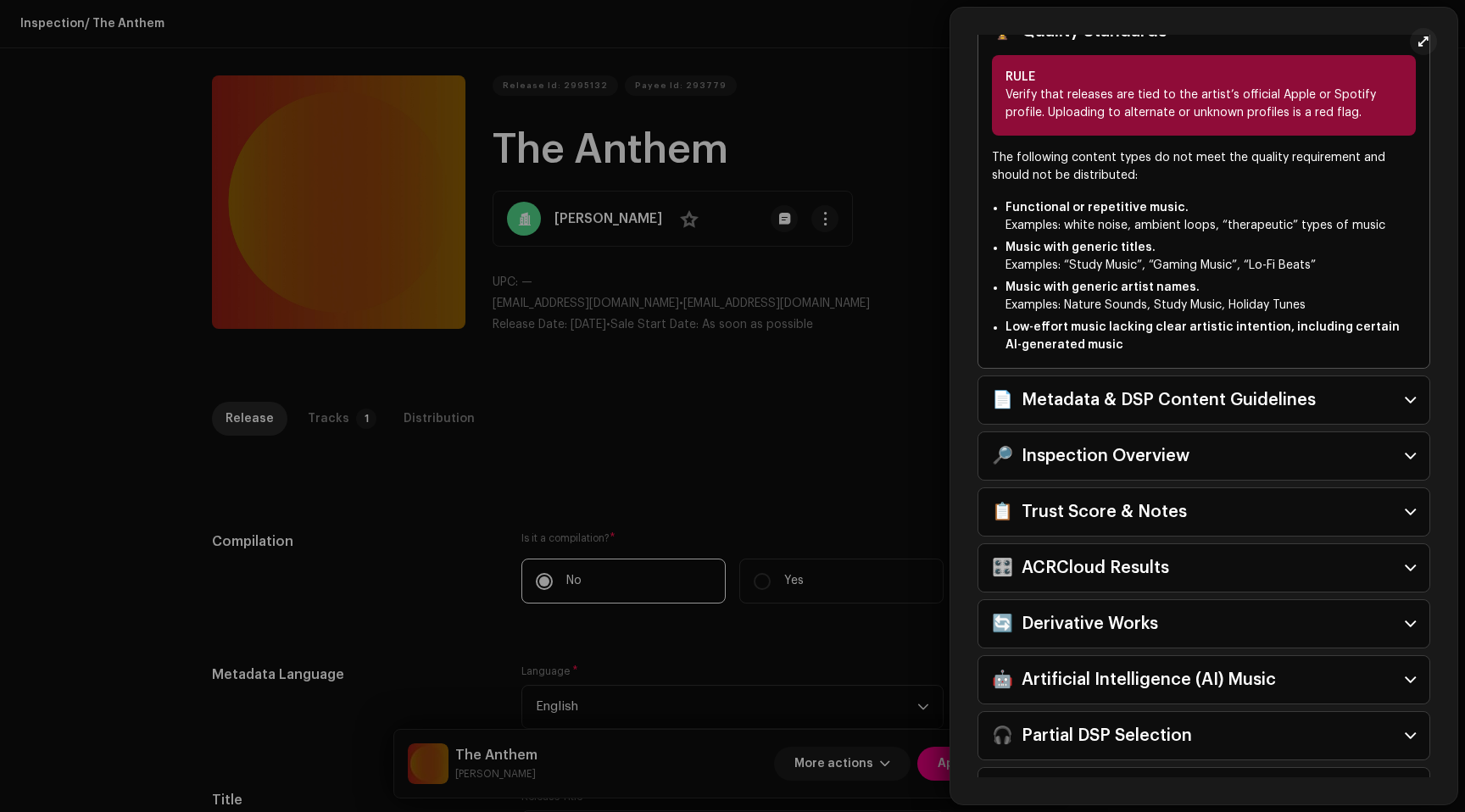
scroll to position [454, 0]
click at [1098, 394] on div "📄 Metadata & DSP Content Guidelines" at bounding box center [1154, 398] width 323 height 27
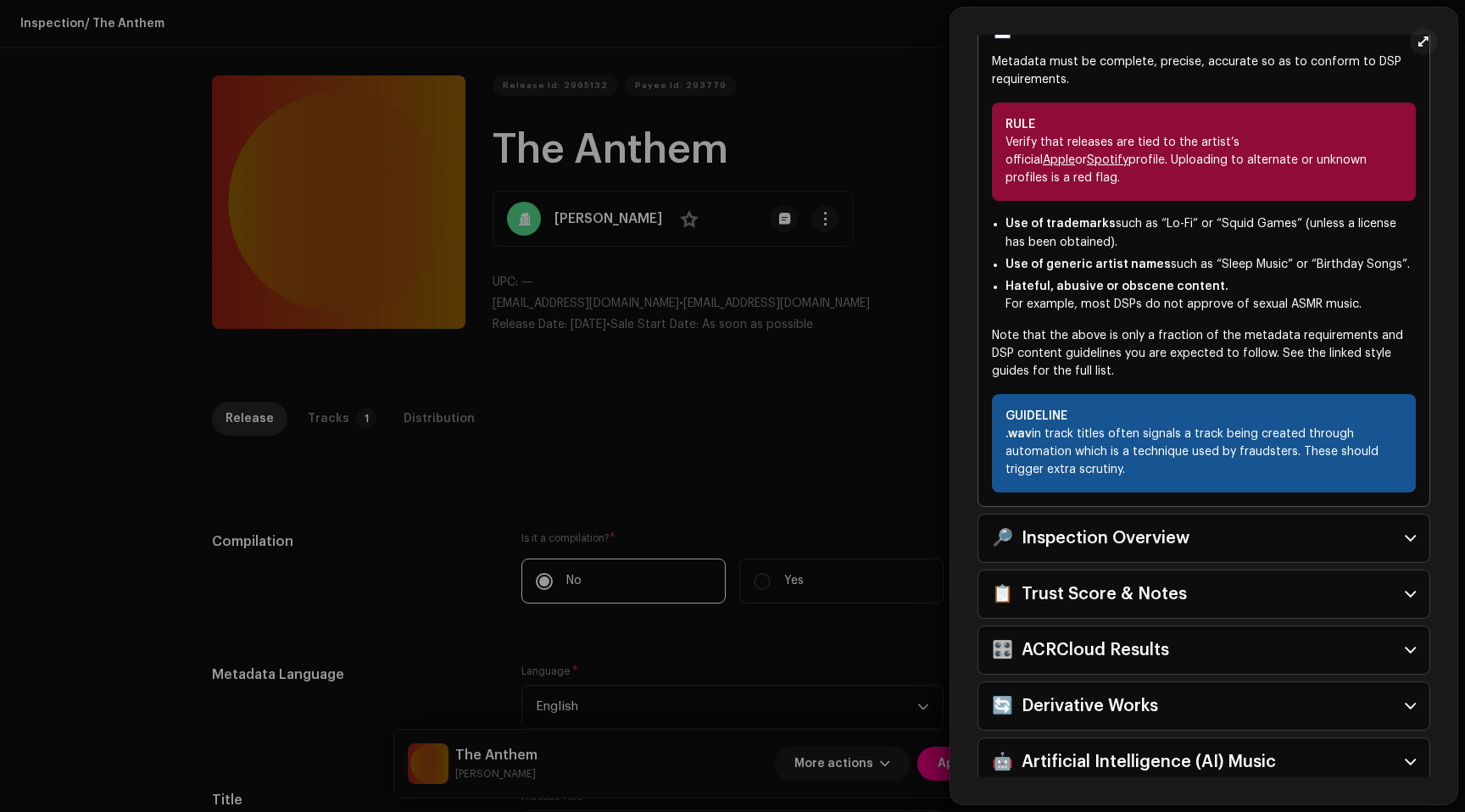
scroll to position [515, 0]
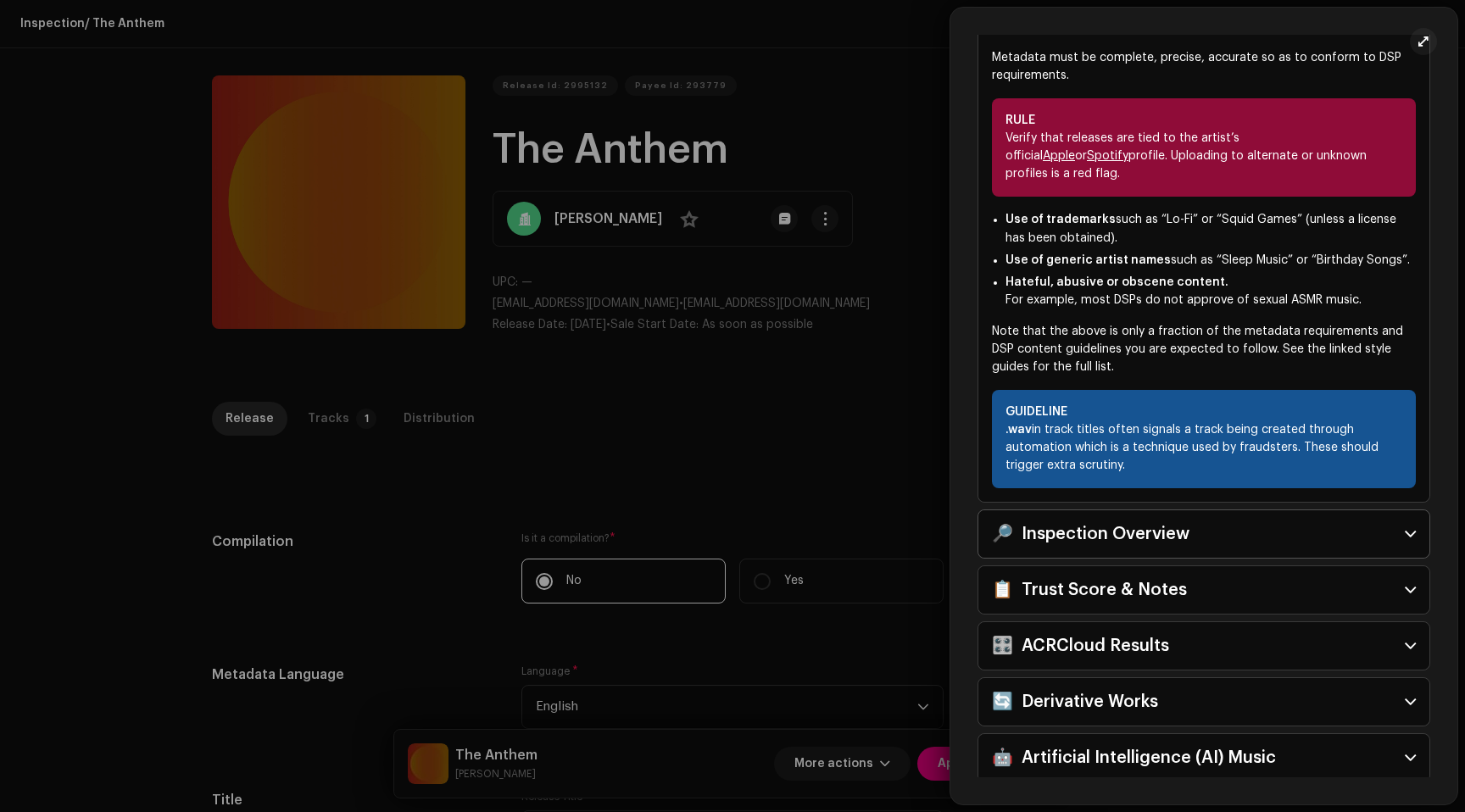
click at [1084, 521] on div "🔎 Inspection Overview" at bounding box center [1091, 534] width 197 height 27
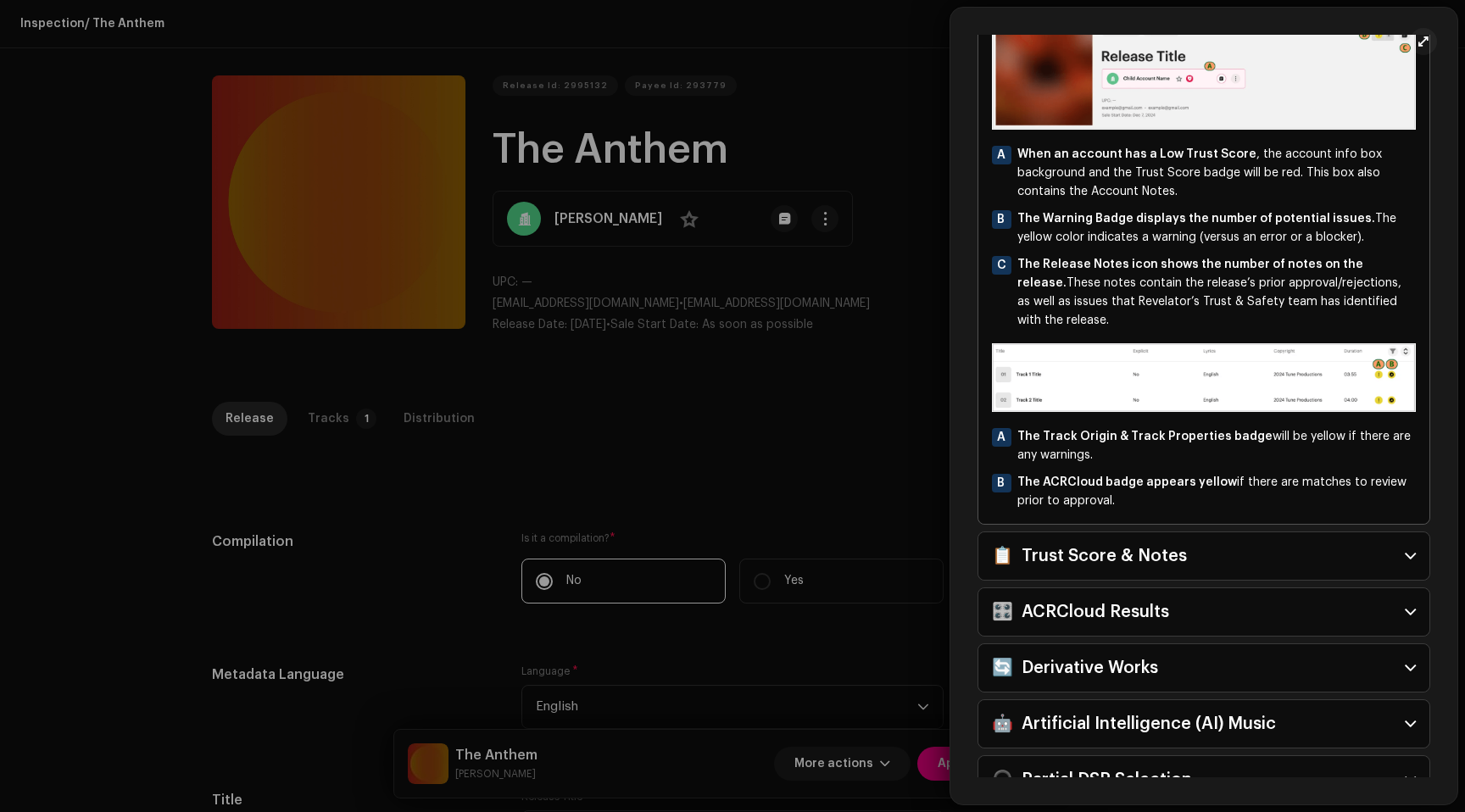
scroll to position [970, 0]
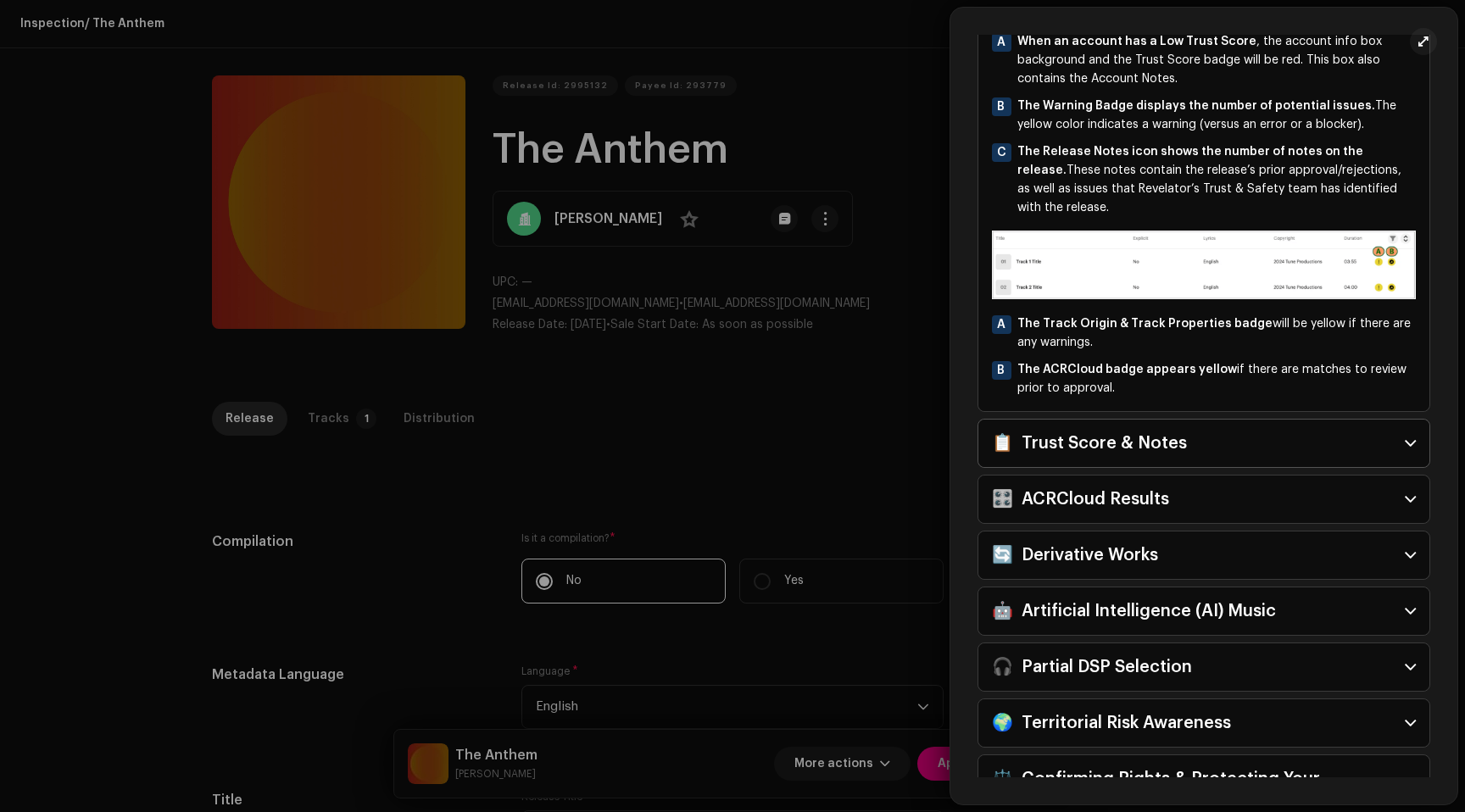
click at [1084, 442] on div "📋 Trust Score & Notes" at bounding box center [1089, 443] width 195 height 27
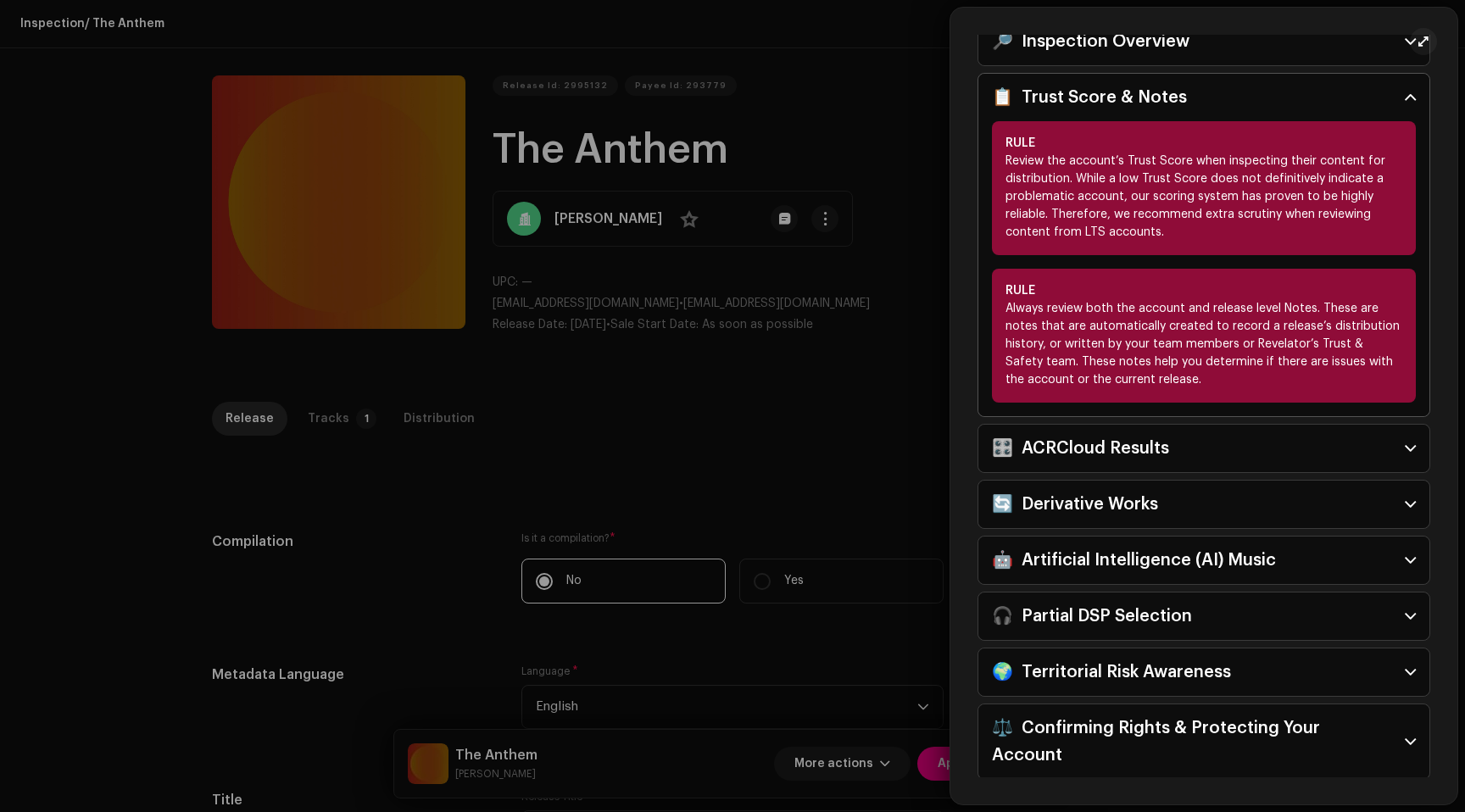
scroll to position [540, 0]
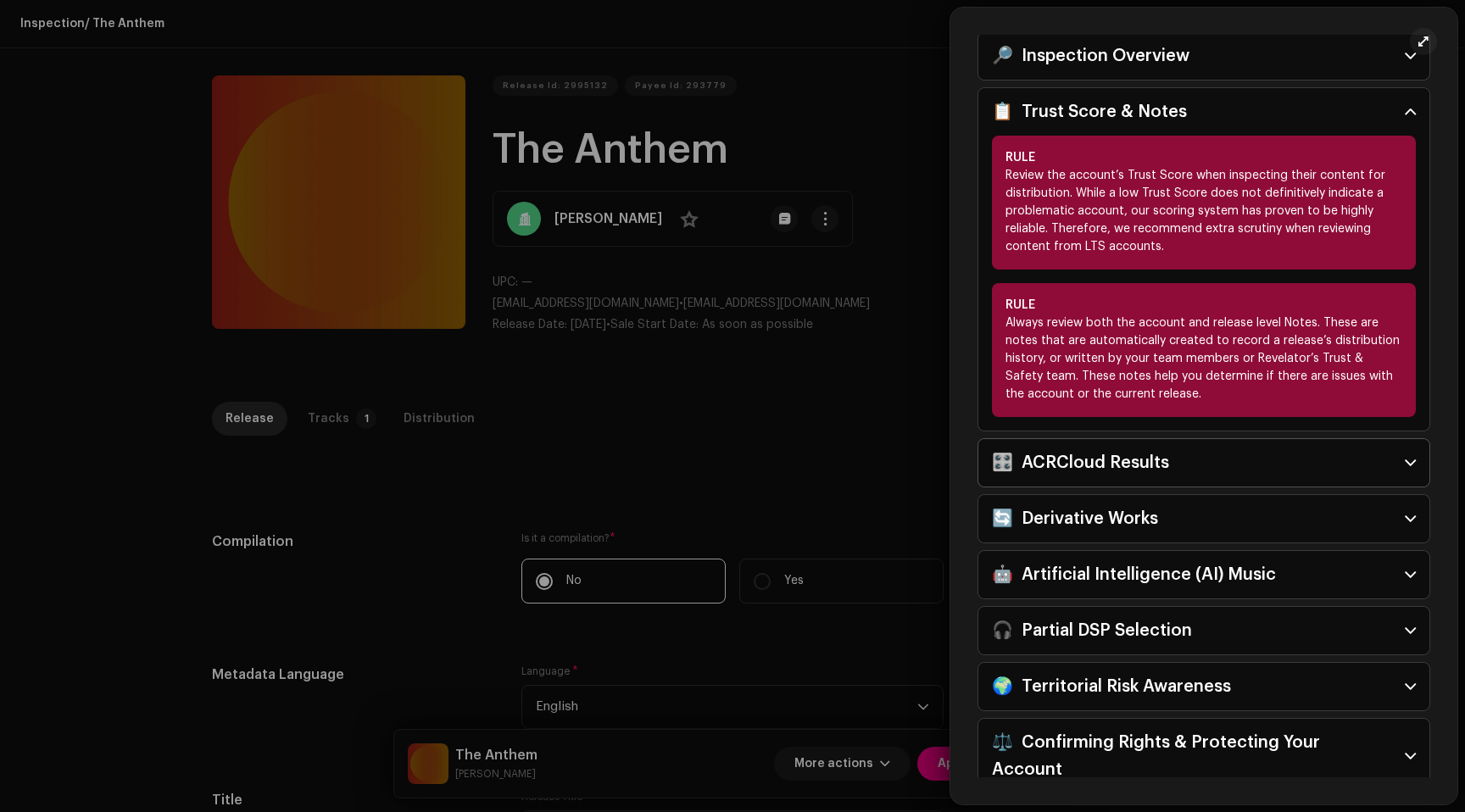
click at [1143, 455] on div "🎛️ ACRCloud Results" at bounding box center [1080, 462] width 177 height 27
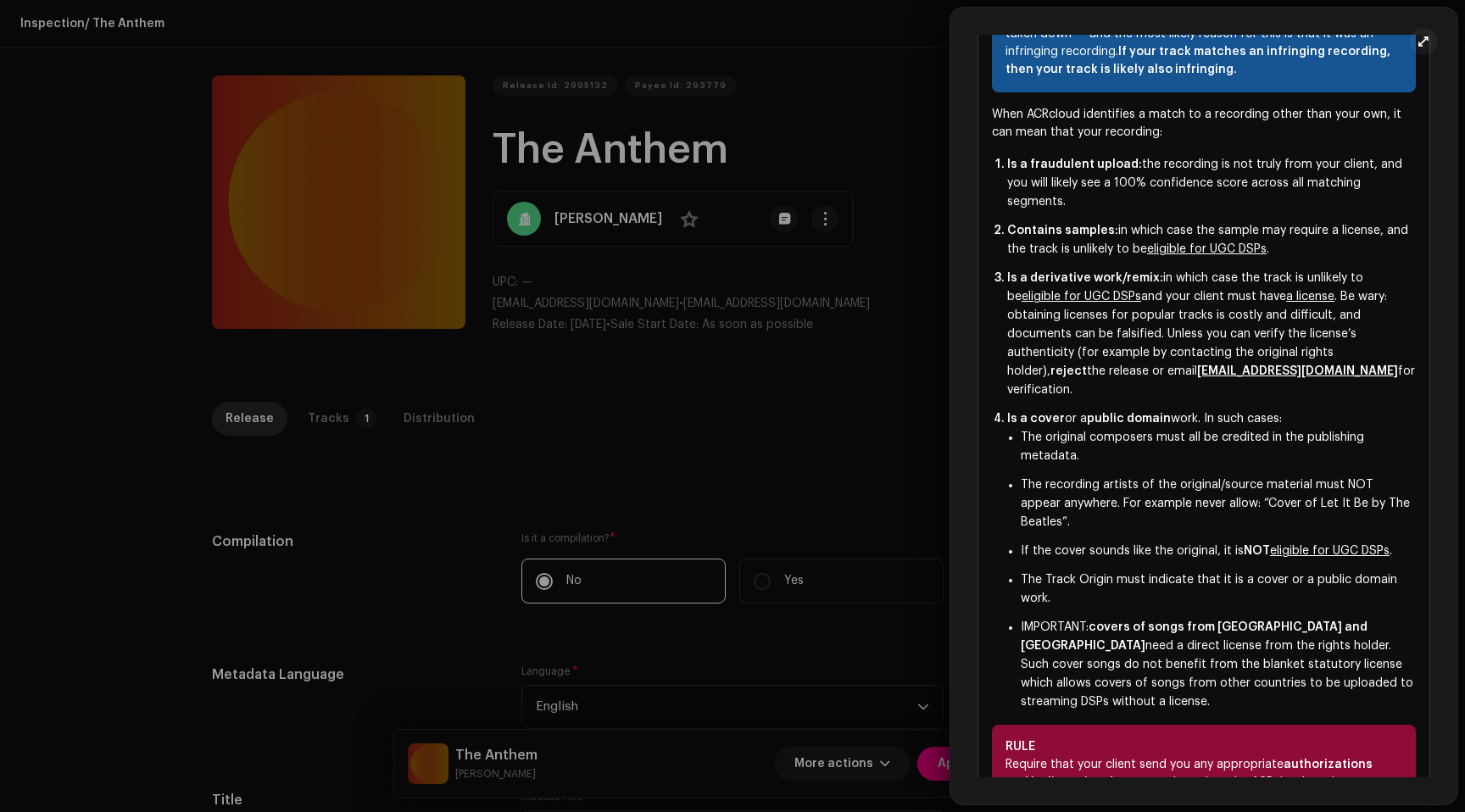
scroll to position [1238, 0]
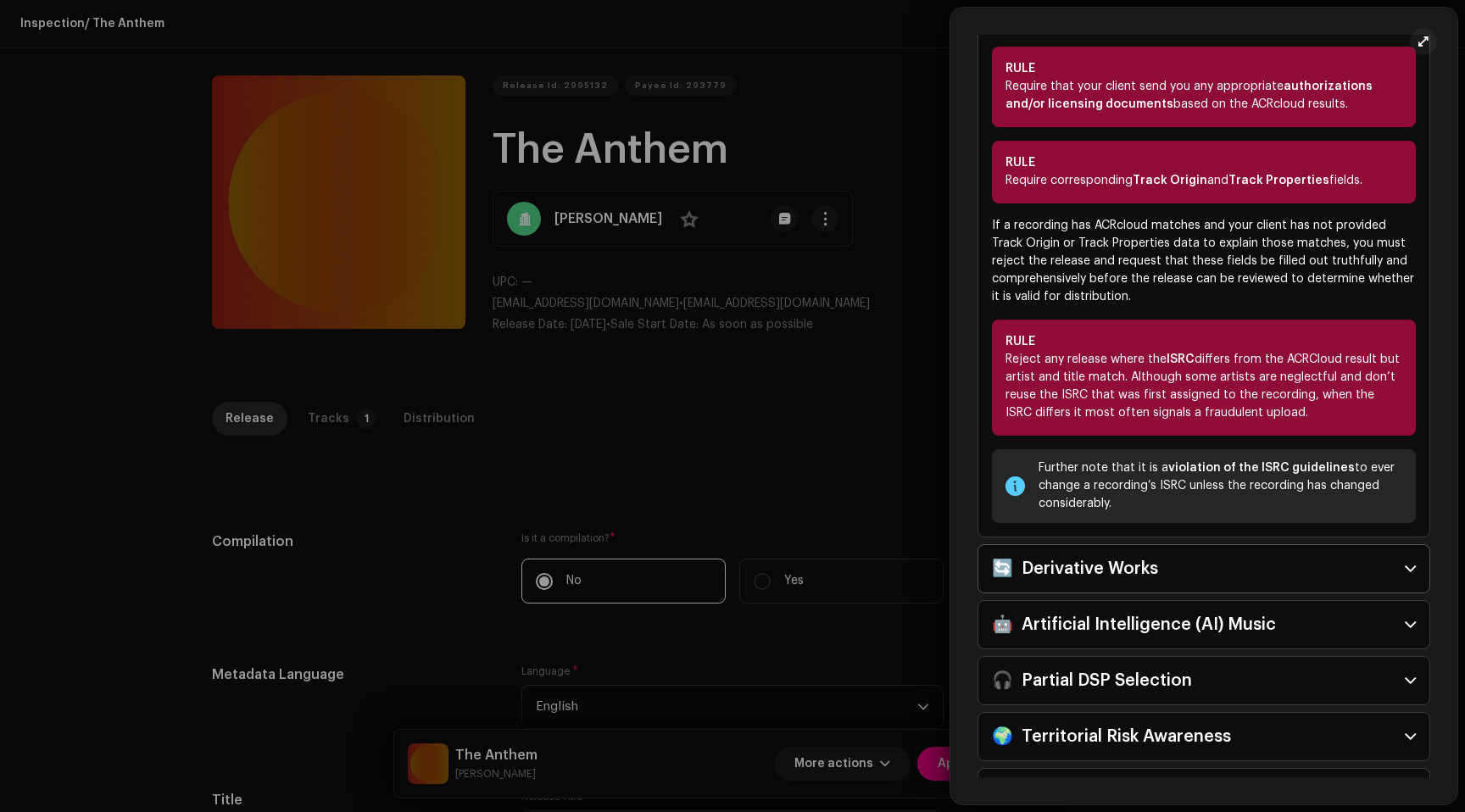
click at [1101, 555] on div "🔄 Derivative Works" at bounding box center [1075, 569] width 166 height 27
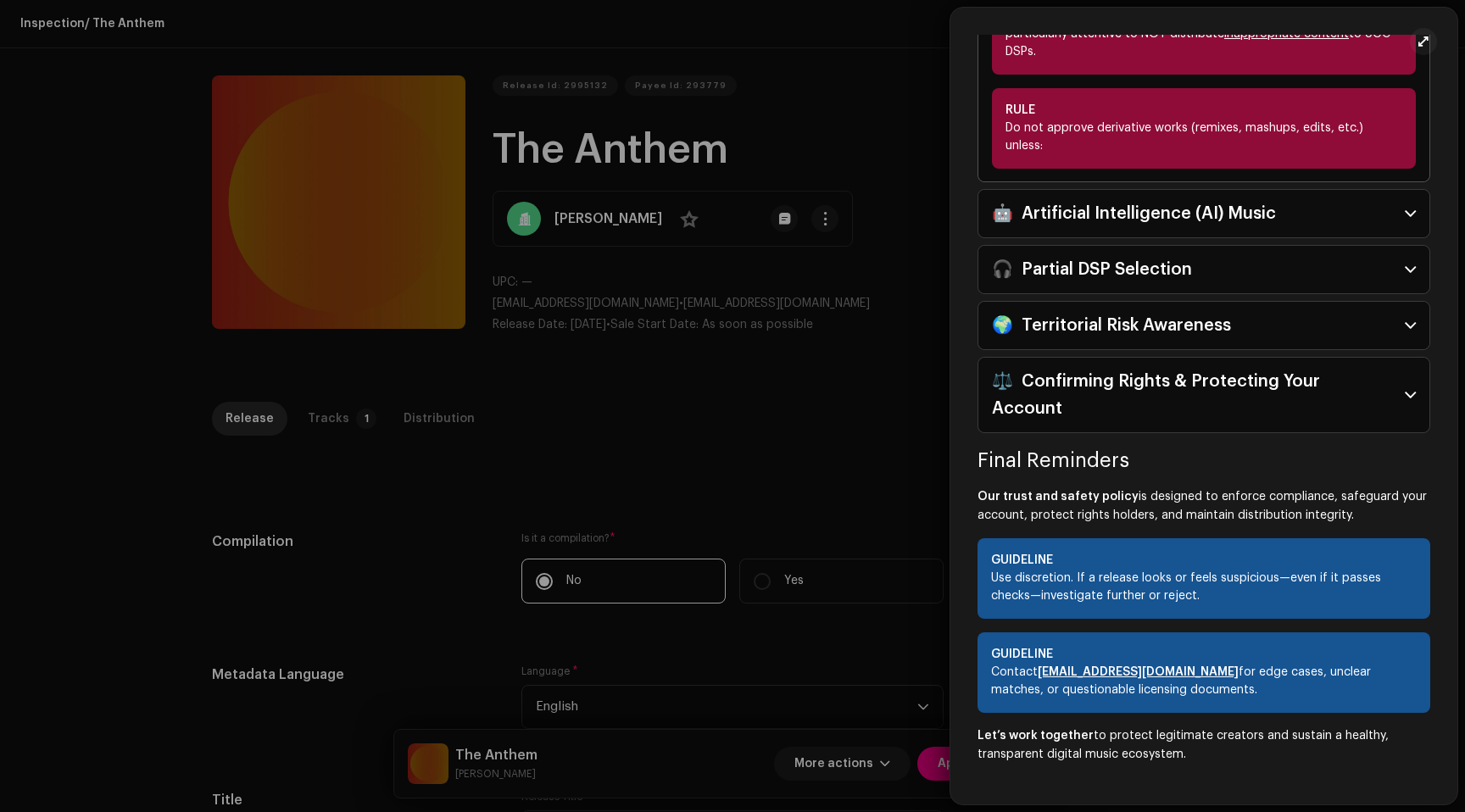
scroll to position [1680, 0]
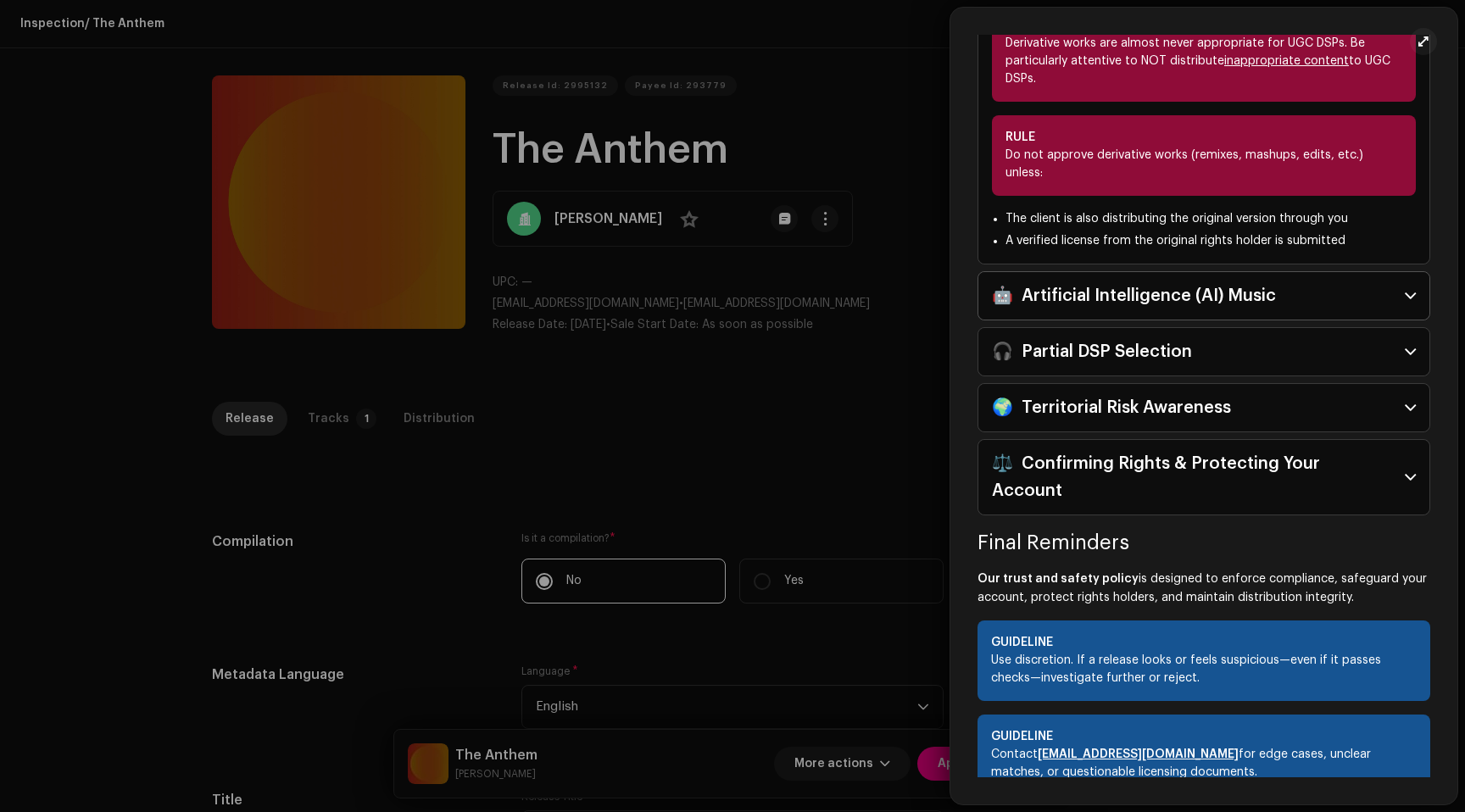
click at [1110, 282] on div "🤖 Artificial Intelligence (AI) Music" at bounding box center [1134, 295] width 284 height 27
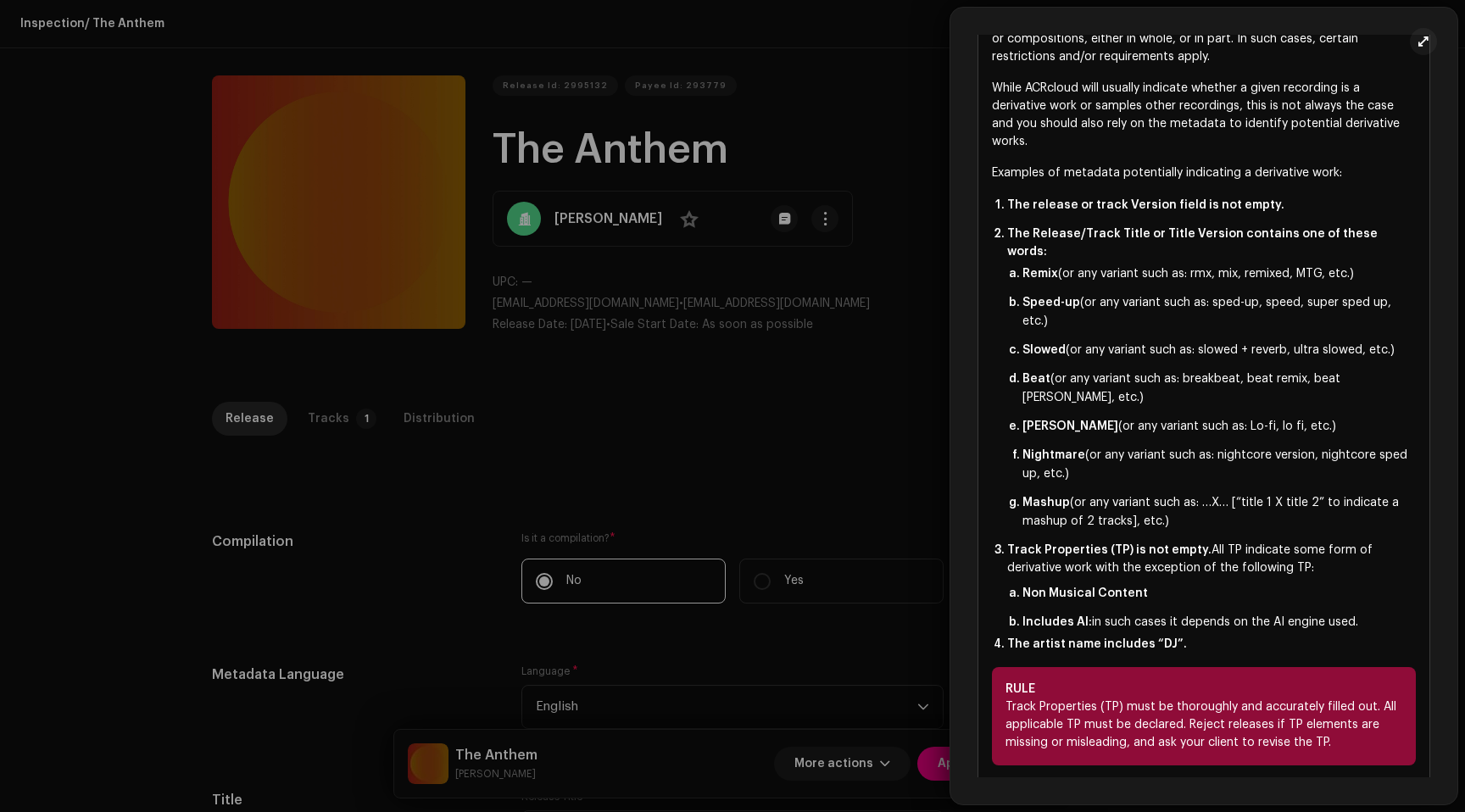
scroll to position [768, 0]
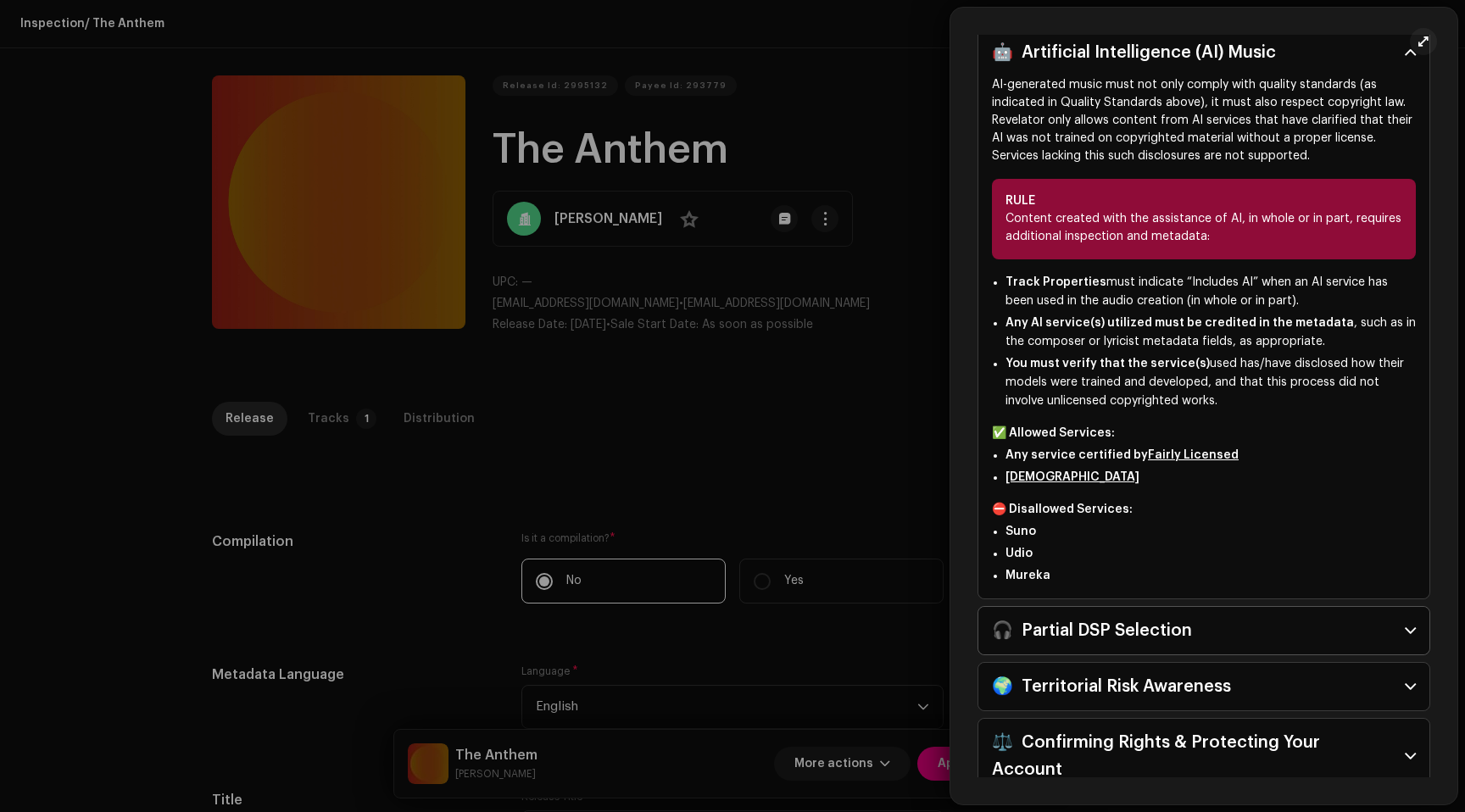
click at [1135, 642] on div "🎧 Partial DSP Selection" at bounding box center [1092, 630] width 200 height 27
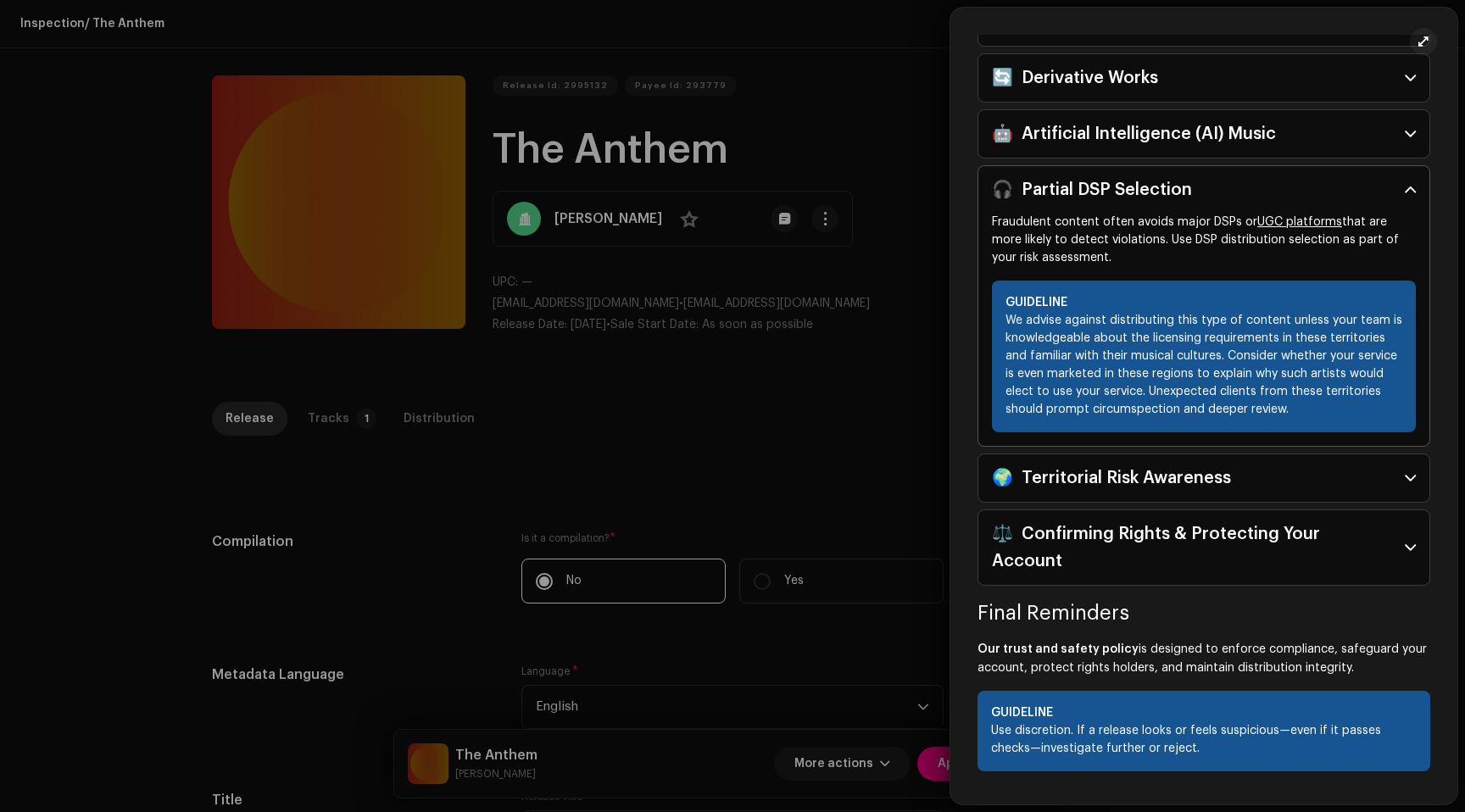
scroll to position [684, 0]
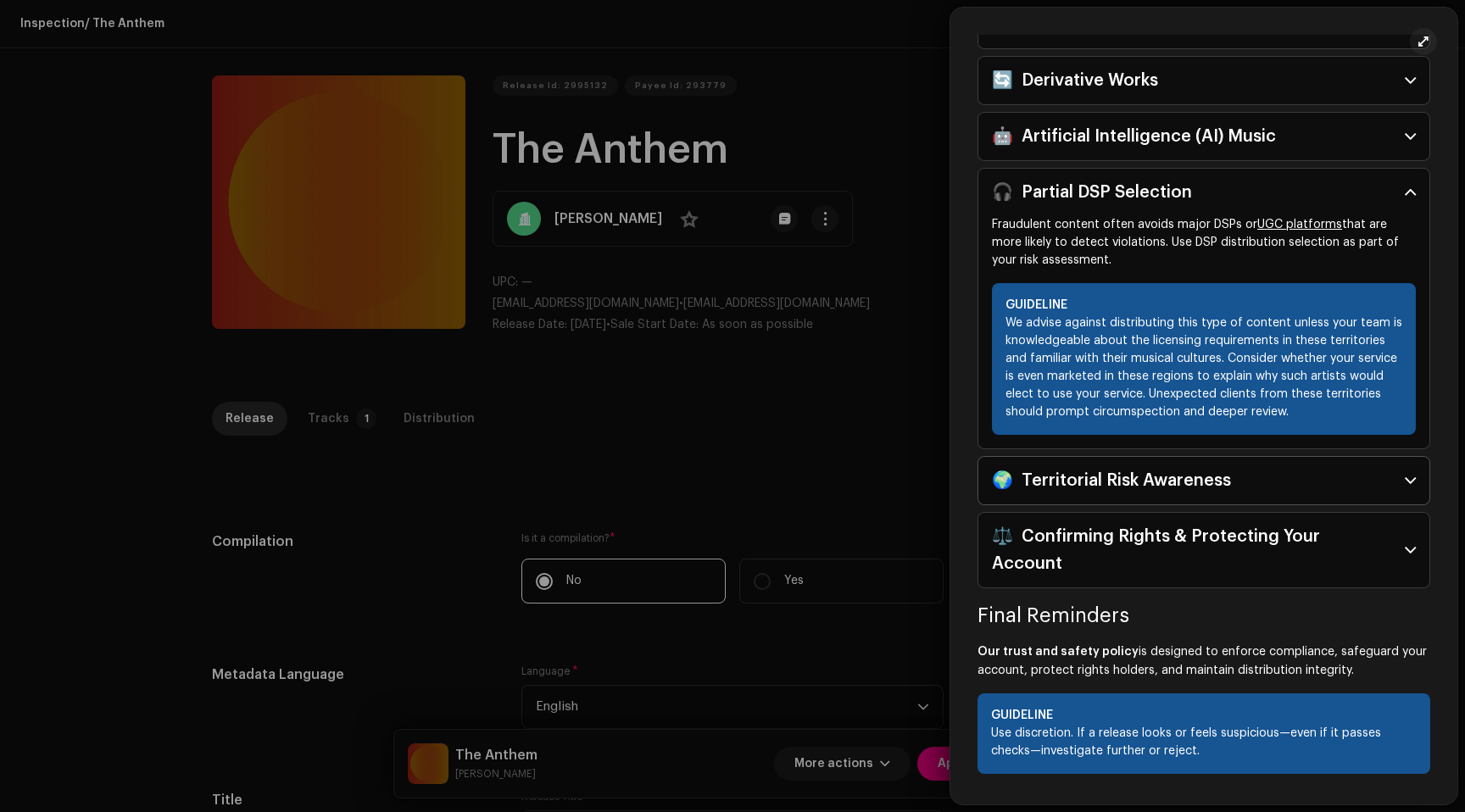
click at [1132, 488] on div "🌍 Territorial Risk Awareness" at bounding box center [1111, 480] width 239 height 27
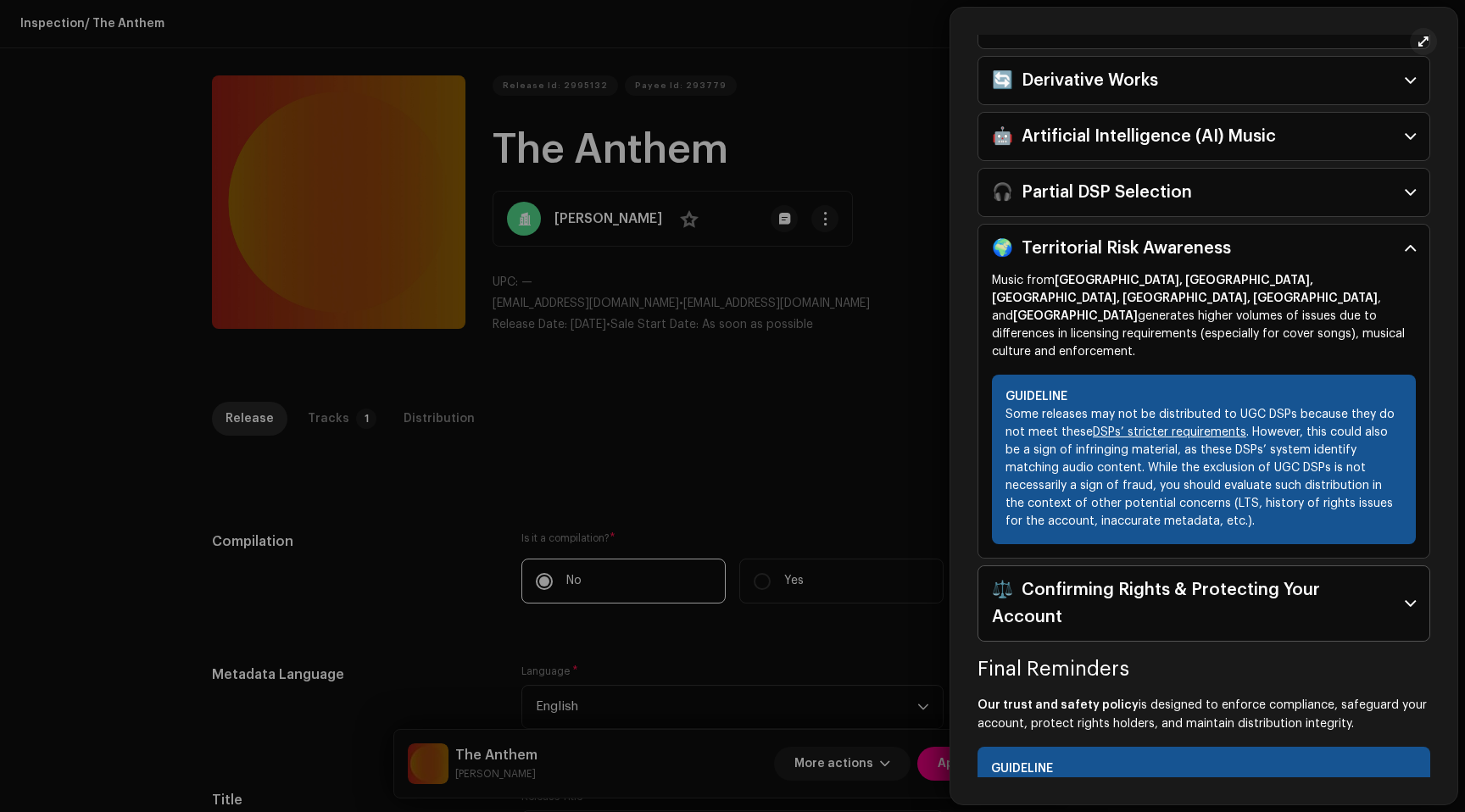
click at [1137, 576] on div "⚖️ Confirming Rights & Protecting Your Account" at bounding box center [1191, 603] width 400 height 55
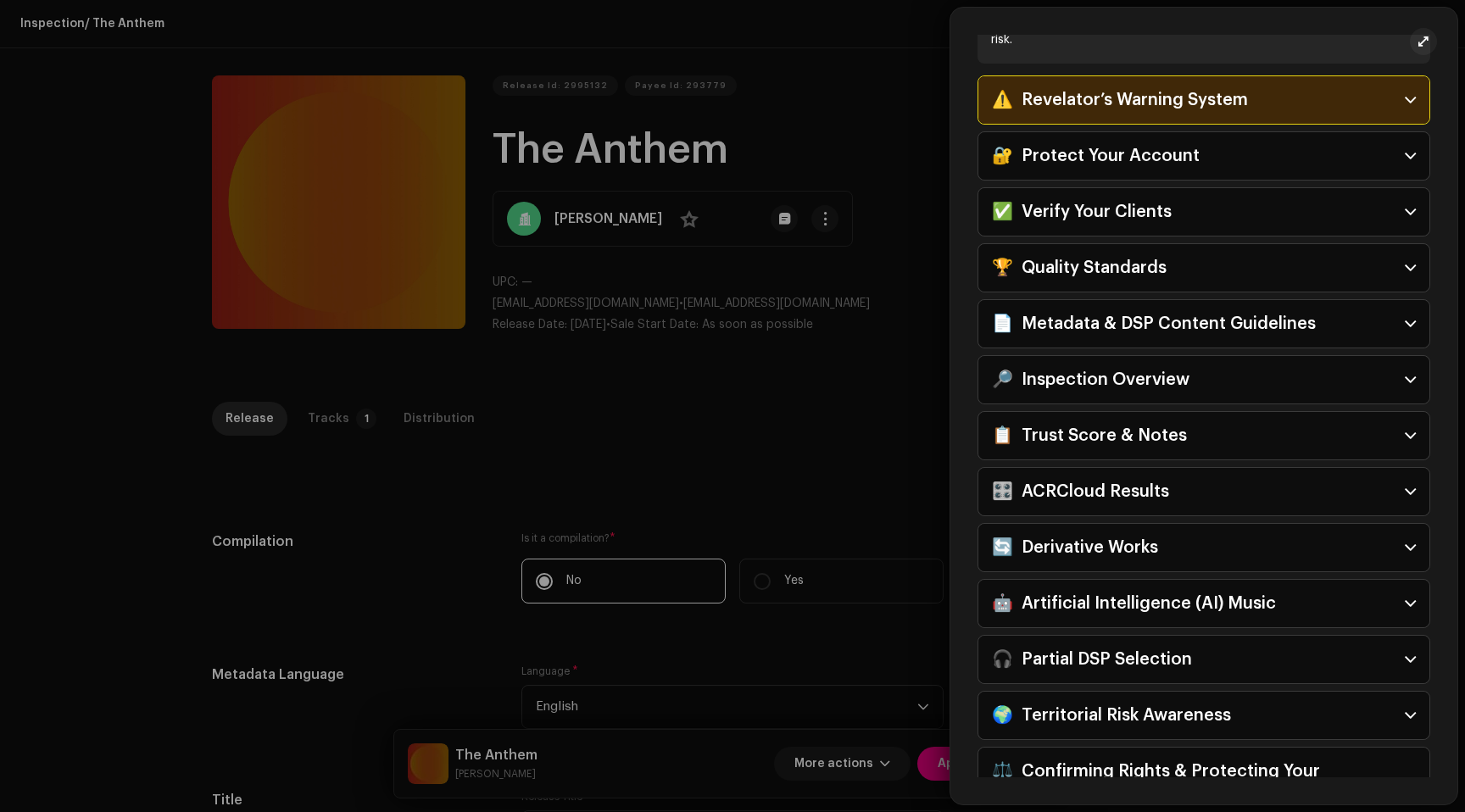
scroll to position [0, 0]
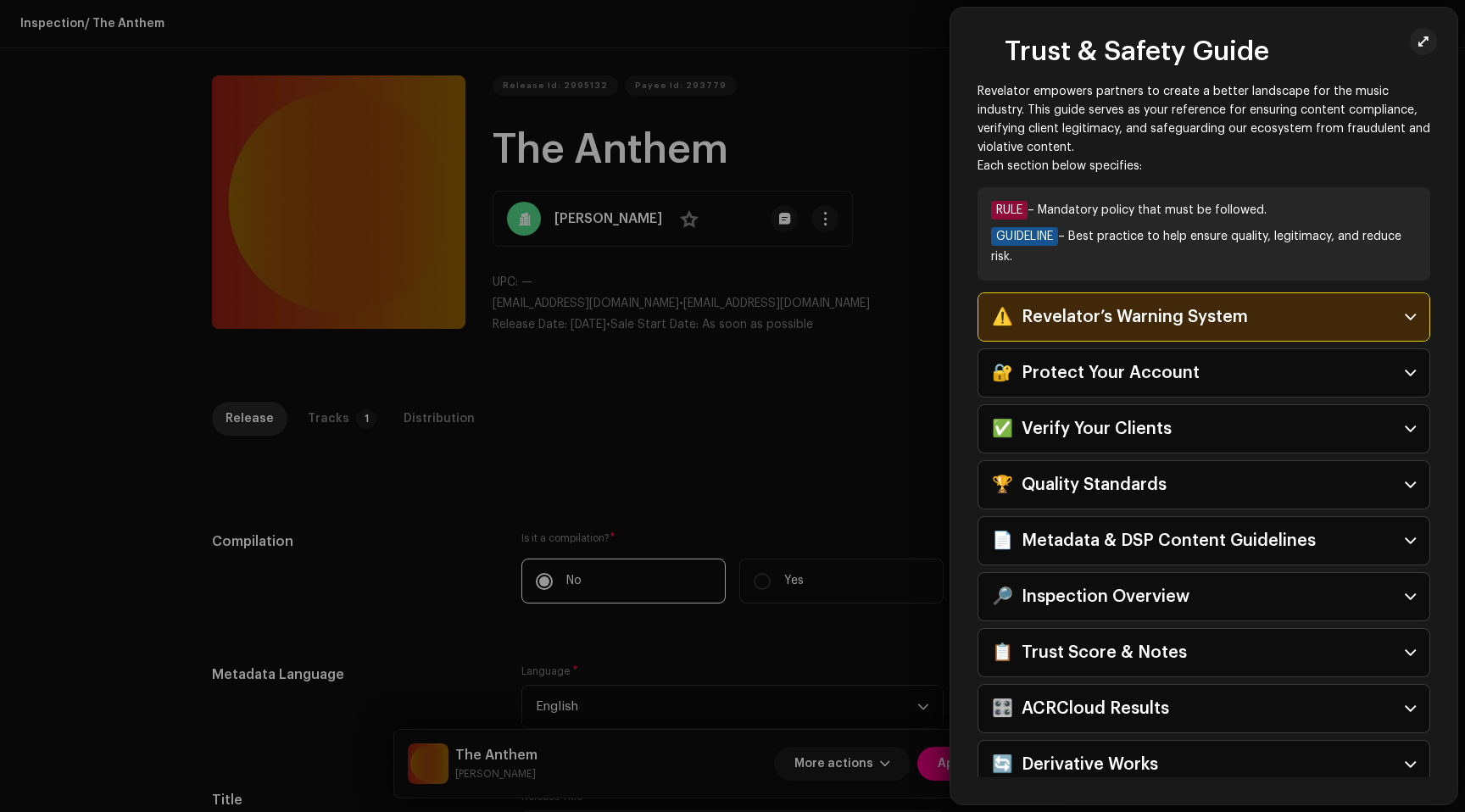
click at [1116, 314] on div "⚠️ Revelator’s Warning System" at bounding box center [1120, 317] width 256 height 27
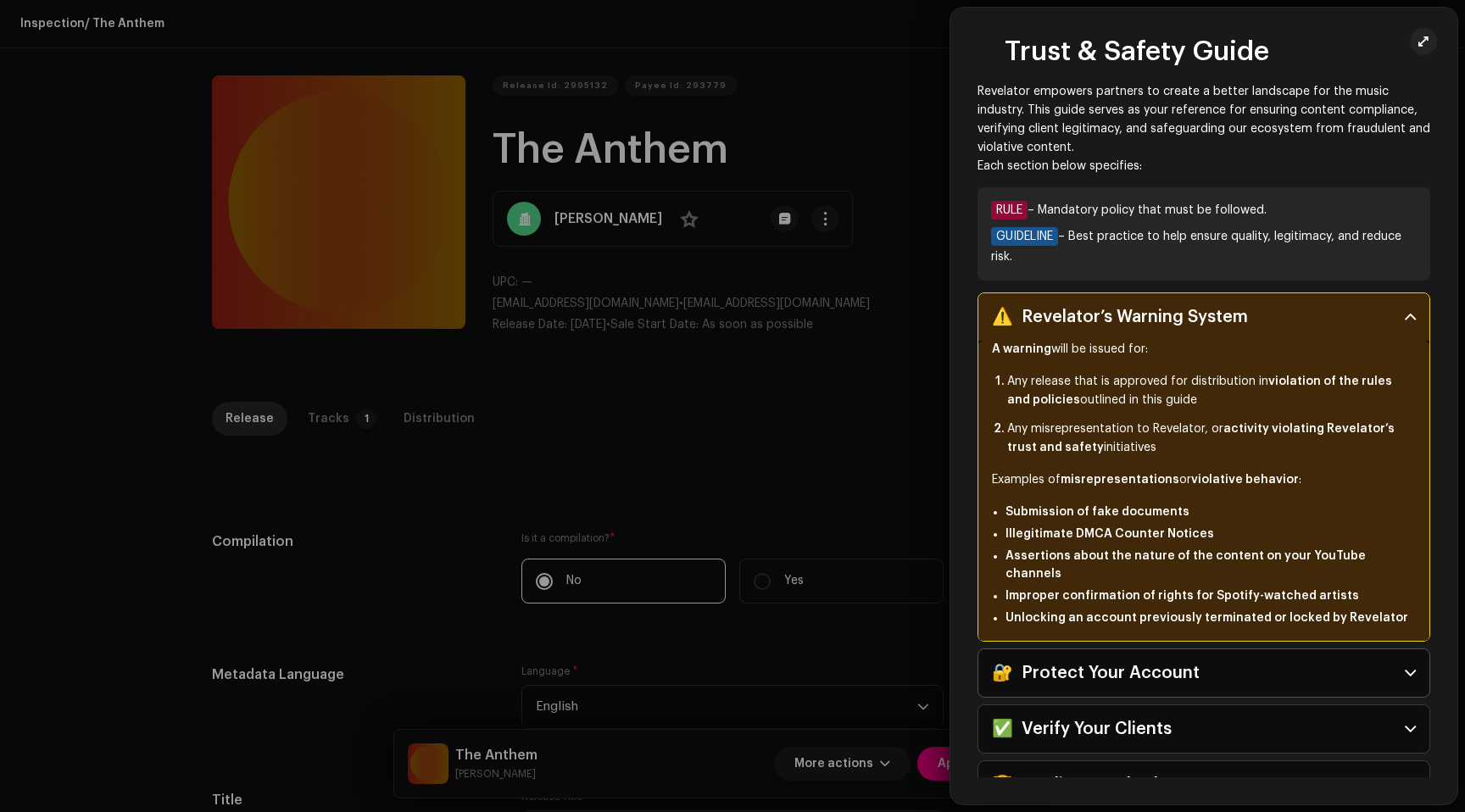
click at [1108, 660] on div "🔐 Protect Your Account" at bounding box center [1095, 673] width 208 height 27
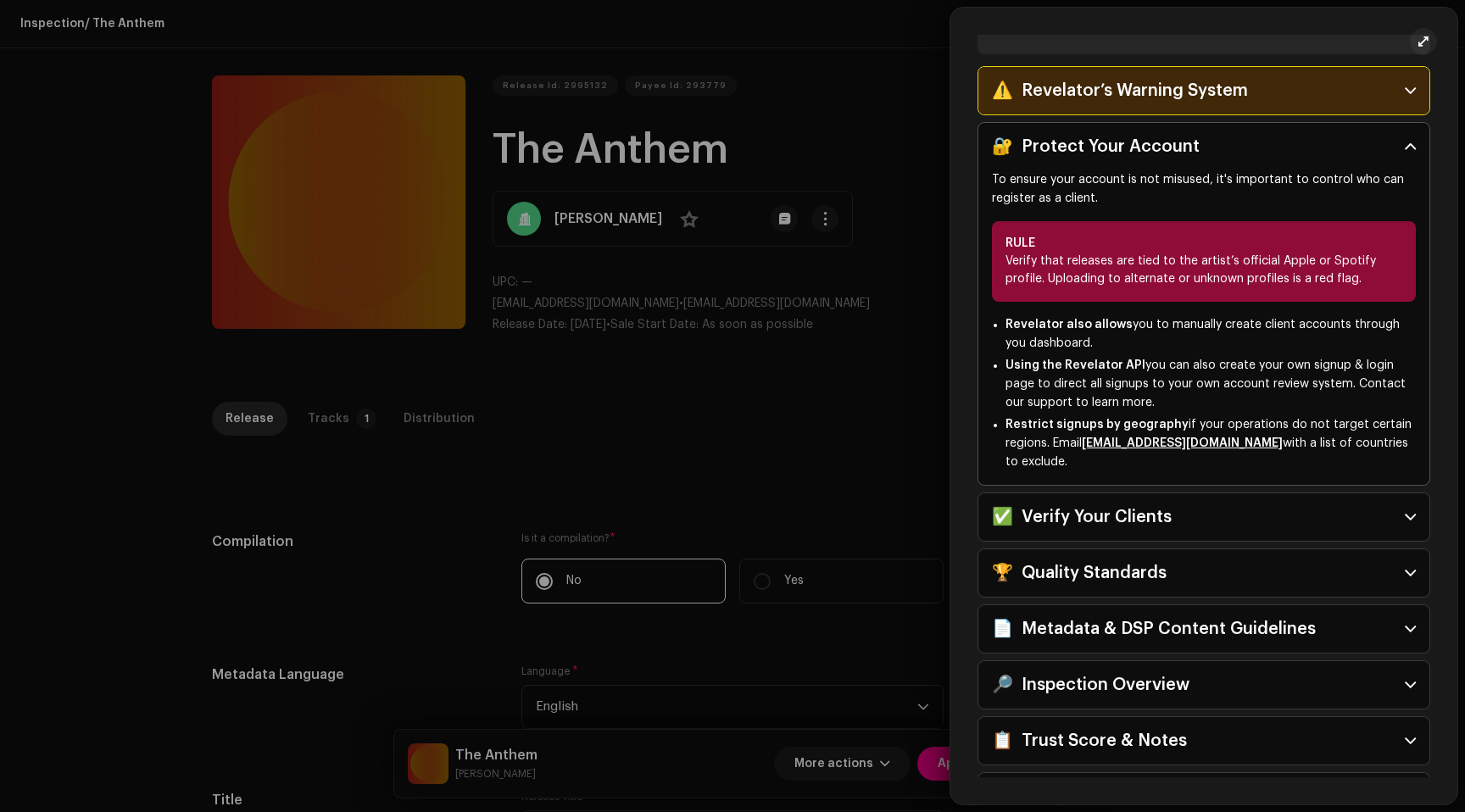
scroll to position [256, 0]
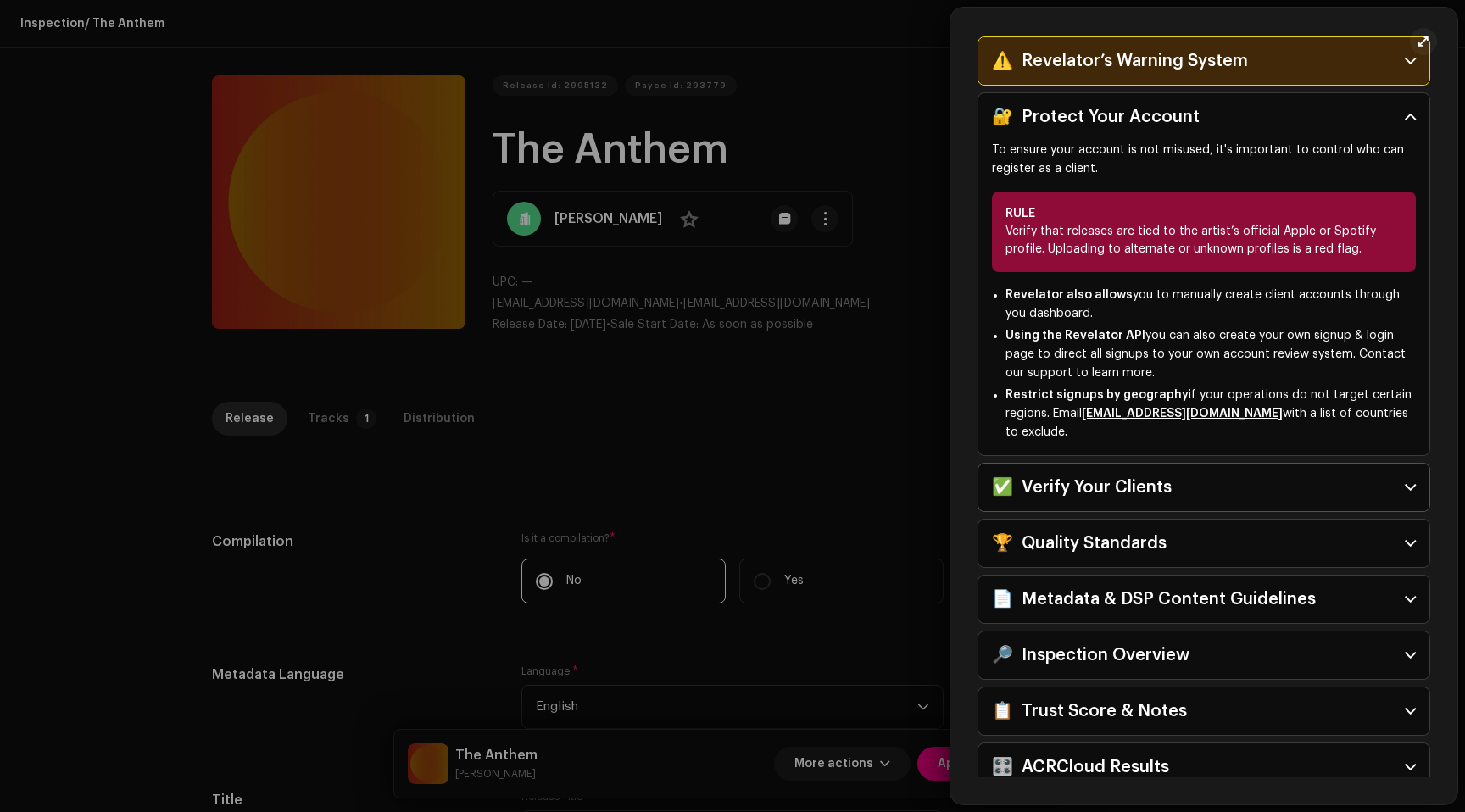
click at [1122, 488] on div "✅ Verify Your Clients" at bounding box center [1081, 487] width 180 height 27
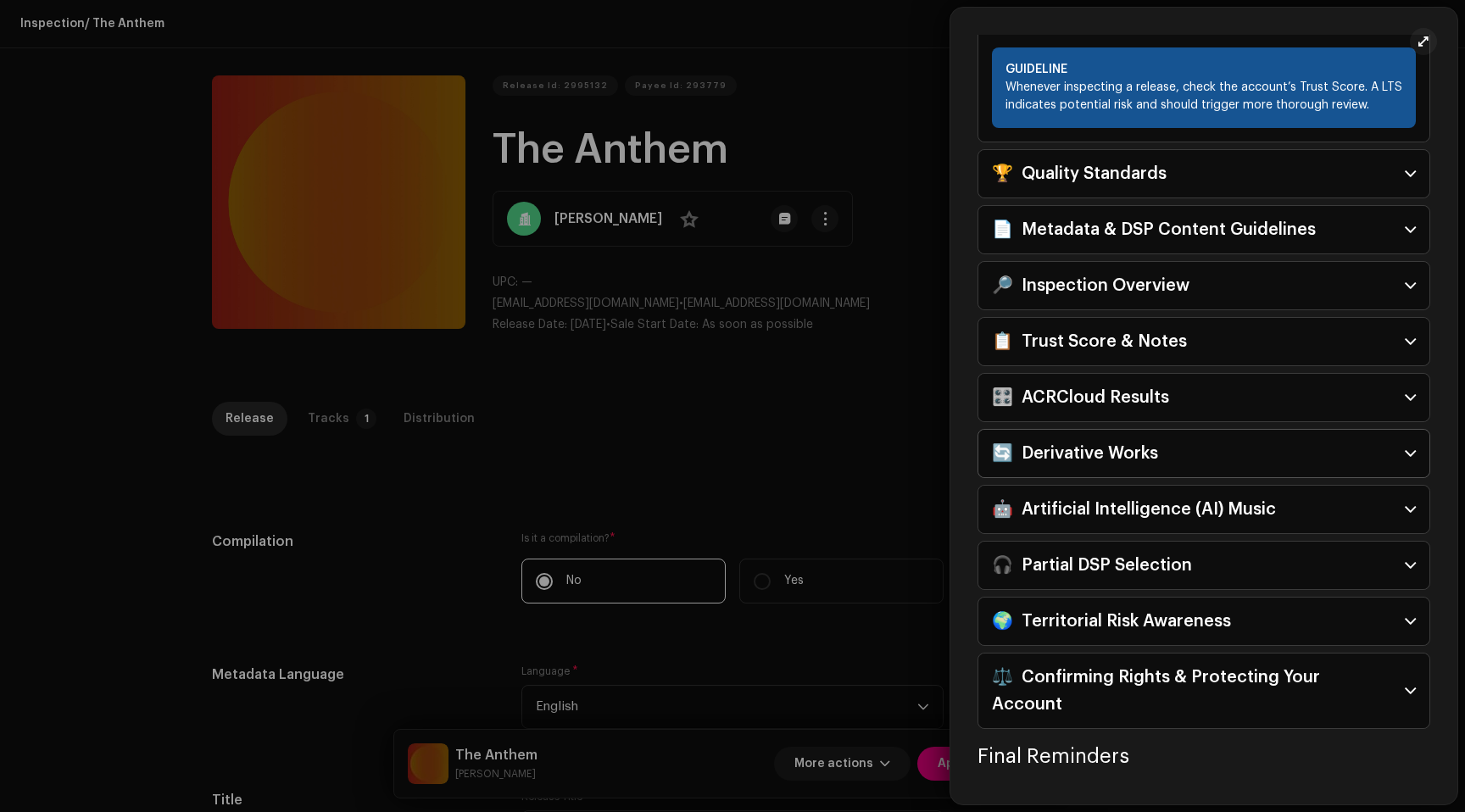
scroll to position [0, 0]
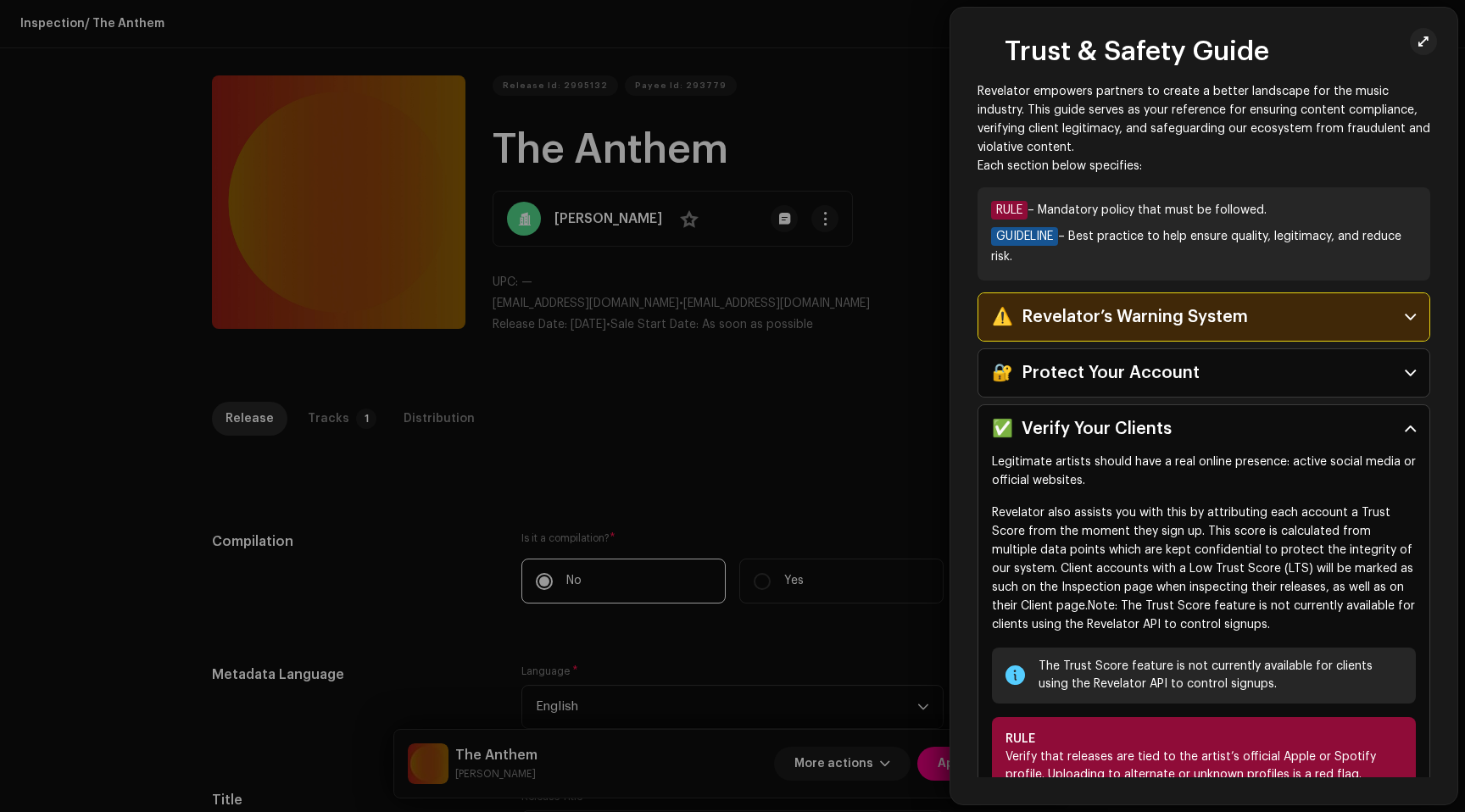
click at [1209, 148] on p "Revelator empowers partners to create a better landscape for the music industry…" at bounding box center [1205, 118] width 453 height 74
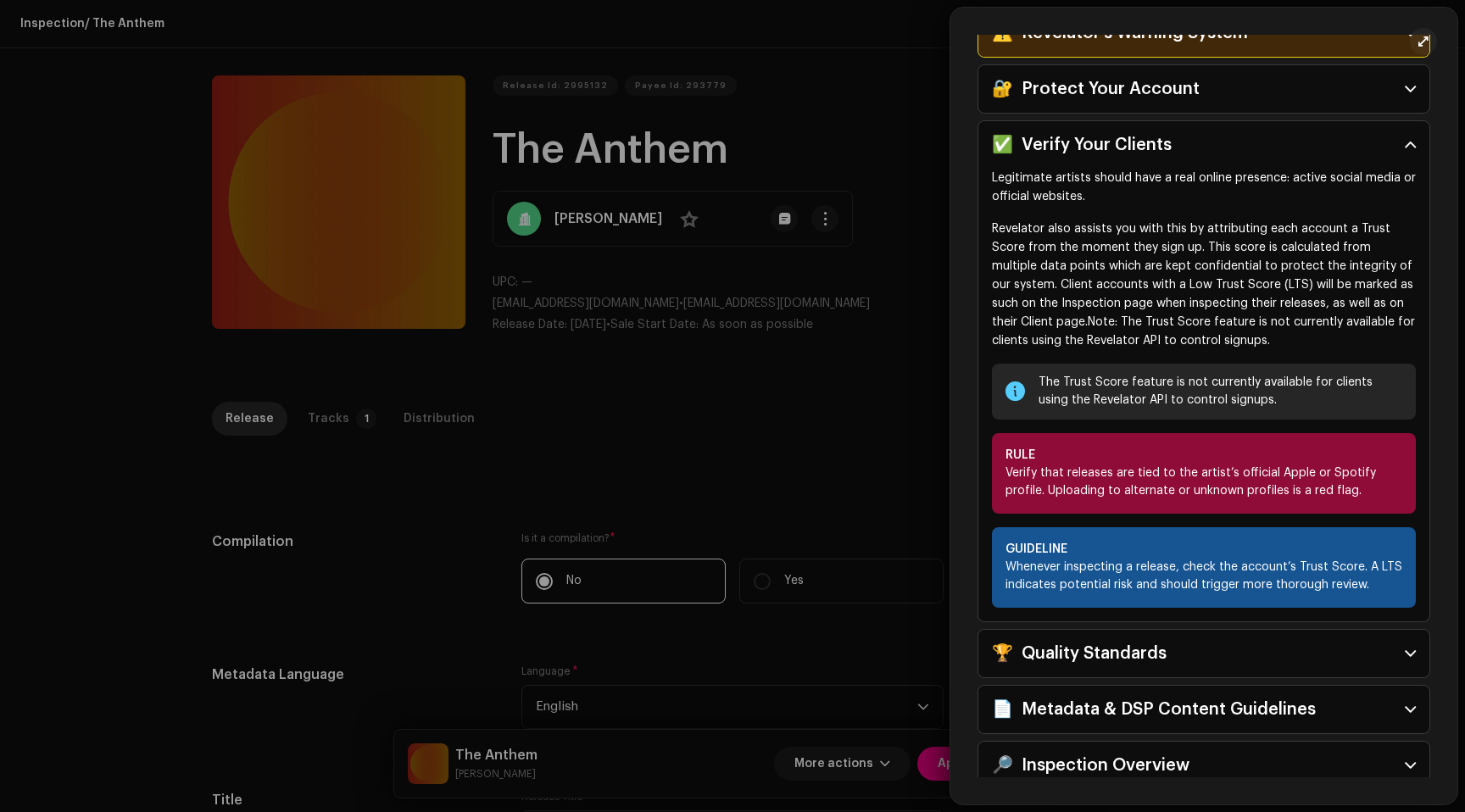
scroll to position [555, 0]
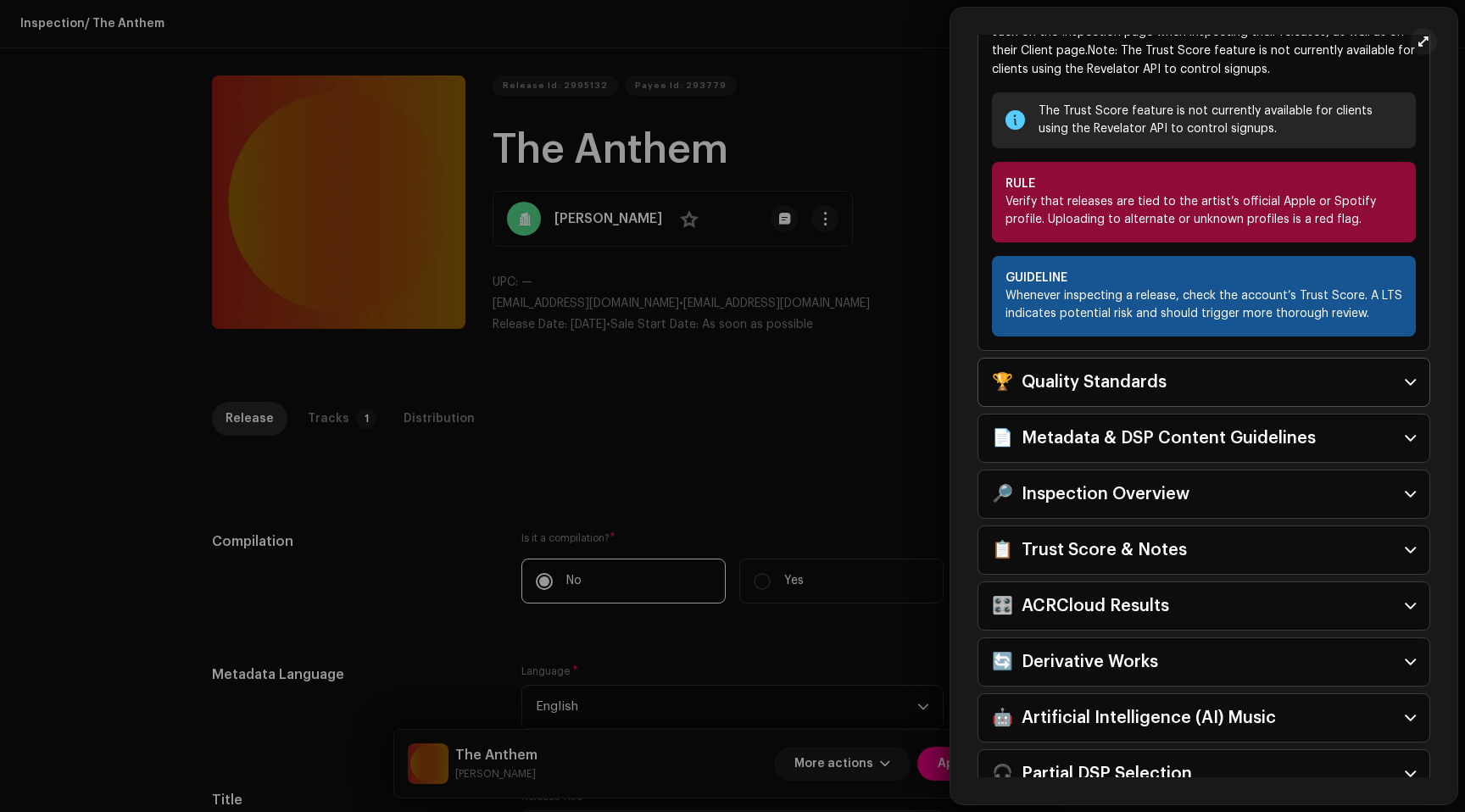
click at [1118, 375] on div "🏆 Quality Standards" at bounding box center [1079, 382] width 175 height 27
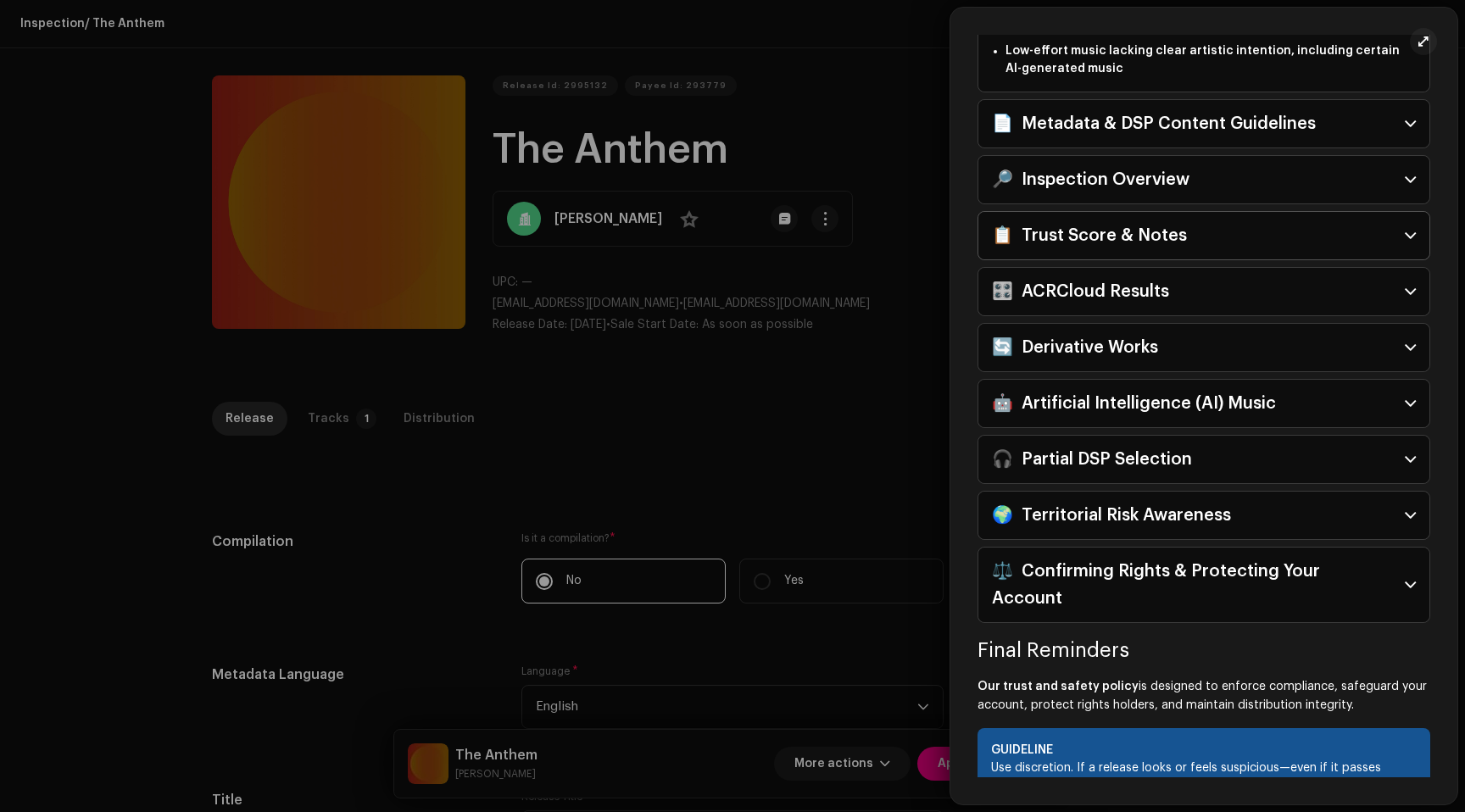
scroll to position [730, 0]
click at [1100, 234] on div "📋 Trust Score & Notes" at bounding box center [1089, 234] width 195 height 27
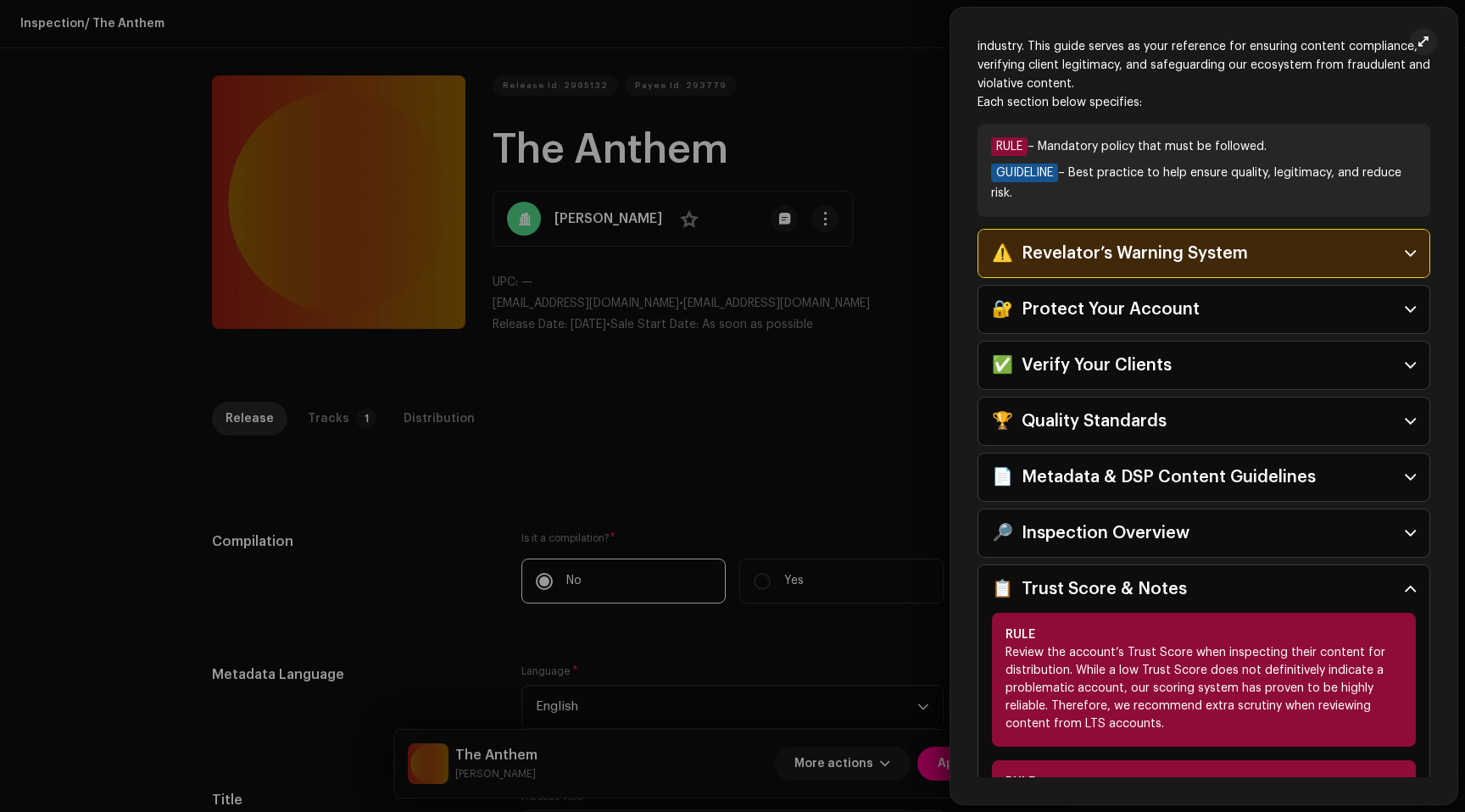
scroll to position [0, 0]
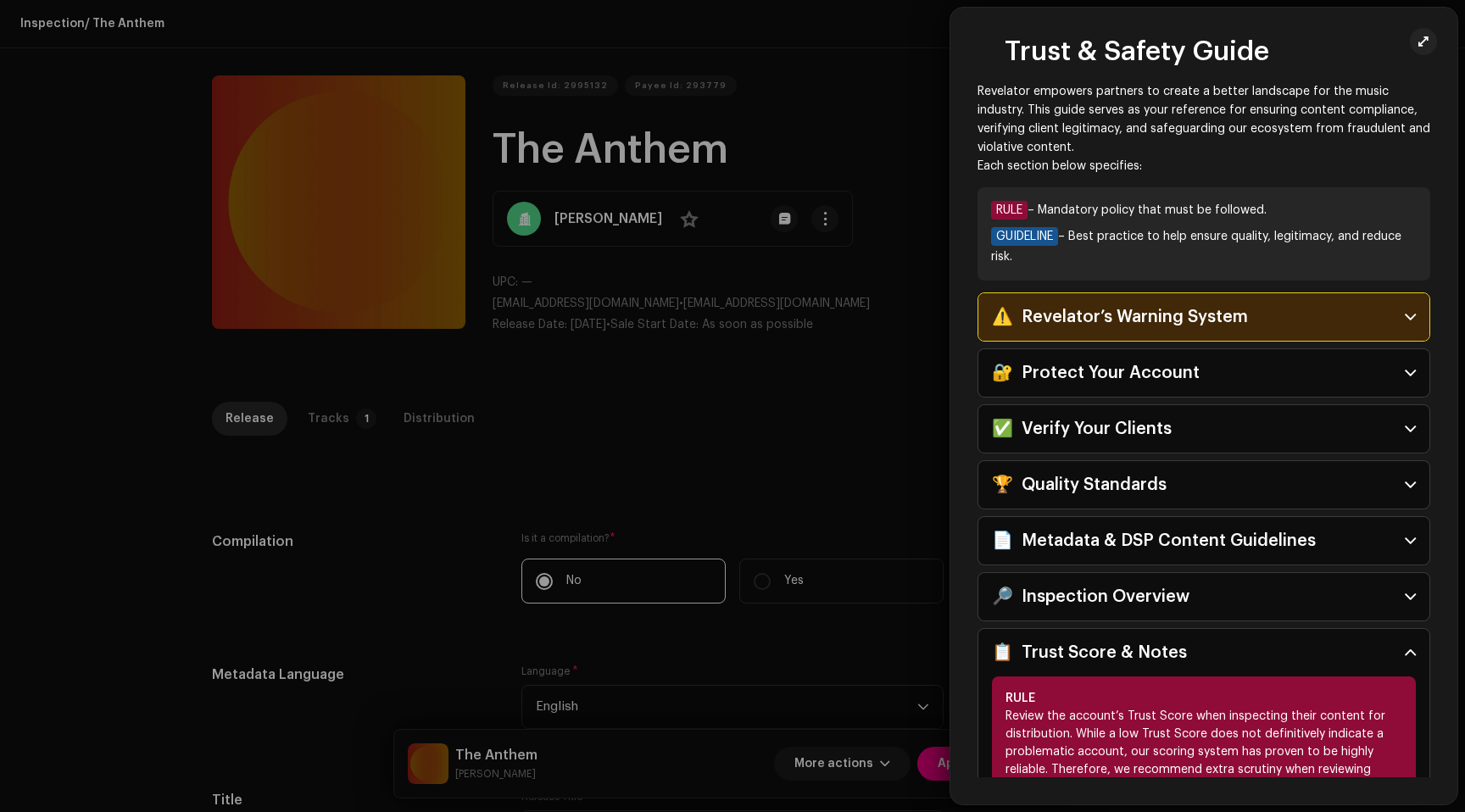
click at [1087, 317] on div "⚠️ Revelator’s Warning System" at bounding box center [1120, 317] width 256 height 27
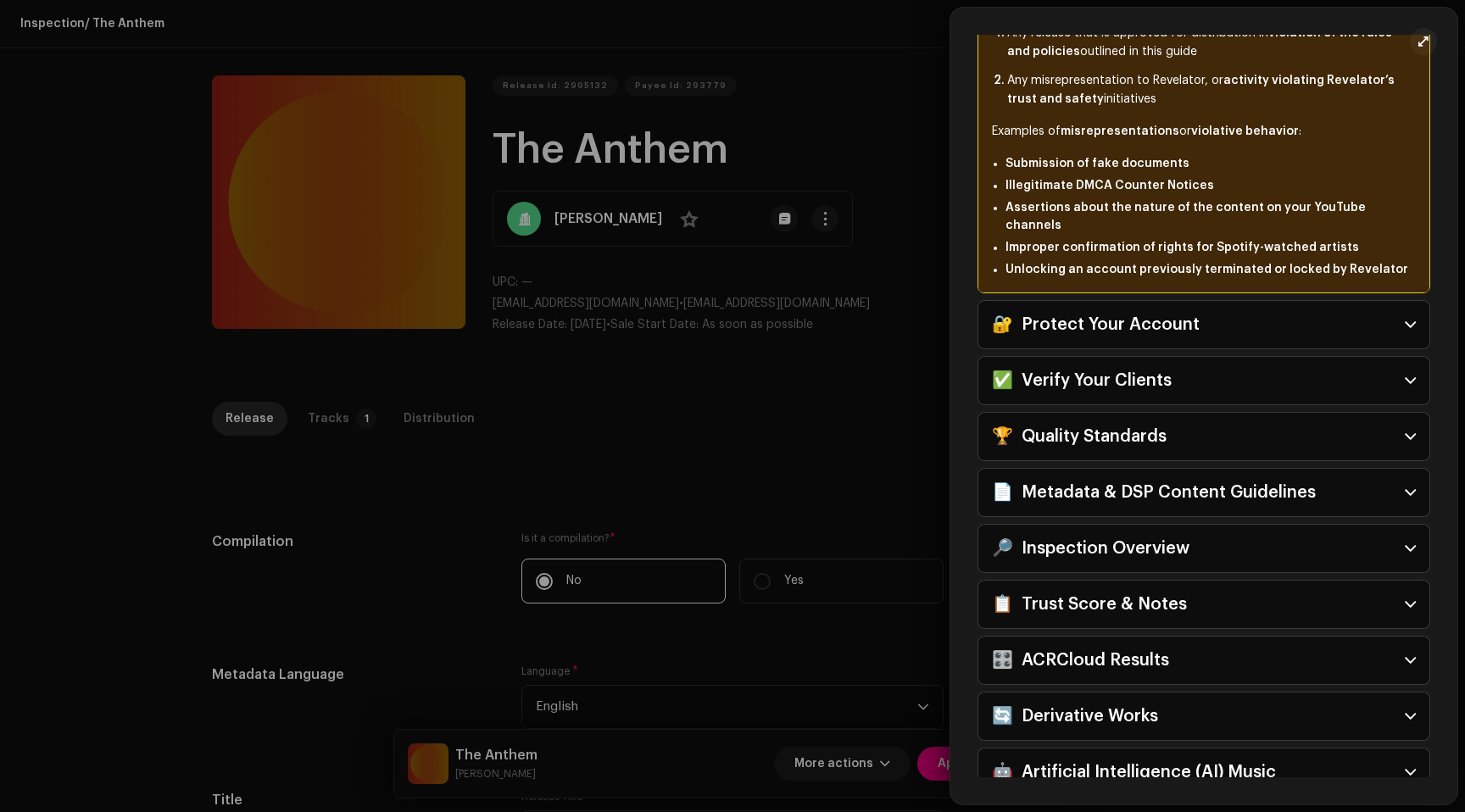
scroll to position [360, 0]
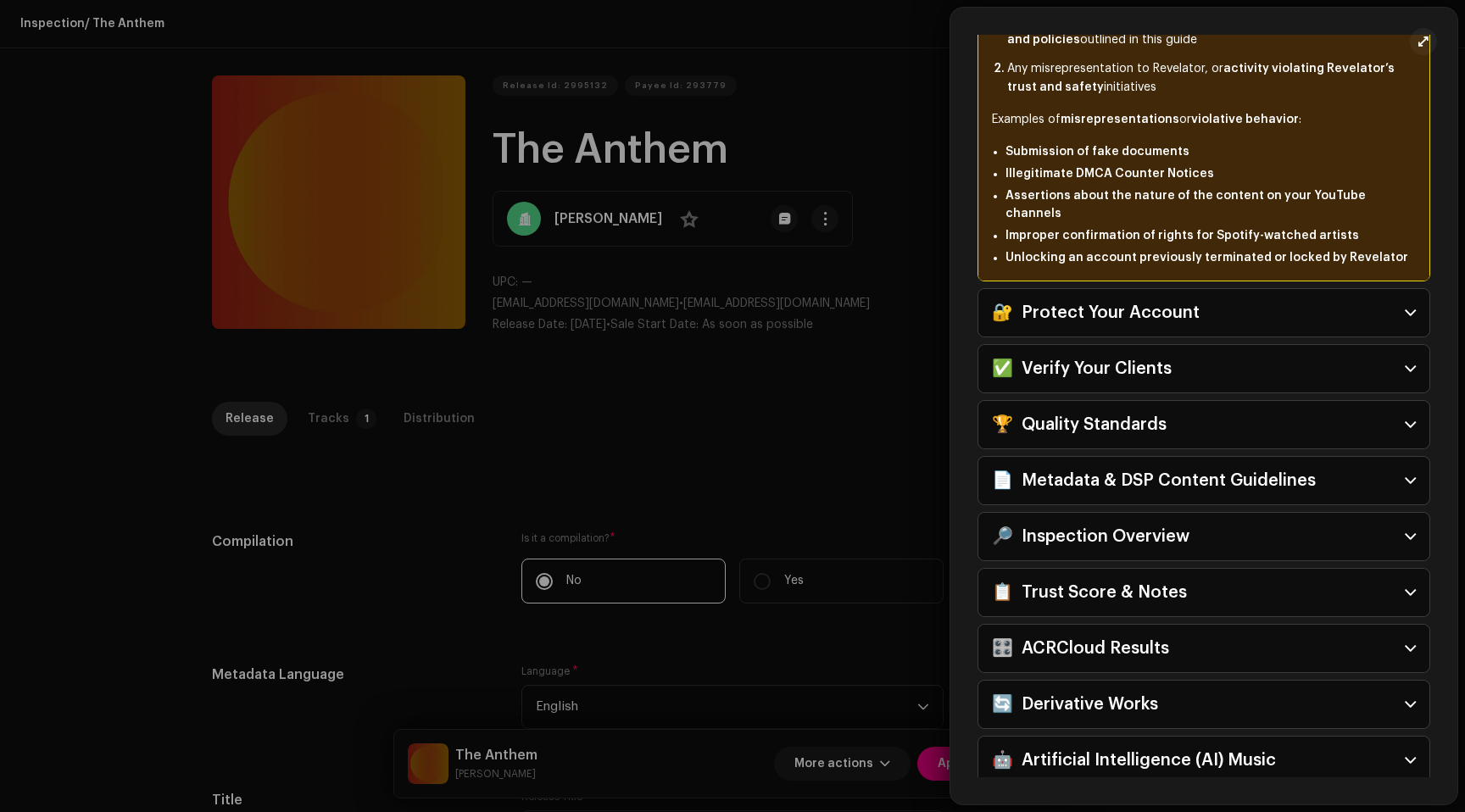
click at [566, 76] on div at bounding box center [732, 406] width 1465 height 812
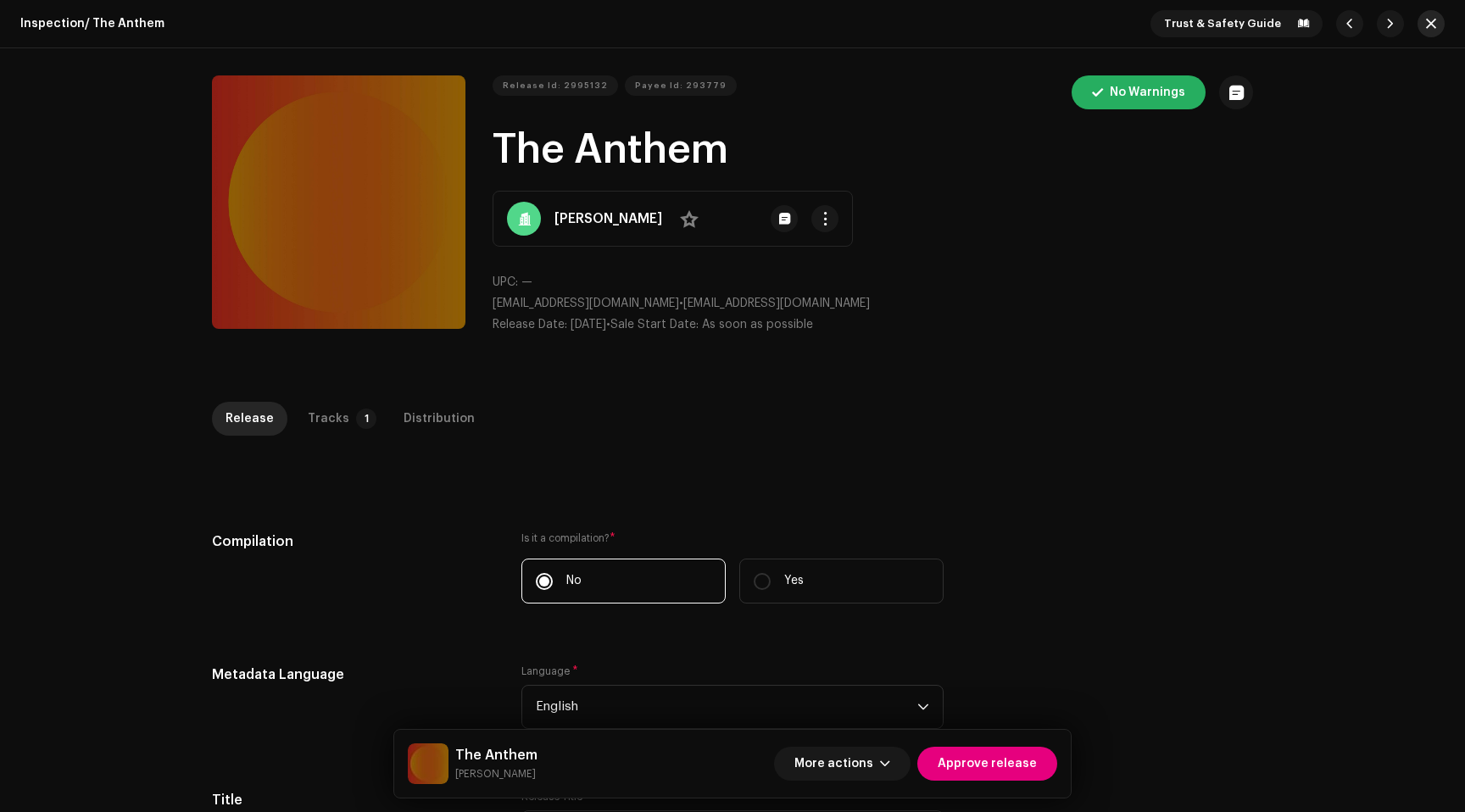
click at [1426, 29] on span "button" at bounding box center [1431, 23] width 10 height 13
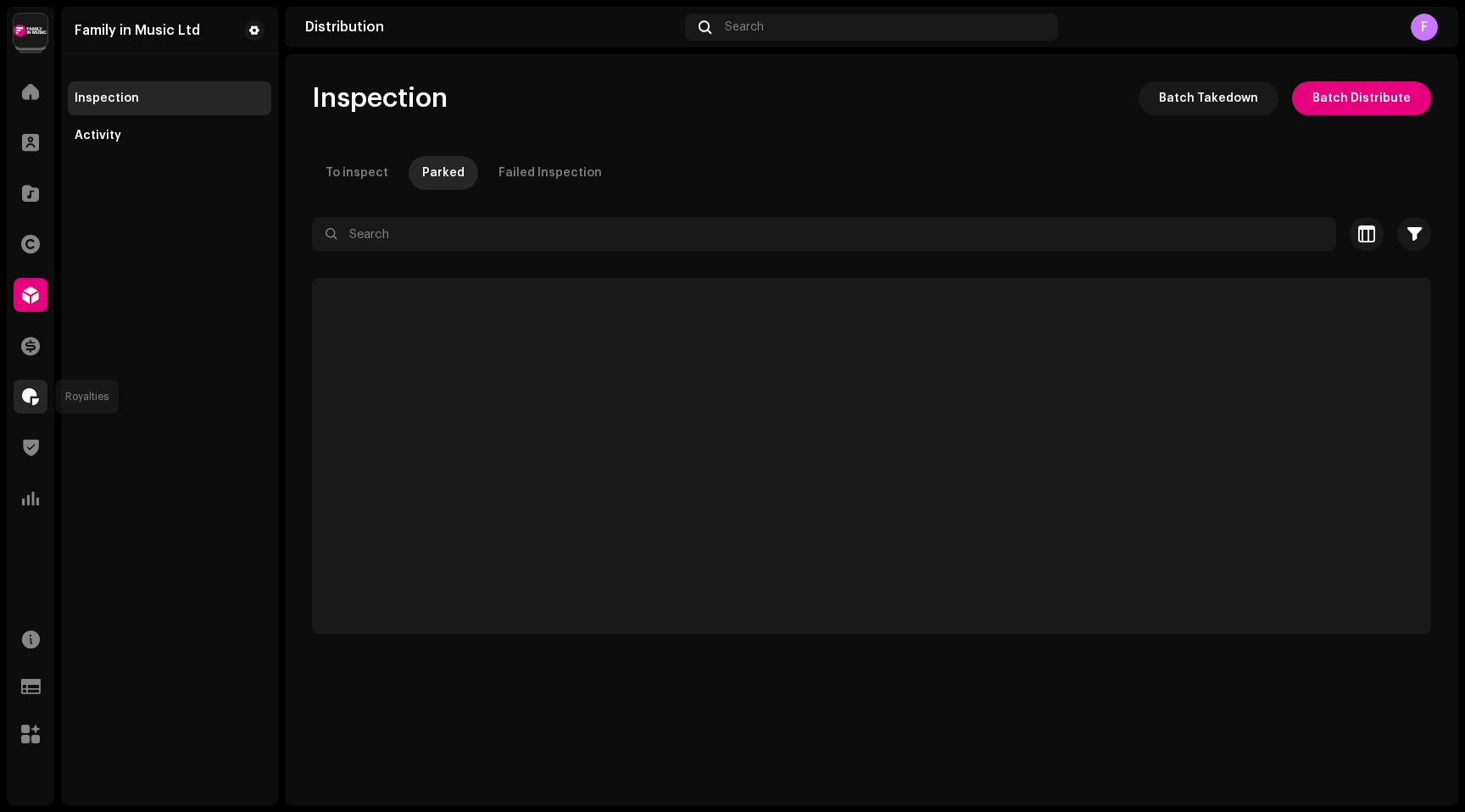
click at [26, 401] on span at bounding box center [30, 397] width 17 height 13
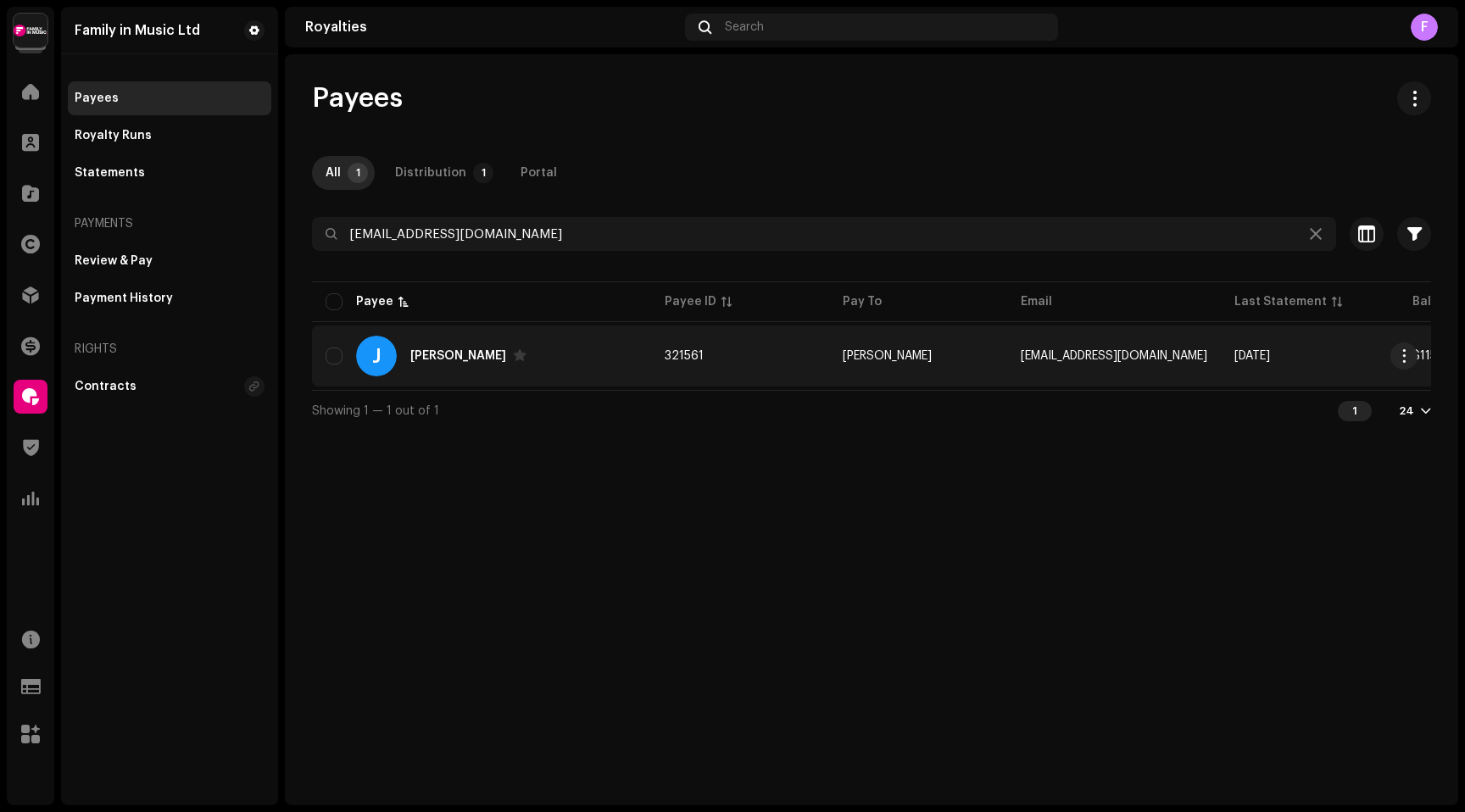
click at [437, 356] on div "[PERSON_NAME]" at bounding box center [458, 355] width 96 height 12
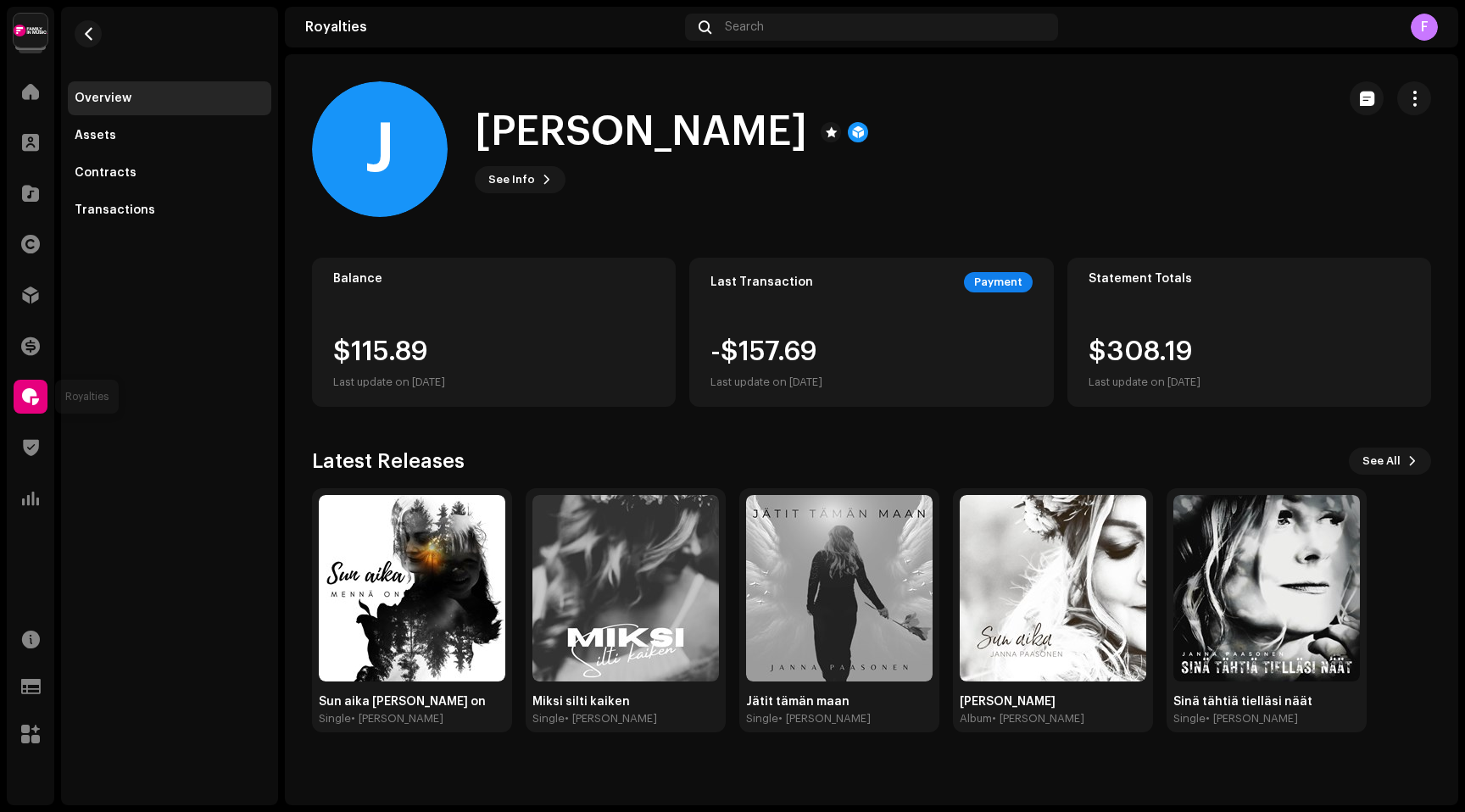
click at [39, 393] on div at bounding box center [30, 397] width 34 height 34
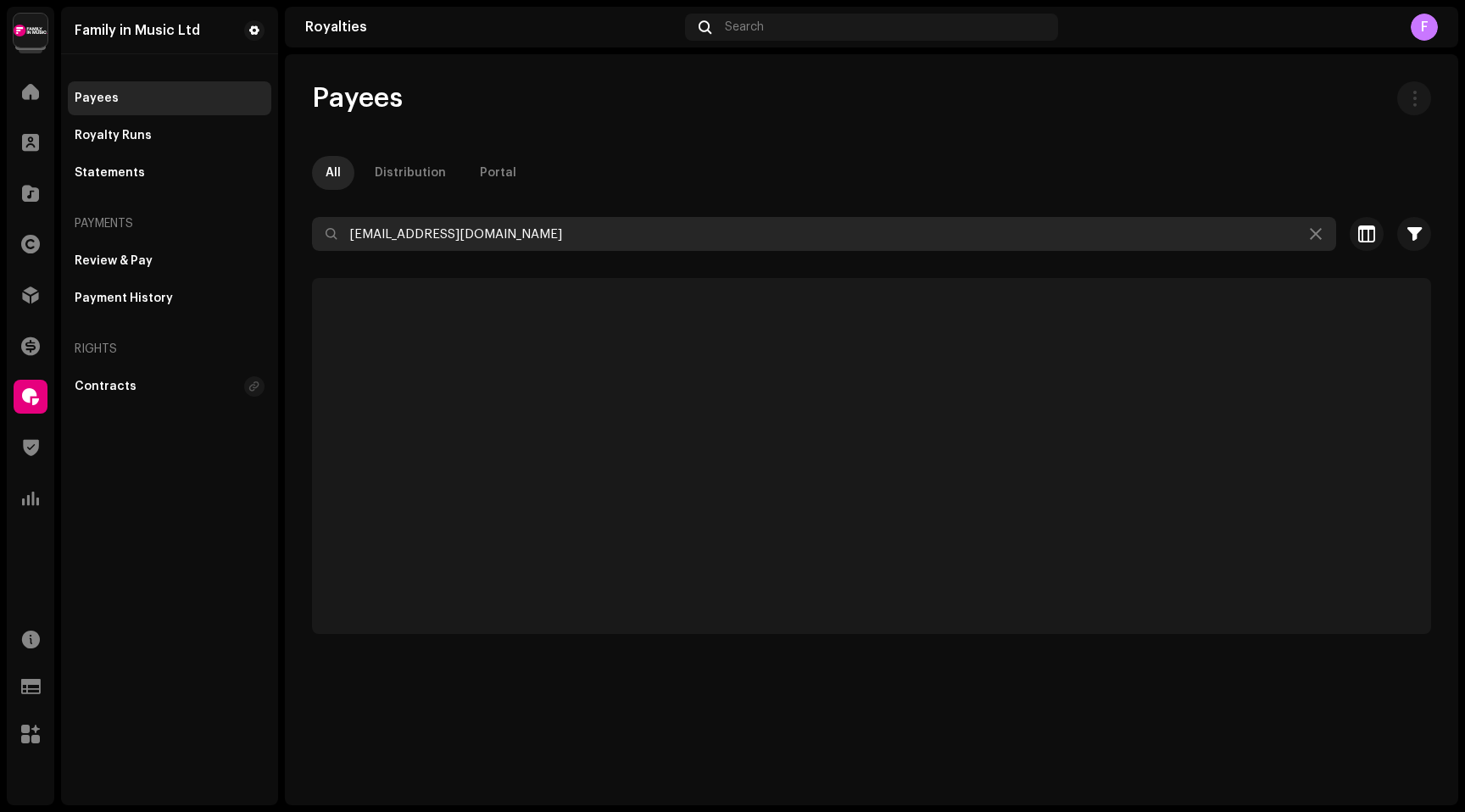
click at [465, 243] on input "jpaason@gmail.com" at bounding box center [824, 234] width 1024 height 34
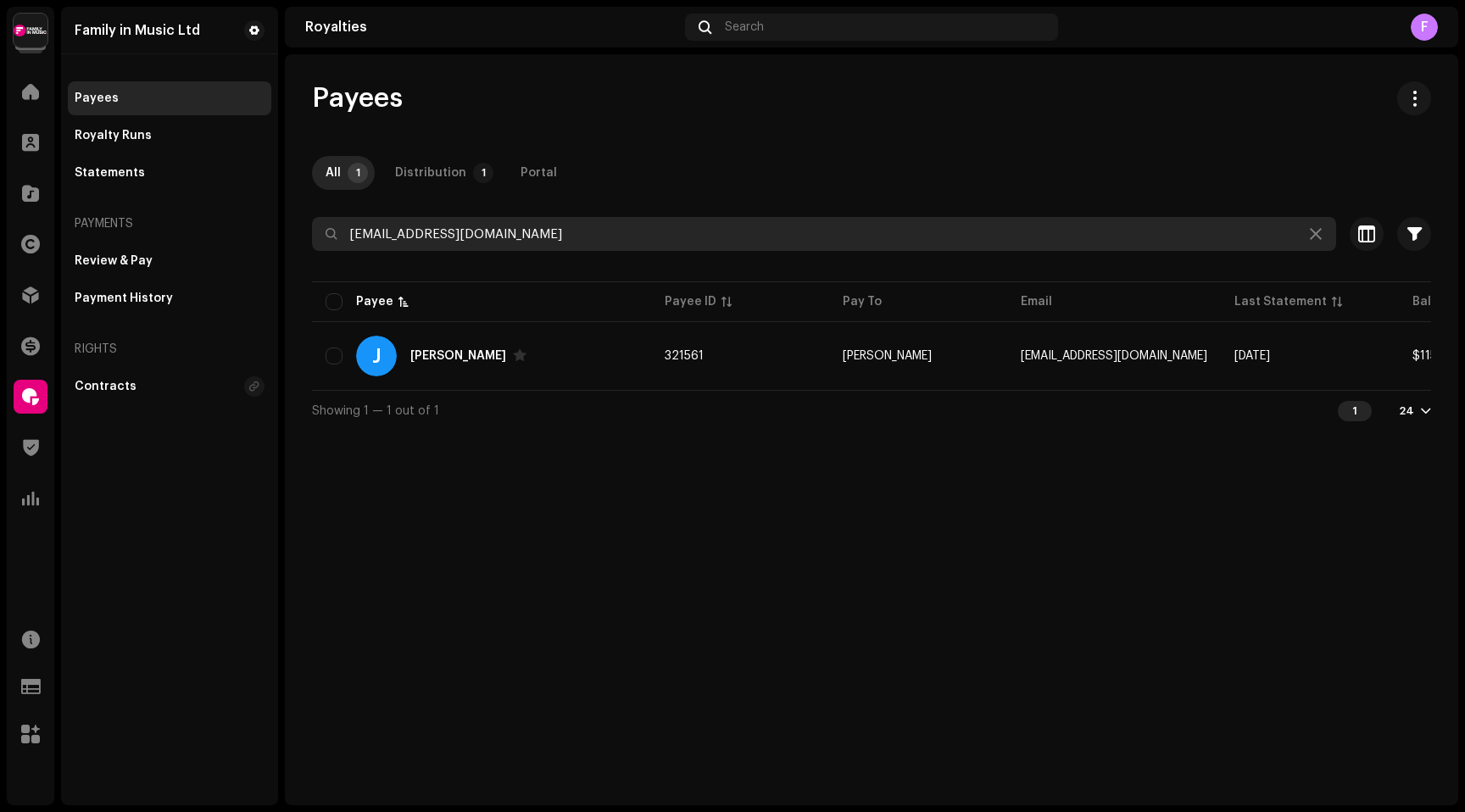
click at [467, 246] on input "jpaason@gmail.com" at bounding box center [824, 234] width 1024 height 34
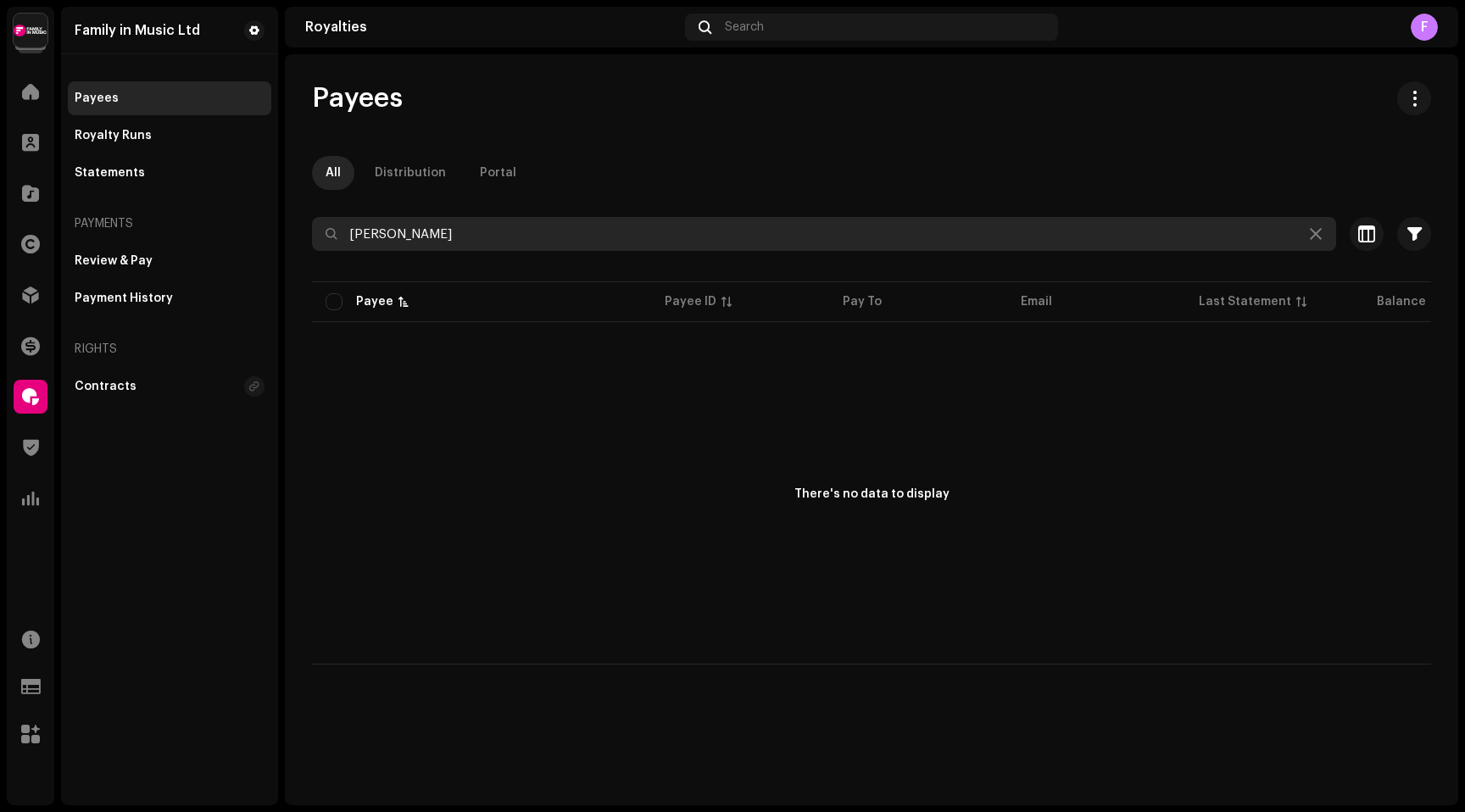
click at [386, 240] on input "Jorge Acosta" at bounding box center [824, 234] width 1024 height 34
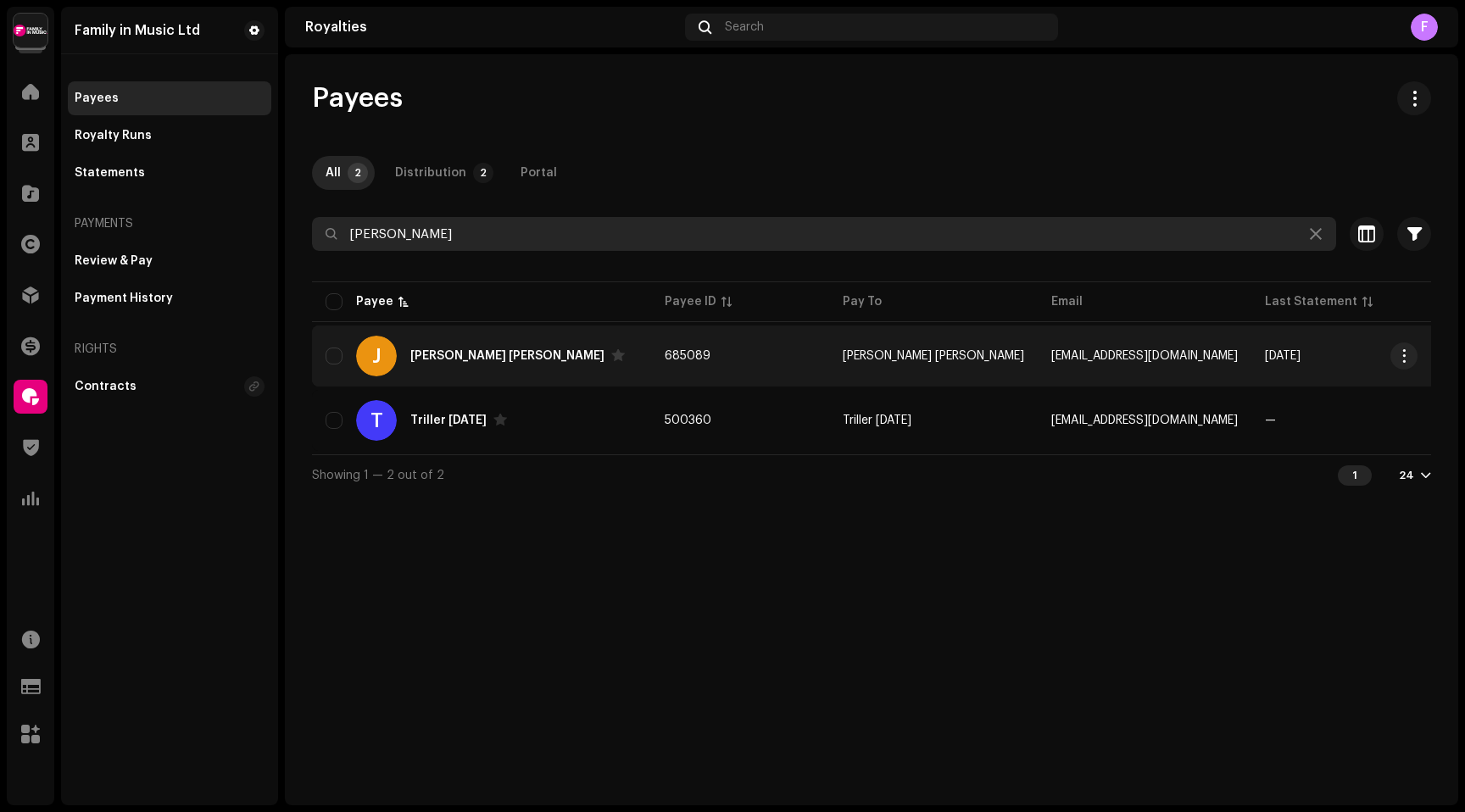
type input "Jorge"
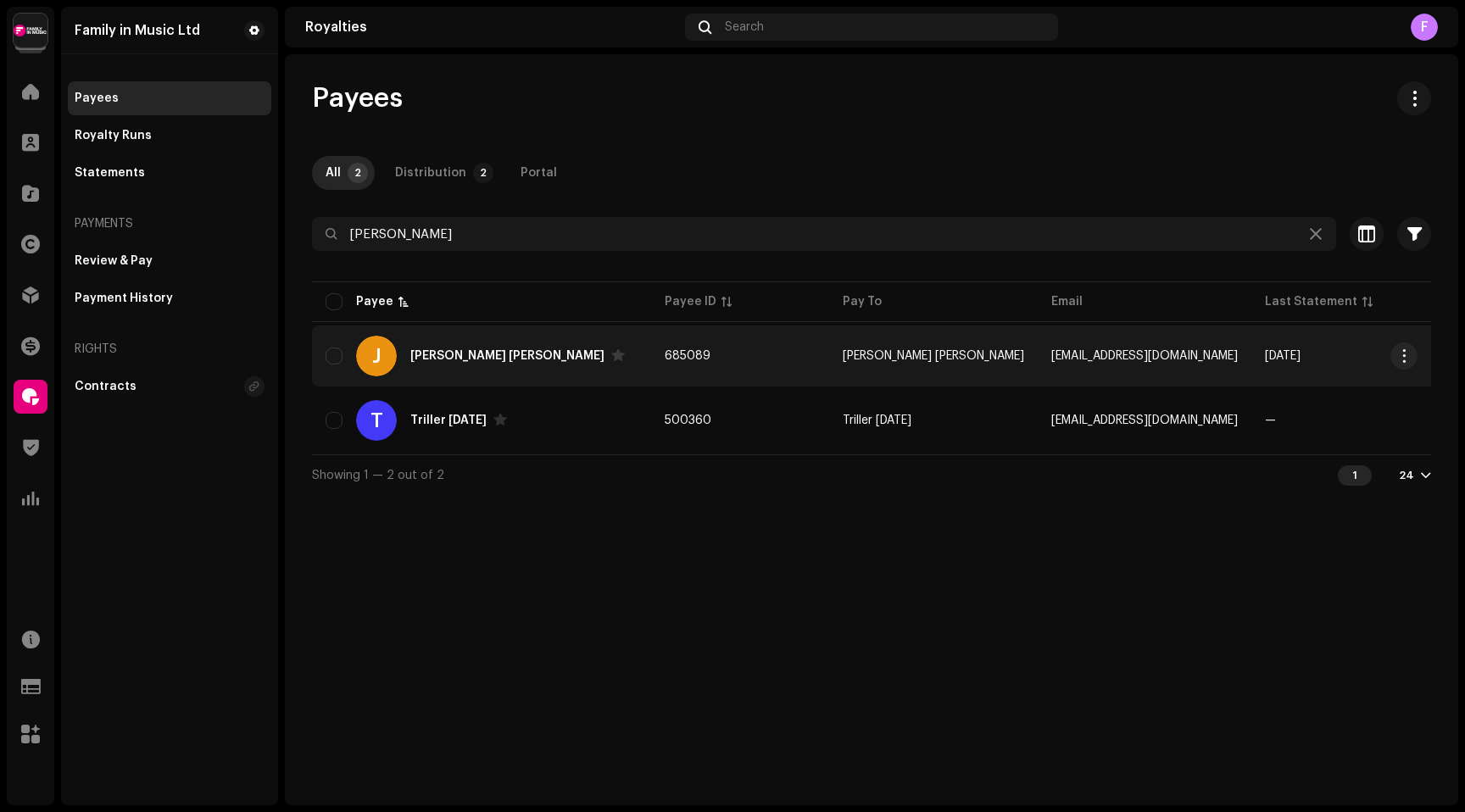
click at [445, 353] on div "[PERSON_NAME] [PERSON_NAME]" at bounding box center [507, 355] width 195 height 12
